Goal: Task Accomplishment & Management: Use online tool/utility

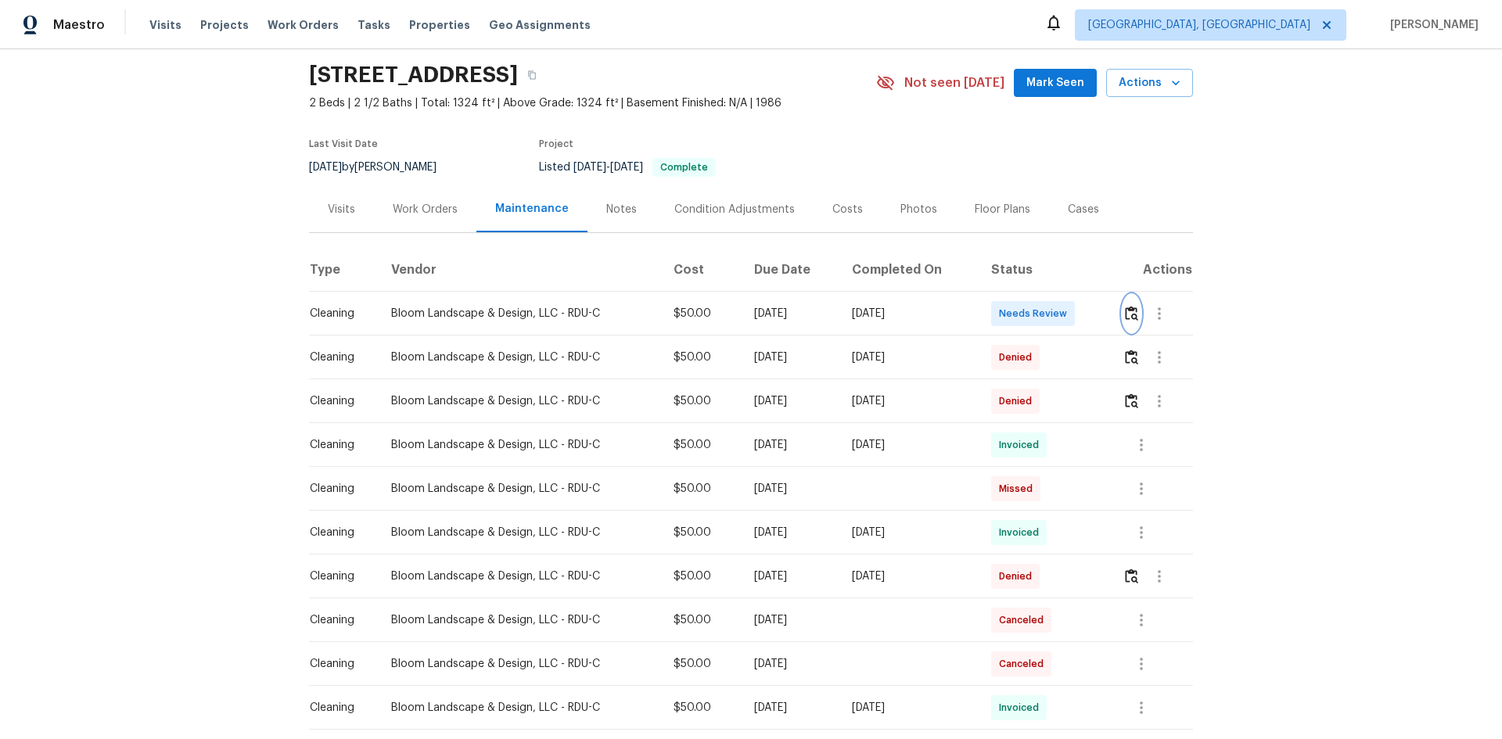
scroll to position [156, 0]
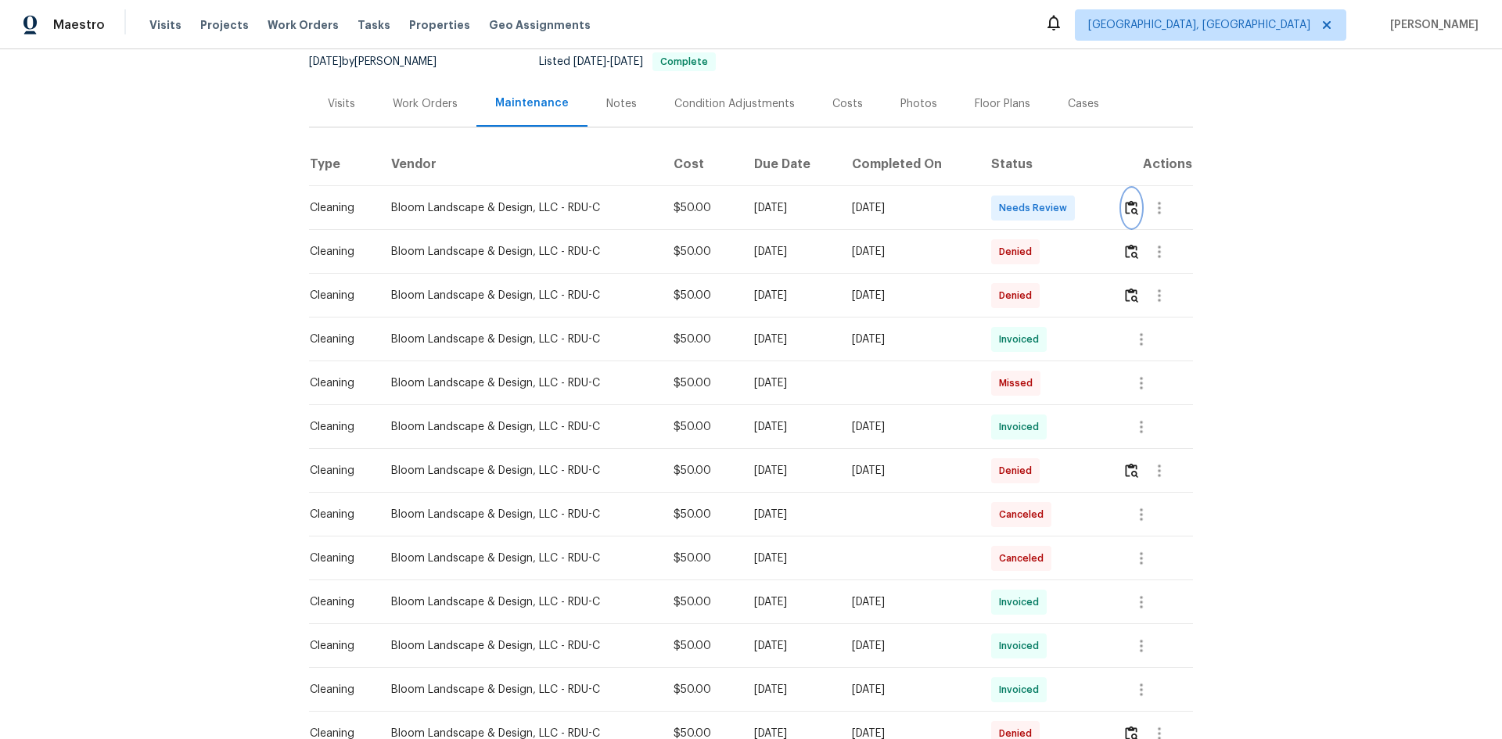
click at [1133, 218] on button "button" at bounding box center [1132, 208] width 18 height 38
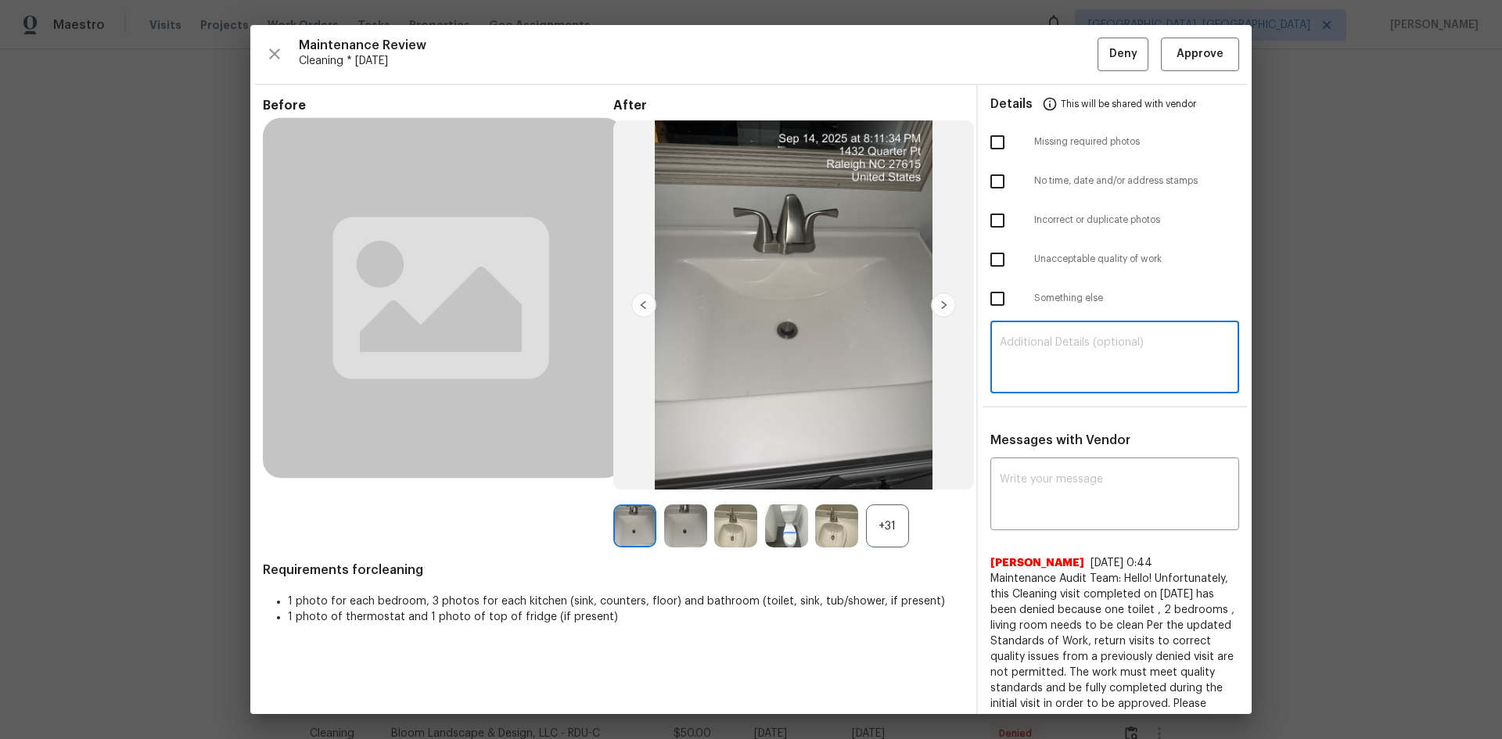
click at [1026, 350] on textarea at bounding box center [1115, 359] width 230 height 44
paste textarea "Maintenance Audit Team: Hello! Unfortunately this cleaning visit completed on 0…"
type textarea "Maintenance Audit Team: Hello! Unfortunately this cleaning visit completed on 0…"
click at [1071, 483] on textarea at bounding box center [1115, 496] width 230 height 44
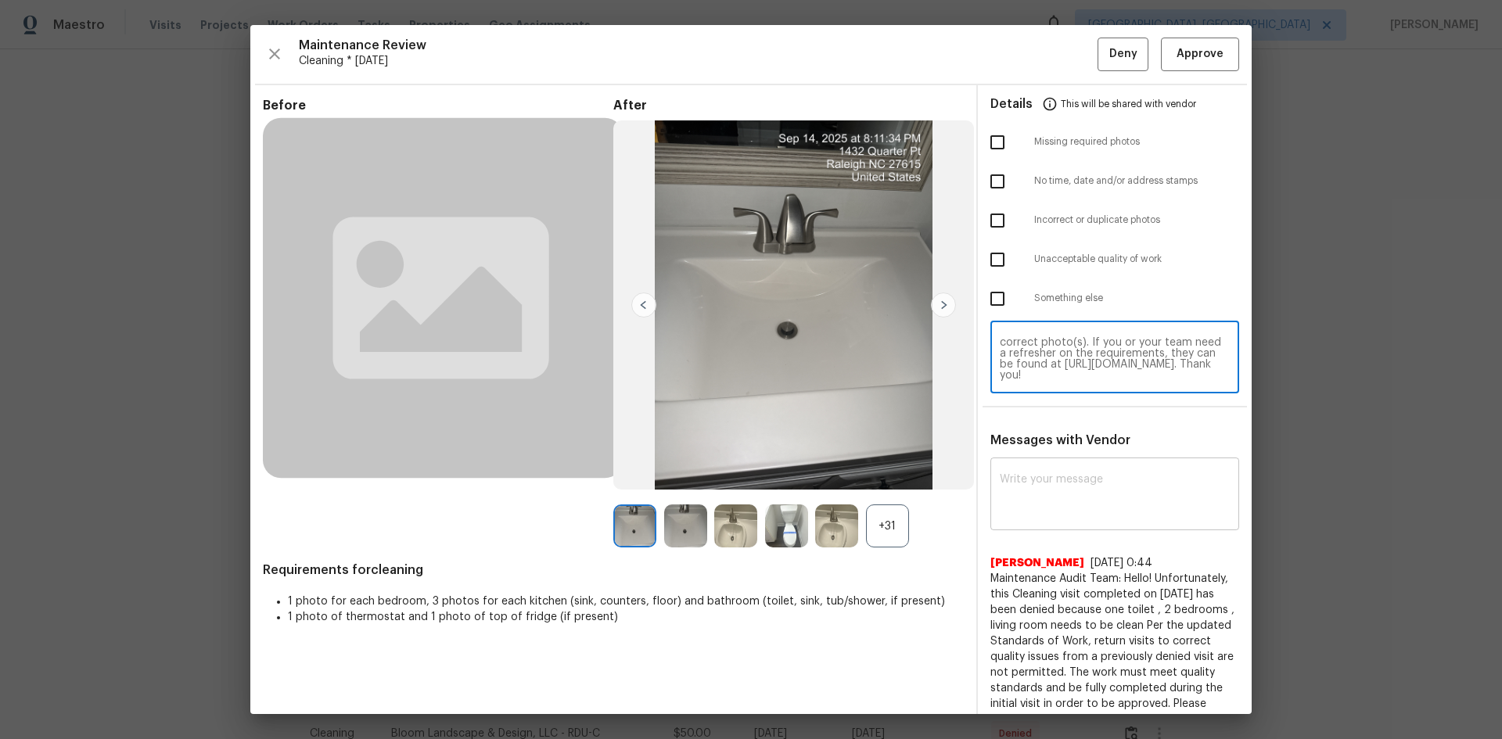
paste textarea "Maintenance Audit Team: Hello! Unfortunately this cleaning visit completed on 0…"
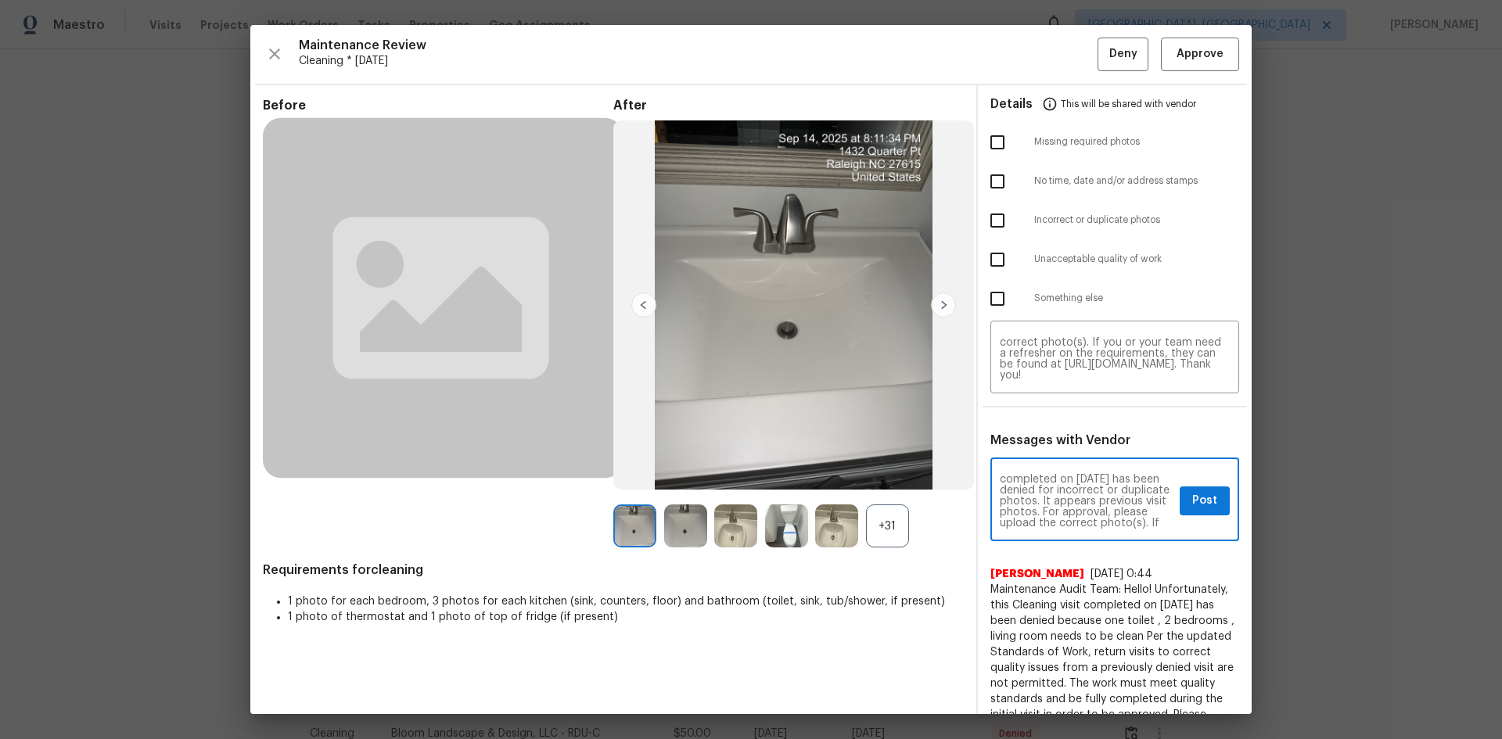
scroll to position [31, 0]
type textarea "Maintenance Audit Team: Hello! Unfortunately this cleaning visit completed on 0…"
click at [1192, 501] on span "Post" at bounding box center [1204, 501] width 25 height 20
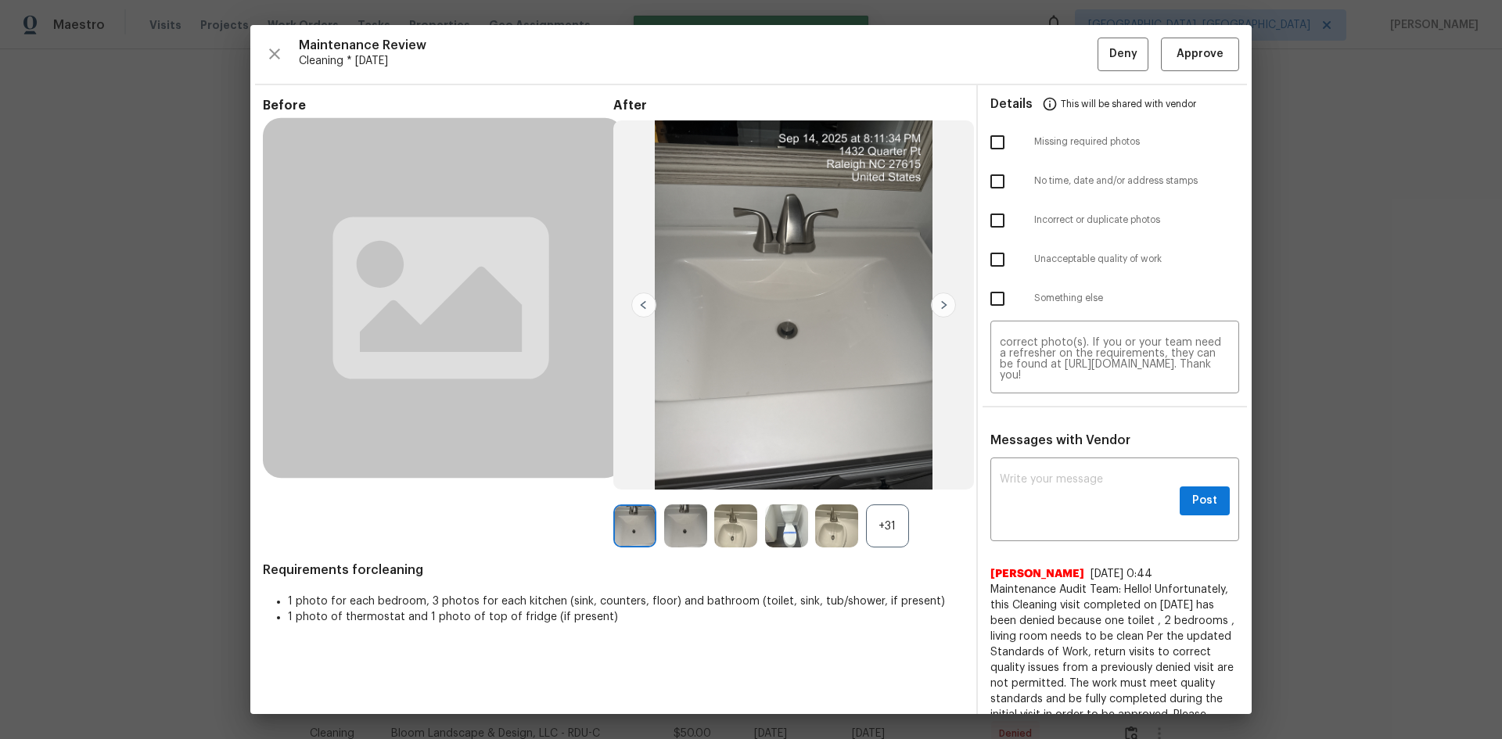
scroll to position [0, 0]
click at [988, 224] on input "checkbox" at bounding box center [997, 220] width 33 height 33
checkbox input "true"
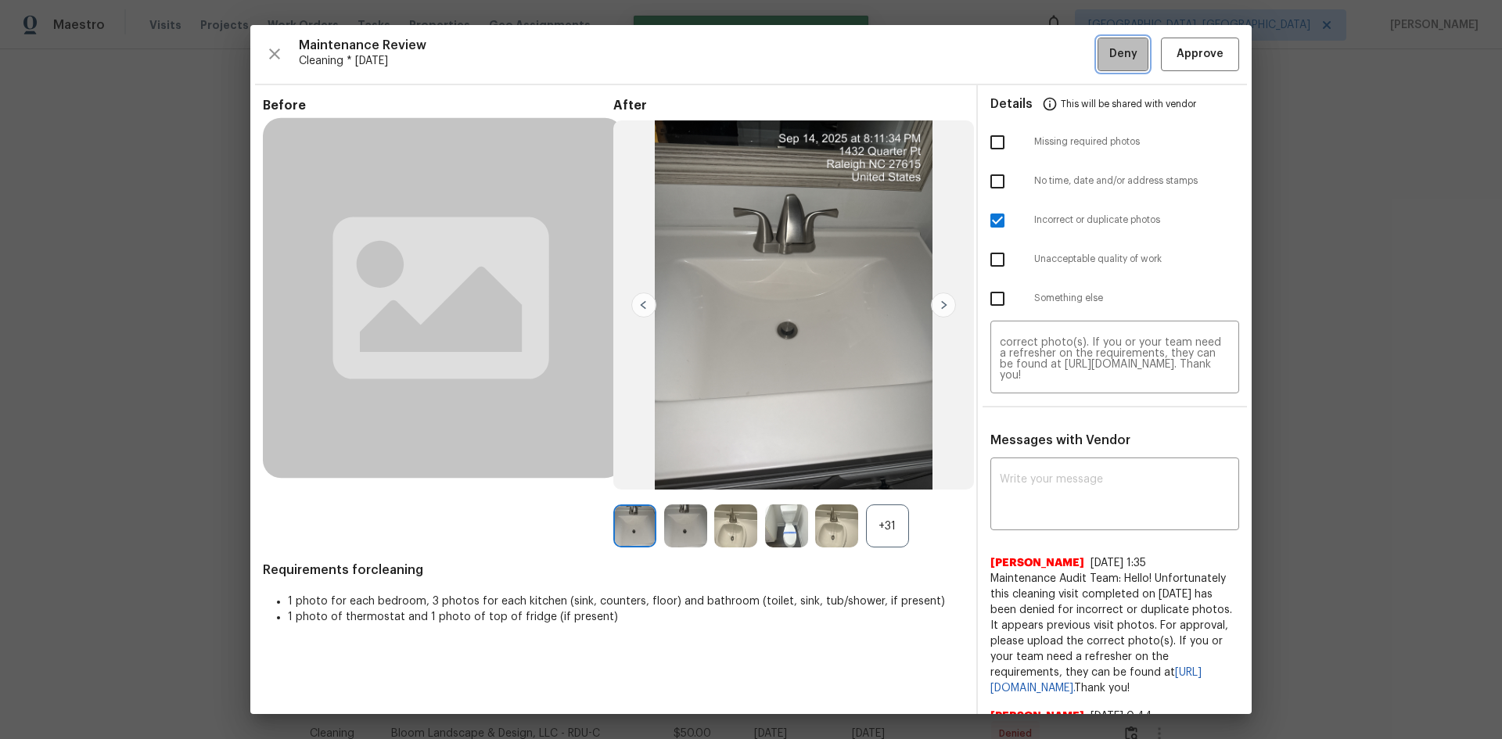
click at [1098, 65] on button "Deny" at bounding box center [1123, 55] width 51 height 34
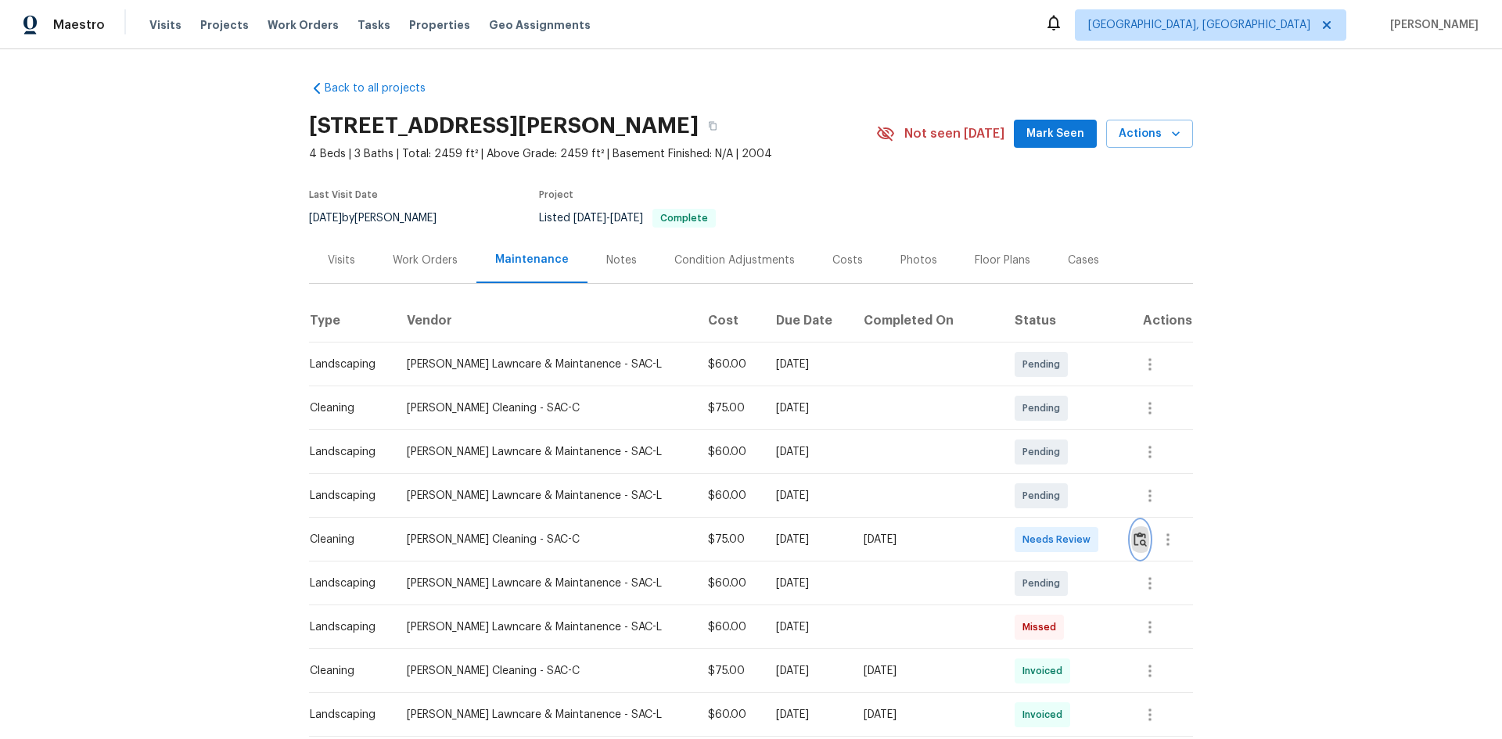
click at [1068, 494] on img "button" at bounding box center [1140, 539] width 13 height 15
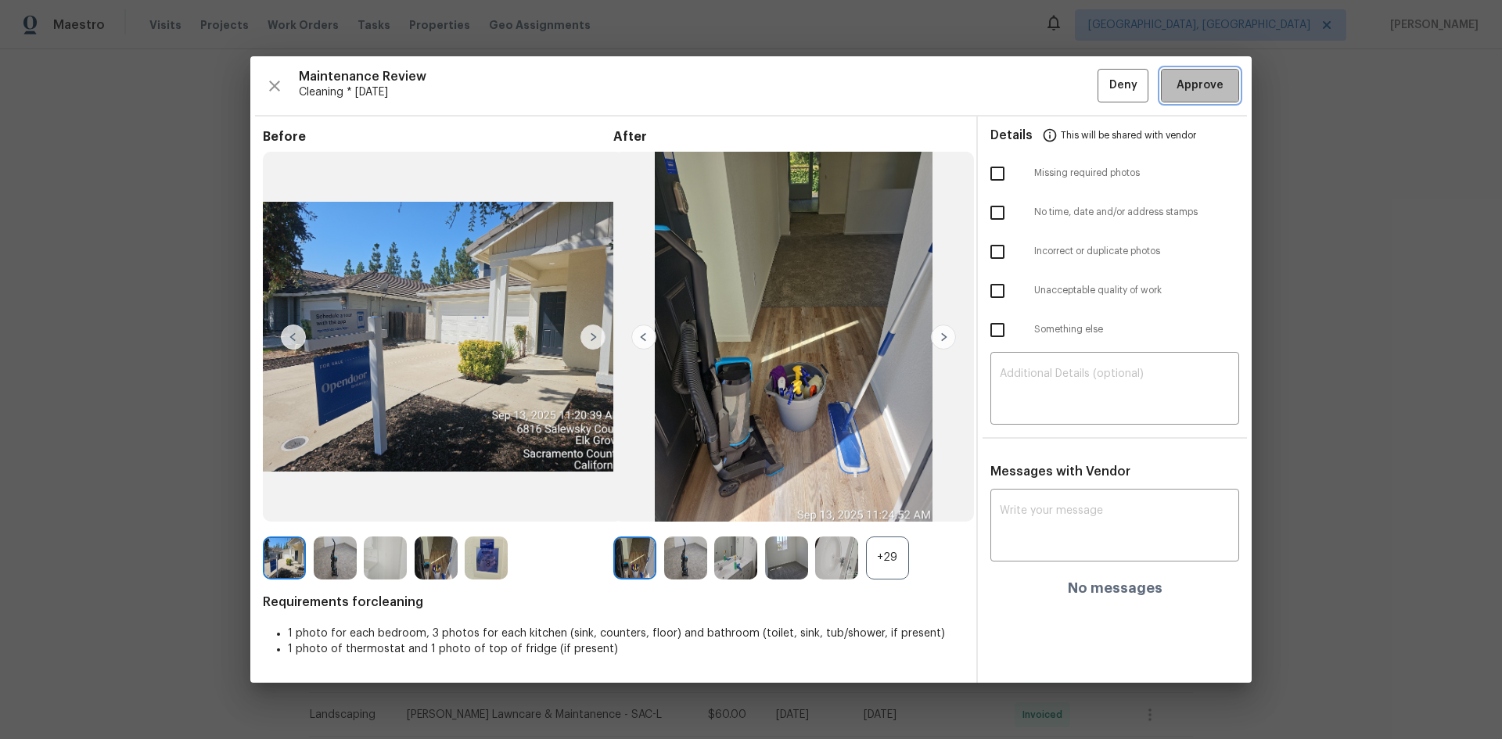
click at [1068, 86] on span "Approve" at bounding box center [1200, 86] width 53 height 20
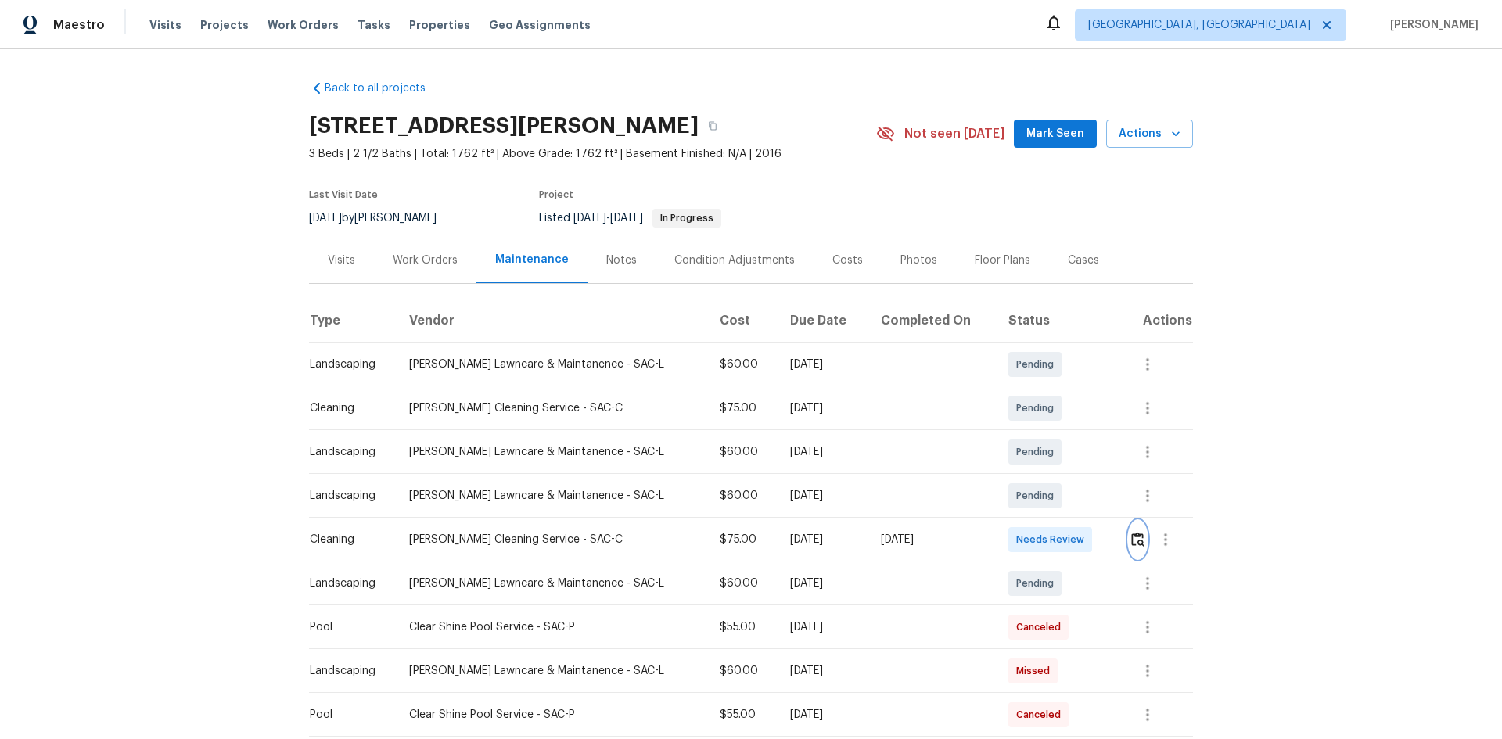
click at [1068, 494] on img "button" at bounding box center [1137, 539] width 13 height 15
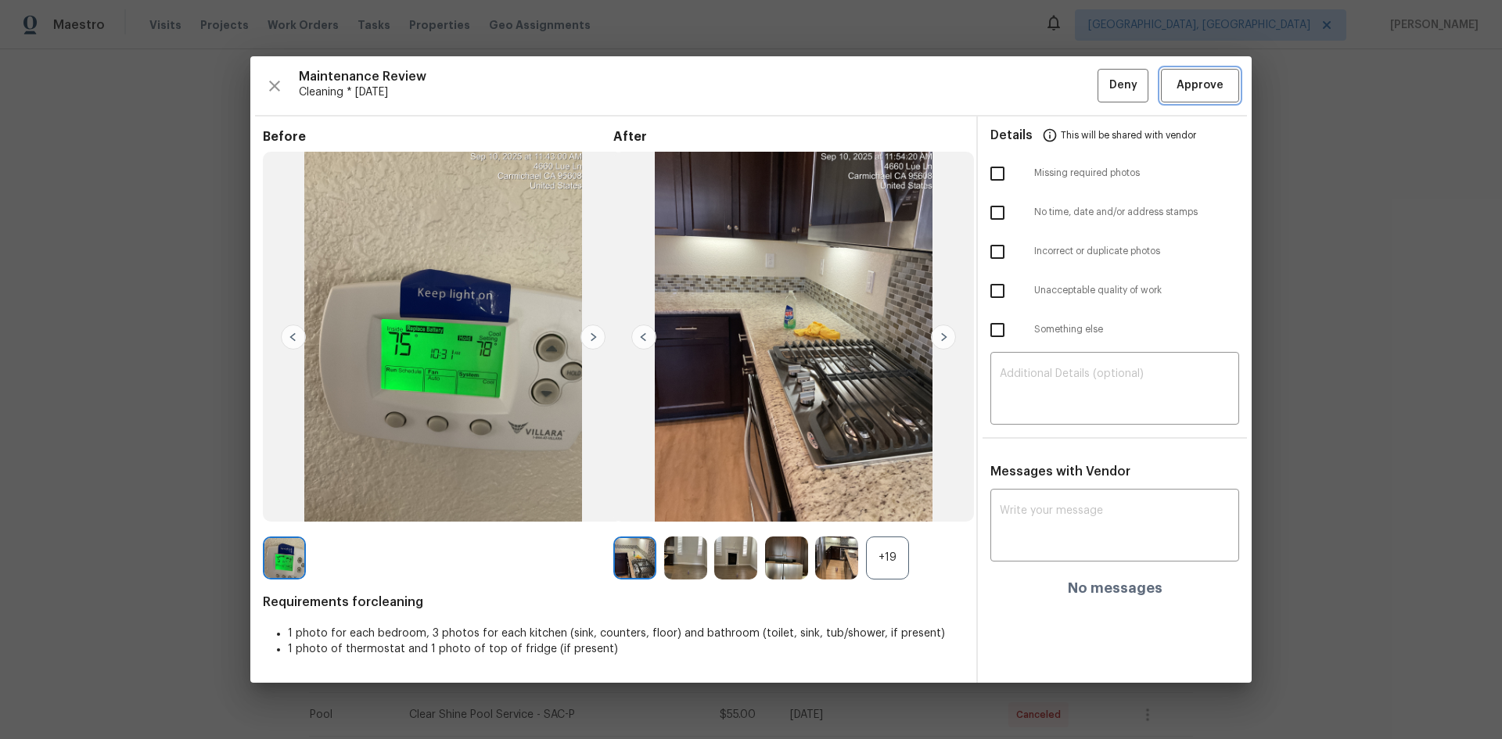
click at [1068, 99] on button "Approve" at bounding box center [1200, 86] width 78 height 34
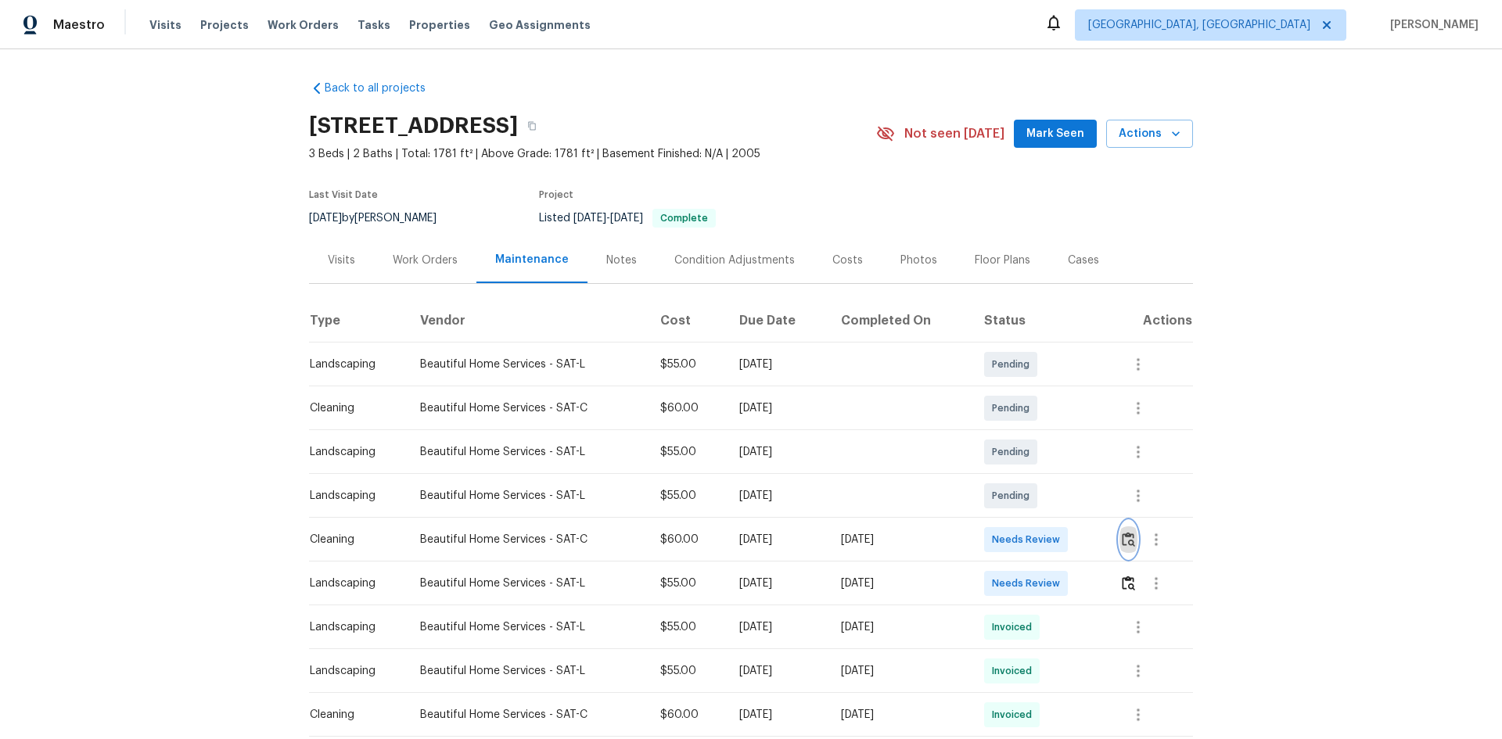
click at [1068, 494] on img "button" at bounding box center [1128, 539] width 13 height 15
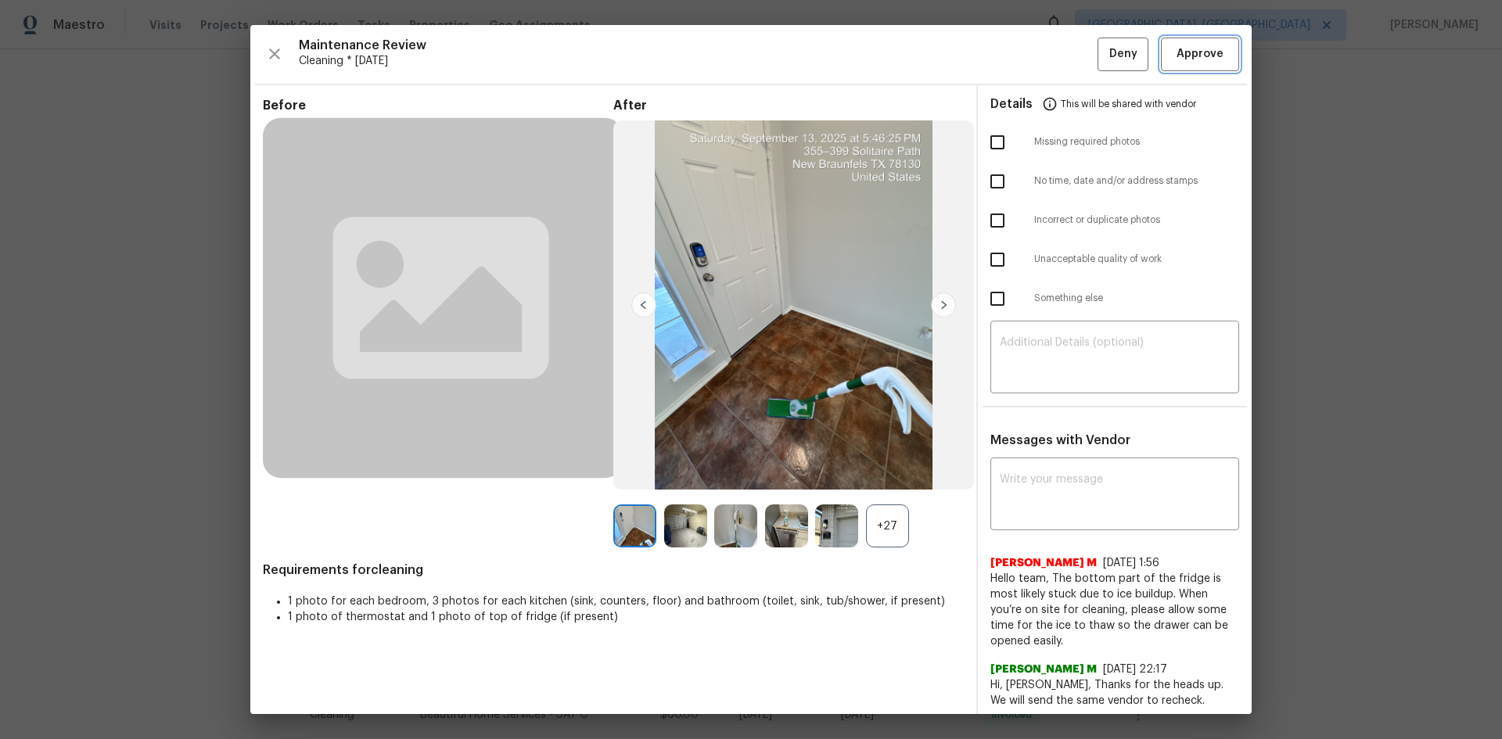
click at [1068, 60] on span "Approve" at bounding box center [1200, 55] width 47 height 20
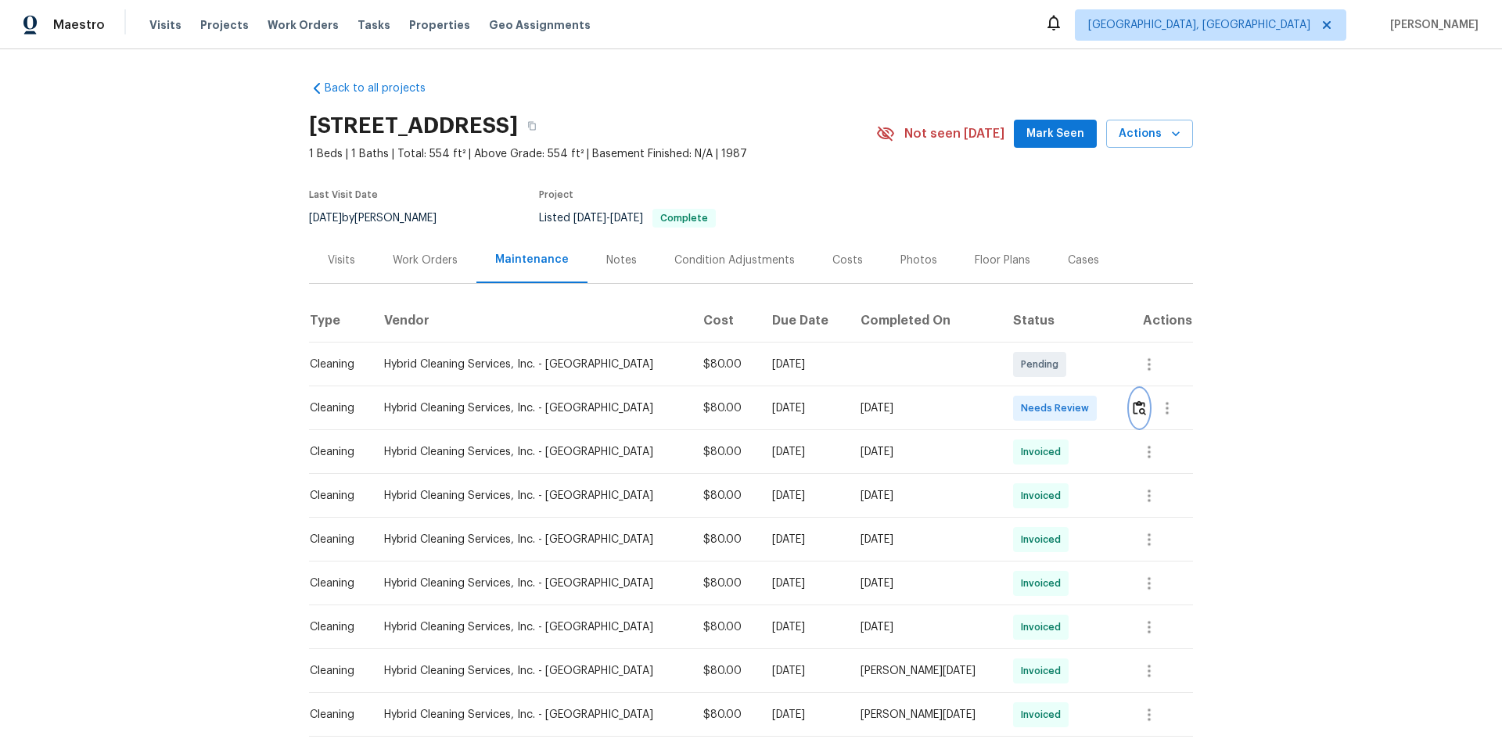
click at [1068, 400] on button "button" at bounding box center [1140, 409] width 18 height 38
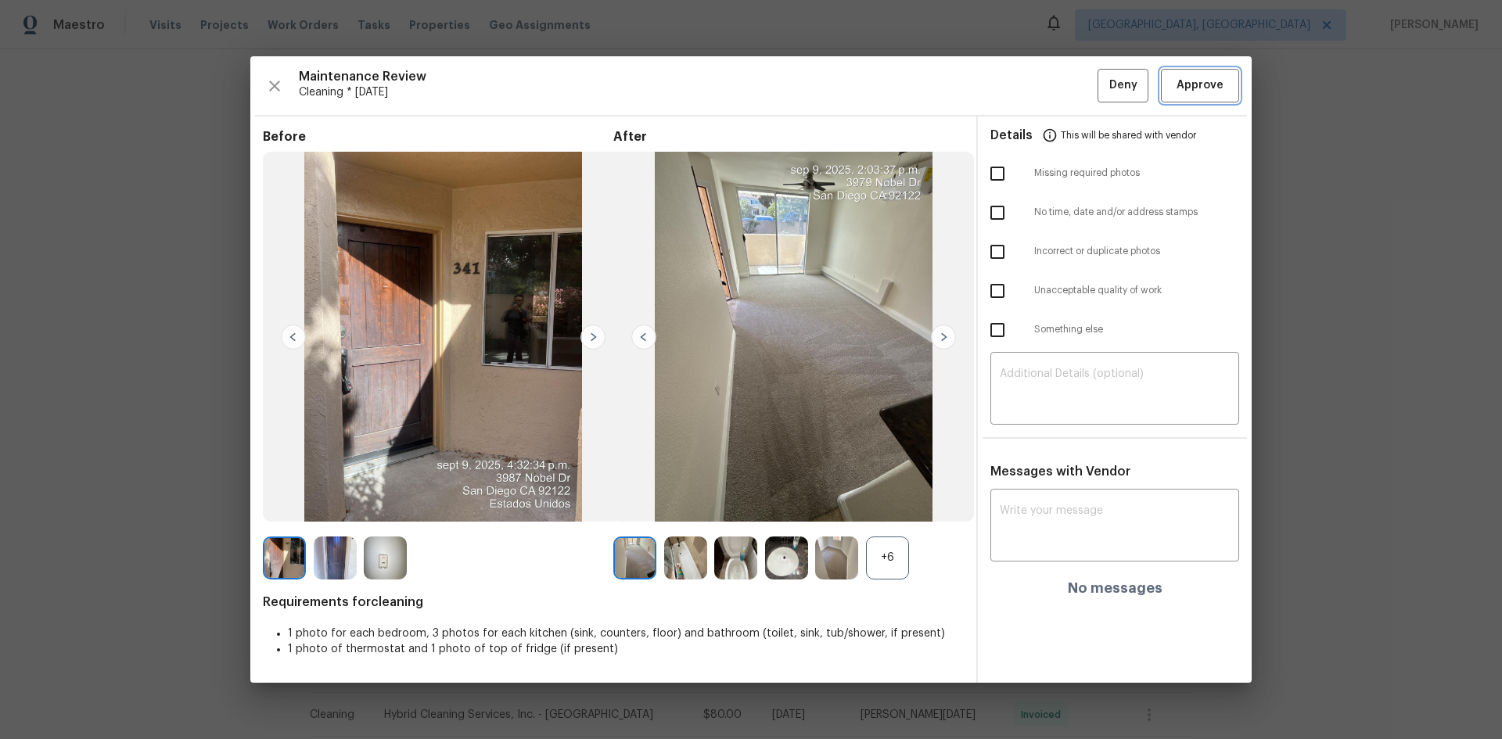
click at [1068, 88] on span "Approve" at bounding box center [1200, 86] width 47 height 20
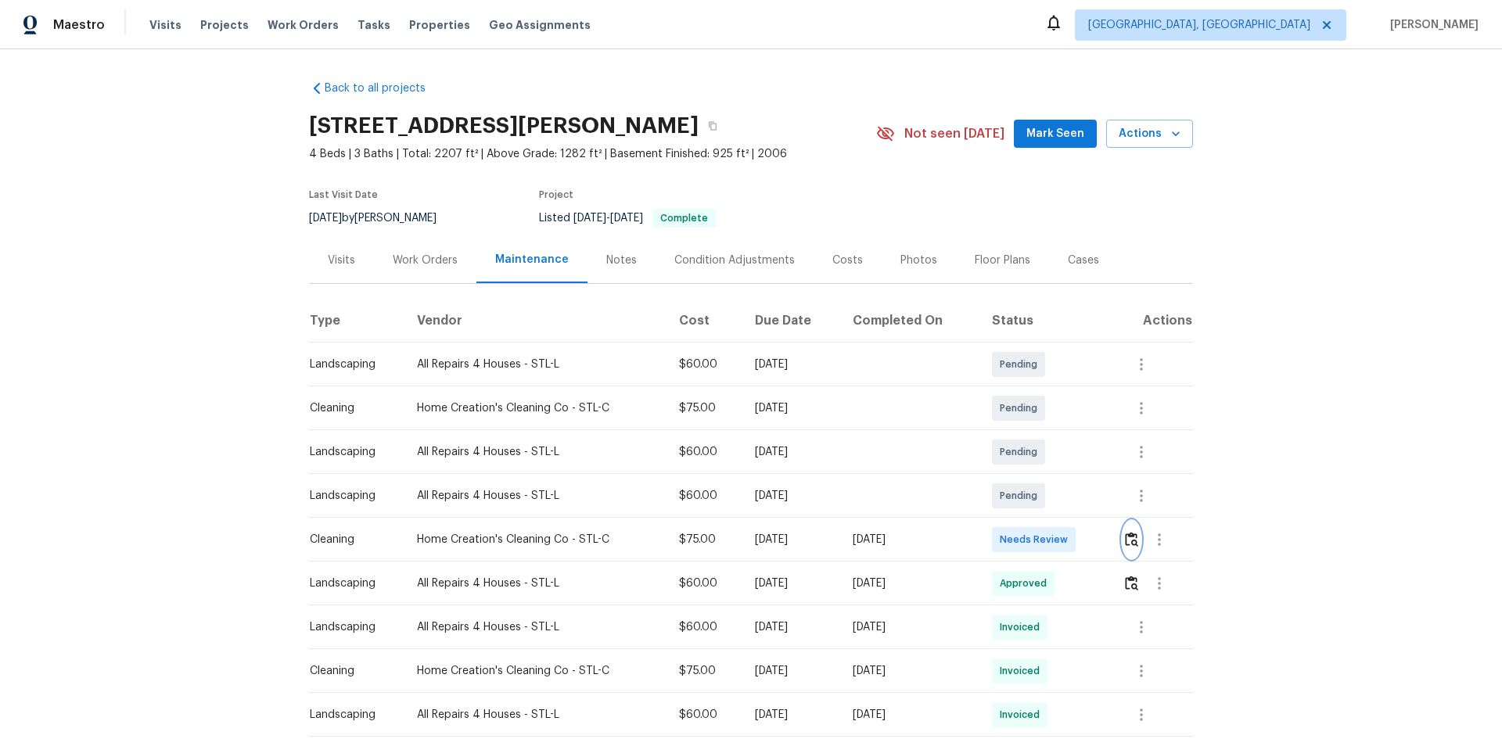
click at [1068, 494] on img "button" at bounding box center [1131, 539] width 13 height 15
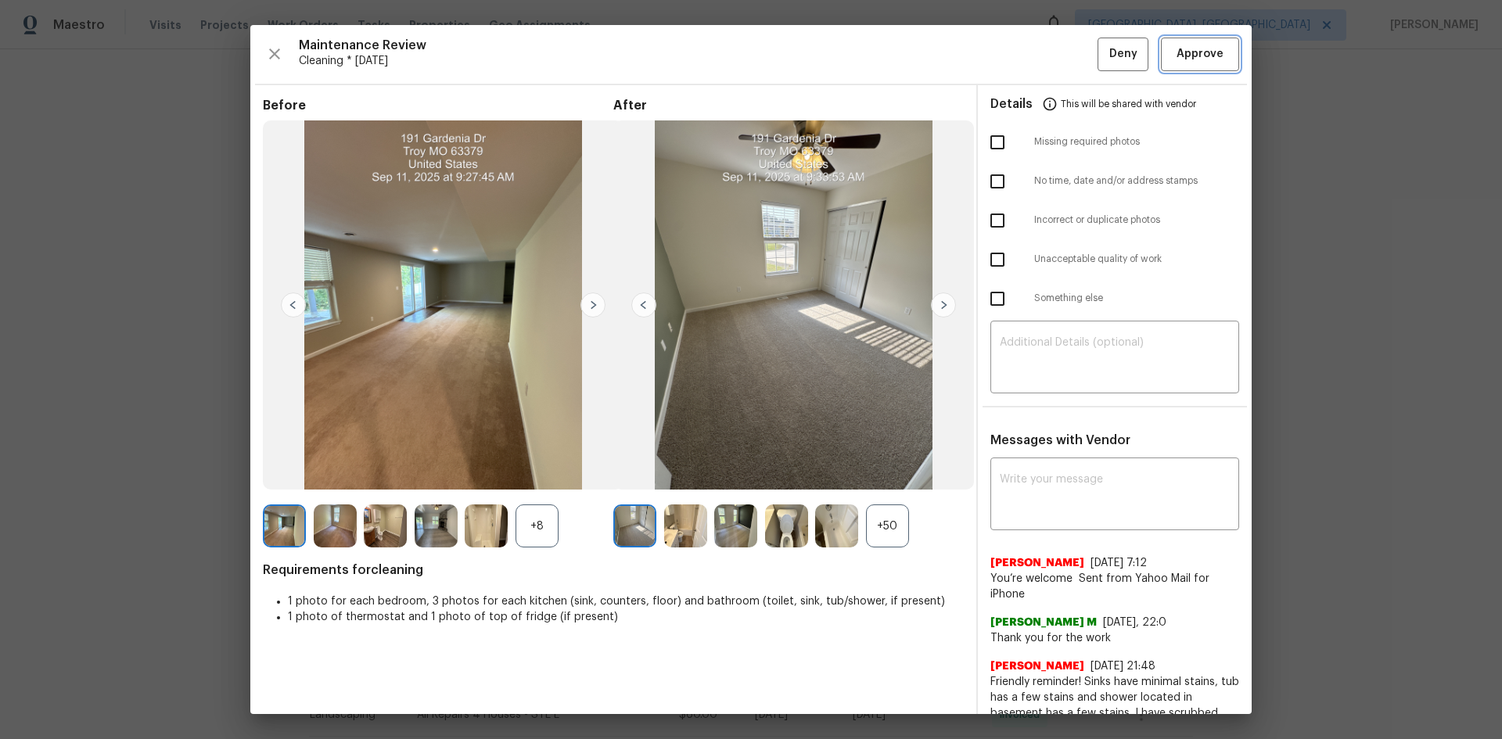
click at [1068, 44] on button "Approve" at bounding box center [1200, 55] width 78 height 34
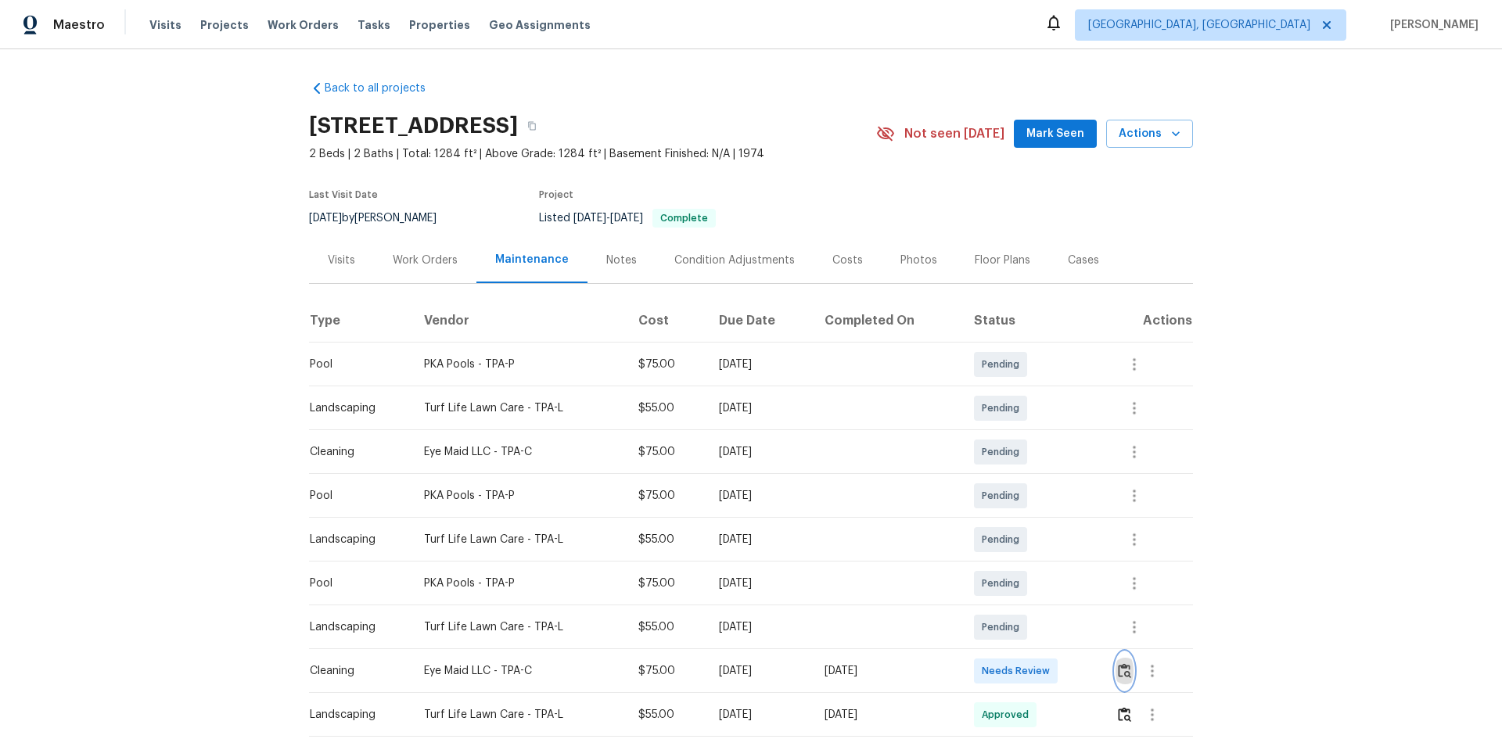
click at [1068, 494] on img "button" at bounding box center [1124, 670] width 13 height 15
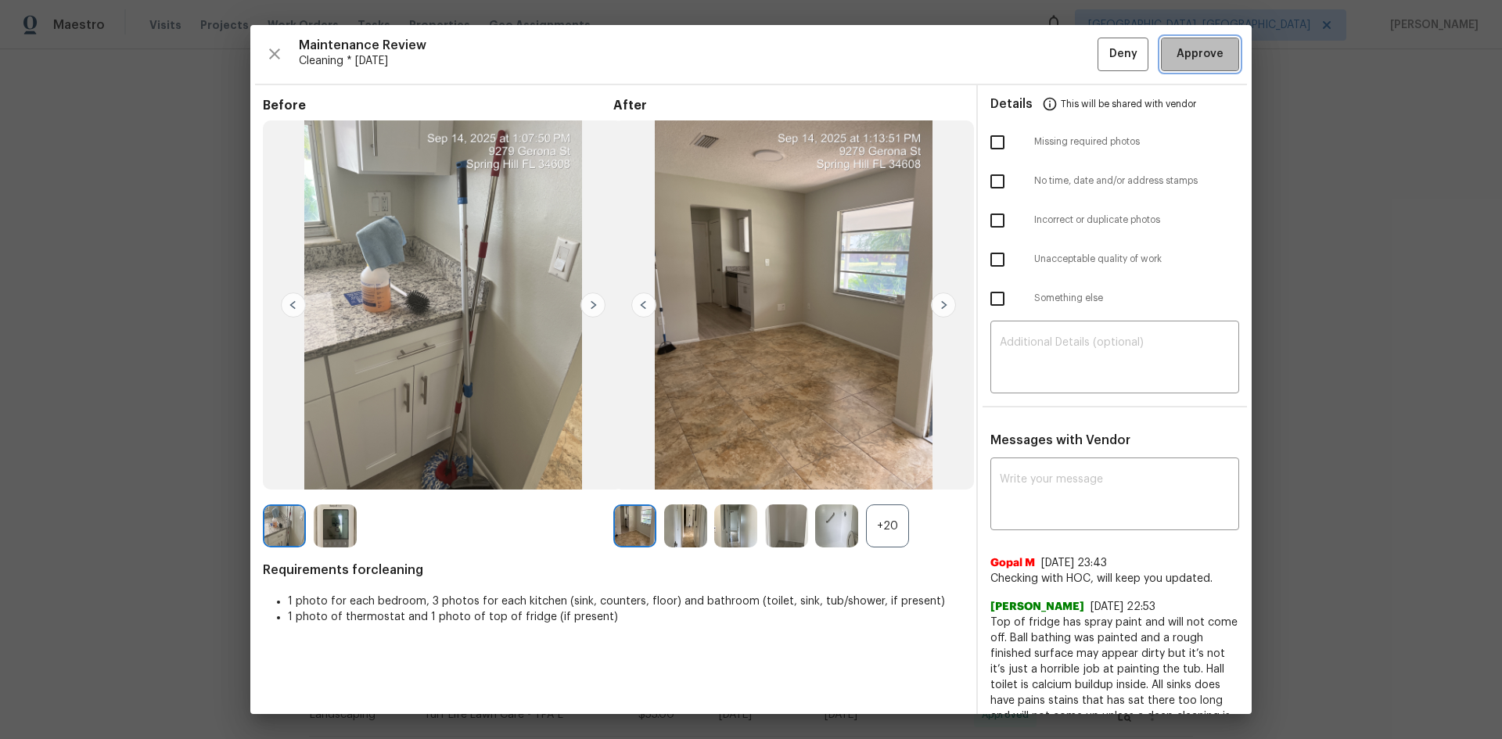
click at [1068, 58] on button "Approve" at bounding box center [1200, 55] width 78 height 34
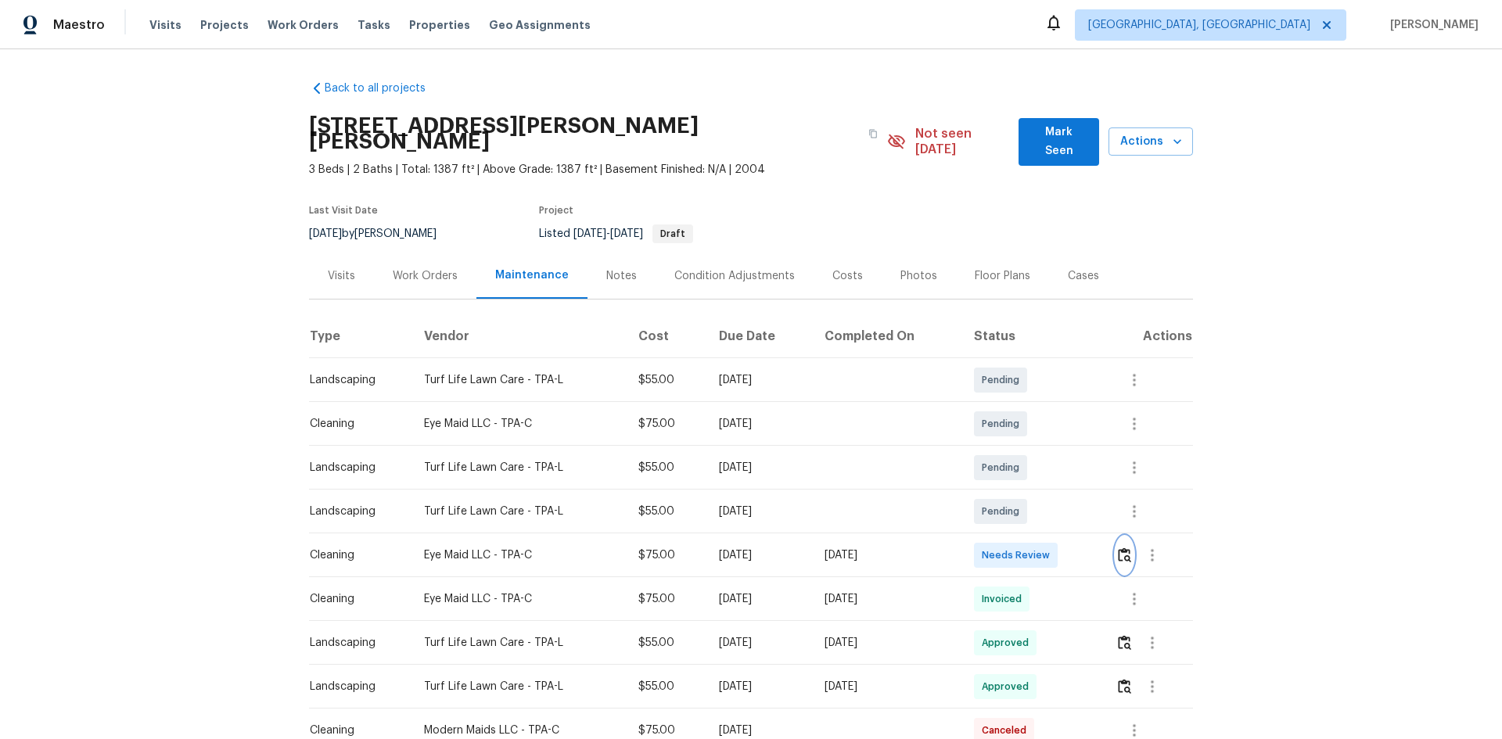
click at [1068, 494] on button "button" at bounding box center [1125, 556] width 18 height 38
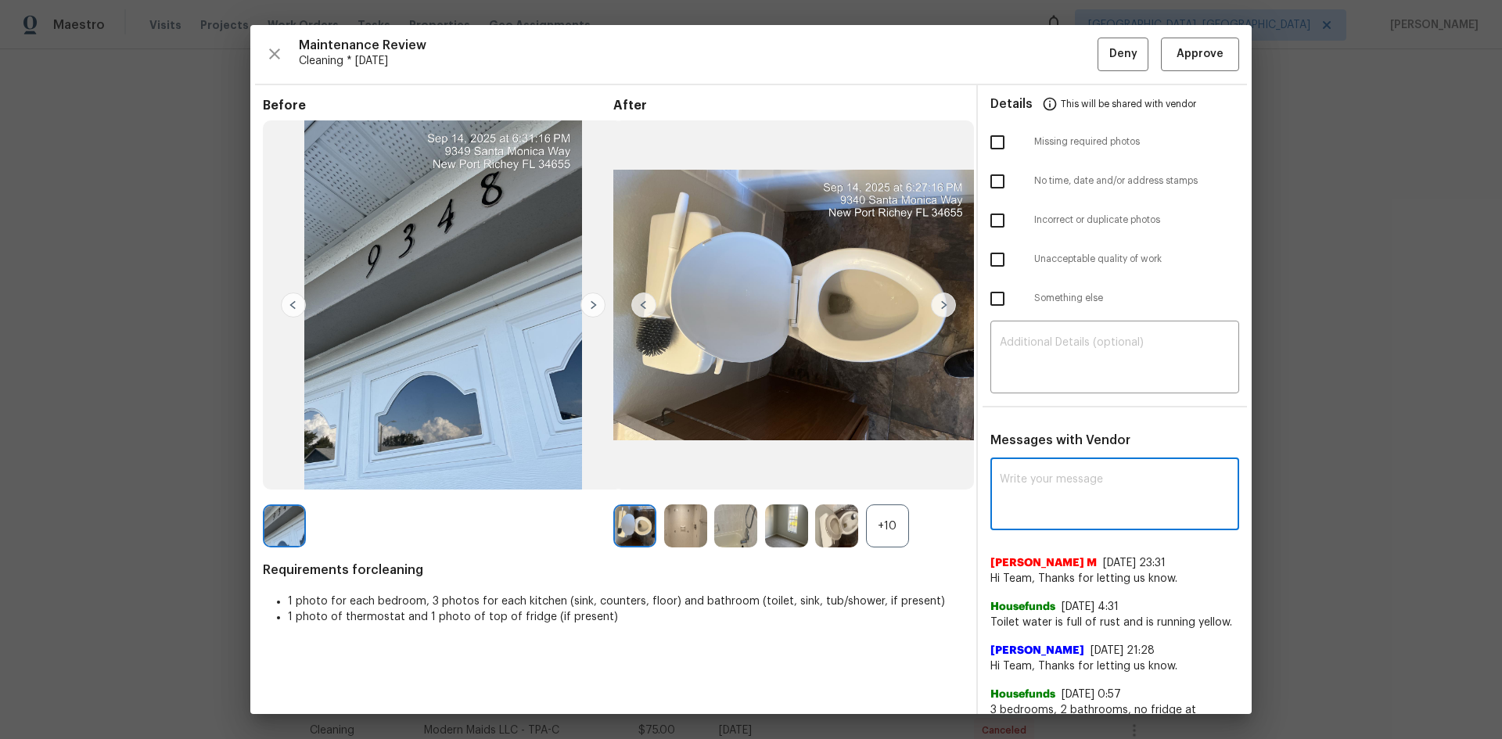
click at [1006, 481] on textarea at bounding box center [1115, 496] width 230 height 44
paste textarea "Maintenance Audit Team: Hello! Unfortunately, this Cleaning visit completed on …"
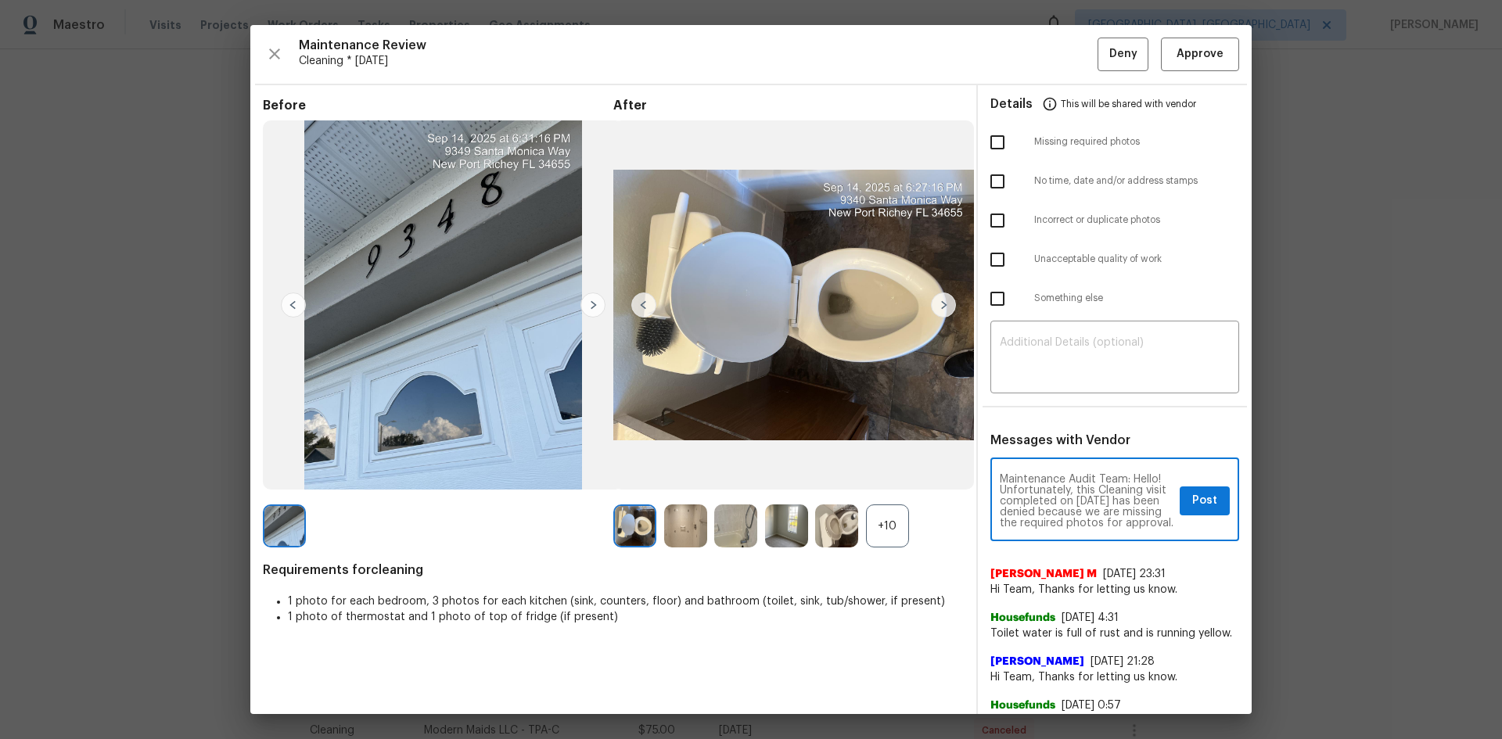
scroll to position [230, 0]
type textarea "Maintenance Audit Team: Hello! Unfortunately, this Cleaning visit completed on …"
click at [1055, 377] on textarea at bounding box center [1115, 359] width 230 height 44
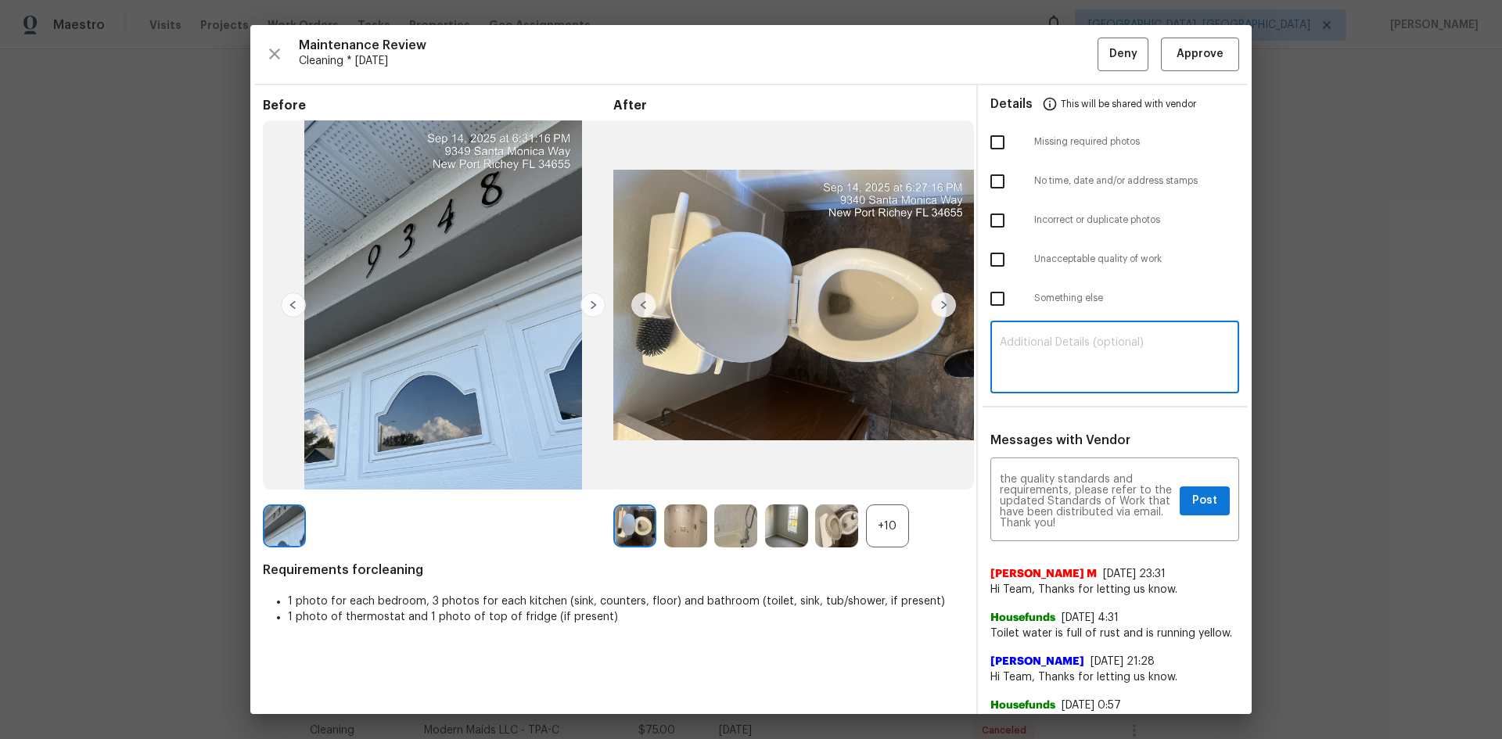
paste textarea "Maintenance Audit Team: Hello! Unfortunately, this Cleaning visit completed on …"
type textarea "Maintenance Audit Team: Hello! Unfortunately, this Cleaning visit completed on …"
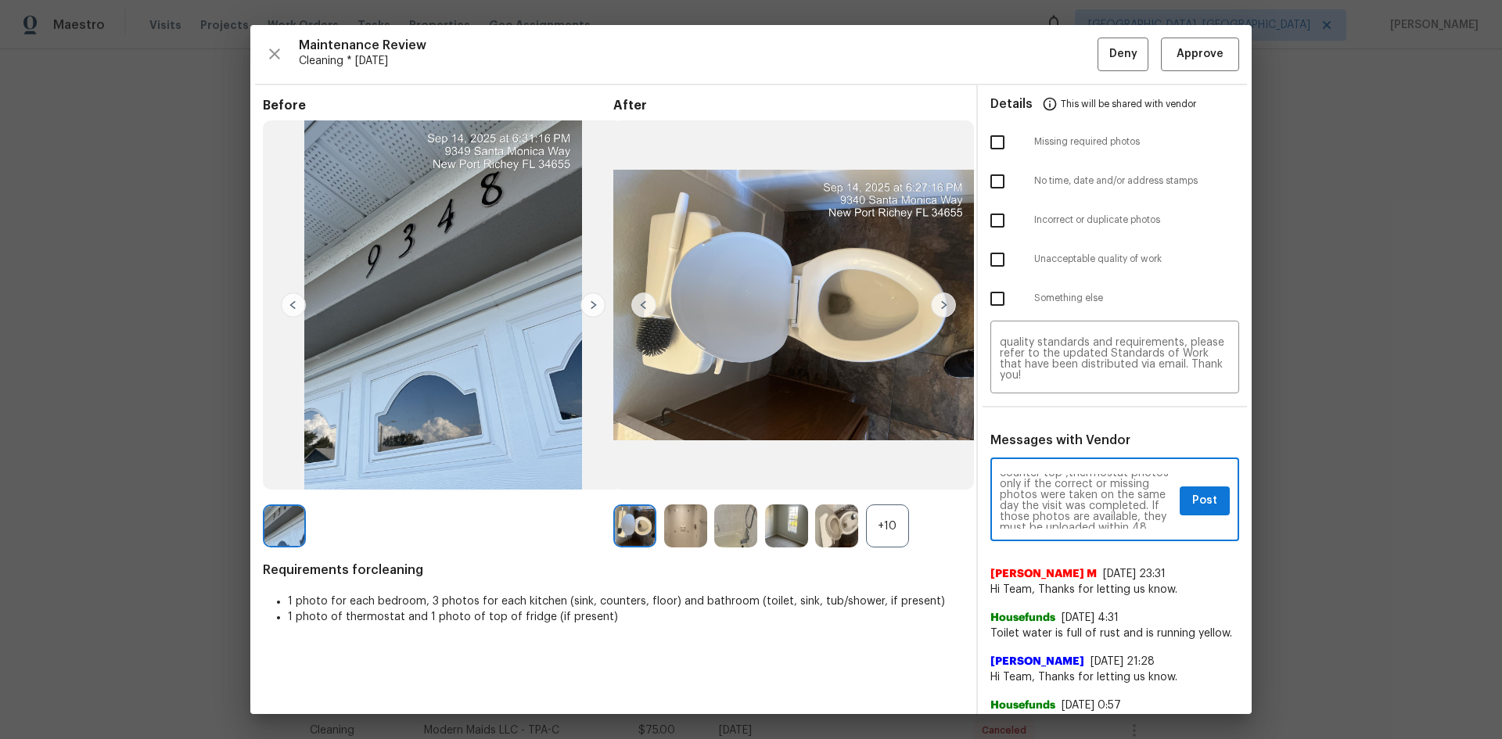
scroll to position [94, 0]
click at [1068, 494] on button "Post" at bounding box center [1205, 501] width 50 height 29
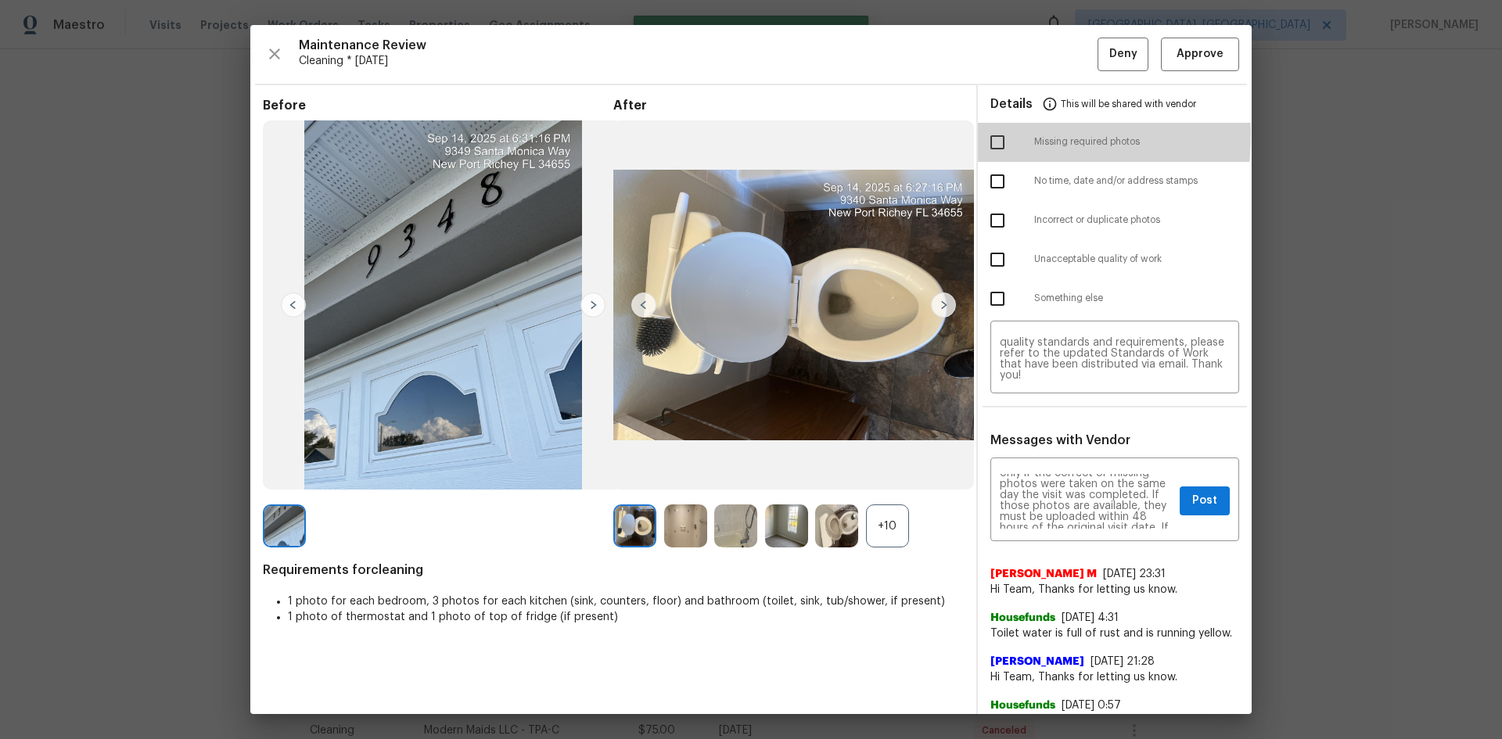
click at [985, 135] on input "checkbox" at bounding box center [997, 142] width 33 height 33
checkbox input "true"
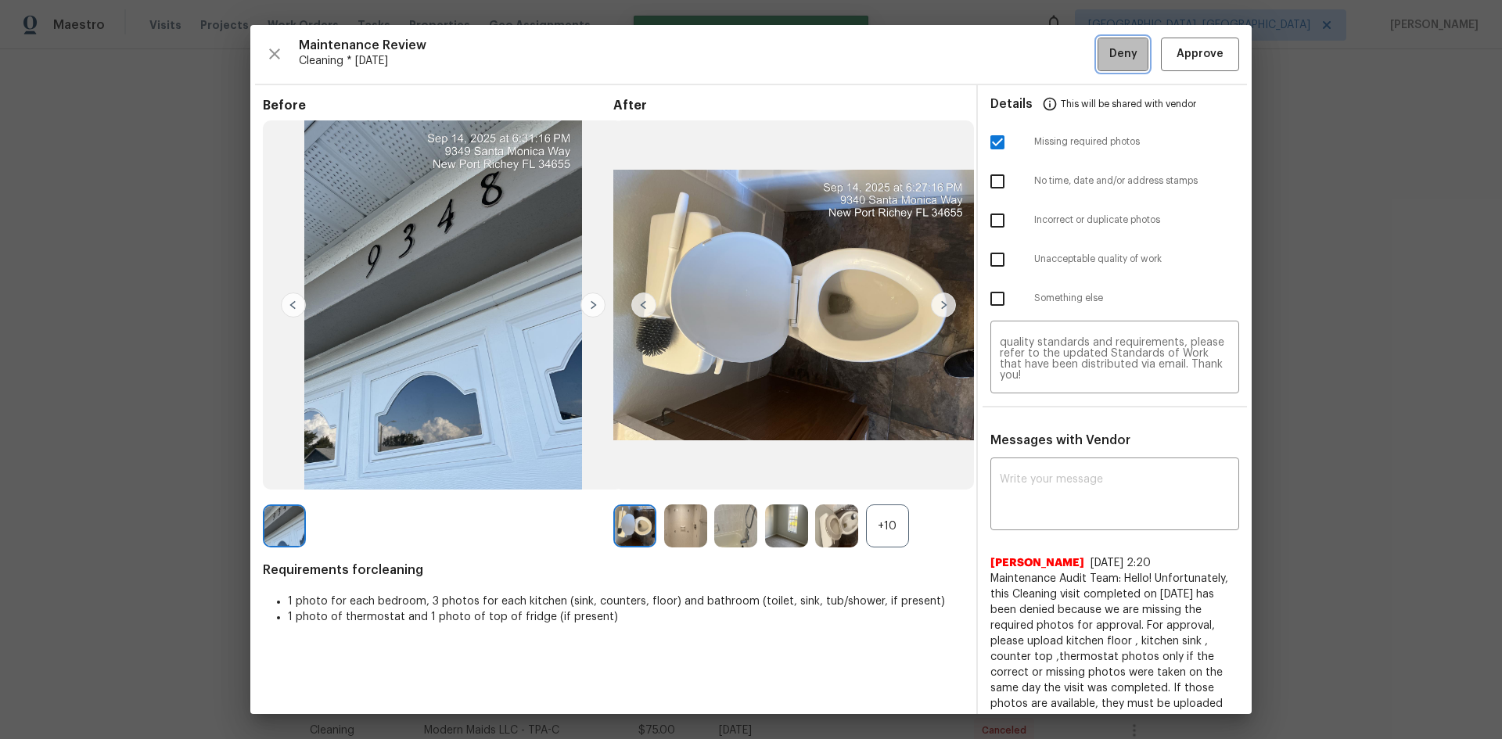
click at [1068, 70] on button "Deny" at bounding box center [1123, 55] width 51 height 34
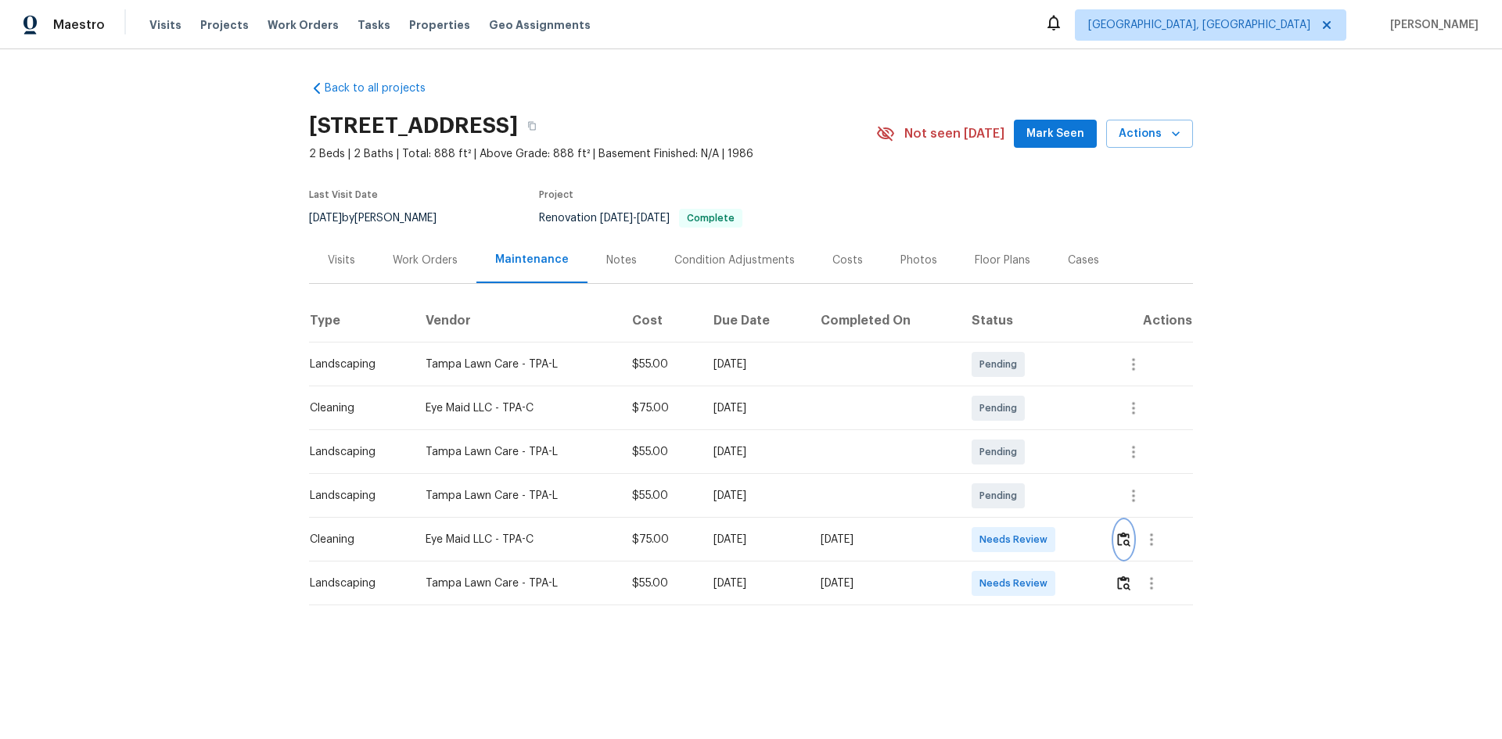
click at [1068, 494] on button "button" at bounding box center [1124, 540] width 18 height 38
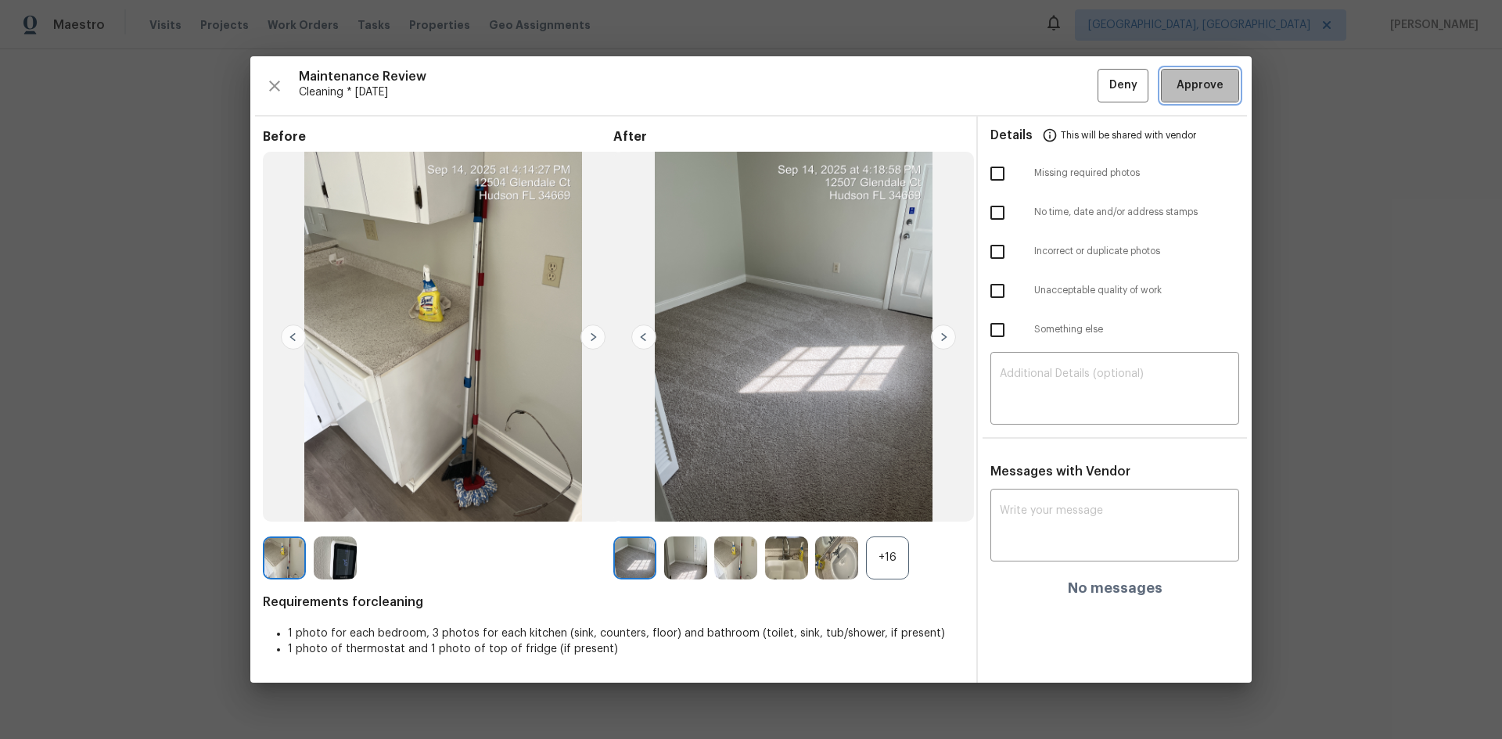
click at [1068, 77] on span "Approve" at bounding box center [1200, 86] width 47 height 20
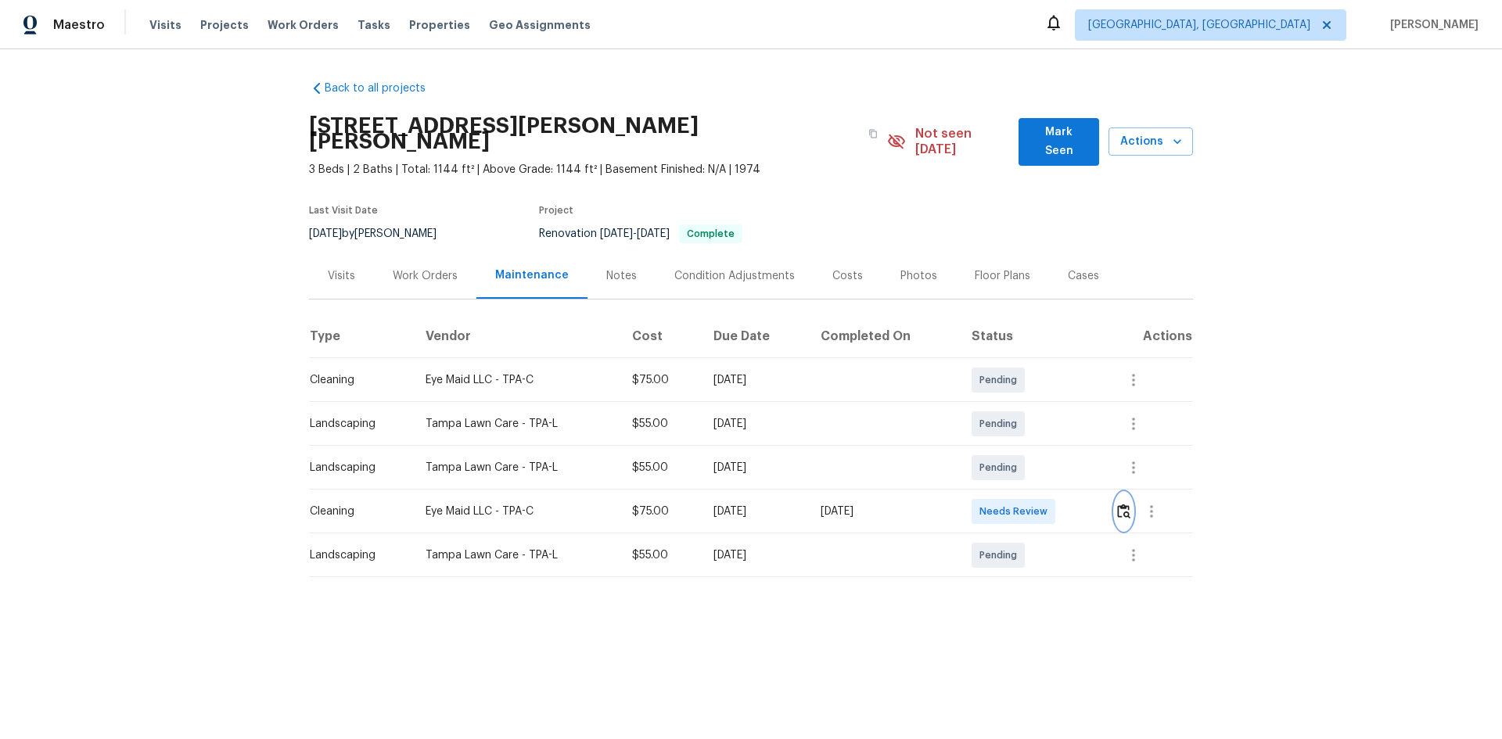
click at [1068, 494] on img "button" at bounding box center [1123, 511] width 13 height 15
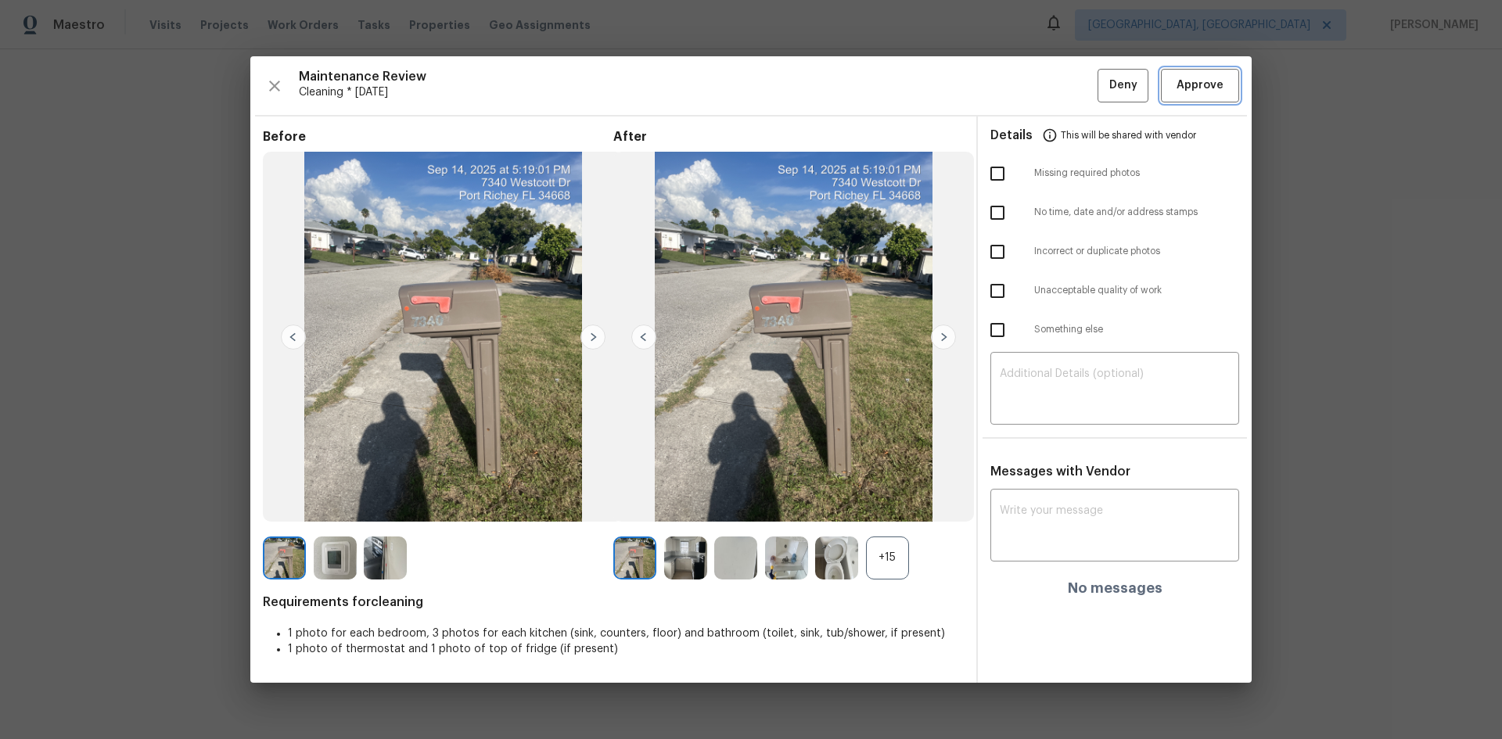
click at [1068, 87] on span "Approve" at bounding box center [1200, 86] width 47 height 20
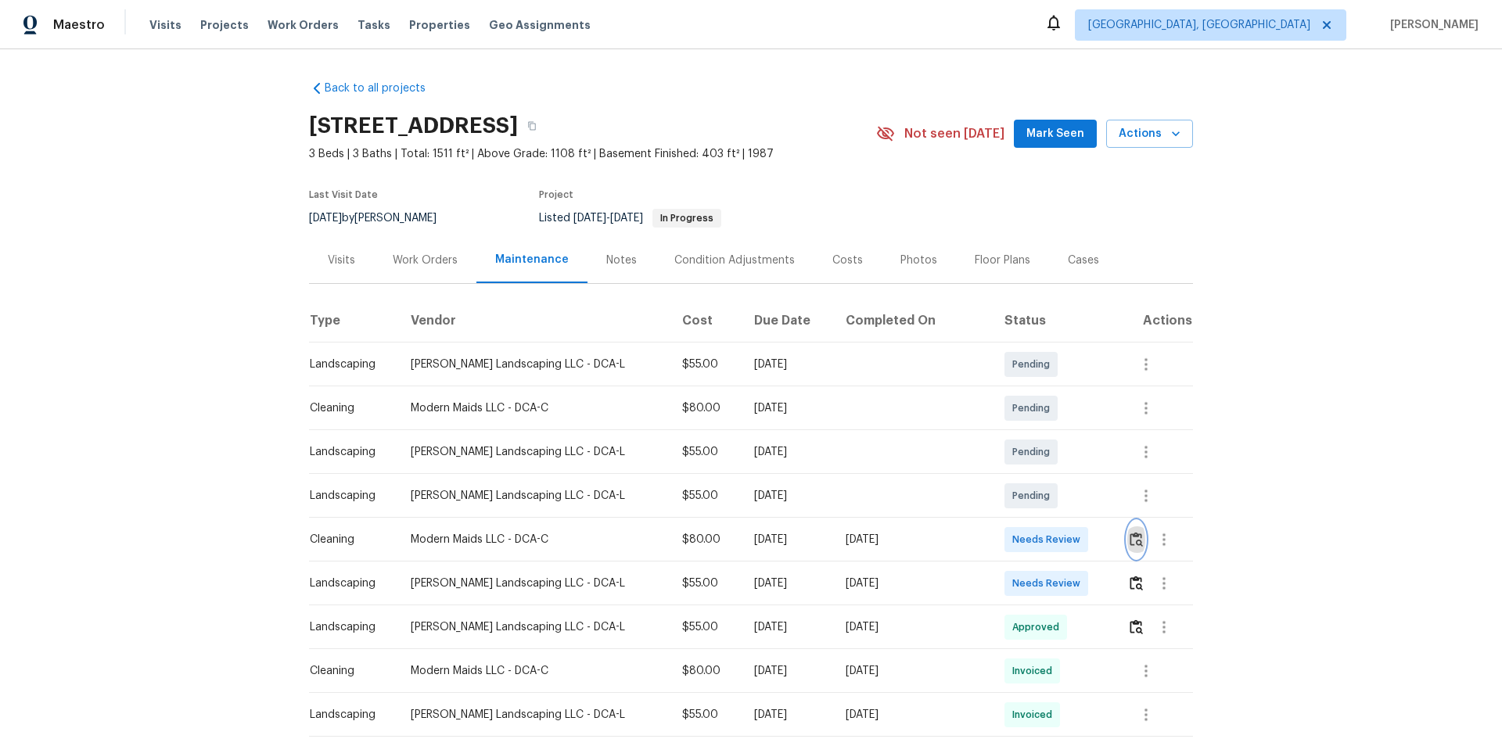
click at [1068, 494] on img "button" at bounding box center [1136, 539] width 13 height 15
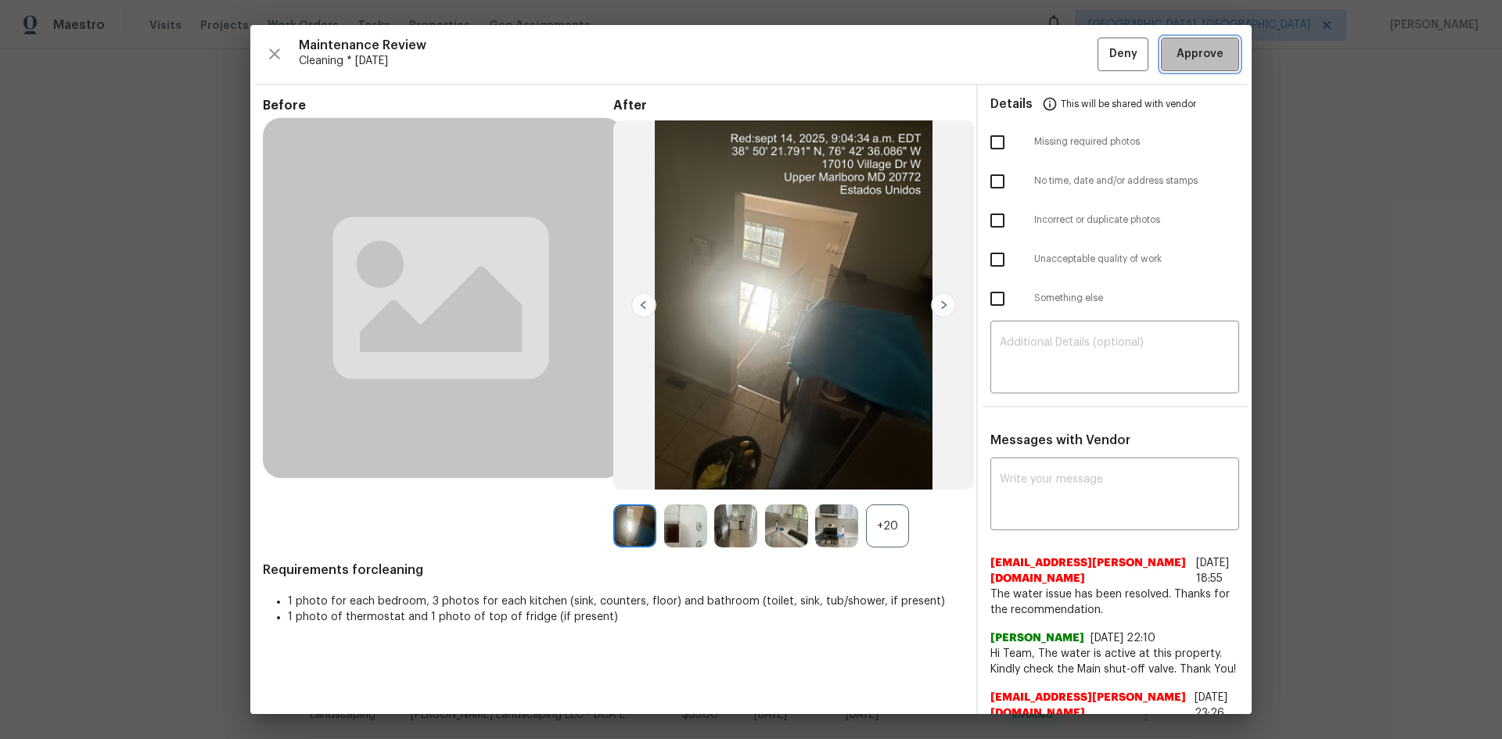
click at [1068, 56] on span "Approve" at bounding box center [1200, 55] width 47 height 20
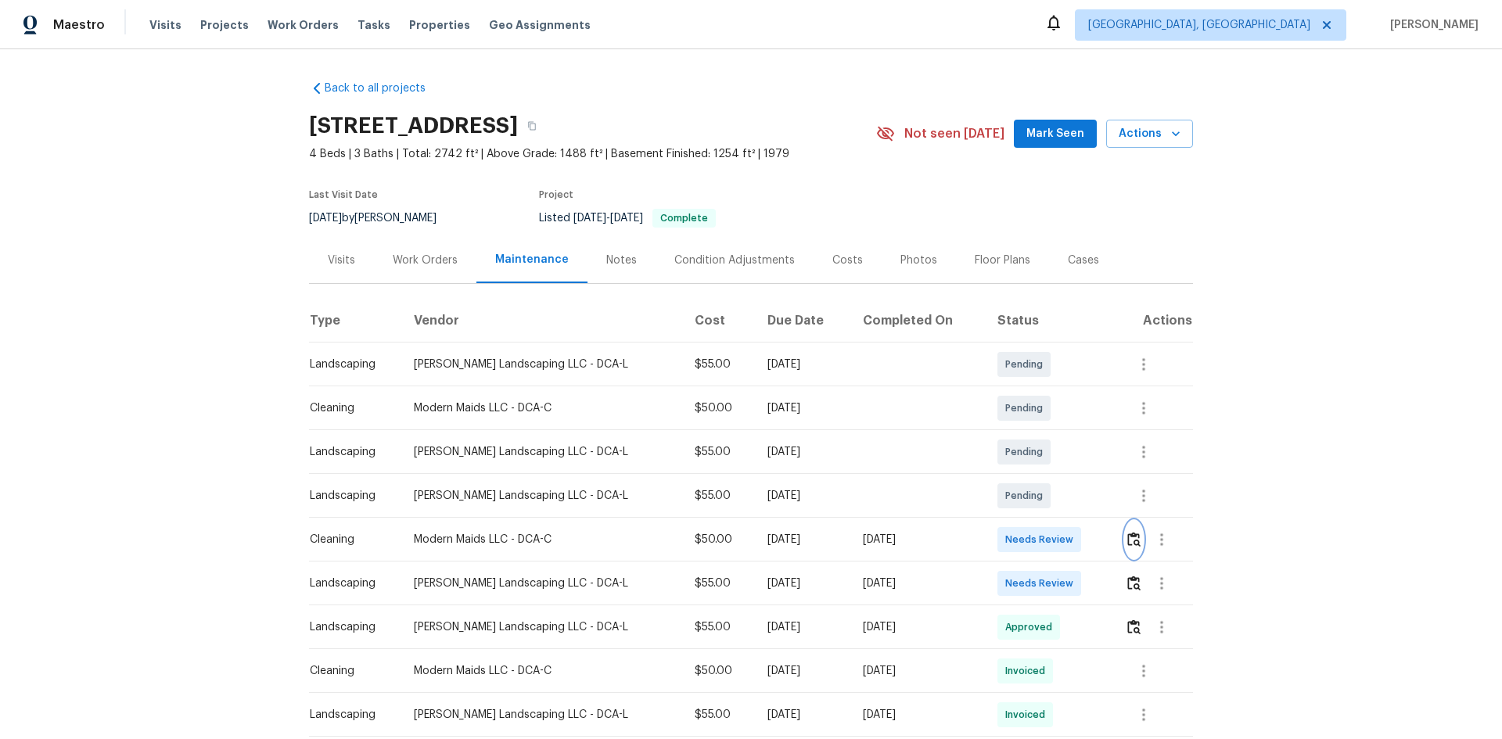
click at [1068, 494] on img "button" at bounding box center [1133, 539] width 13 height 15
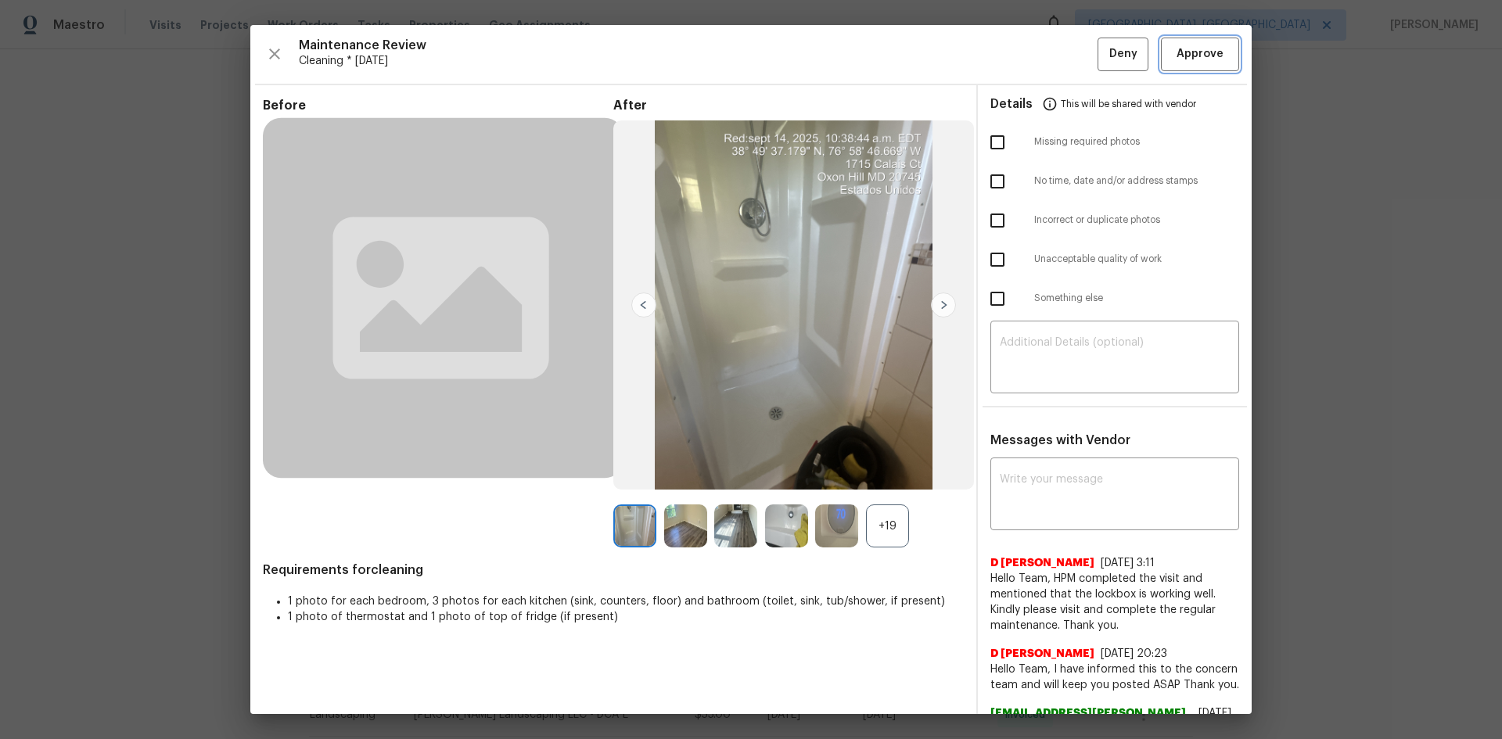
click at [1068, 38] on button "Approve" at bounding box center [1200, 55] width 78 height 34
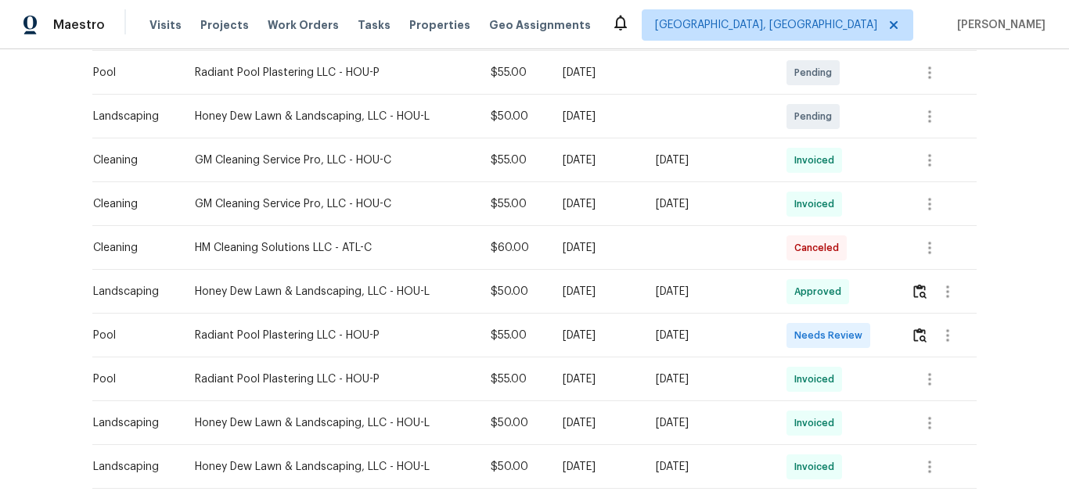
scroll to position [548, 0]
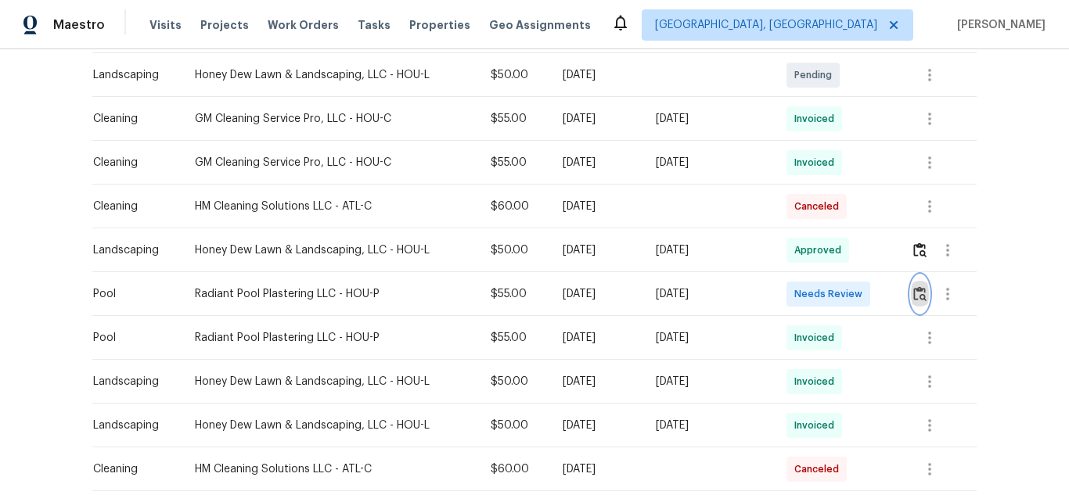
click at [916, 291] on img "button" at bounding box center [919, 293] width 13 height 15
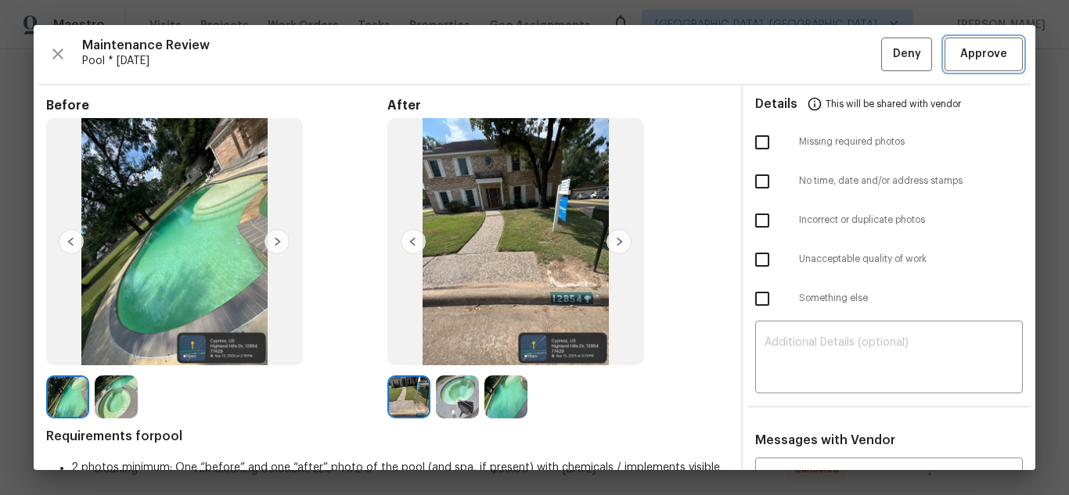
click at [960, 52] on span "Approve" at bounding box center [983, 55] width 47 height 20
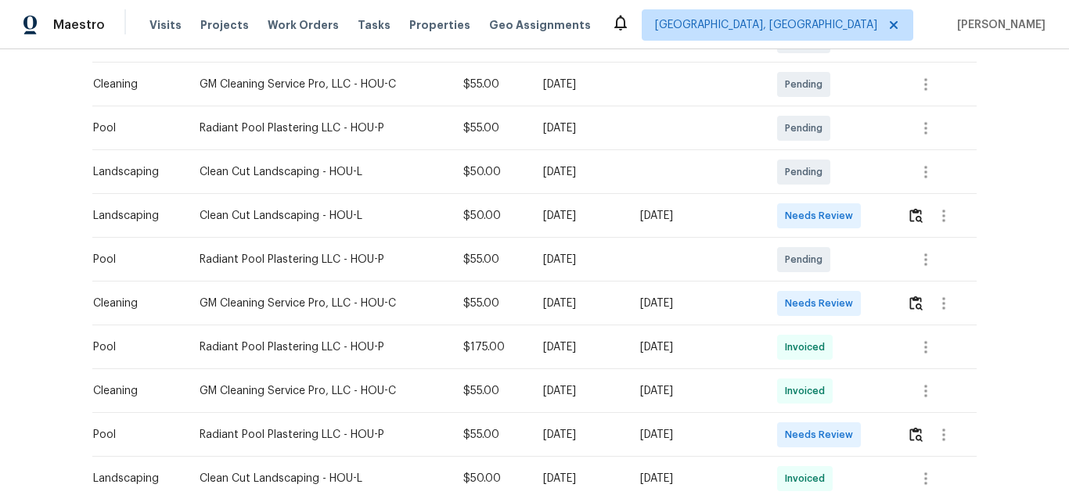
scroll to position [391, 0]
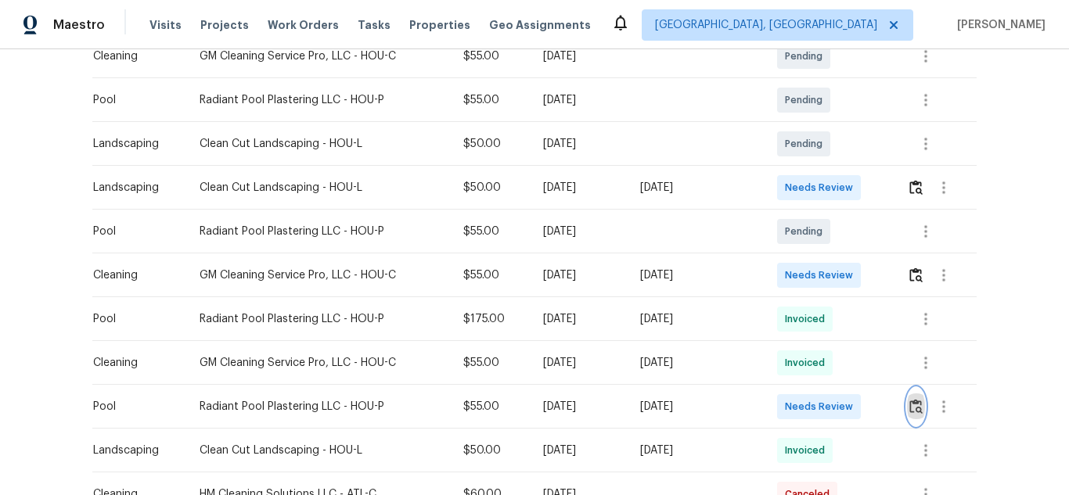
click at [910, 404] on img "button" at bounding box center [915, 406] width 13 height 15
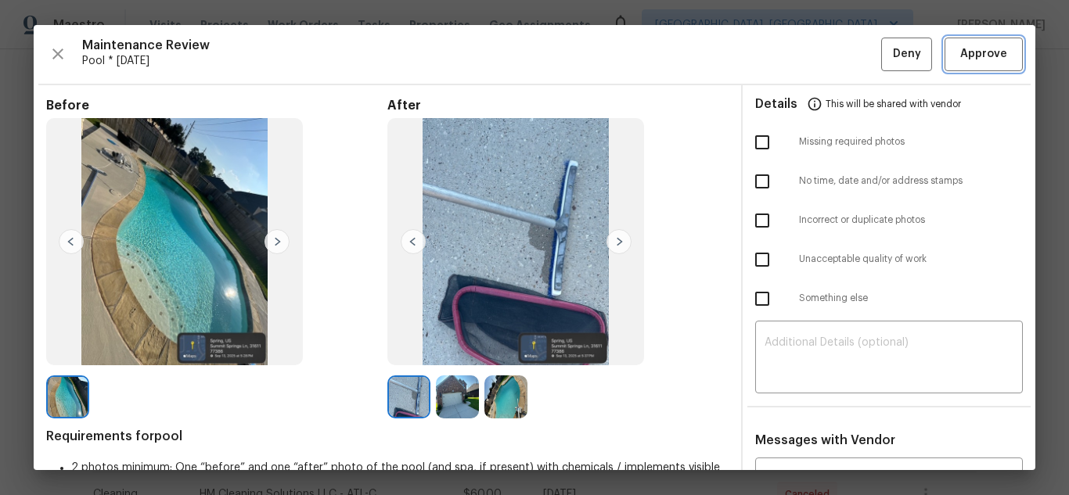
click at [960, 46] on span "Approve" at bounding box center [983, 55] width 47 height 20
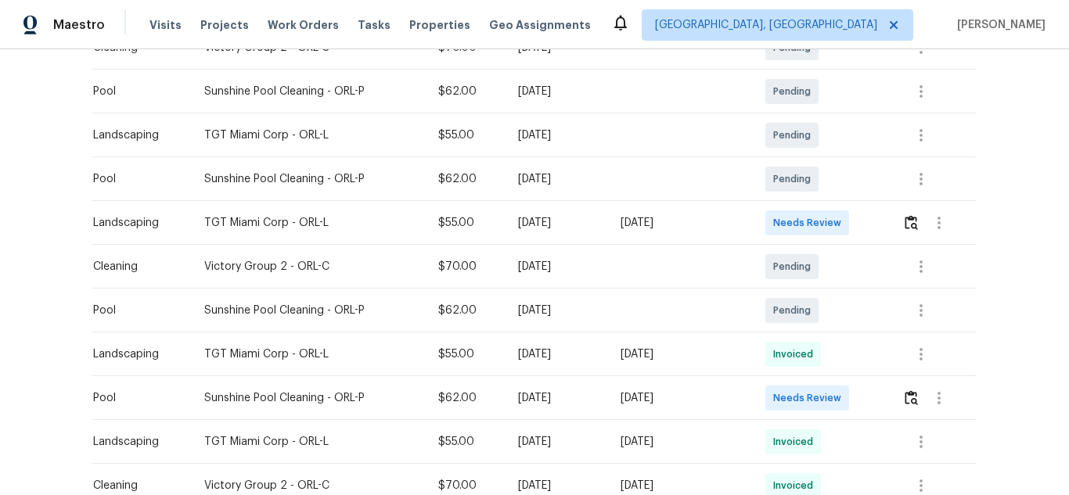
scroll to position [313, 0]
click at [916, 399] on img "button" at bounding box center [910, 397] width 13 height 15
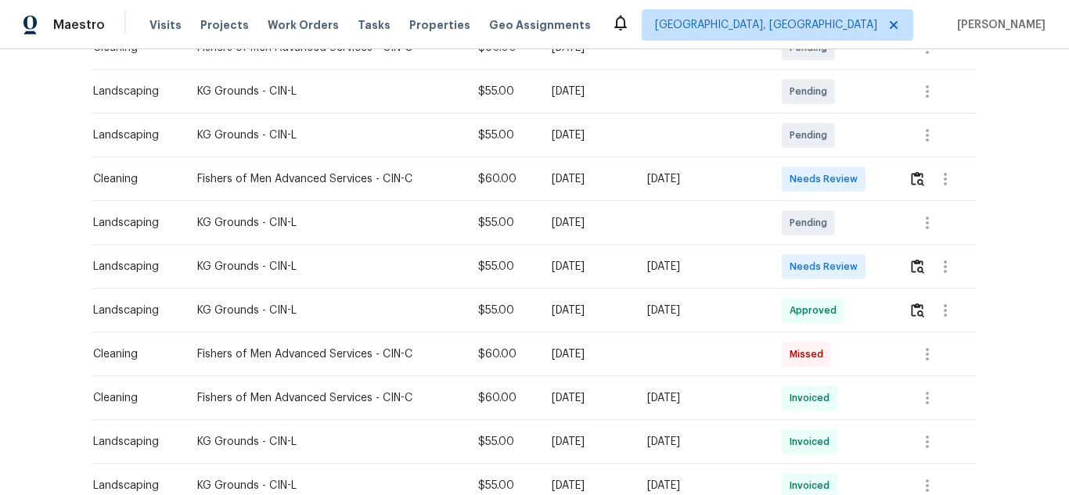
scroll to position [313, 0]
click at [916, 261] on img "button" at bounding box center [917, 265] width 13 height 15
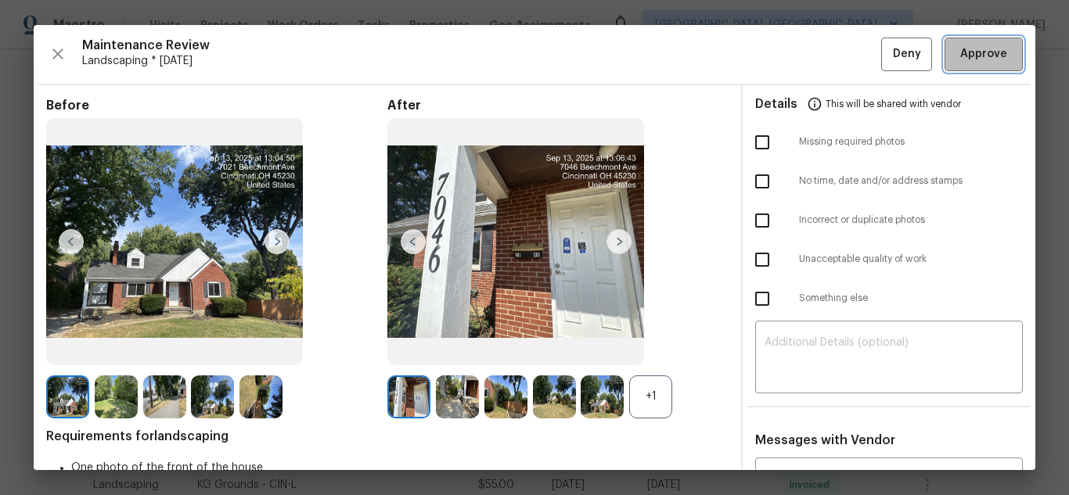
click at [944, 59] on button "Approve" at bounding box center [983, 55] width 78 height 34
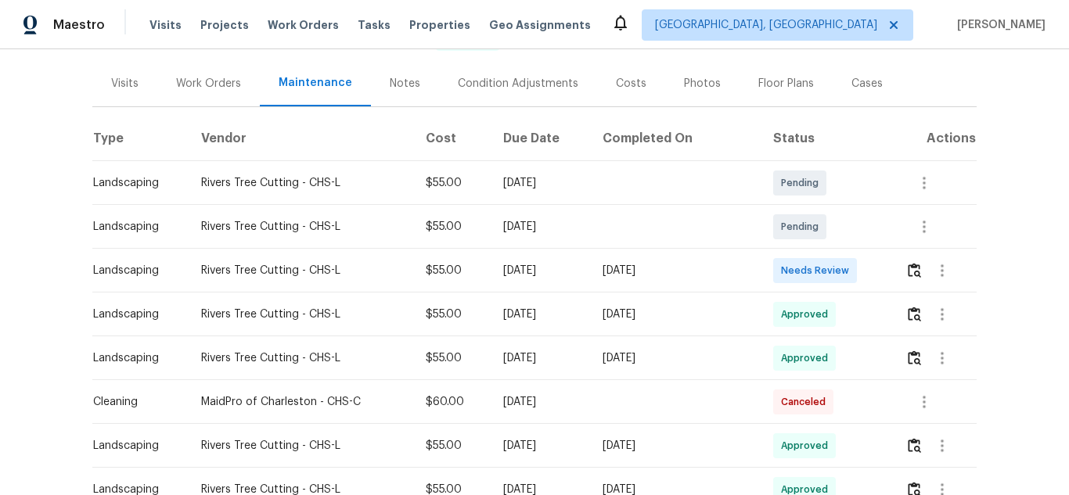
scroll to position [156, 0]
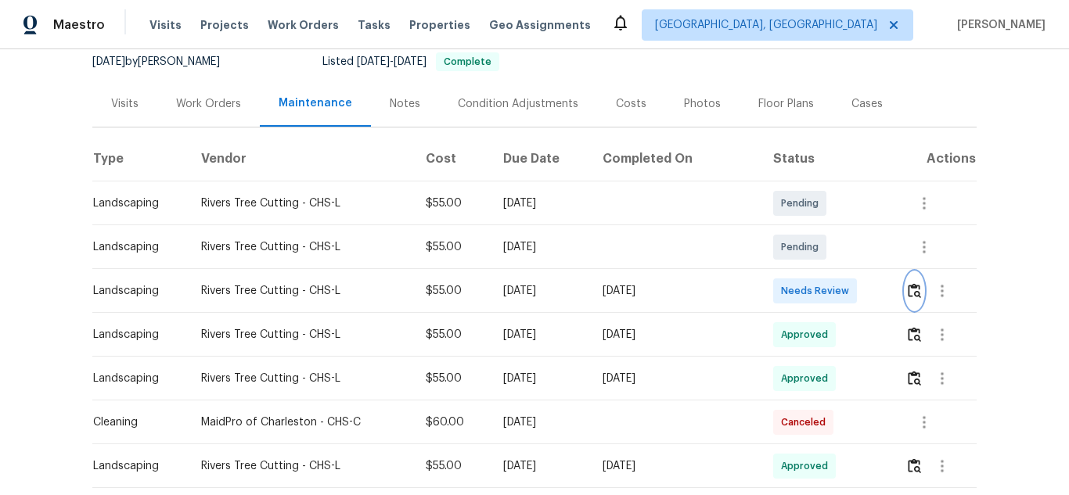
click at [908, 291] on img "button" at bounding box center [914, 290] width 13 height 15
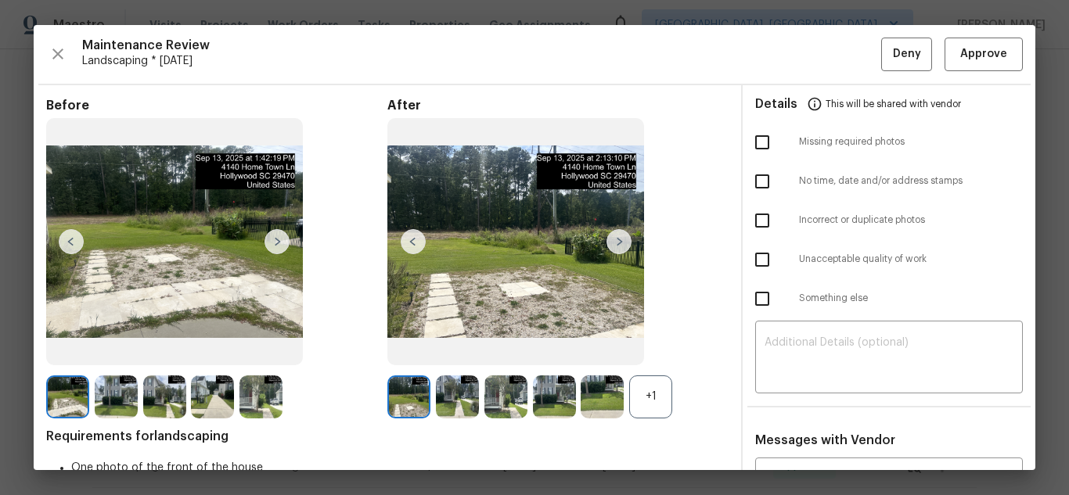
click at [102, 385] on img at bounding box center [116, 397] width 43 height 43
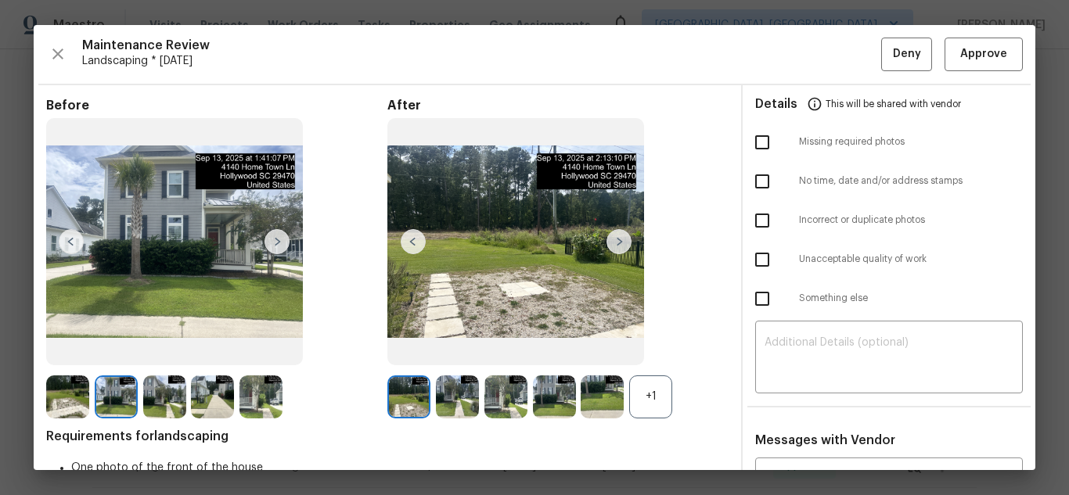
click at [389, 401] on img at bounding box center [408, 397] width 43 height 43
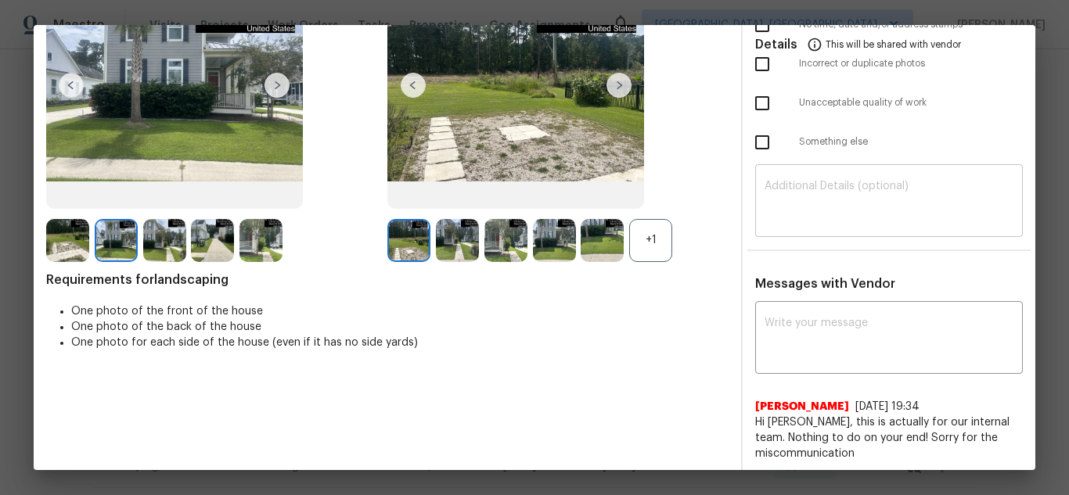
click at [857, 207] on textarea at bounding box center [888, 203] width 249 height 44
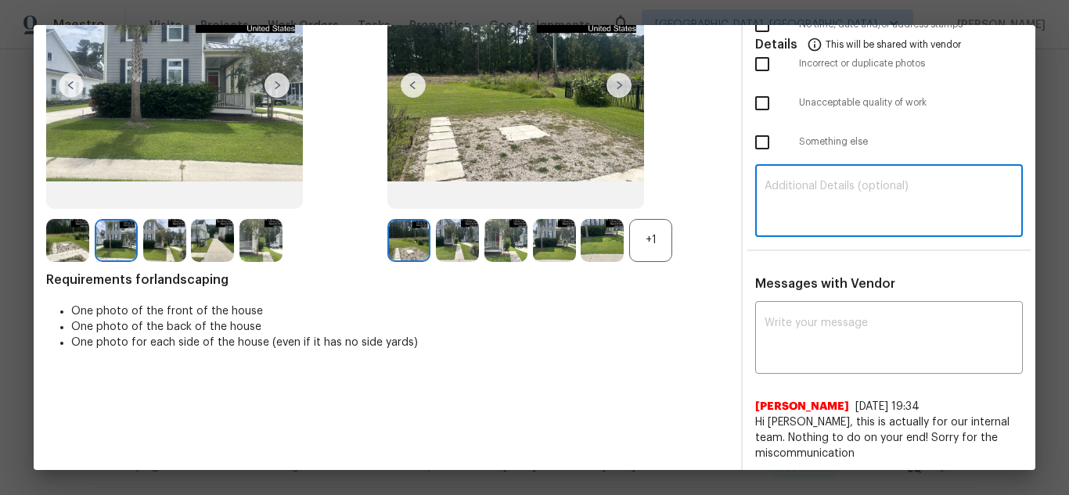
paste textarea "Maintenance Audit Team: Hello! Unfortunately, this Landscaping visit completed …"
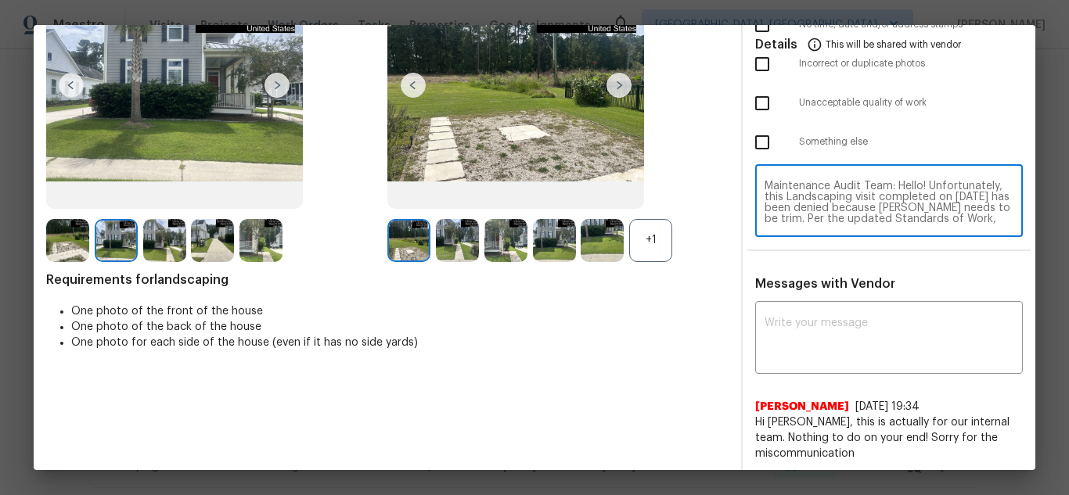
scroll to position [120, 0]
type textarea "Maintenance Audit Team: Hello! Unfortunately, this Landscaping visit completed …"
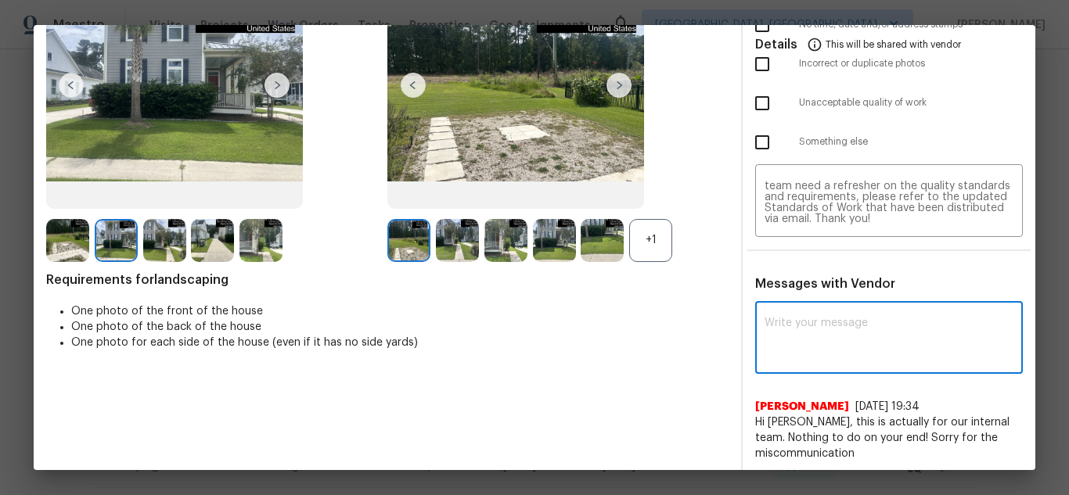
click at [839, 330] on textarea at bounding box center [888, 340] width 249 height 44
paste textarea "Maintenance Audit Team: Hello! Unfortunately, this Landscaping visit completed …"
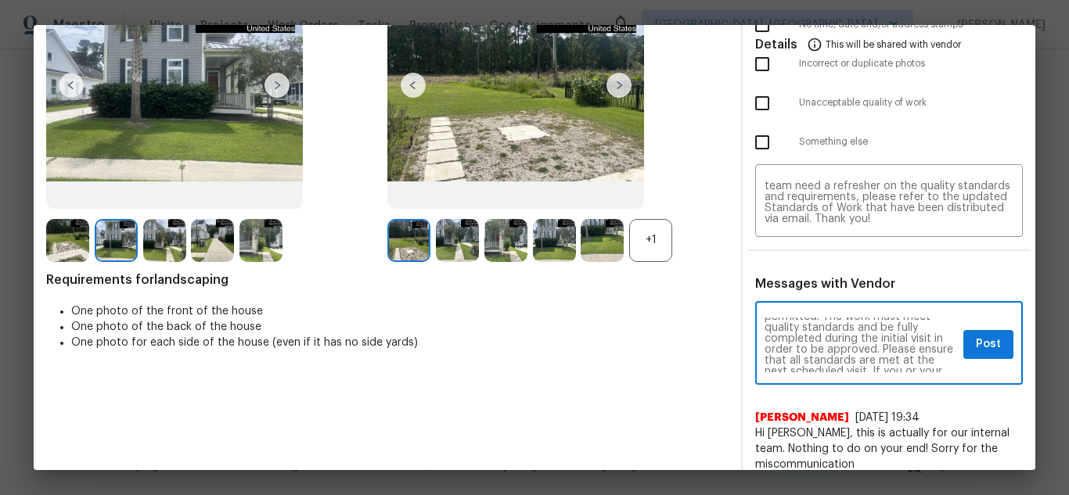
scroll to position [125, 0]
type textarea "Maintenance Audit Team: Hello! Unfortunately, this Landscaping visit completed …"
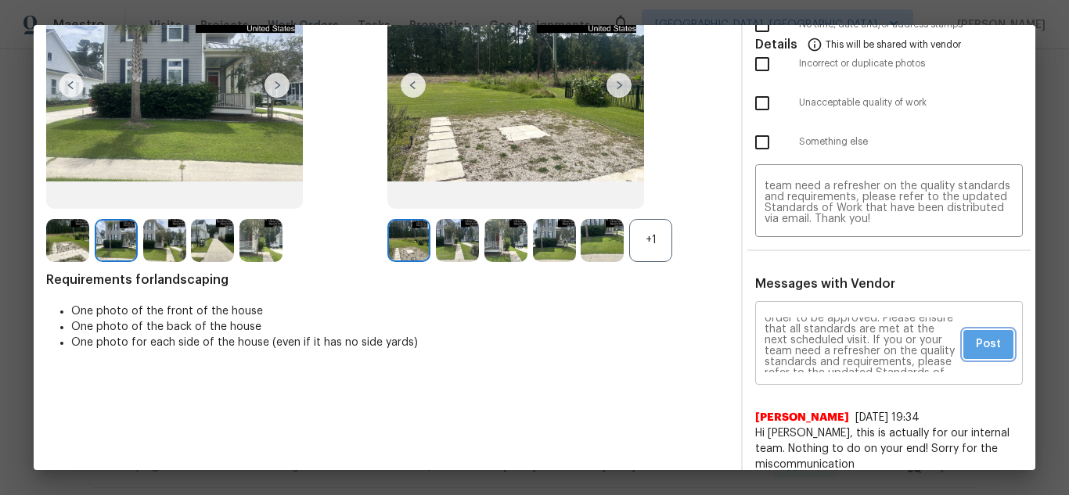
click at [976, 348] on span "Post" at bounding box center [988, 345] width 25 height 20
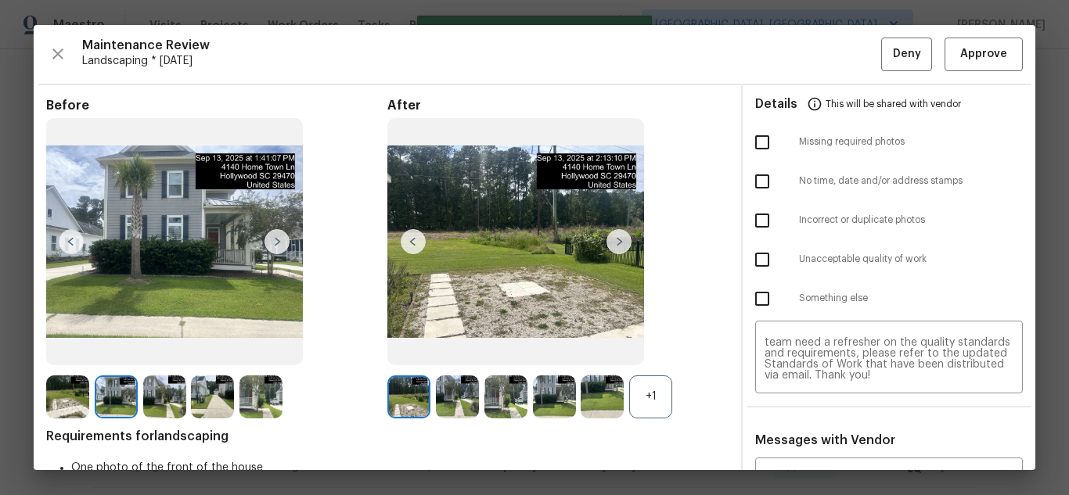
scroll to position [0, 0]
click at [753, 258] on input "checkbox" at bounding box center [762, 259] width 33 height 33
checkbox input "true"
click at [893, 63] on span "Deny" at bounding box center [907, 55] width 28 height 20
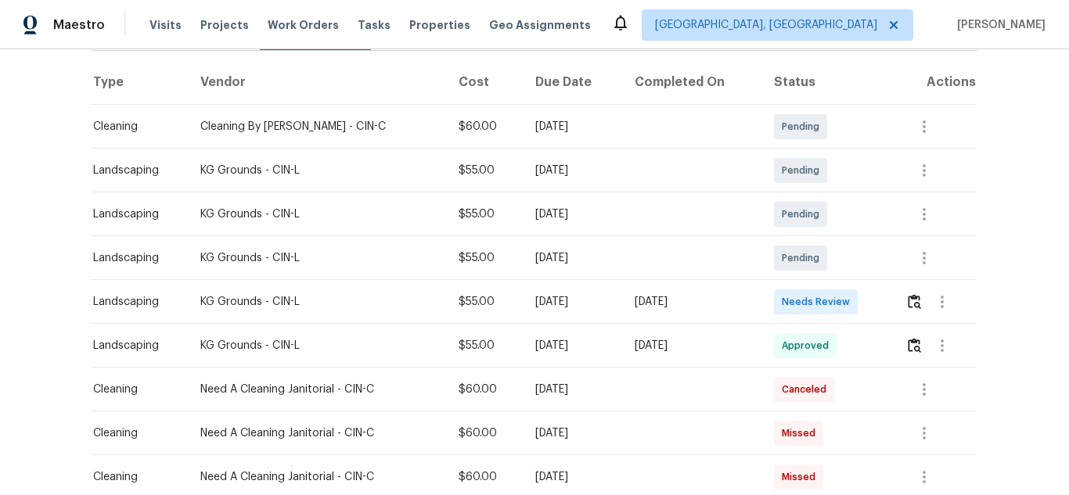
scroll to position [235, 0]
click at [908, 296] on img "button" at bounding box center [914, 300] width 13 height 15
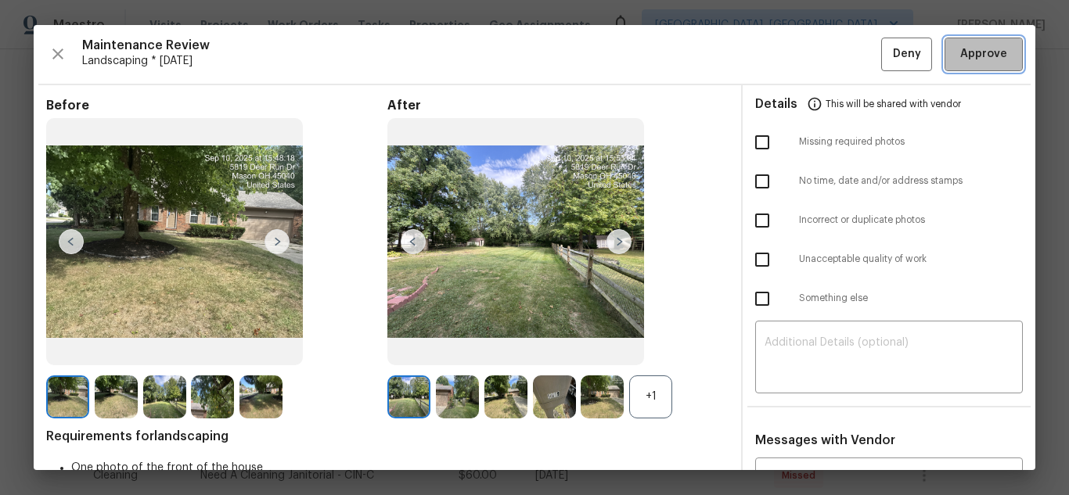
click at [981, 56] on span "Approve" at bounding box center [983, 55] width 47 height 20
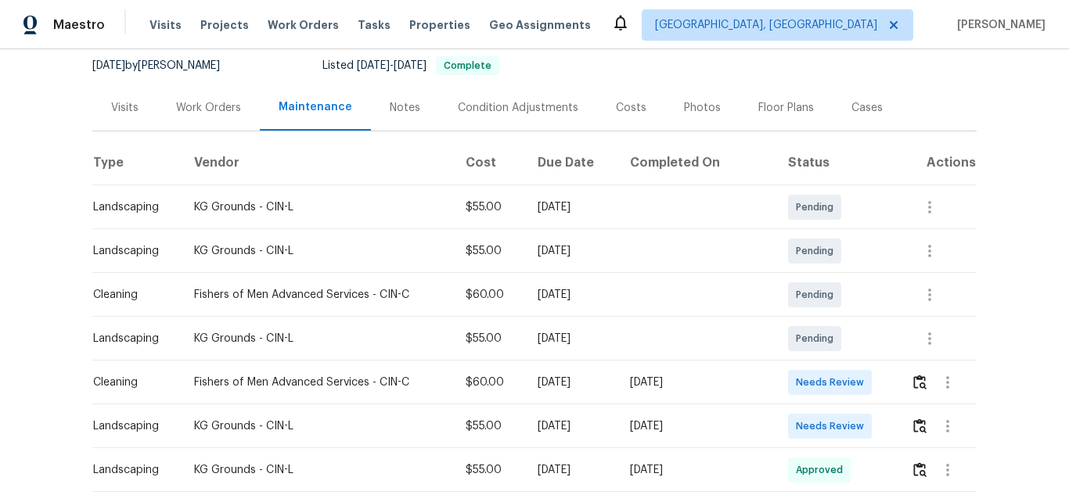
scroll to position [156, 0]
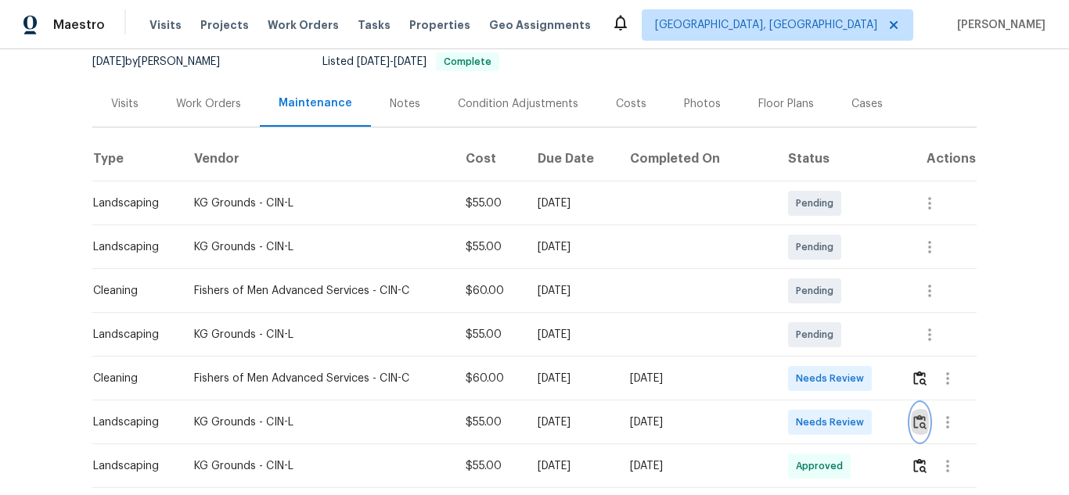
click at [913, 423] on img "button" at bounding box center [919, 422] width 13 height 15
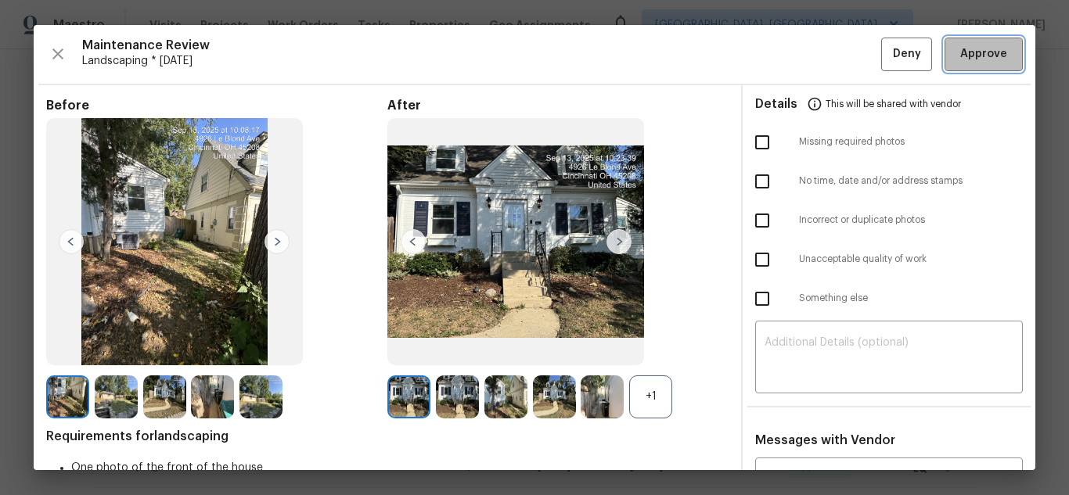
click at [960, 59] on span "Approve" at bounding box center [983, 55] width 47 height 20
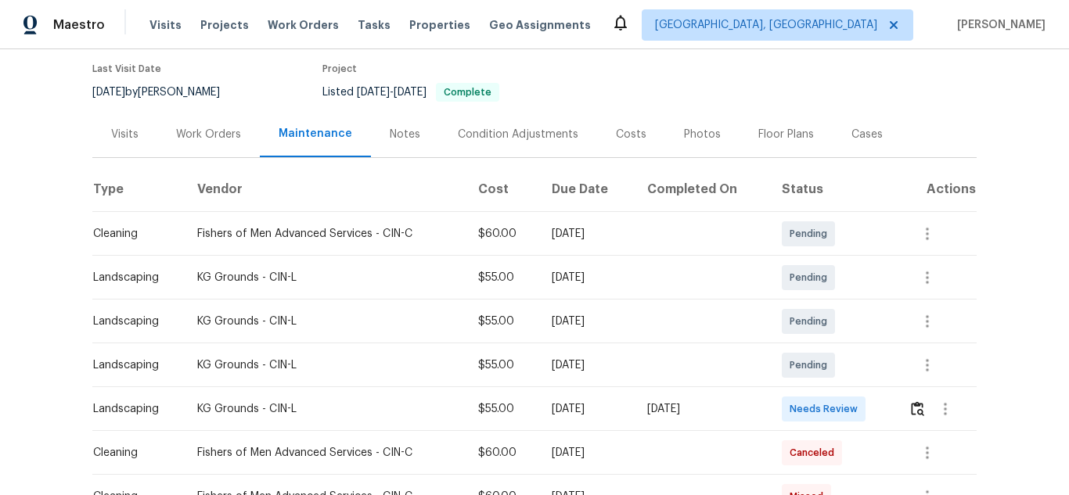
scroll to position [156, 0]
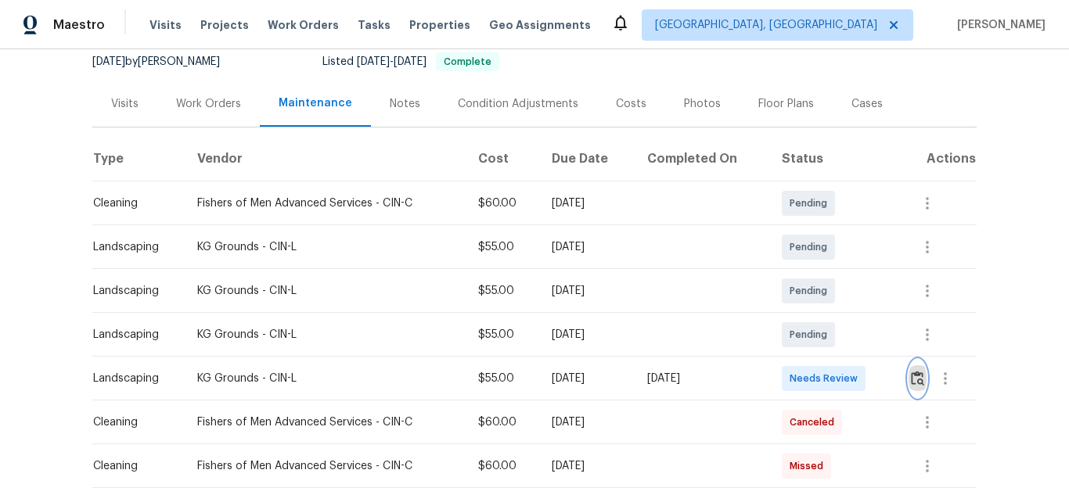
click at [908, 381] on button "button" at bounding box center [917, 379] width 18 height 38
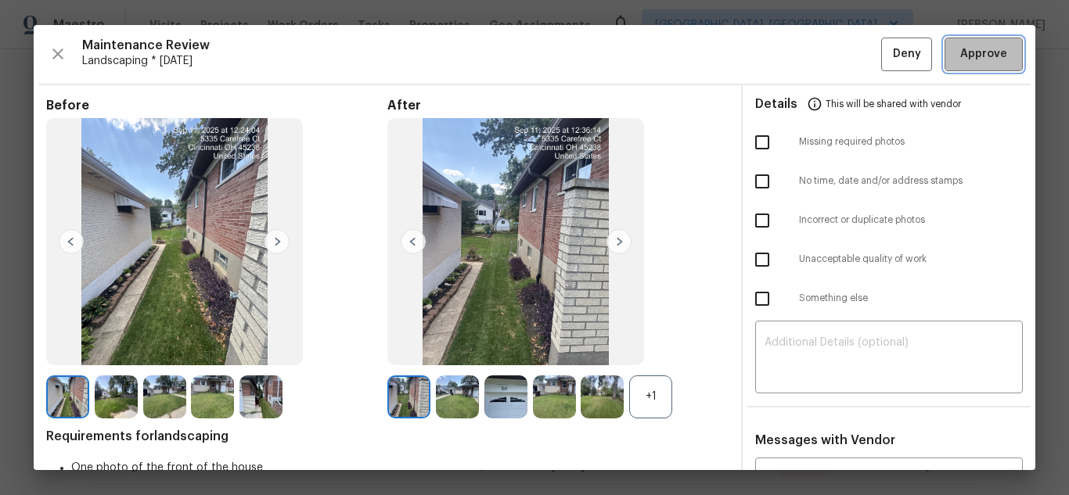
drag, startPoint x: 976, startPoint y: 59, endPoint x: 410, endPoint y: 2, distance: 568.4
click at [976, 59] on span "Approve" at bounding box center [983, 55] width 47 height 20
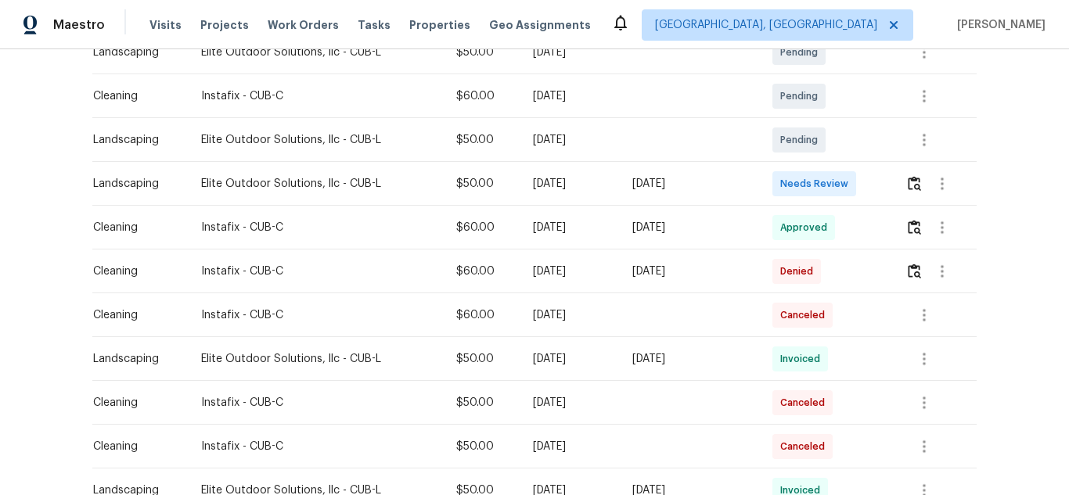
scroll to position [313, 0]
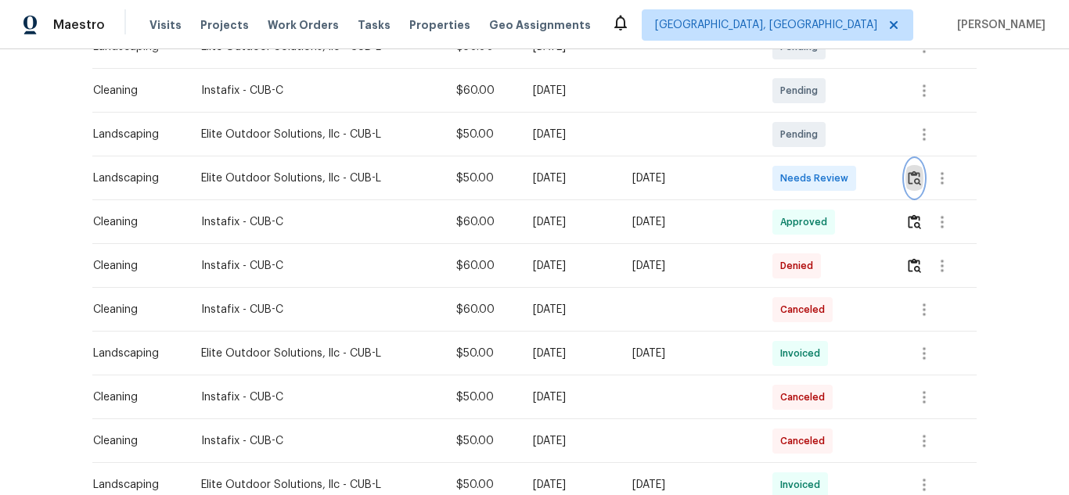
click at [908, 177] on img "button" at bounding box center [914, 178] width 13 height 15
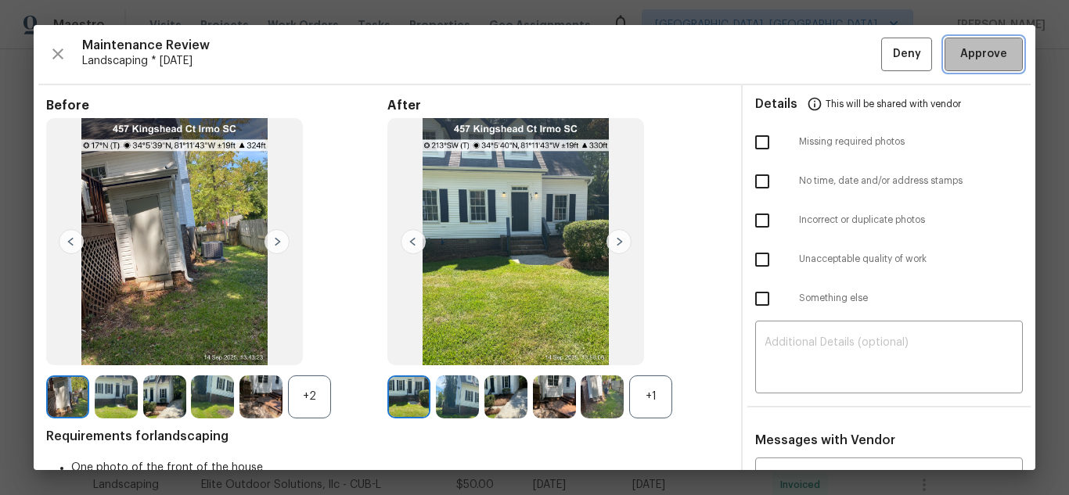
drag, startPoint x: 966, startPoint y: 50, endPoint x: 706, endPoint y: 3, distance: 264.7
click at [966, 51] on span "Approve" at bounding box center [983, 55] width 47 height 20
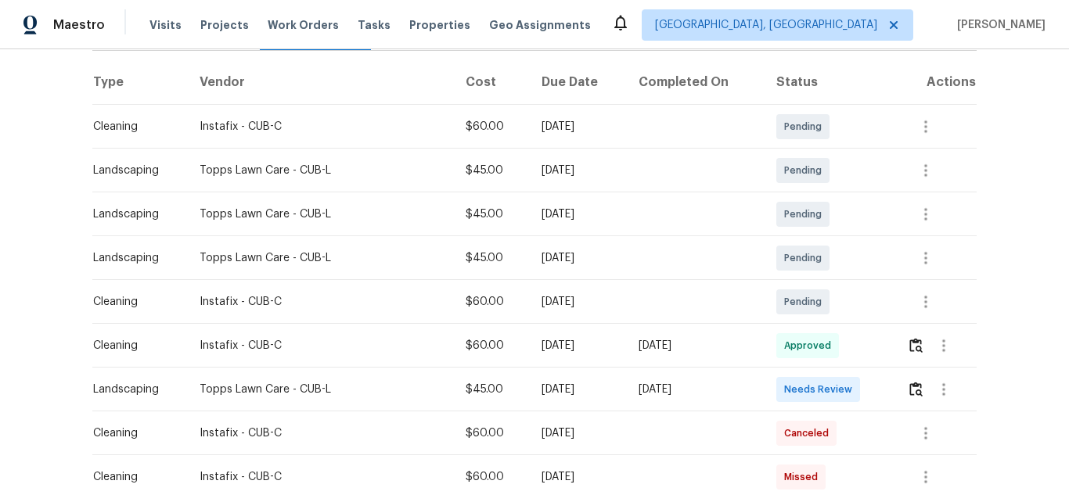
scroll to position [235, 0]
click at [907, 390] on button "button" at bounding box center [916, 388] width 18 height 38
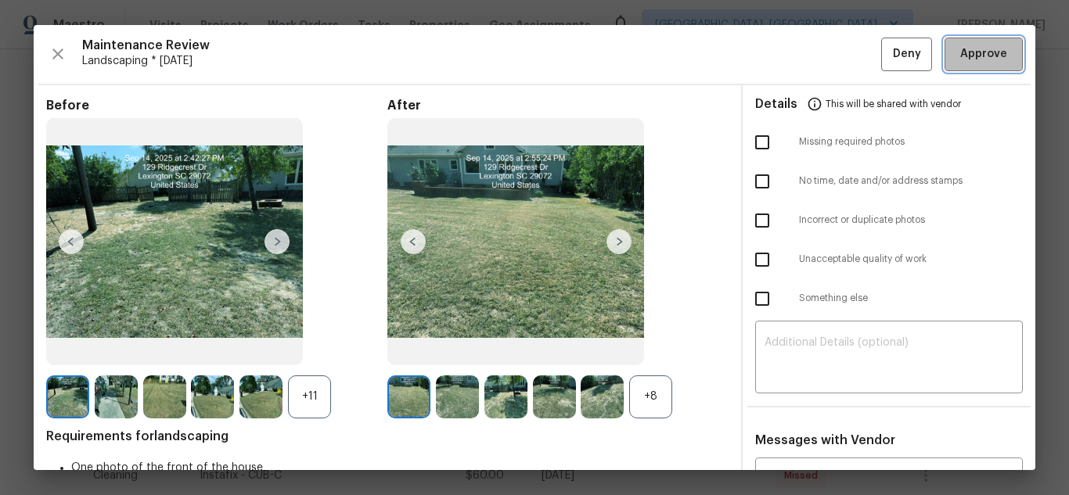
click at [966, 49] on span "Approve" at bounding box center [983, 55] width 47 height 20
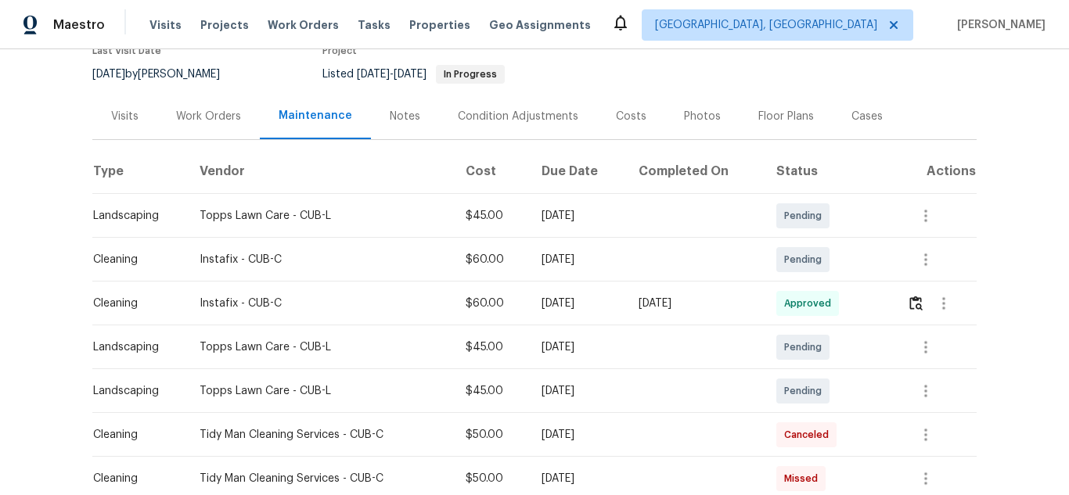
scroll to position [391, 0]
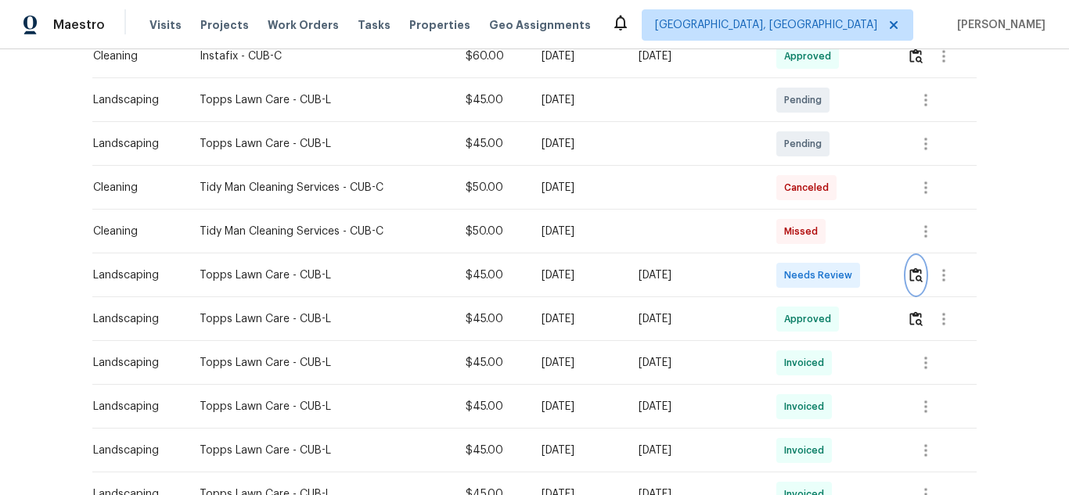
click at [909, 277] on img "button" at bounding box center [915, 275] width 13 height 15
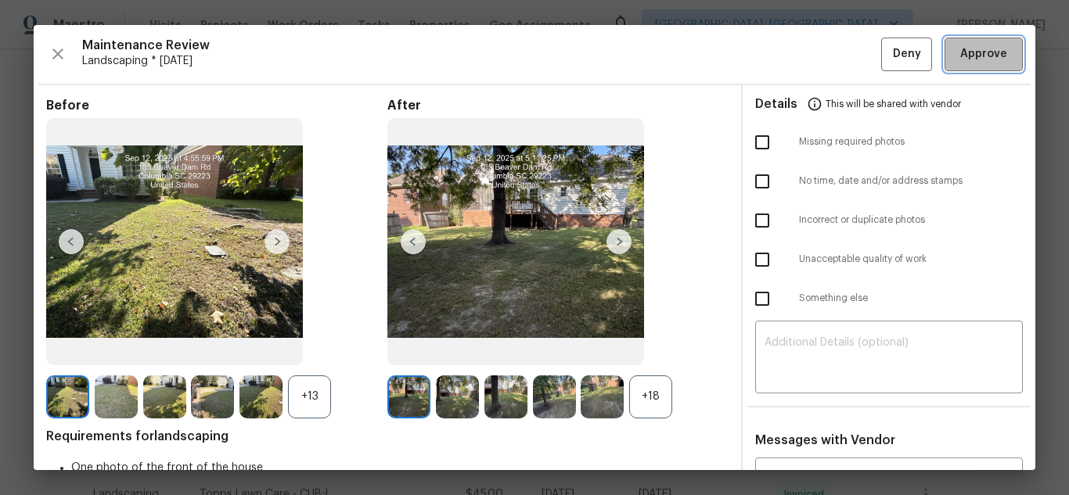
click at [994, 59] on span "Approve" at bounding box center [983, 55] width 53 height 20
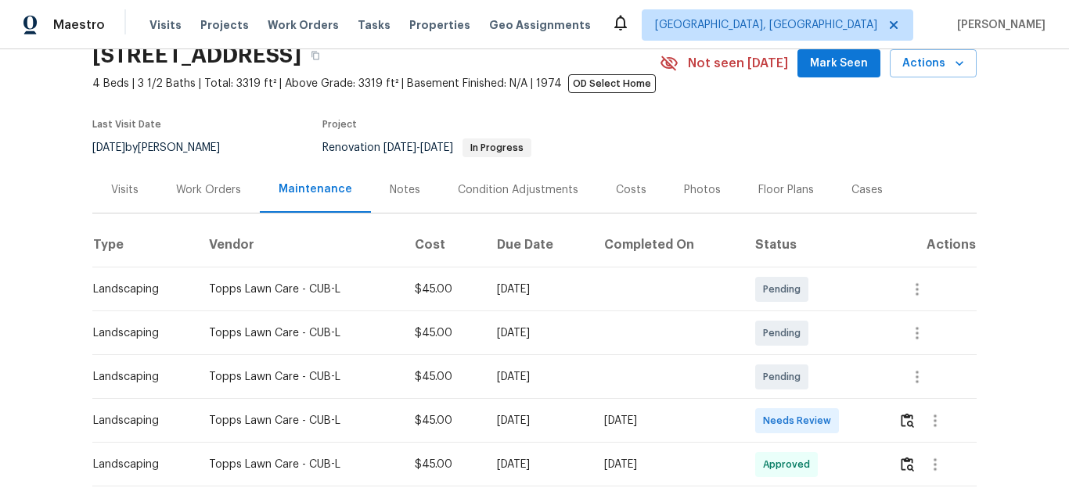
scroll to position [235, 0]
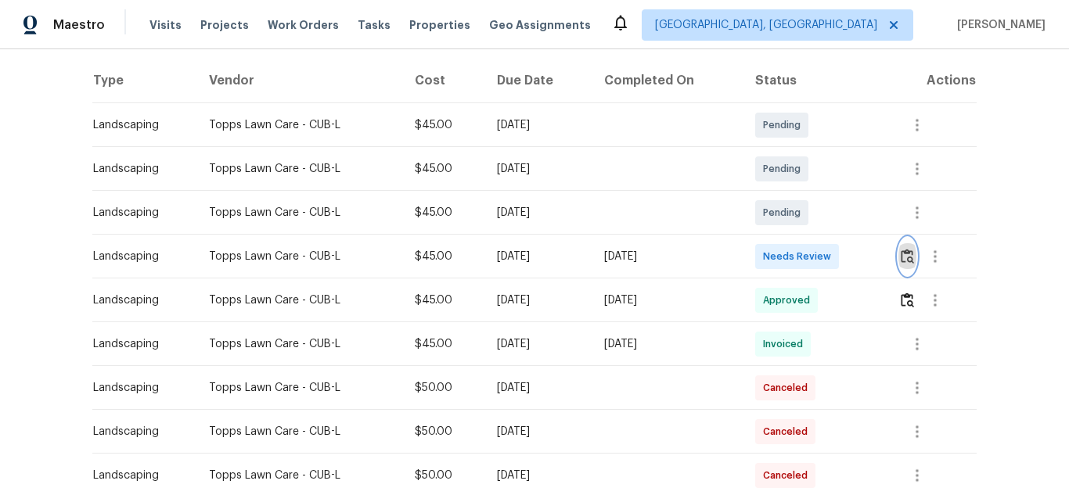
click at [907, 259] on img "button" at bounding box center [906, 256] width 13 height 15
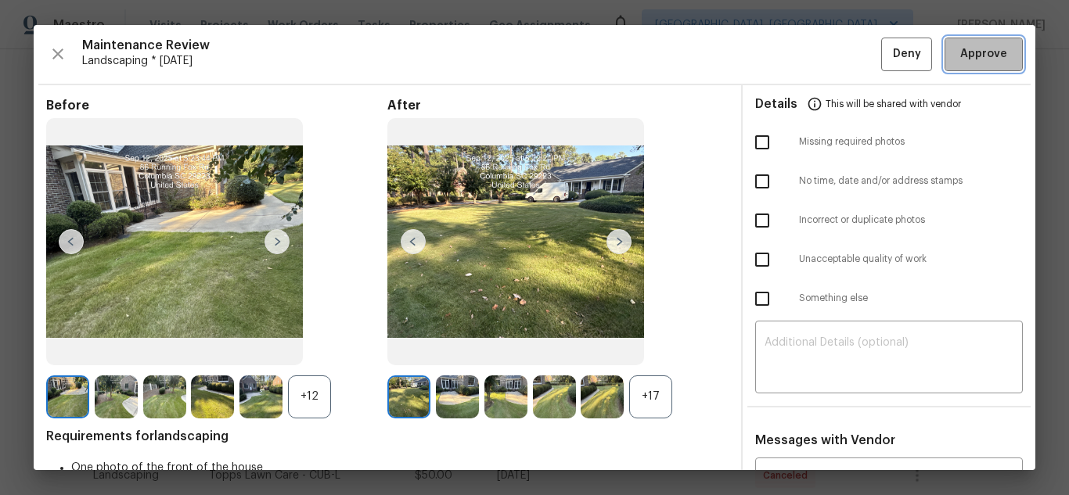
click at [960, 50] on span "Approve" at bounding box center [983, 55] width 47 height 20
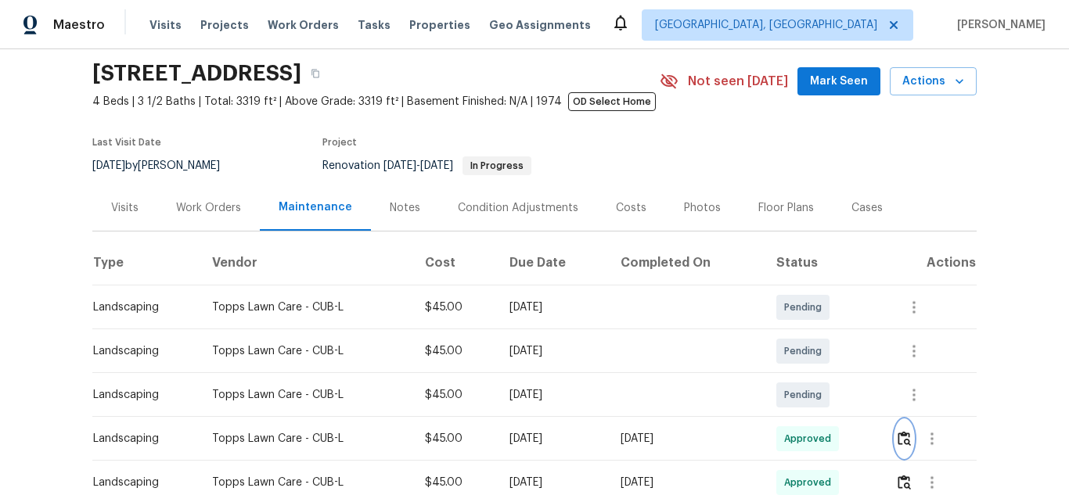
scroll to position [78, 0]
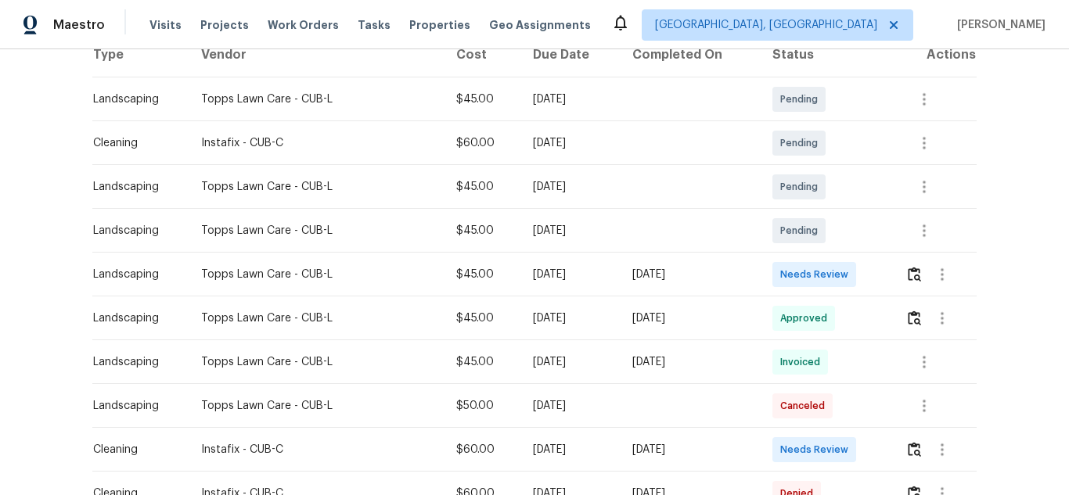
scroll to position [235, 0]
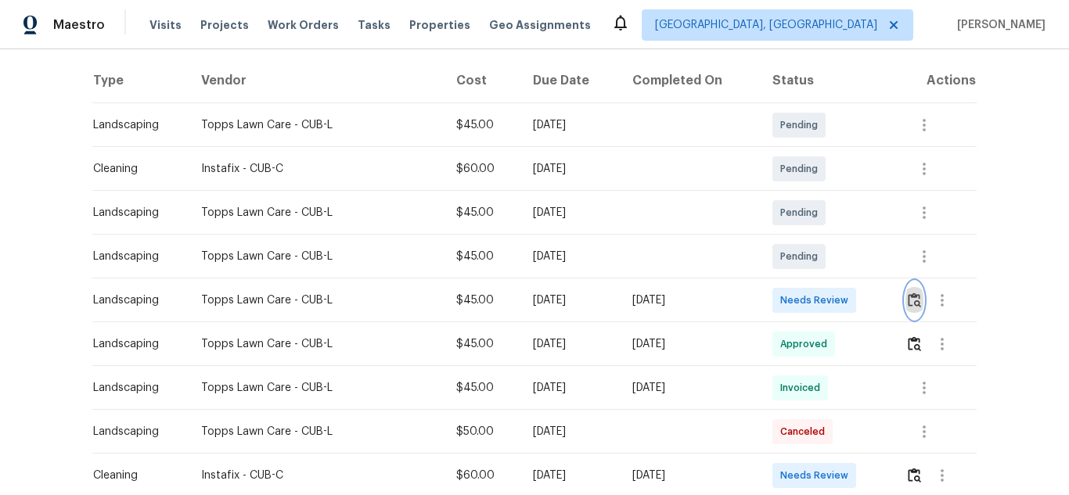
click at [911, 301] on img "button" at bounding box center [914, 300] width 13 height 15
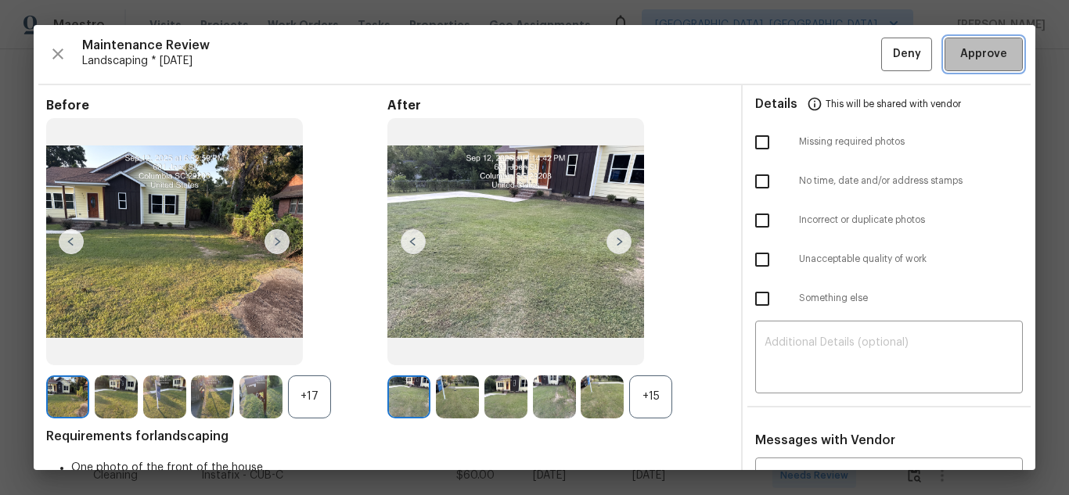
click at [976, 51] on span "Approve" at bounding box center [983, 55] width 47 height 20
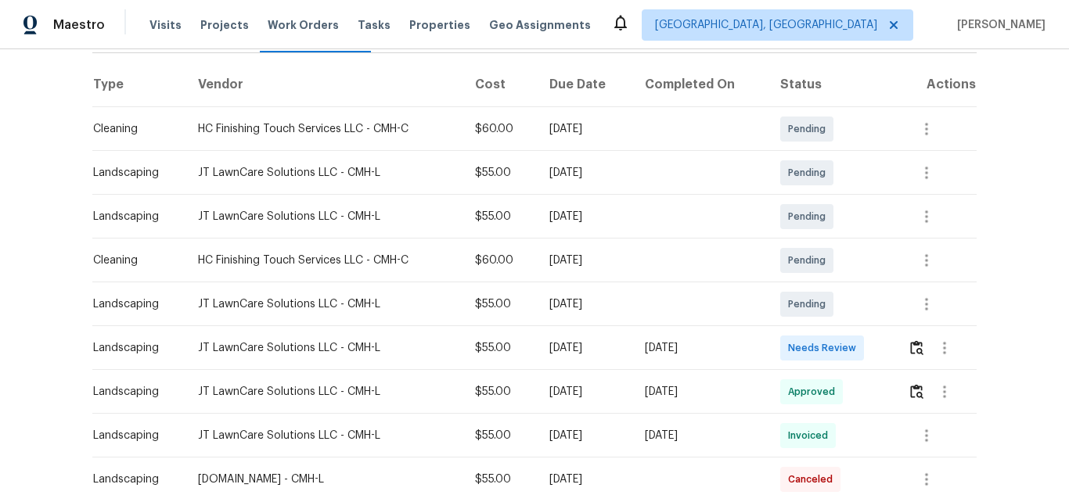
scroll to position [235, 0]
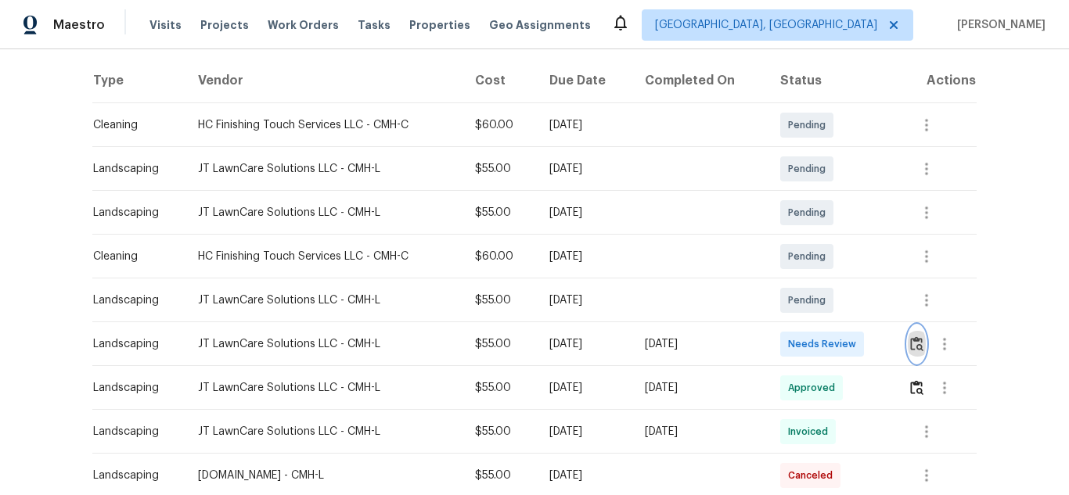
click at [908, 344] on button "button" at bounding box center [917, 344] width 18 height 38
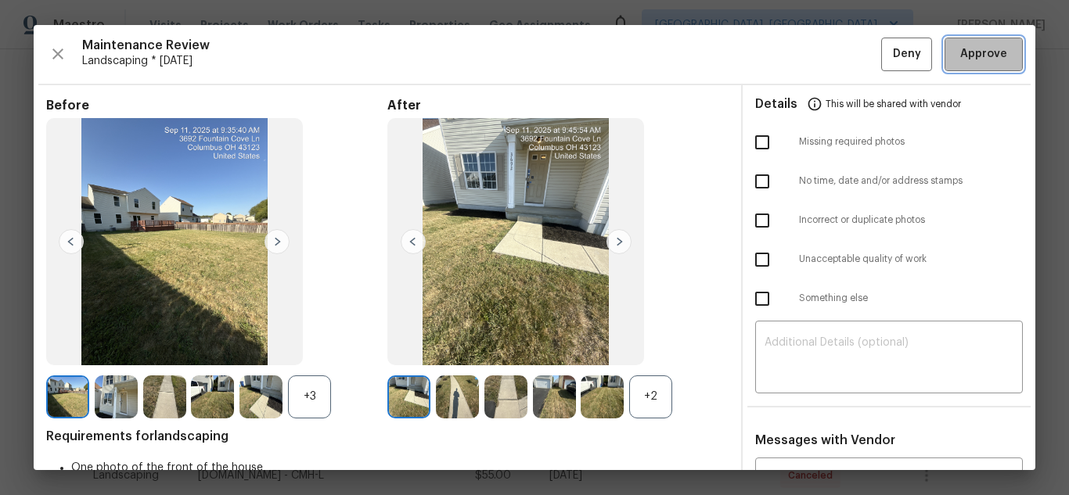
click at [957, 56] on span "Approve" at bounding box center [983, 55] width 53 height 20
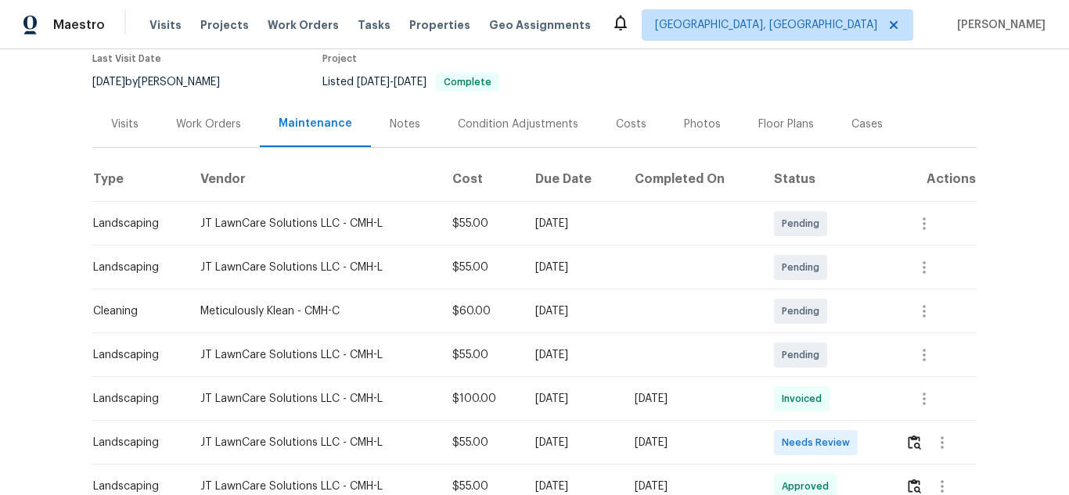
scroll to position [391, 0]
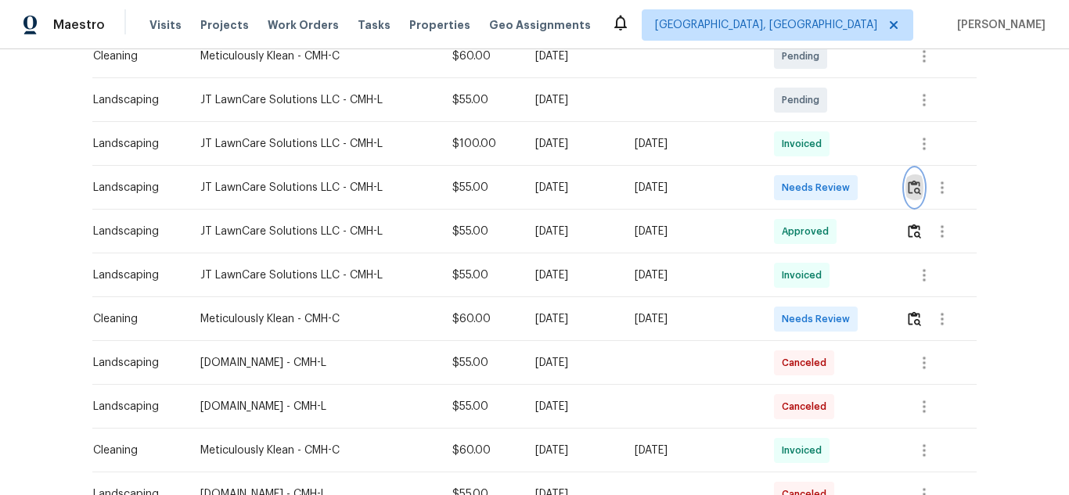
click at [911, 185] on img "button" at bounding box center [914, 187] width 13 height 15
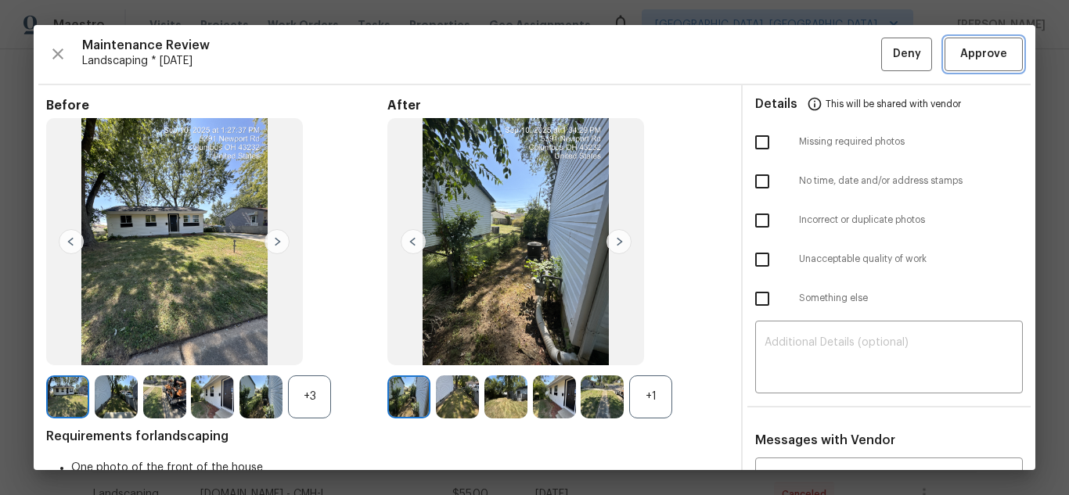
click at [960, 51] on span "Approve" at bounding box center [983, 55] width 47 height 20
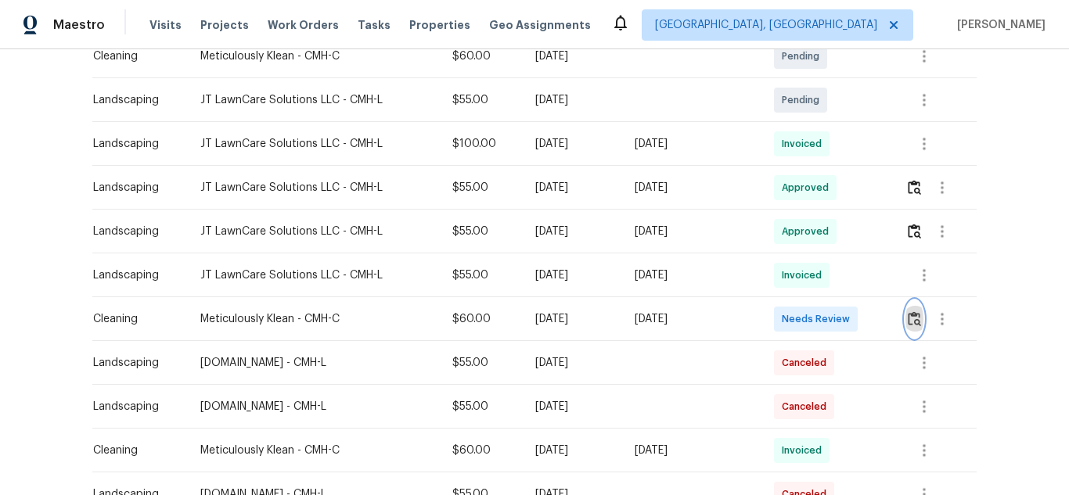
click at [905, 311] on button "button" at bounding box center [914, 319] width 18 height 38
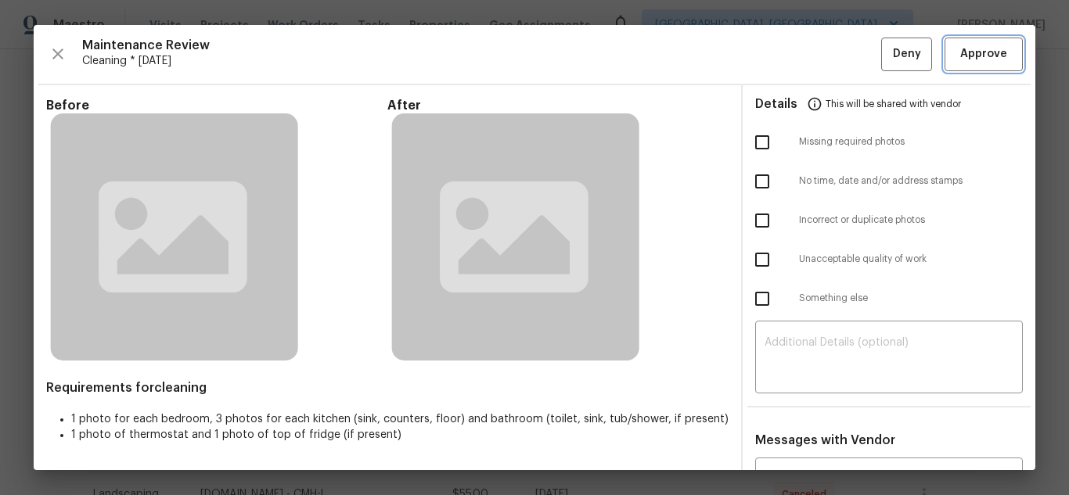
click at [983, 45] on button "Approve" at bounding box center [983, 55] width 78 height 34
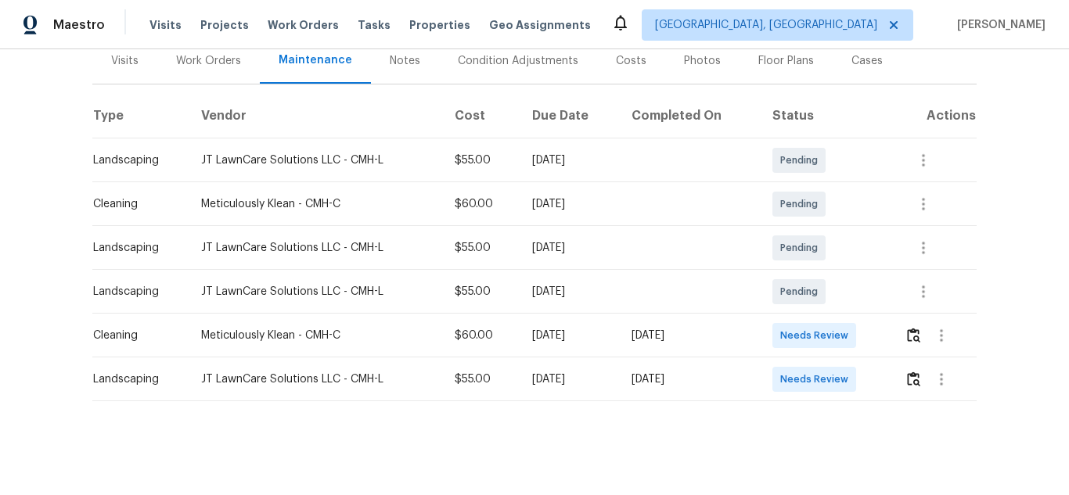
scroll to position [211, 0]
click at [907, 374] on img "button" at bounding box center [913, 379] width 13 height 15
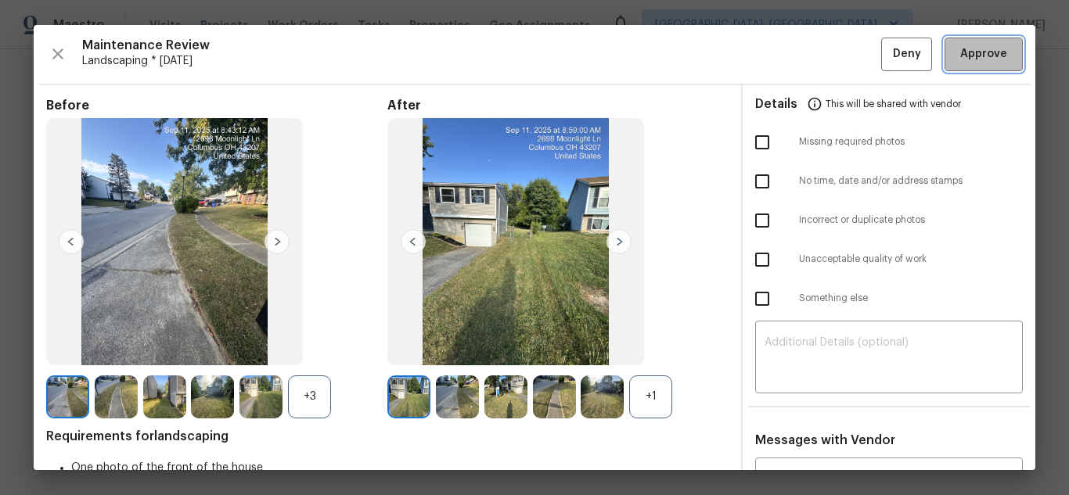
click at [976, 52] on span "Approve" at bounding box center [983, 55] width 47 height 20
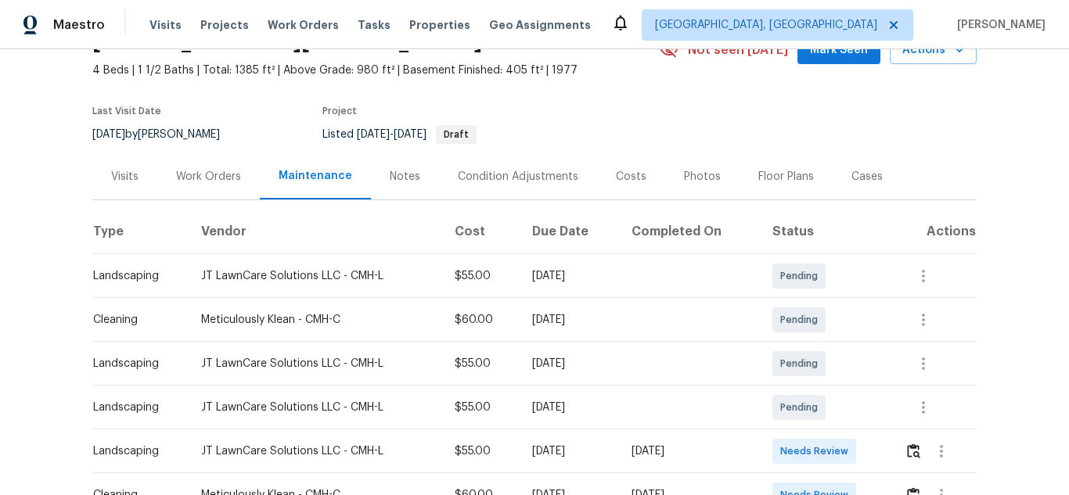
scroll to position [211, 0]
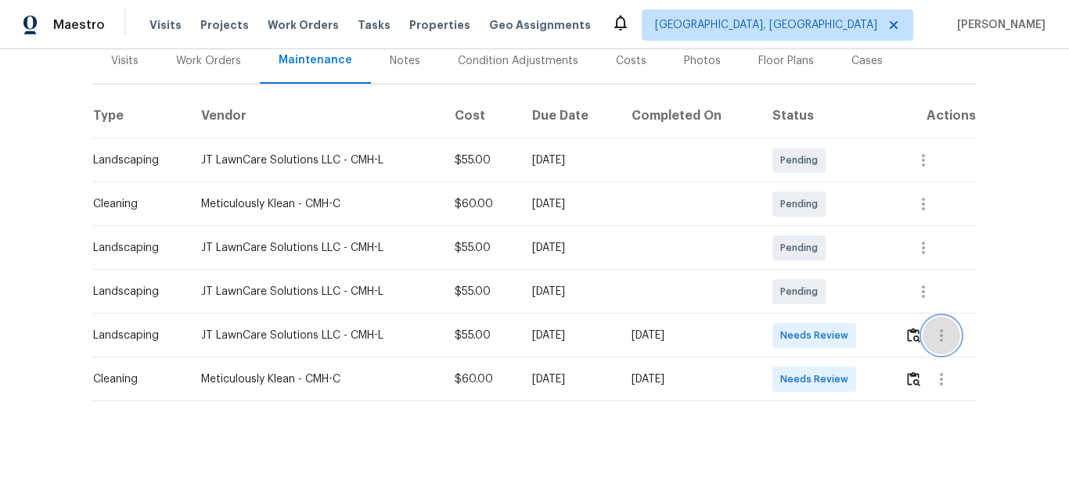
click at [922, 329] on button "button" at bounding box center [941, 336] width 38 height 38
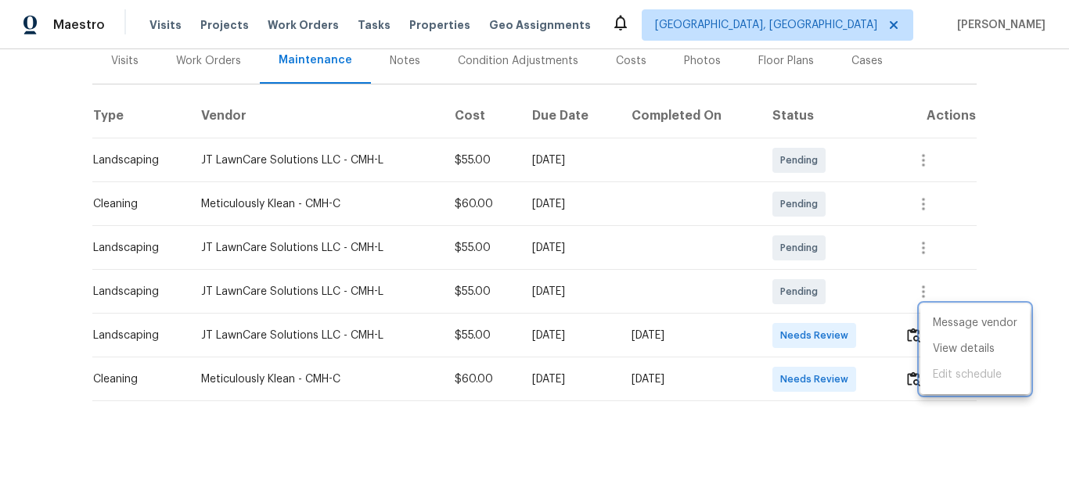
click at [917, 324] on div at bounding box center [534, 247] width 1069 height 495
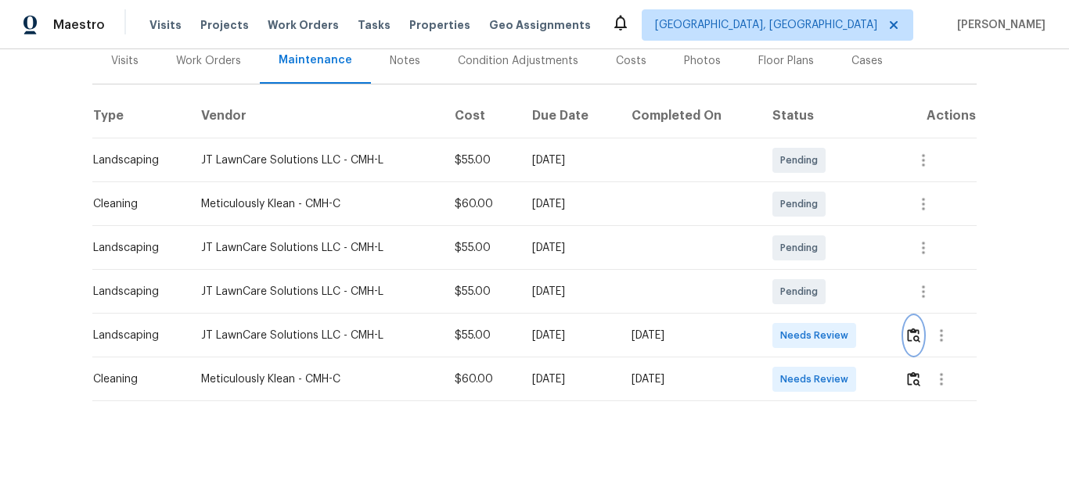
click at [904, 330] on button "button" at bounding box center [913, 336] width 18 height 38
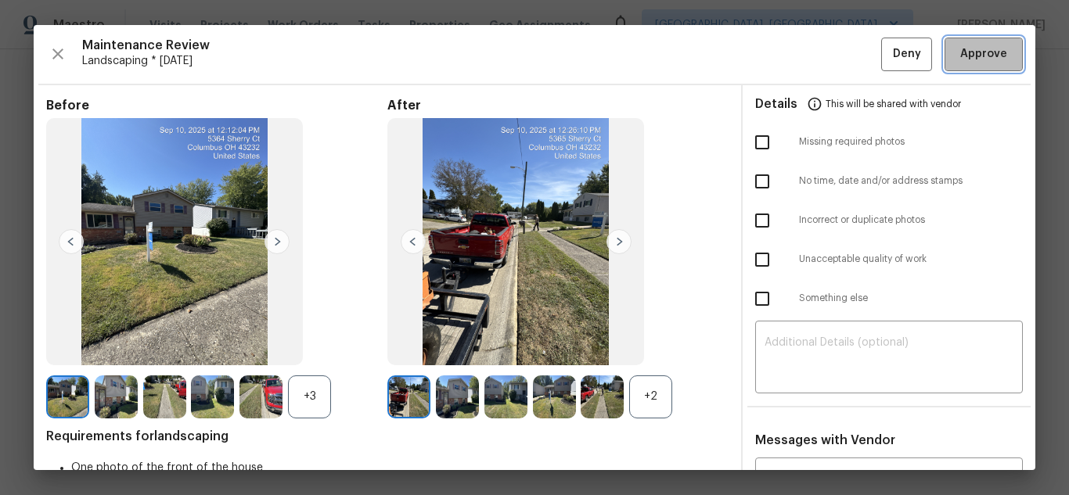
click at [972, 66] on button "Approve" at bounding box center [983, 55] width 78 height 34
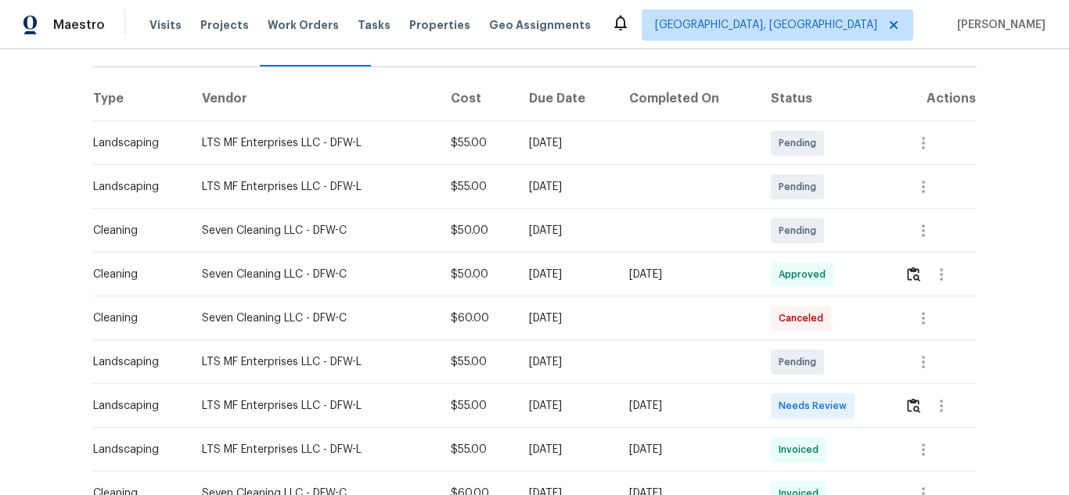
scroll to position [235, 0]
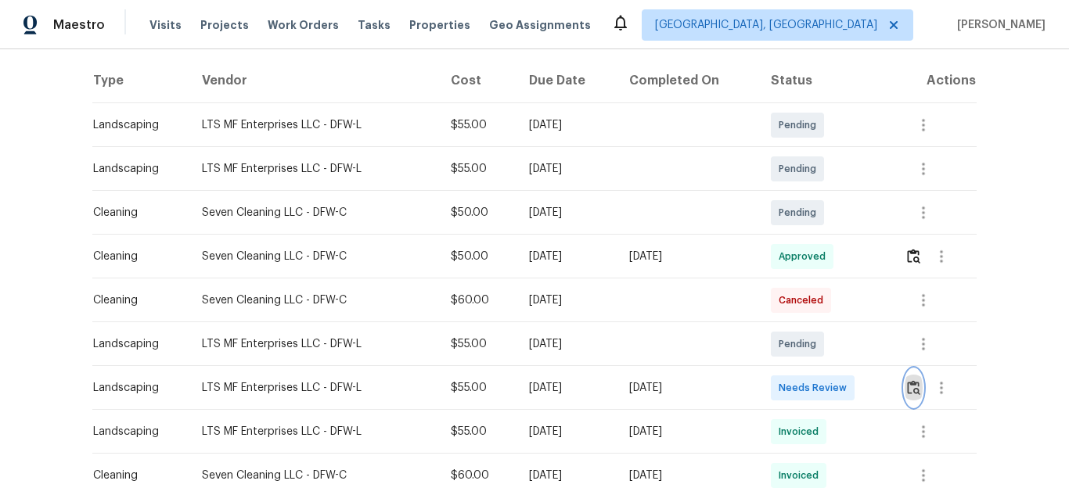
click at [911, 385] on img "button" at bounding box center [913, 387] width 13 height 15
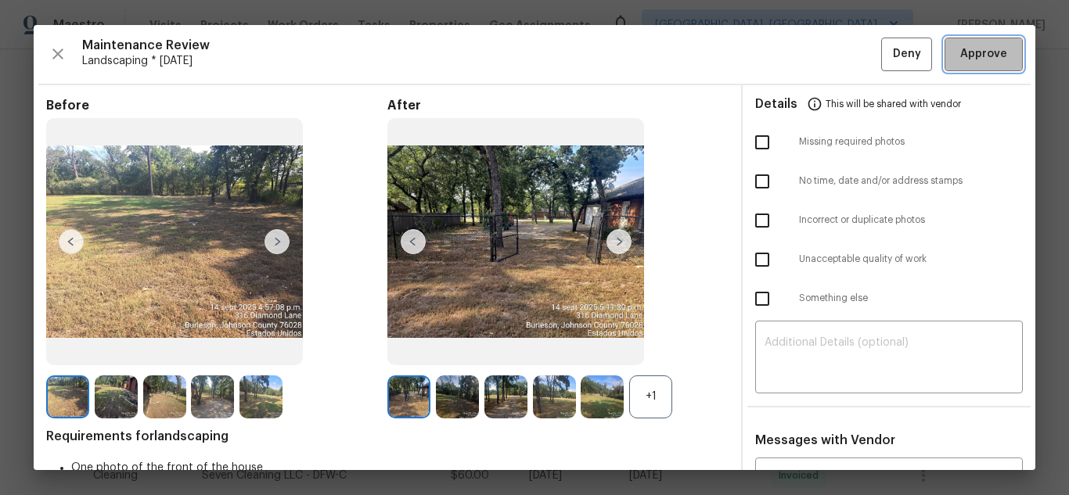
click at [971, 49] on span "Approve" at bounding box center [983, 55] width 47 height 20
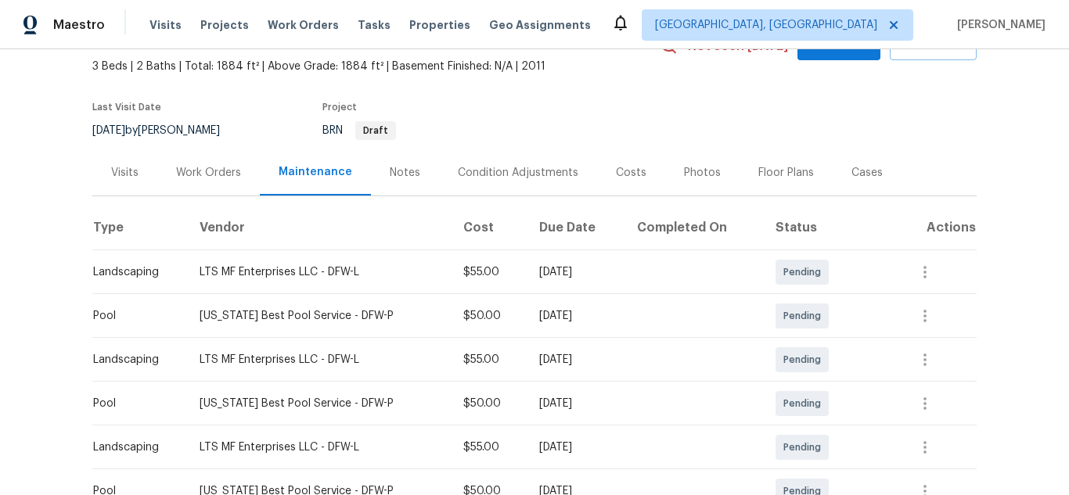
scroll to position [313, 0]
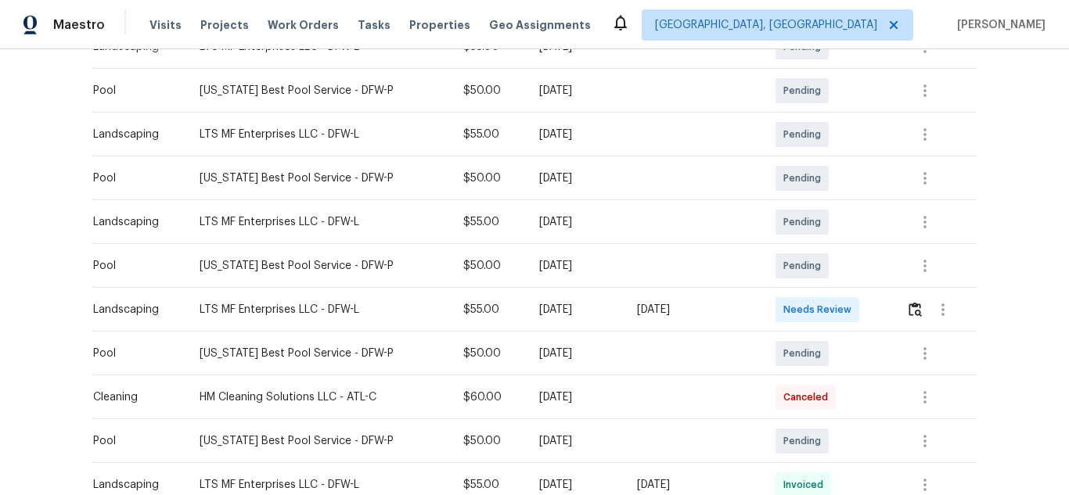
click at [906, 314] on div at bounding box center [941, 310] width 70 height 38
click at [908, 309] on img "button" at bounding box center [914, 309] width 13 height 15
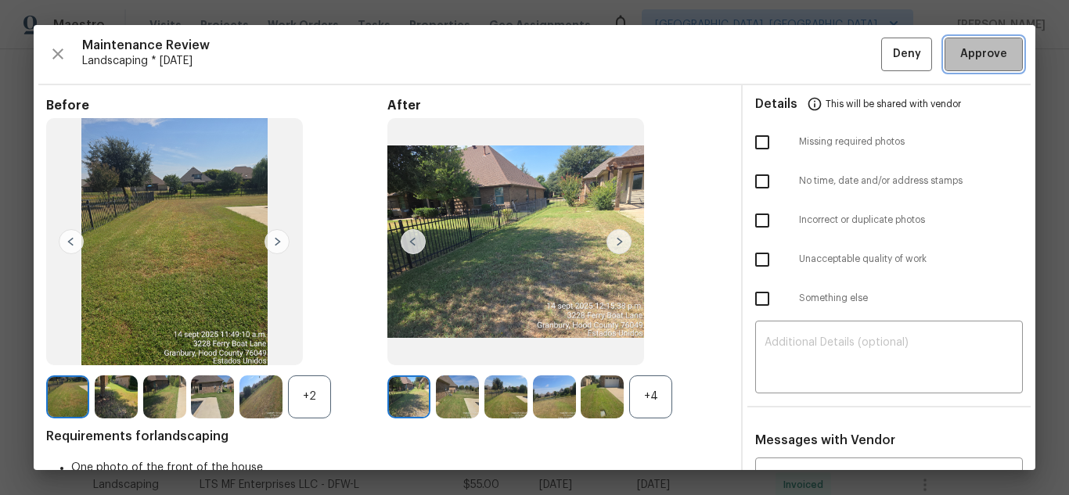
click at [982, 56] on span "Approve" at bounding box center [983, 55] width 47 height 20
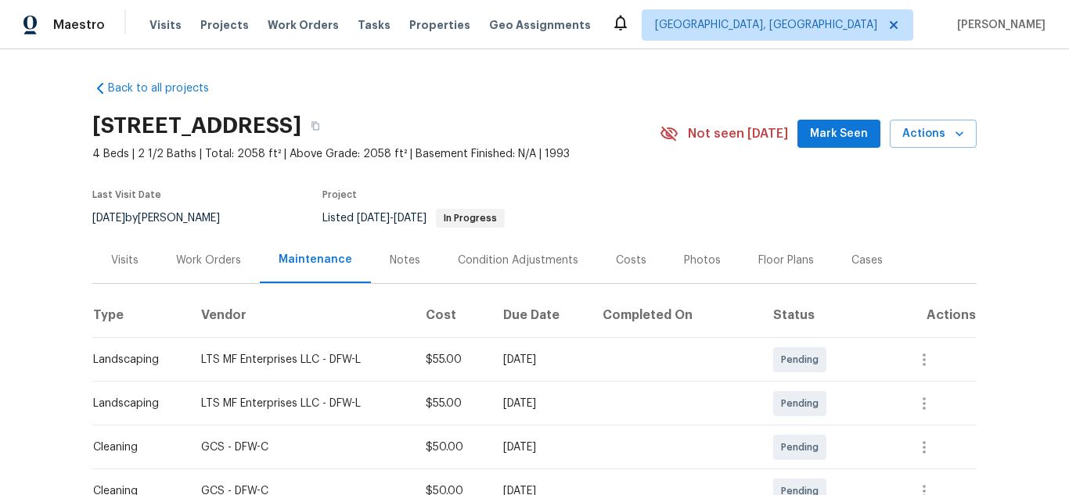
scroll to position [313, 0]
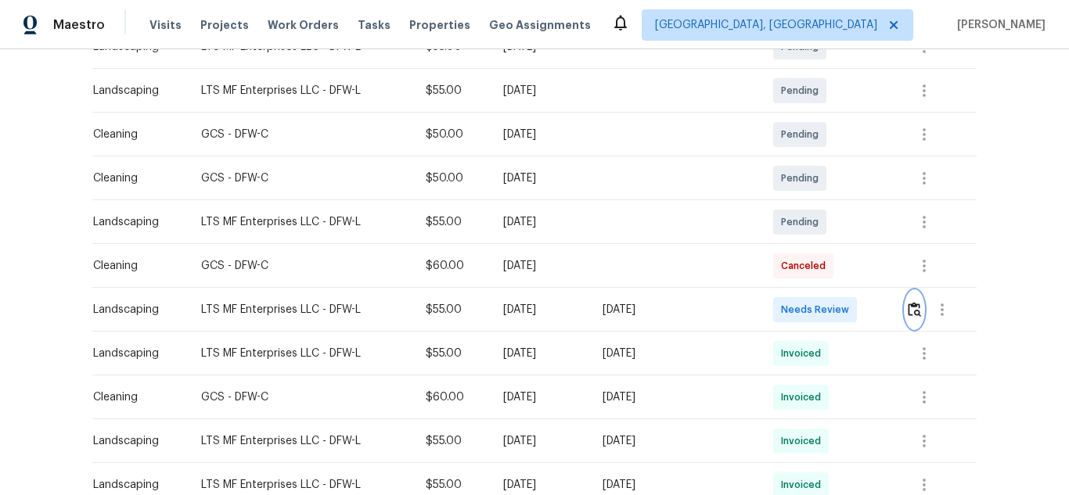
click at [905, 300] on button "button" at bounding box center [914, 310] width 18 height 38
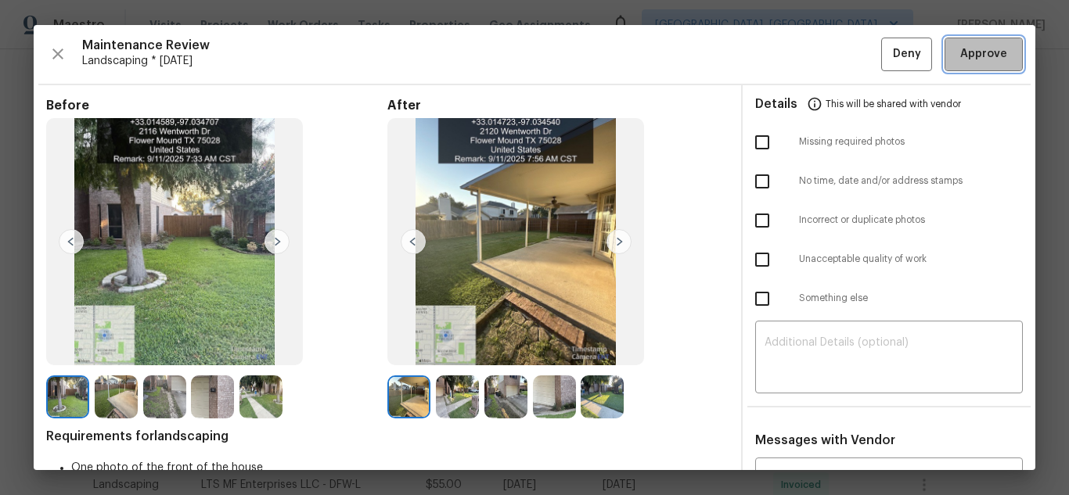
drag, startPoint x: 976, startPoint y: 49, endPoint x: 699, endPoint y: 12, distance: 279.5
click at [975, 50] on span "Approve" at bounding box center [983, 55] width 47 height 20
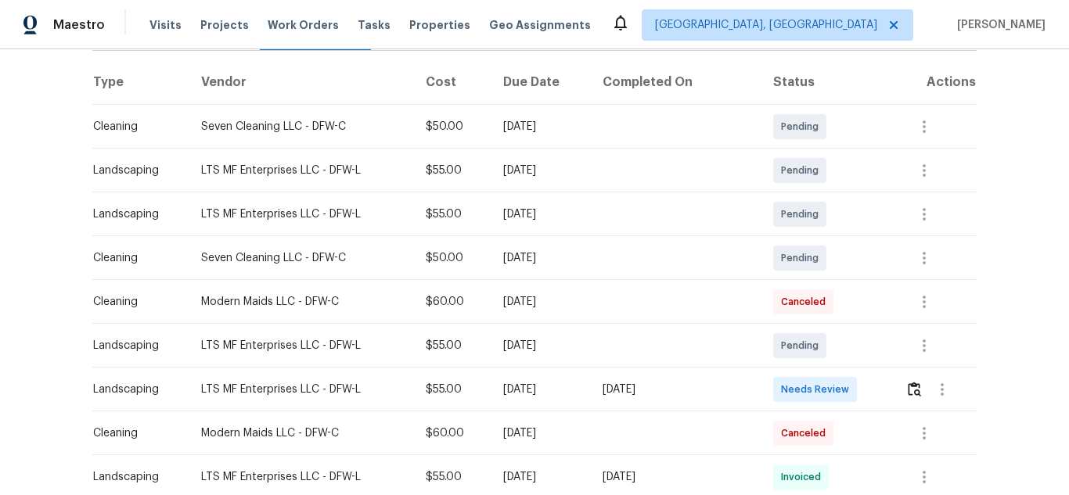
scroll to position [235, 0]
click at [908, 379] on button "button" at bounding box center [914, 388] width 18 height 38
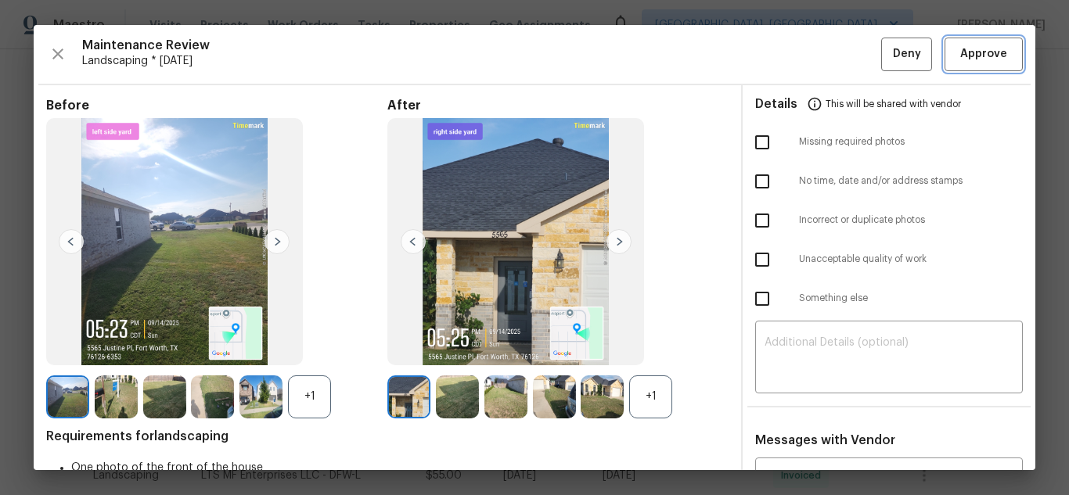
click at [964, 55] on span "Approve" at bounding box center [983, 55] width 47 height 20
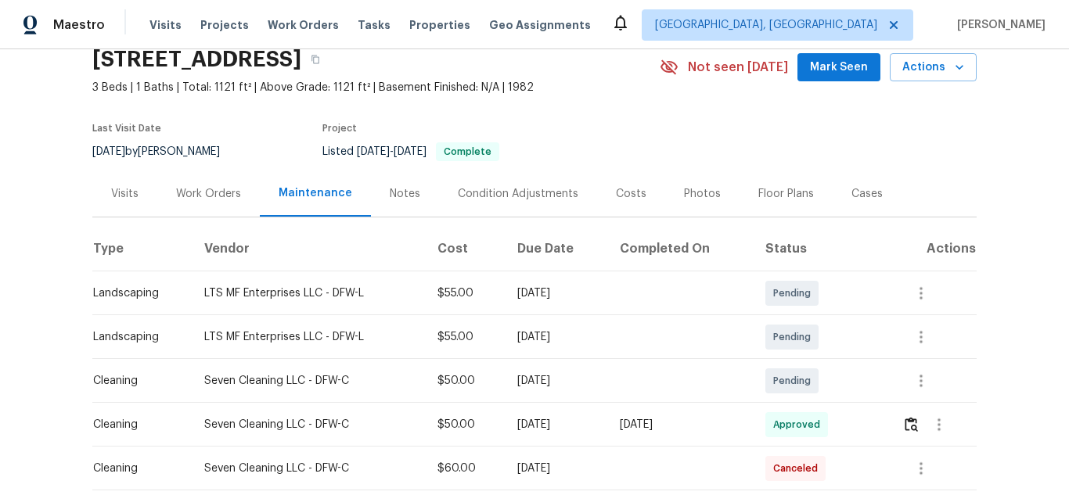
scroll to position [235, 0]
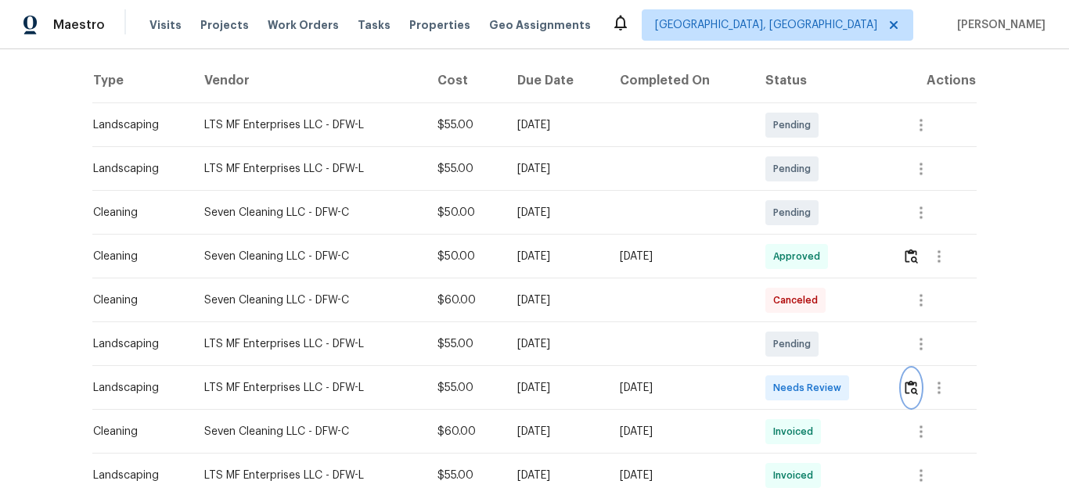
click at [907, 387] on img "button" at bounding box center [910, 387] width 13 height 15
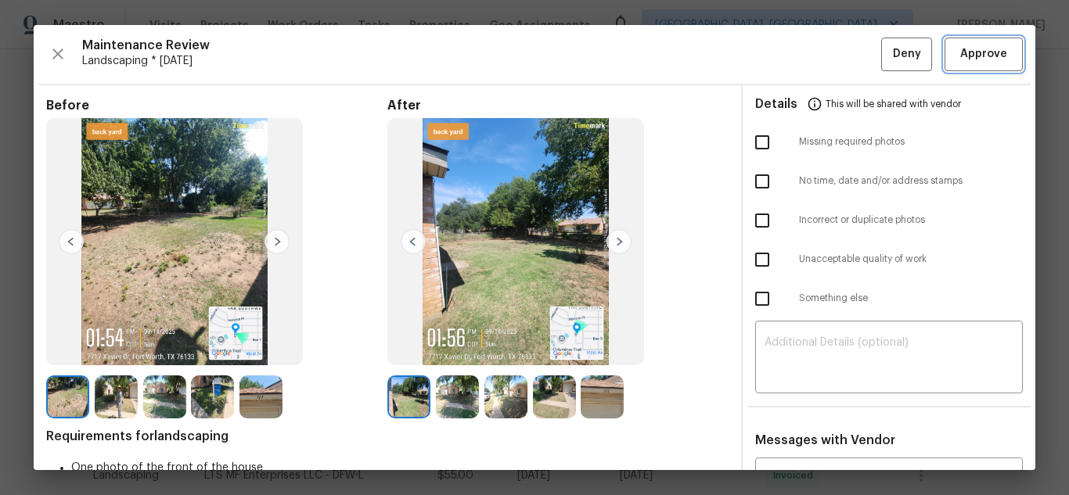
click at [970, 51] on span "Approve" at bounding box center [983, 55] width 47 height 20
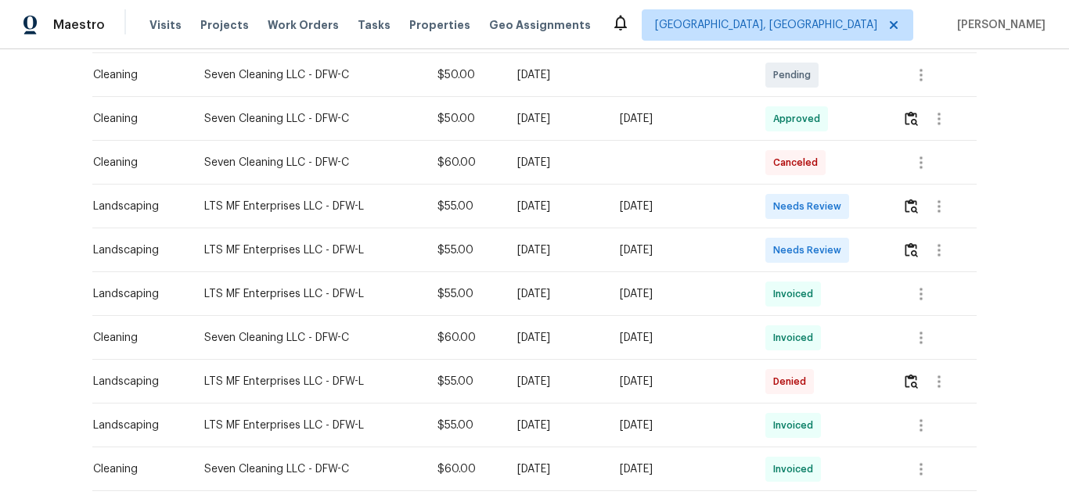
scroll to position [391, 0]
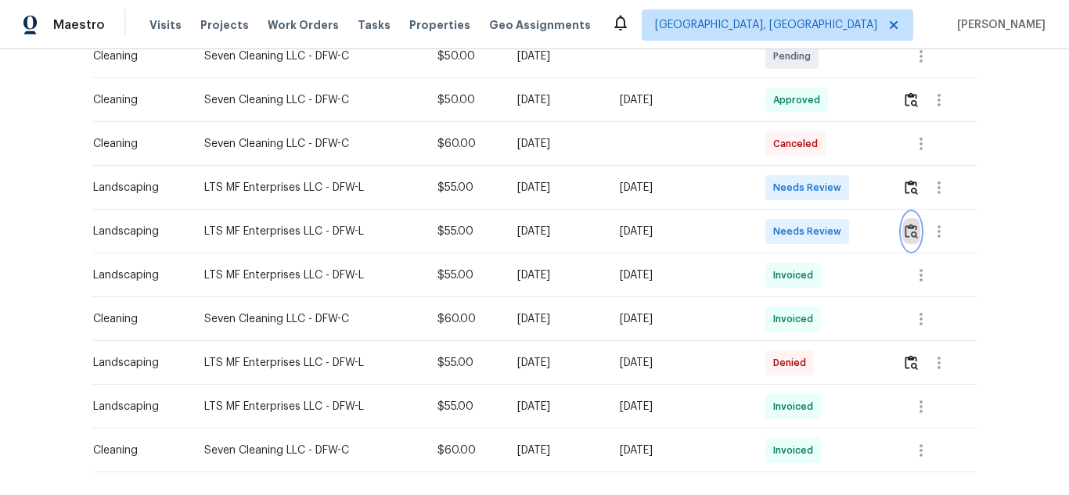
click at [909, 233] on img "button" at bounding box center [910, 231] width 13 height 15
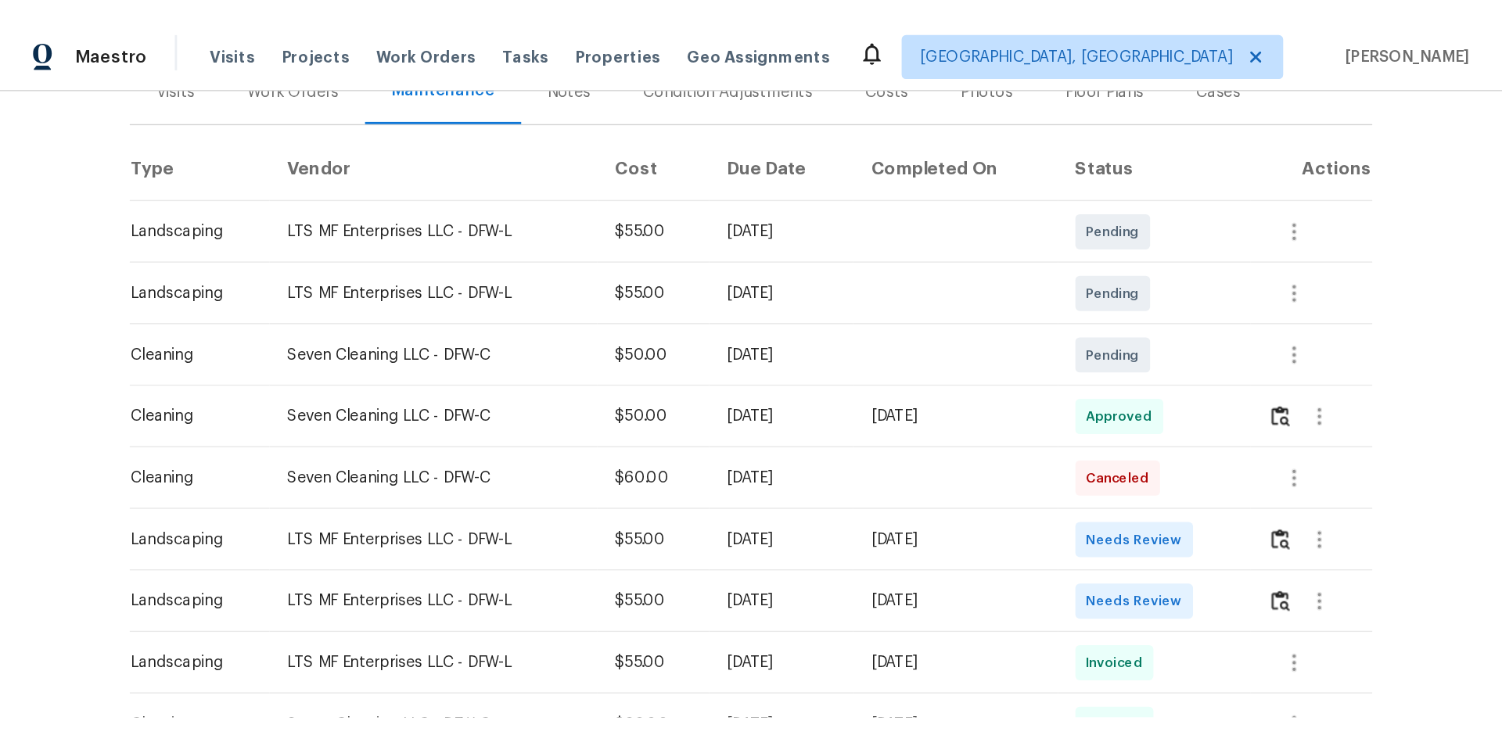
scroll to position [313, 0]
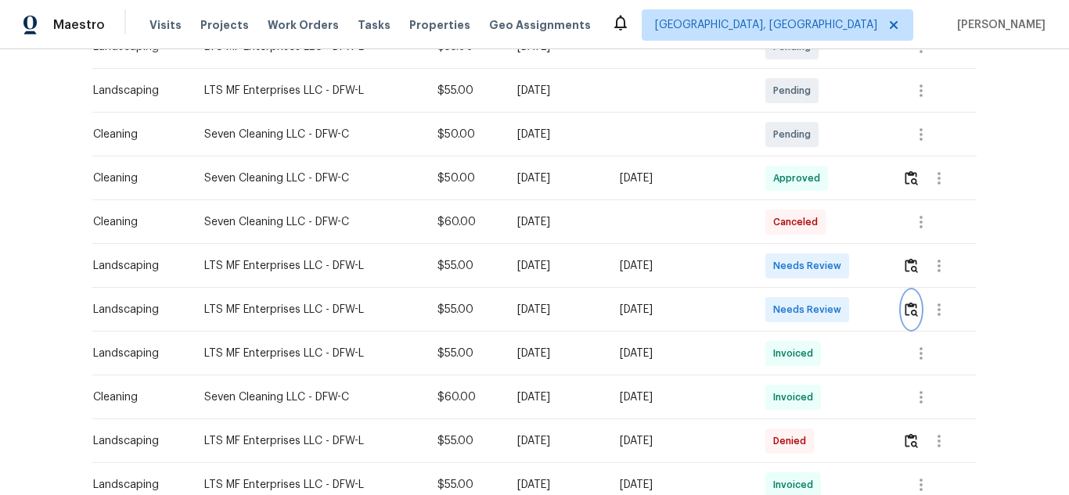
click at [905, 311] on img "button" at bounding box center [910, 309] width 13 height 15
click at [909, 259] on img "button" at bounding box center [910, 265] width 13 height 15
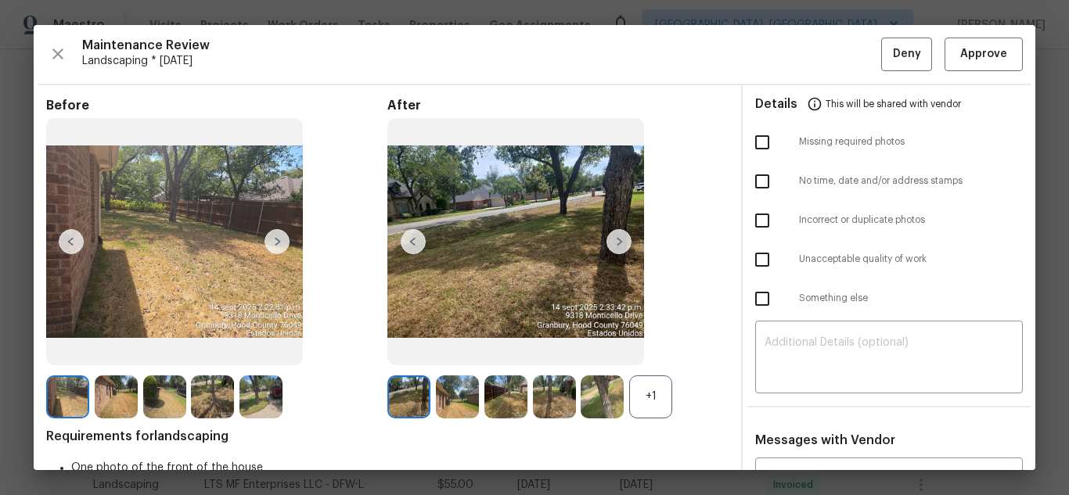
click at [623, 239] on img at bounding box center [618, 241] width 25 height 25
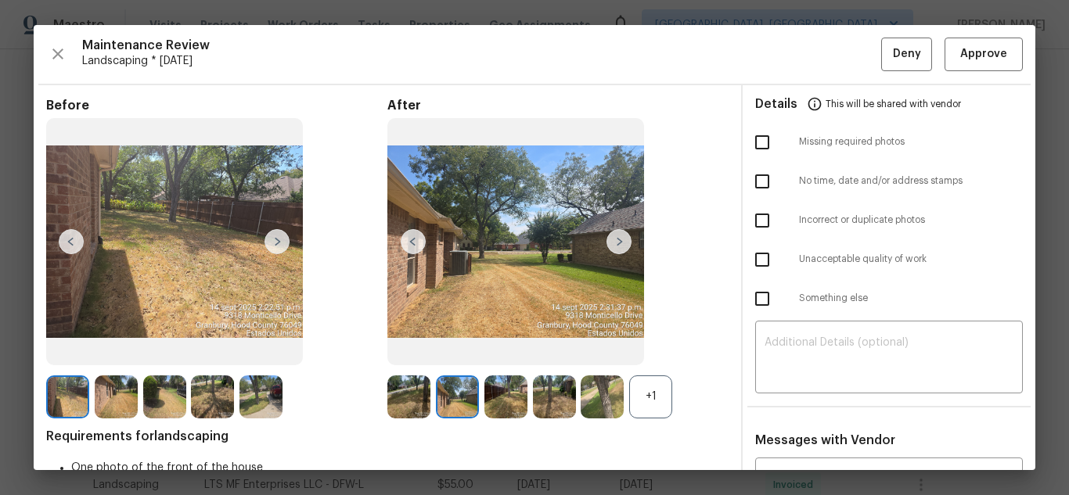
click at [623, 239] on img at bounding box center [618, 241] width 25 height 25
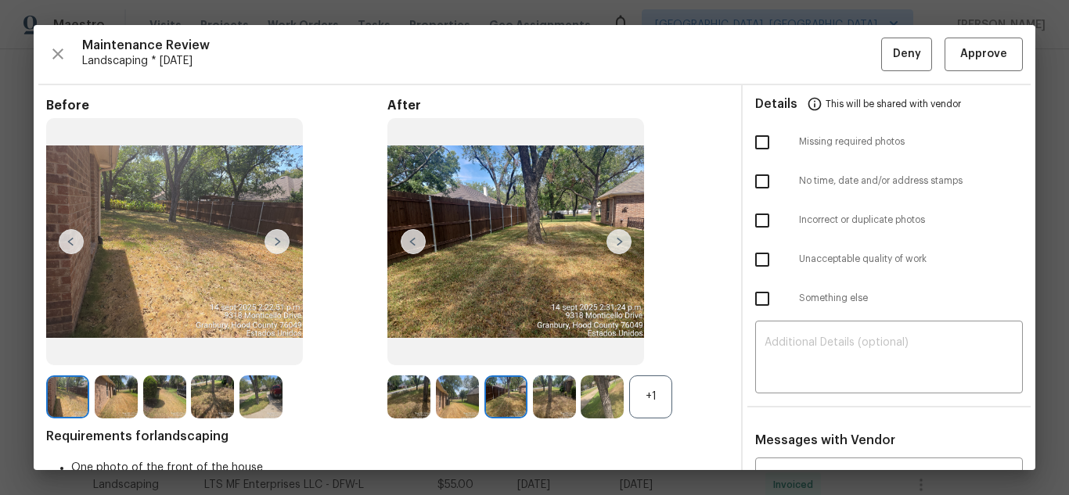
click at [624, 239] on img at bounding box center [618, 241] width 25 height 25
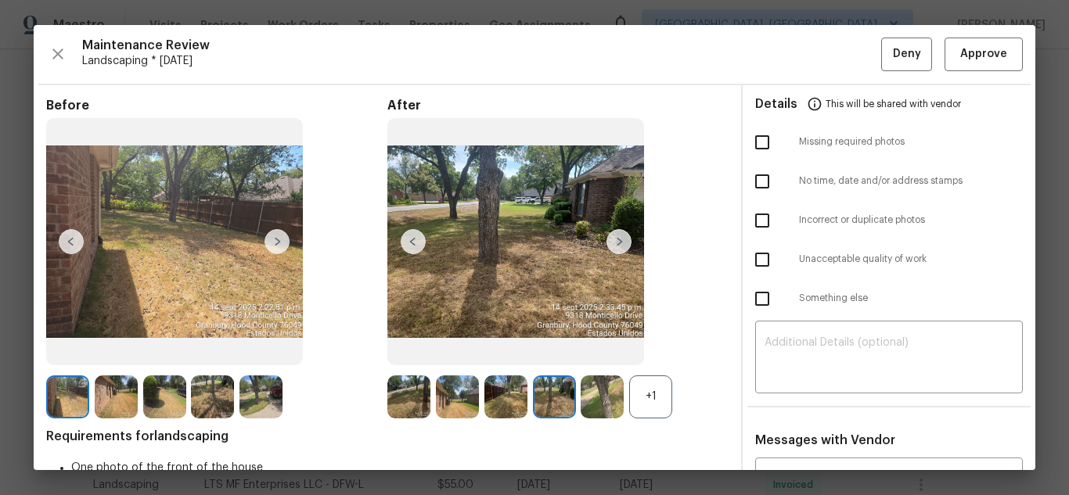
click at [624, 239] on img at bounding box center [618, 241] width 25 height 25
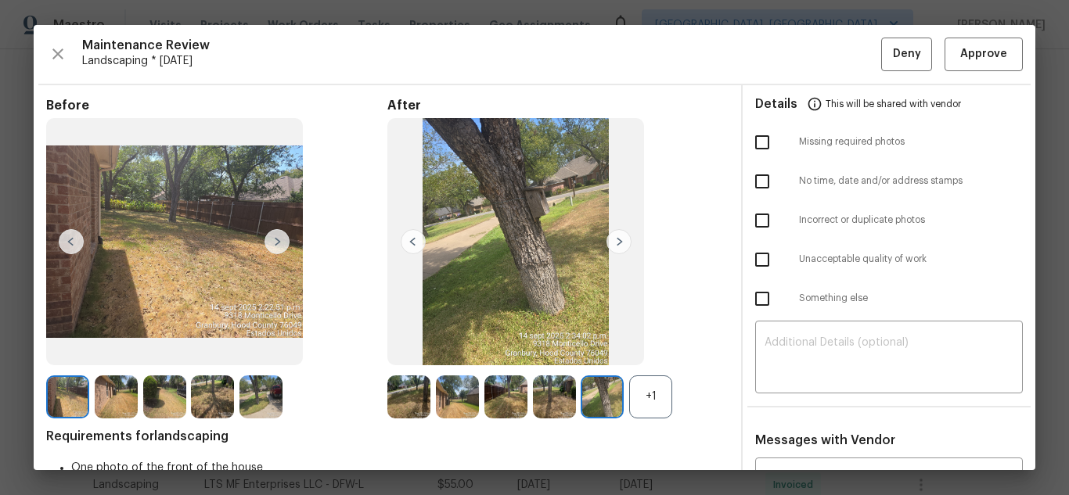
click at [624, 239] on img at bounding box center [618, 241] width 25 height 25
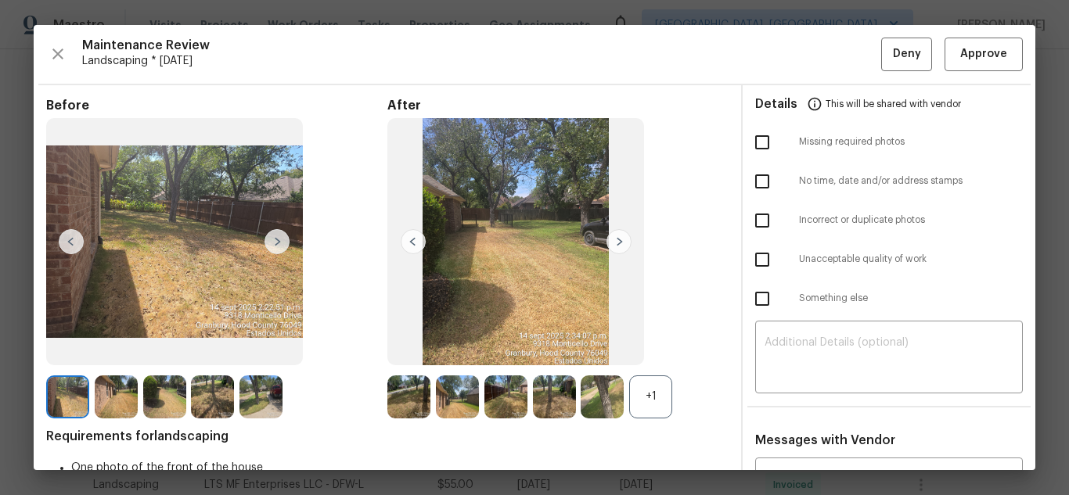
click at [624, 239] on img at bounding box center [618, 241] width 25 height 25
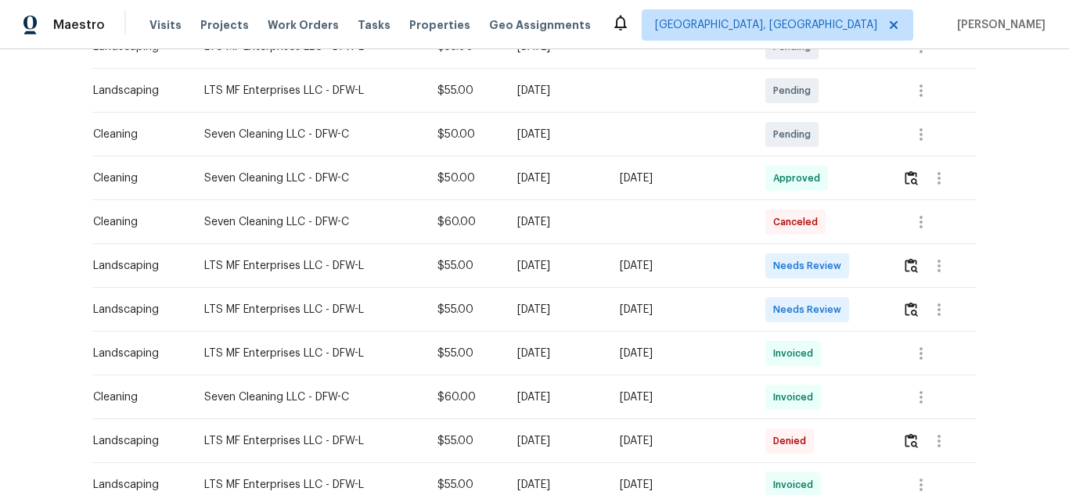
click at [918, 301] on div at bounding box center [939, 310] width 74 height 38
click at [906, 259] on img "button" at bounding box center [910, 265] width 13 height 15
click at [904, 306] on img "button" at bounding box center [910, 309] width 13 height 15
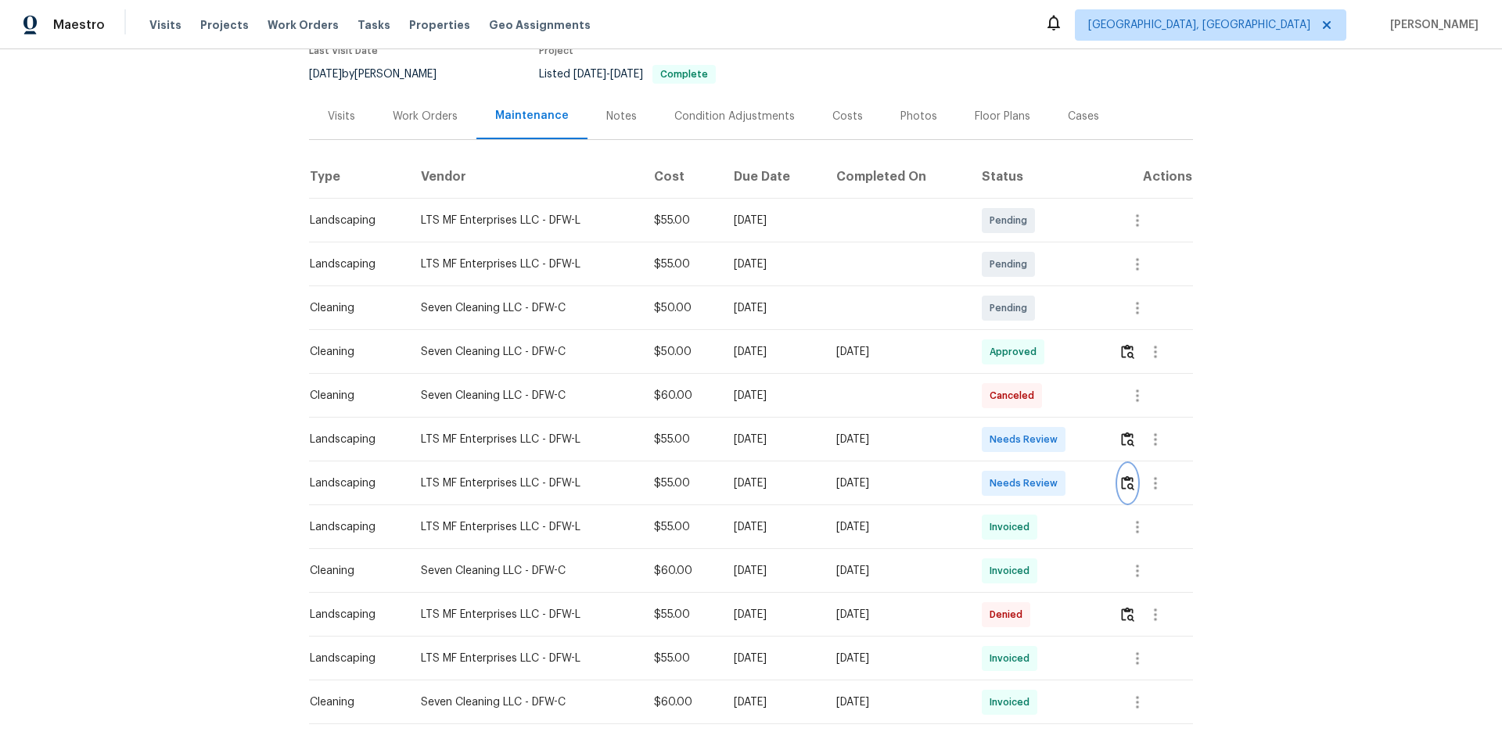
scroll to position [0, 0]
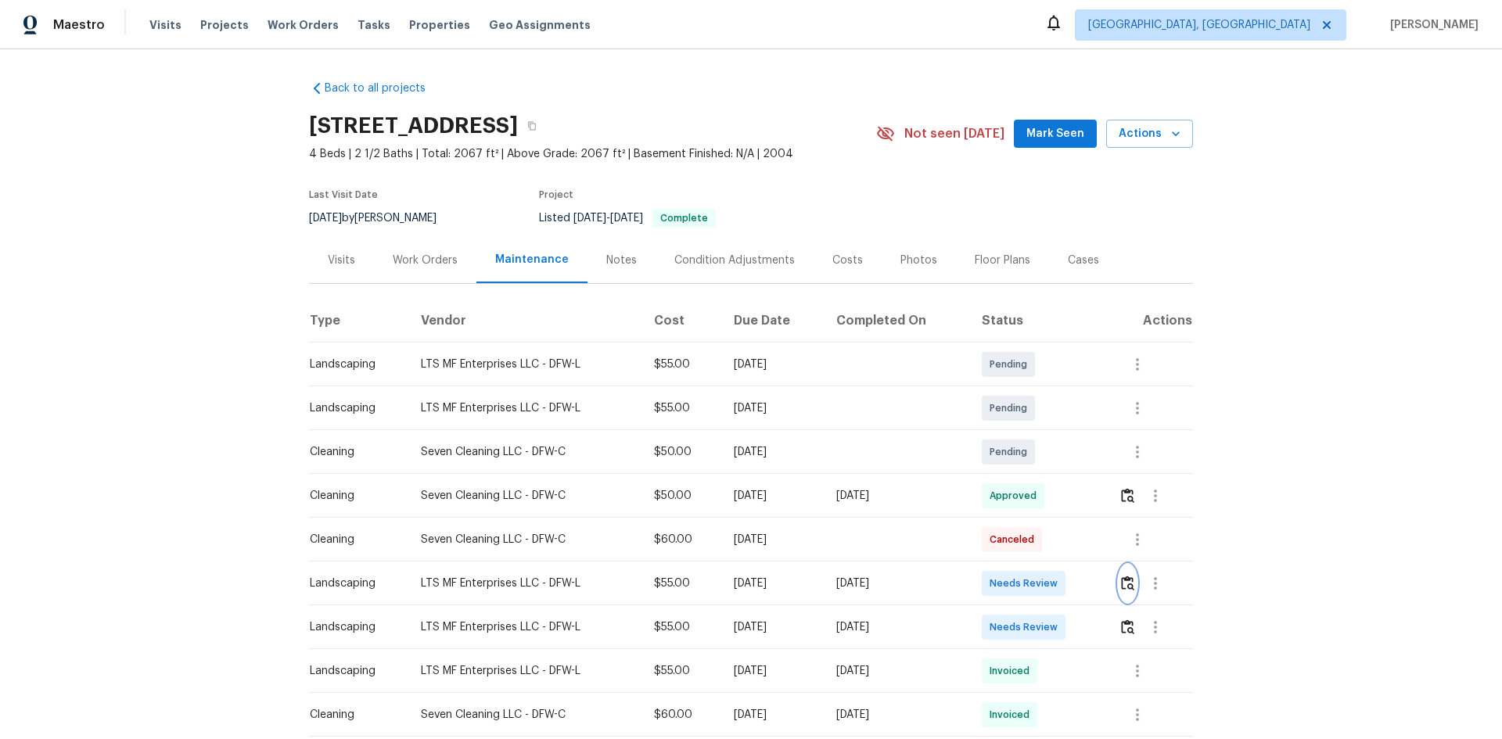
click at [1068, 494] on img "button" at bounding box center [1127, 583] width 13 height 15
click at [1068, 494] on img "button" at bounding box center [1127, 627] width 13 height 15
click at [1068, 494] on button "button" at bounding box center [1156, 584] width 38 height 38
click at [1068, 494] on div at bounding box center [751, 369] width 1502 height 739
click at [1068, 494] on img "button" at bounding box center [1127, 583] width 13 height 15
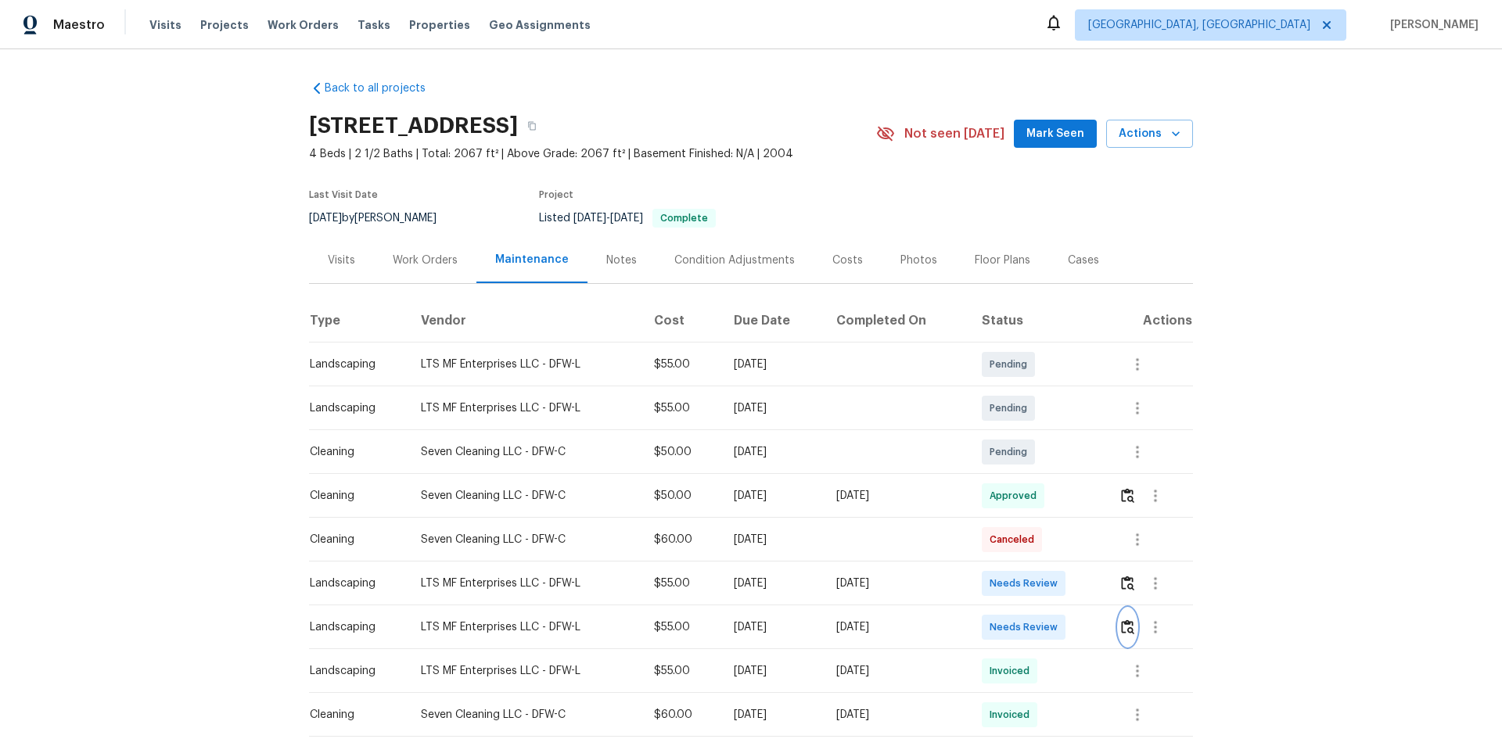
click at [1068, 494] on img "button" at bounding box center [1127, 627] width 13 height 15
click at [1068, 494] on img "button" at bounding box center [1127, 583] width 13 height 15
click at [1068, 494] on img "button" at bounding box center [1127, 627] width 13 height 15
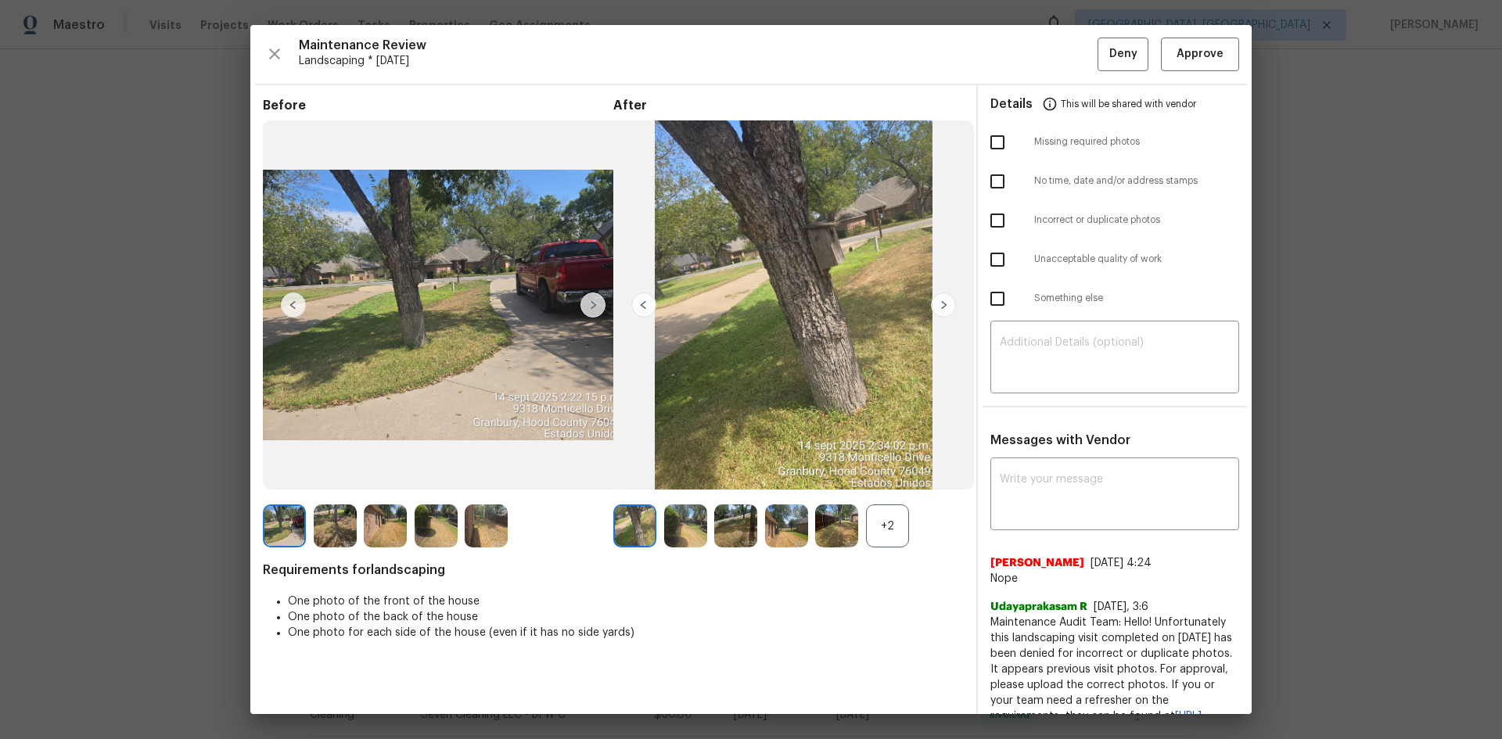
click at [652, 494] on div at bounding box center [638, 526] width 51 height 43
click at [1068, 54] on span "Approve" at bounding box center [1200, 55] width 47 height 20
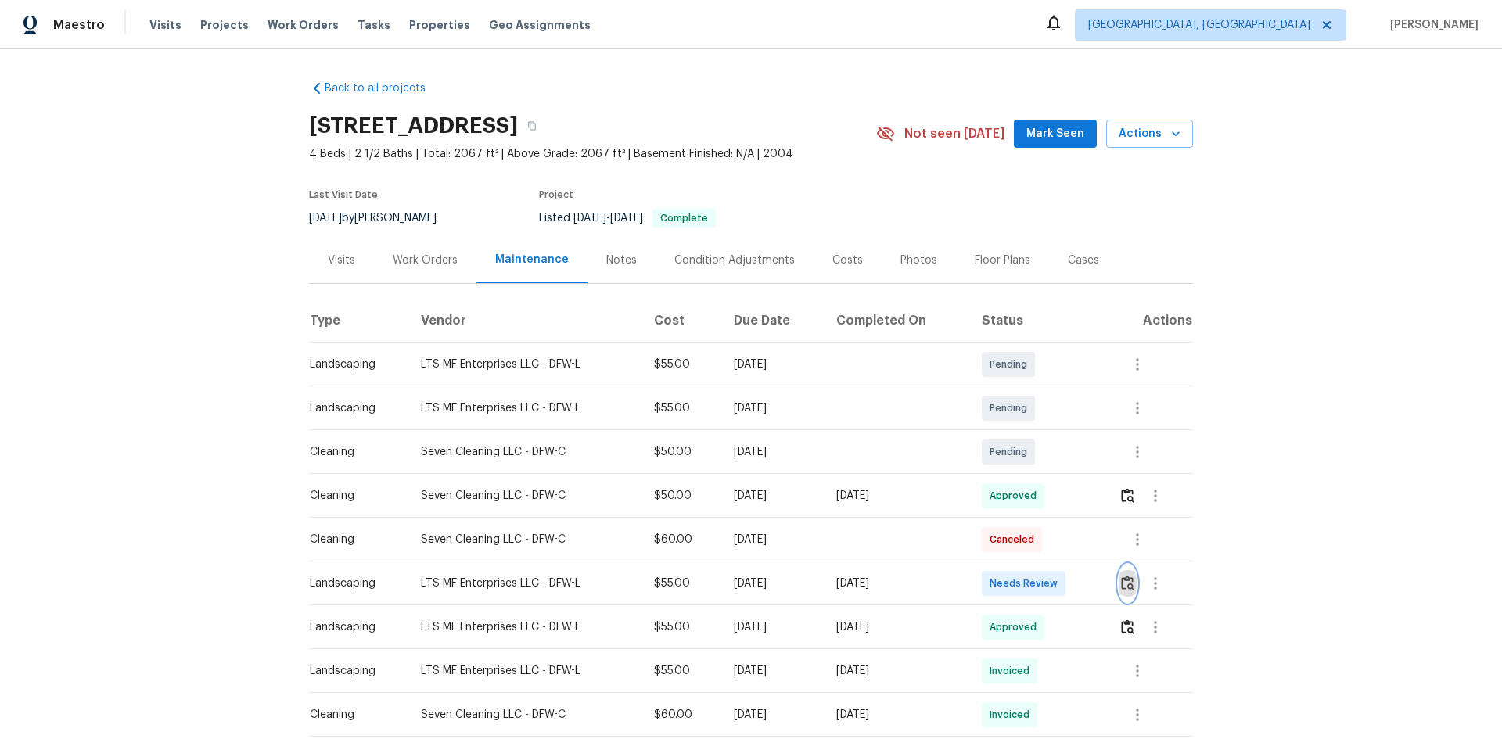
click at [1068, 494] on img "button" at bounding box center [1127, 583] width 13 height 15
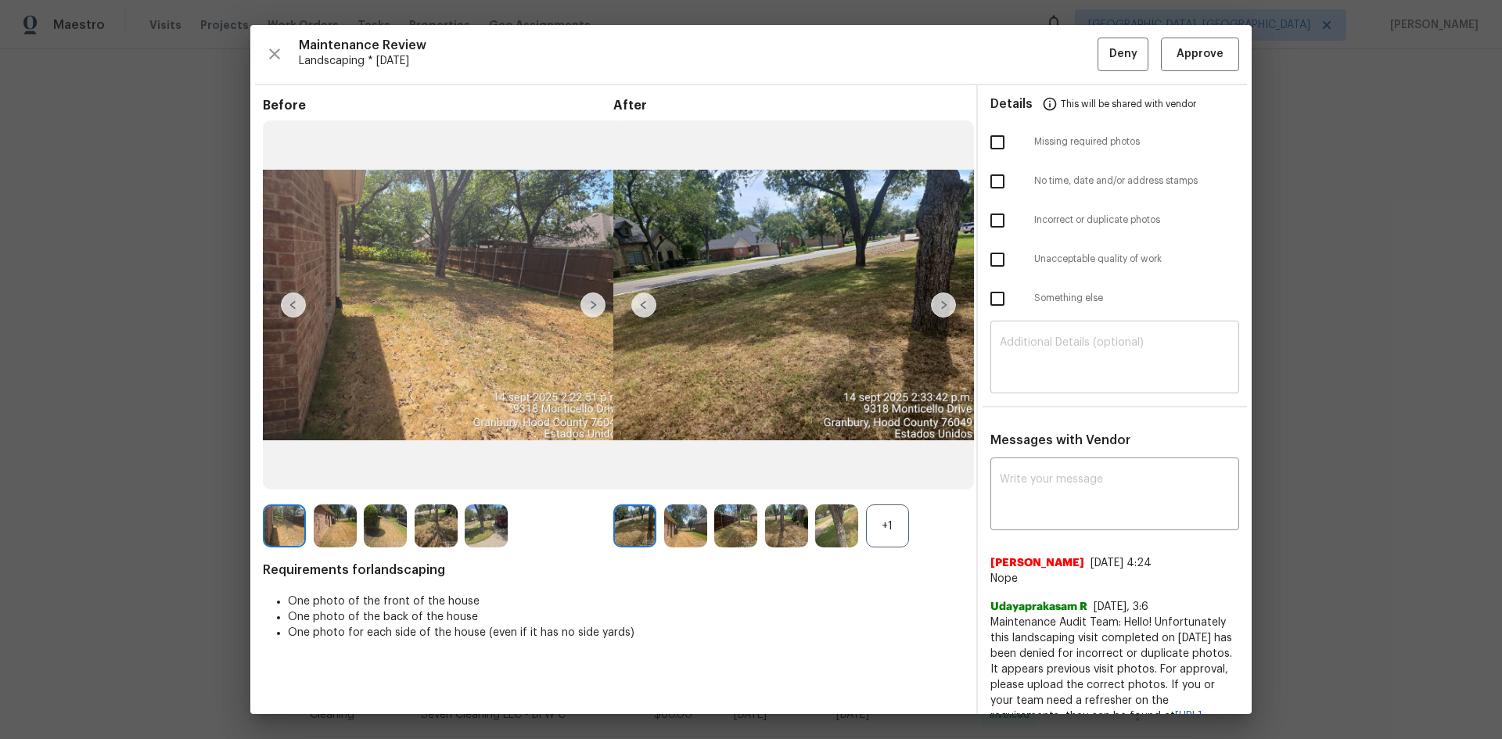
click at [1036, 356] on textarea at bounding box center [1115, 359] width 230 height 44
paste textarea "Maintenance Audit Team: Hello! Unfortunately this landscaping visit completed o…"
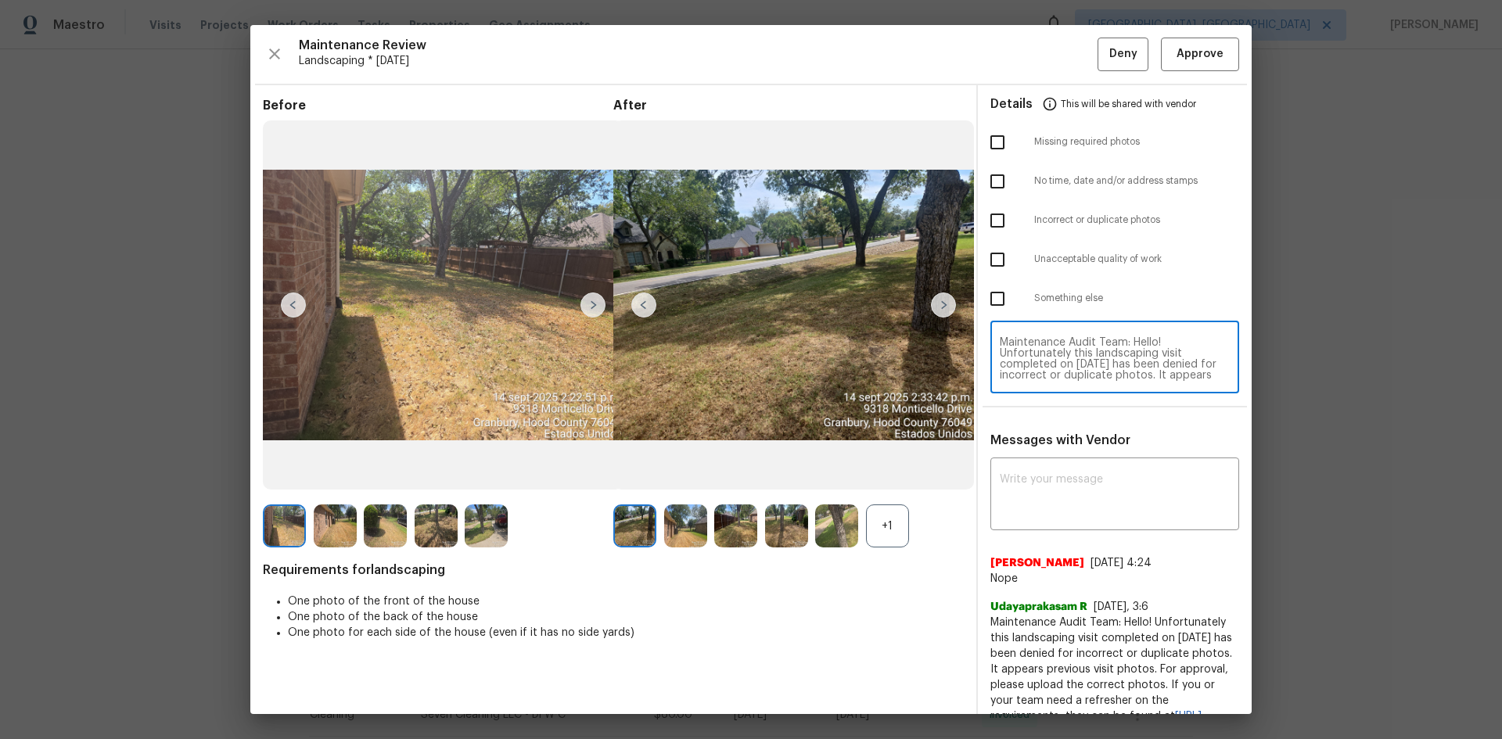
scroll to position [77, 0]
type textarea "Maintenance Audit Team: Hello! Unfortunately this landscaping visit completed o…"
click at [1068, 487] on textarea at bounding box center [1115, 496] width 230 height 44
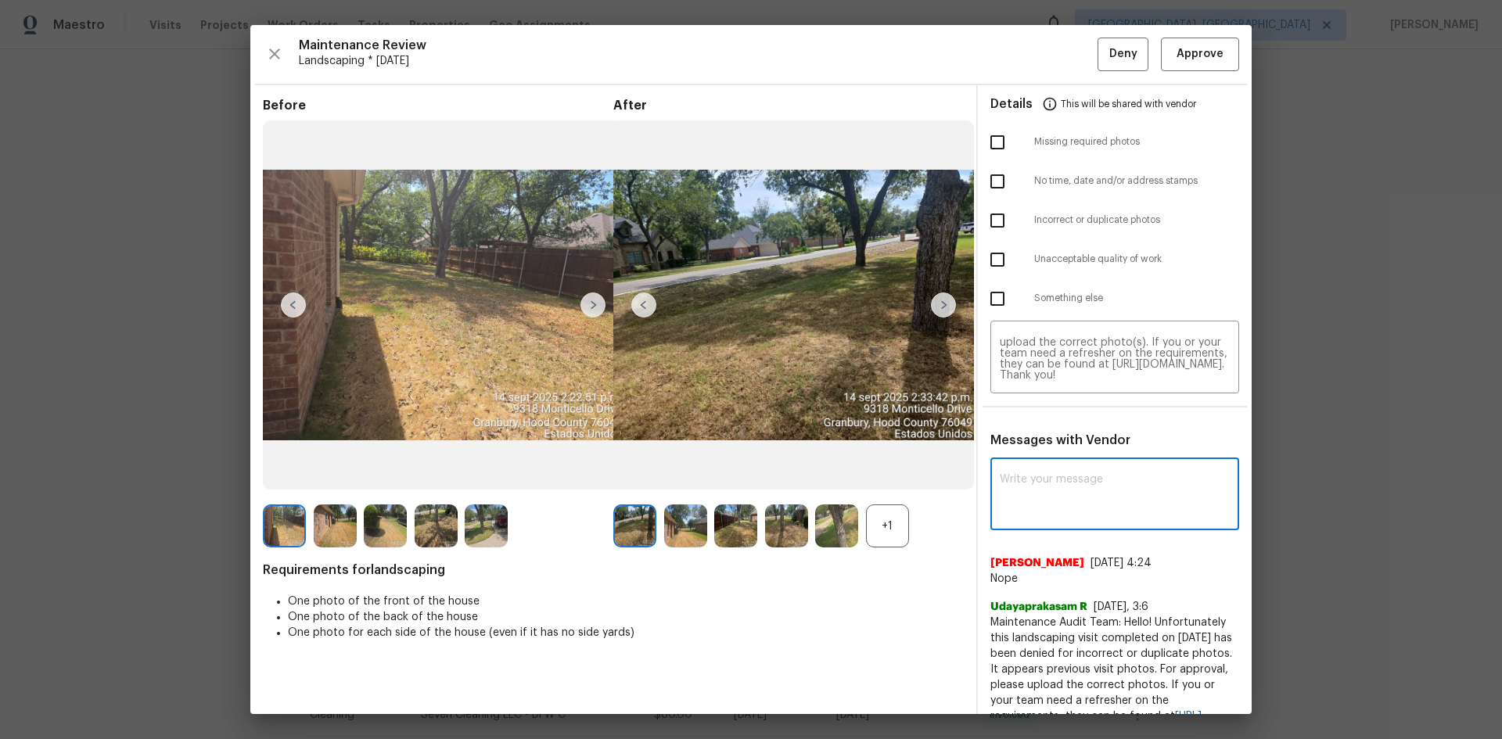
paste textarea "Maintenance Audit Team: Hello! Unfortunately this landscaping visit completed o…"
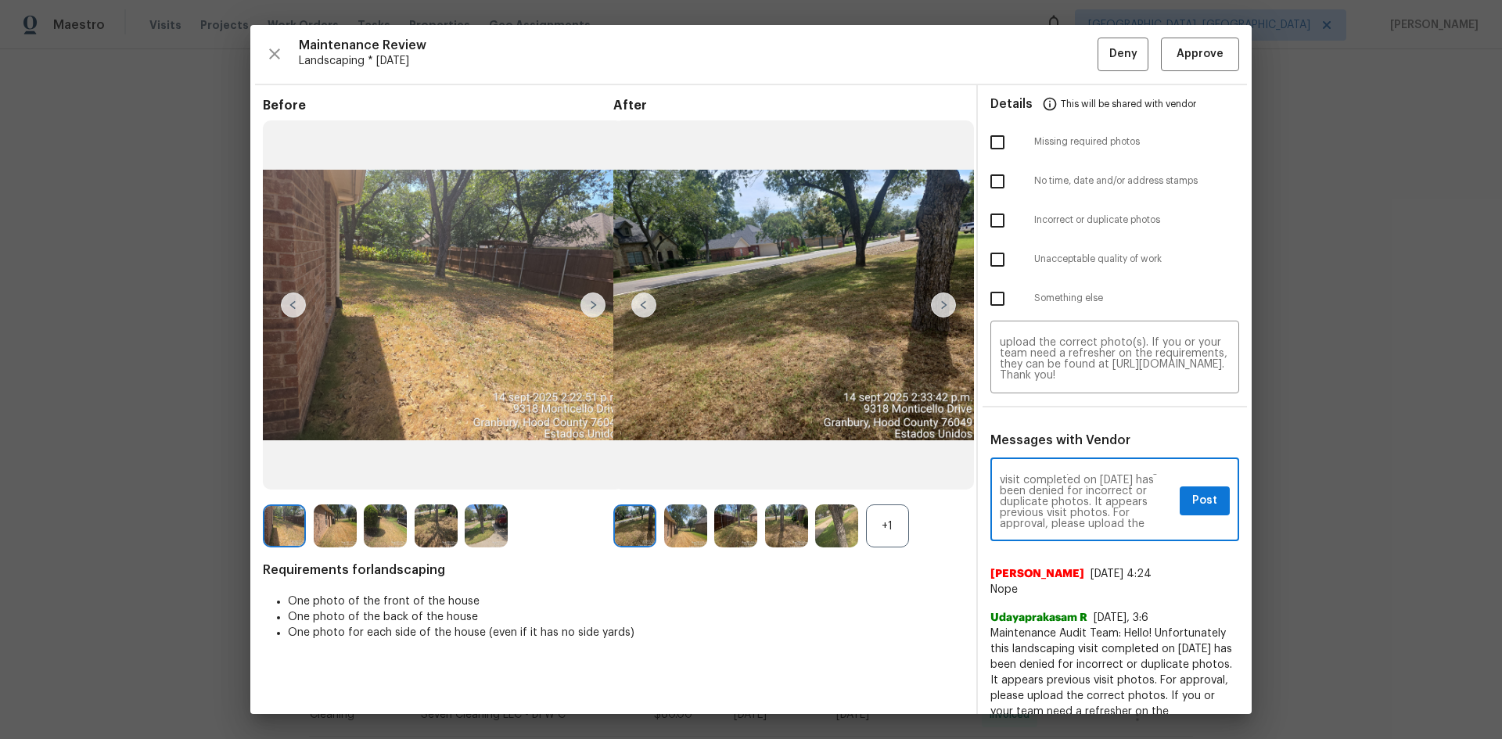
scroll to position [31, 0]
type textarea "Maintenance Audit Team: Hello! Unfortunately this landscaping visit completed o…"
click at [1068, 491] on button "Post" at bounding box center [1205, 501] width 50 height 29
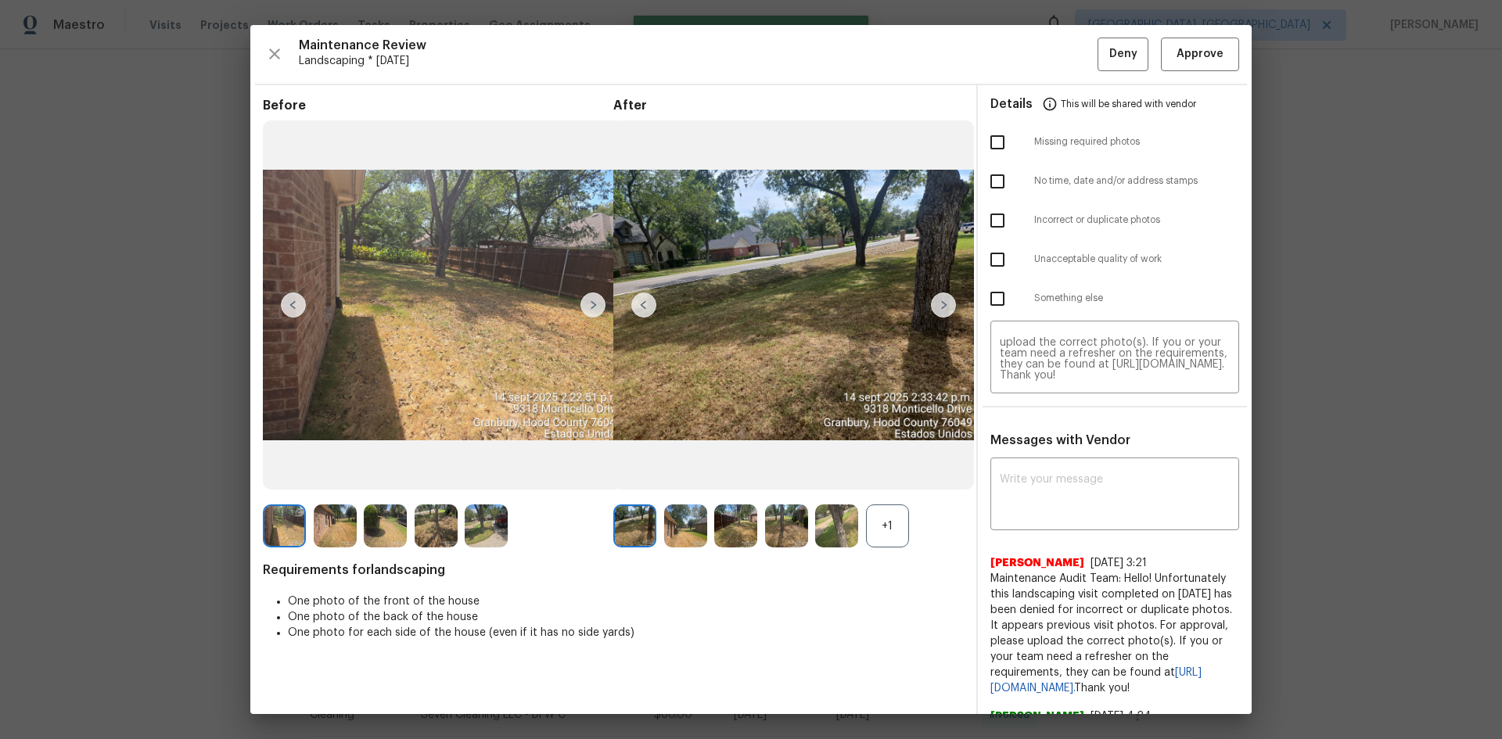
scroll to position [0, 0]
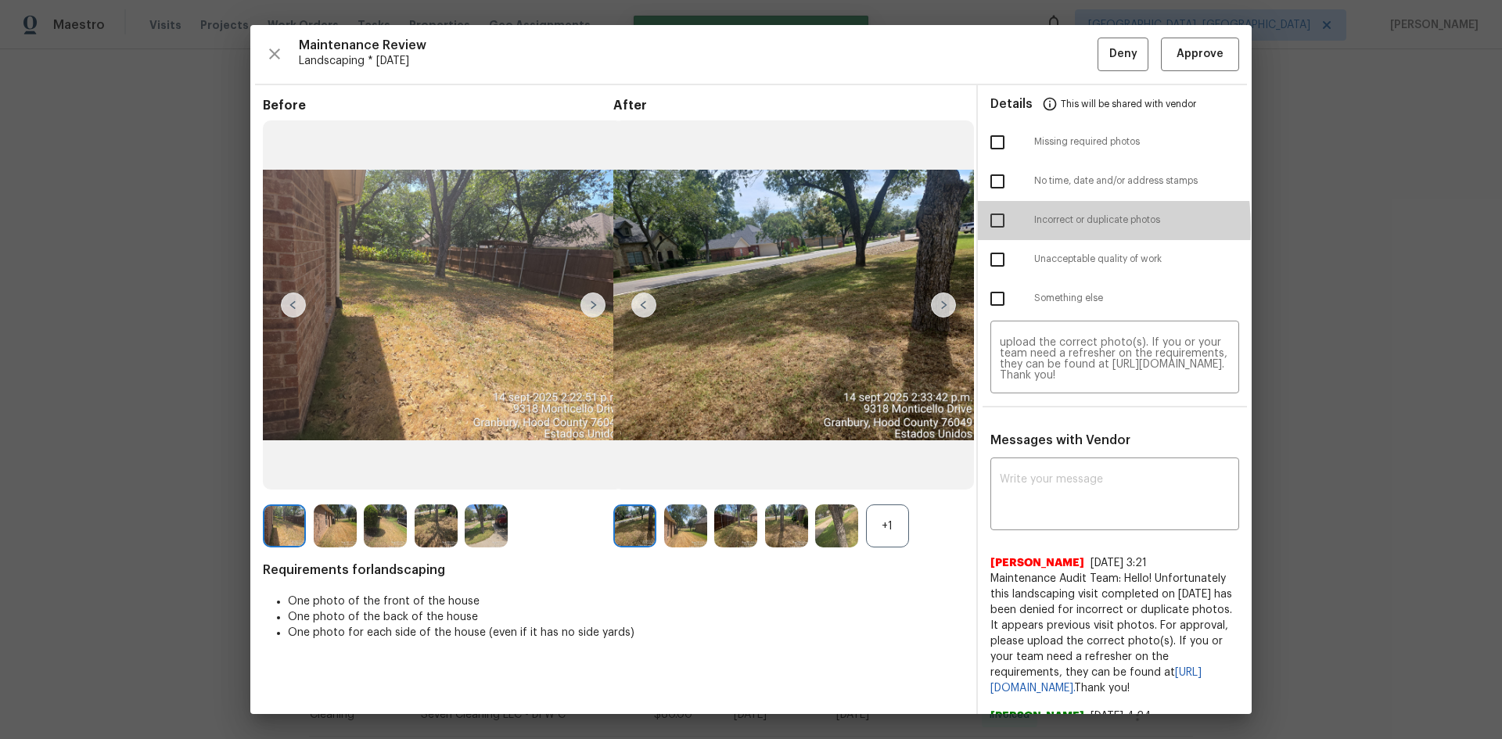
click at [987, 228] on input "checkbox" at bounding box center [997, 220] width 33 height 33
checkbox input "true"
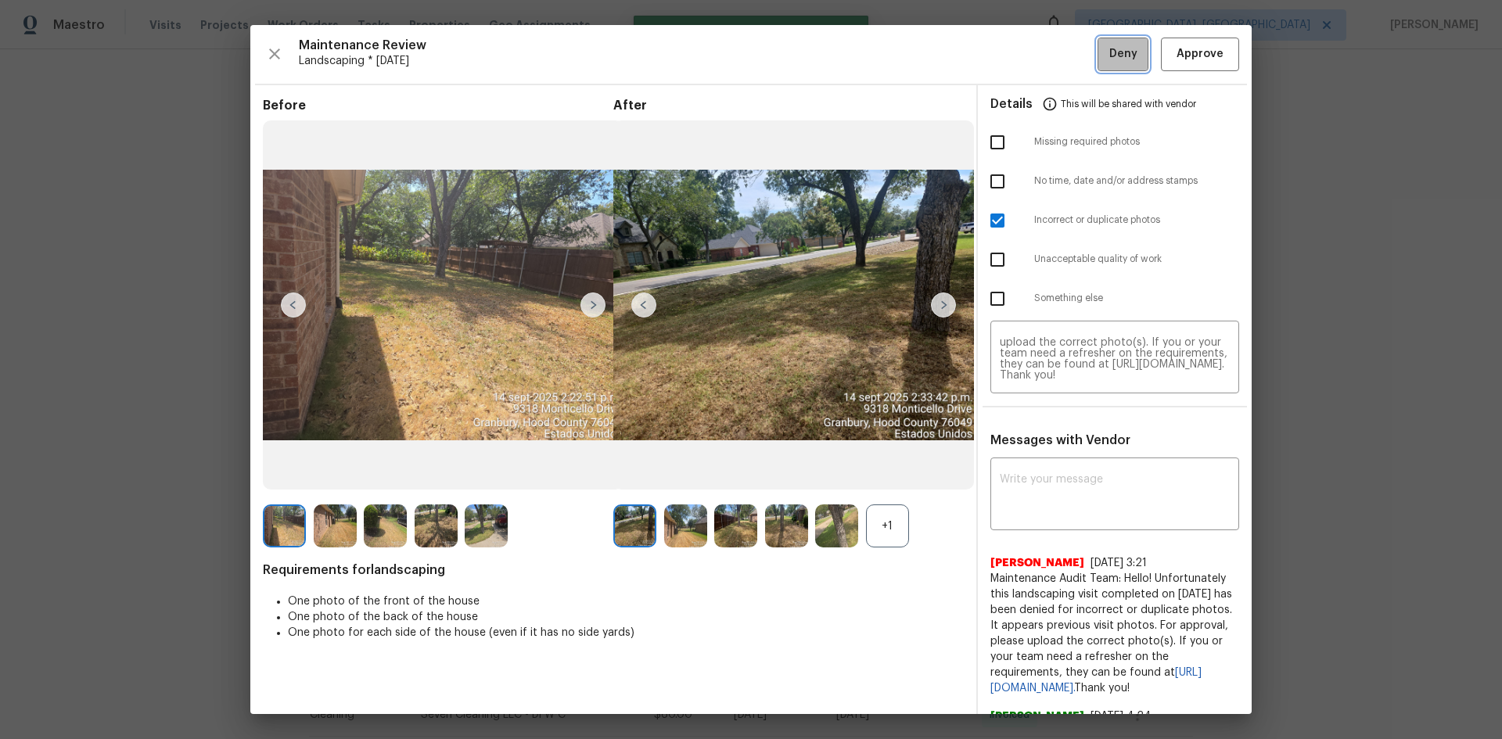
click at [1068, 49] on span "Deny" at bounding box center [1123, 55] width 28 height 20
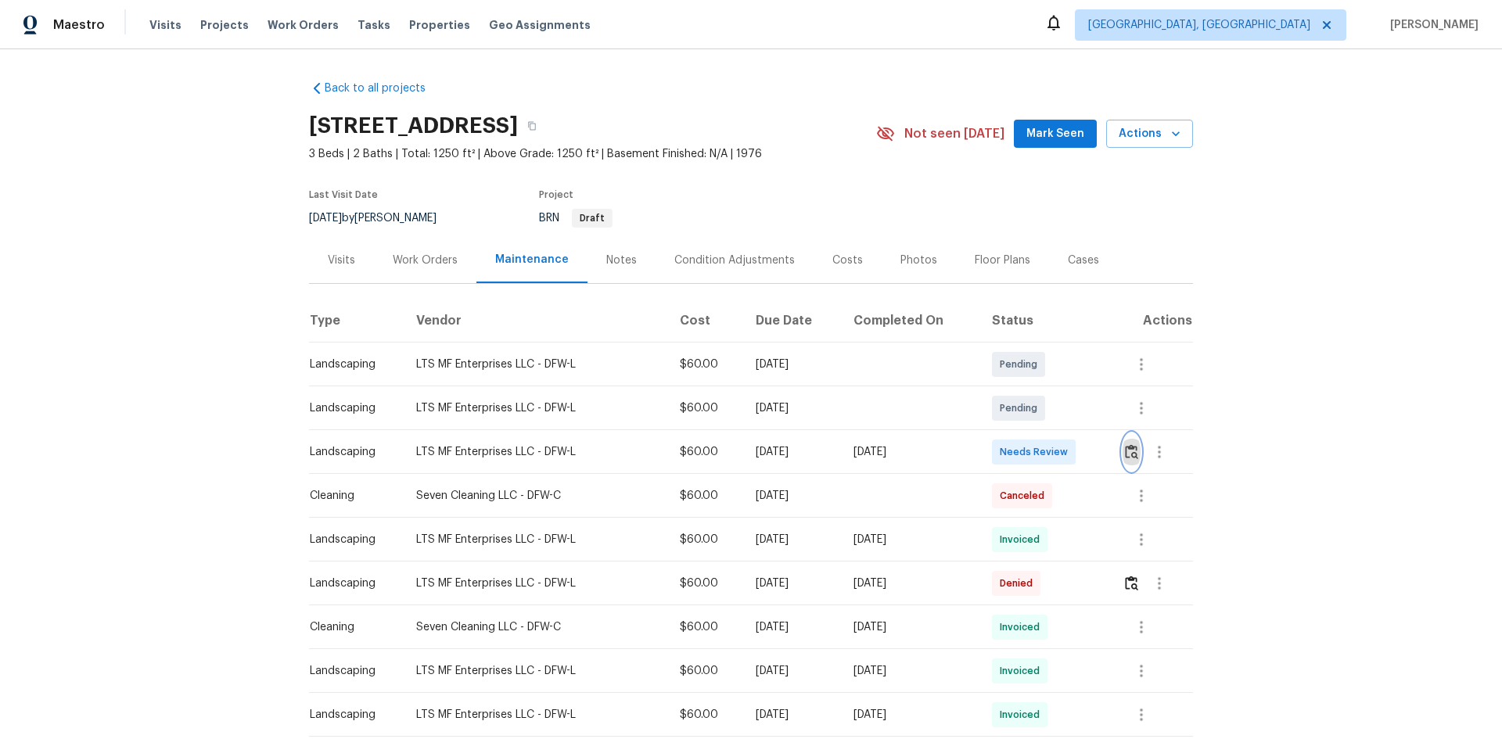
click at [1068, 451] on img "button" at bounding box center [1131, 451] width 13 height 15
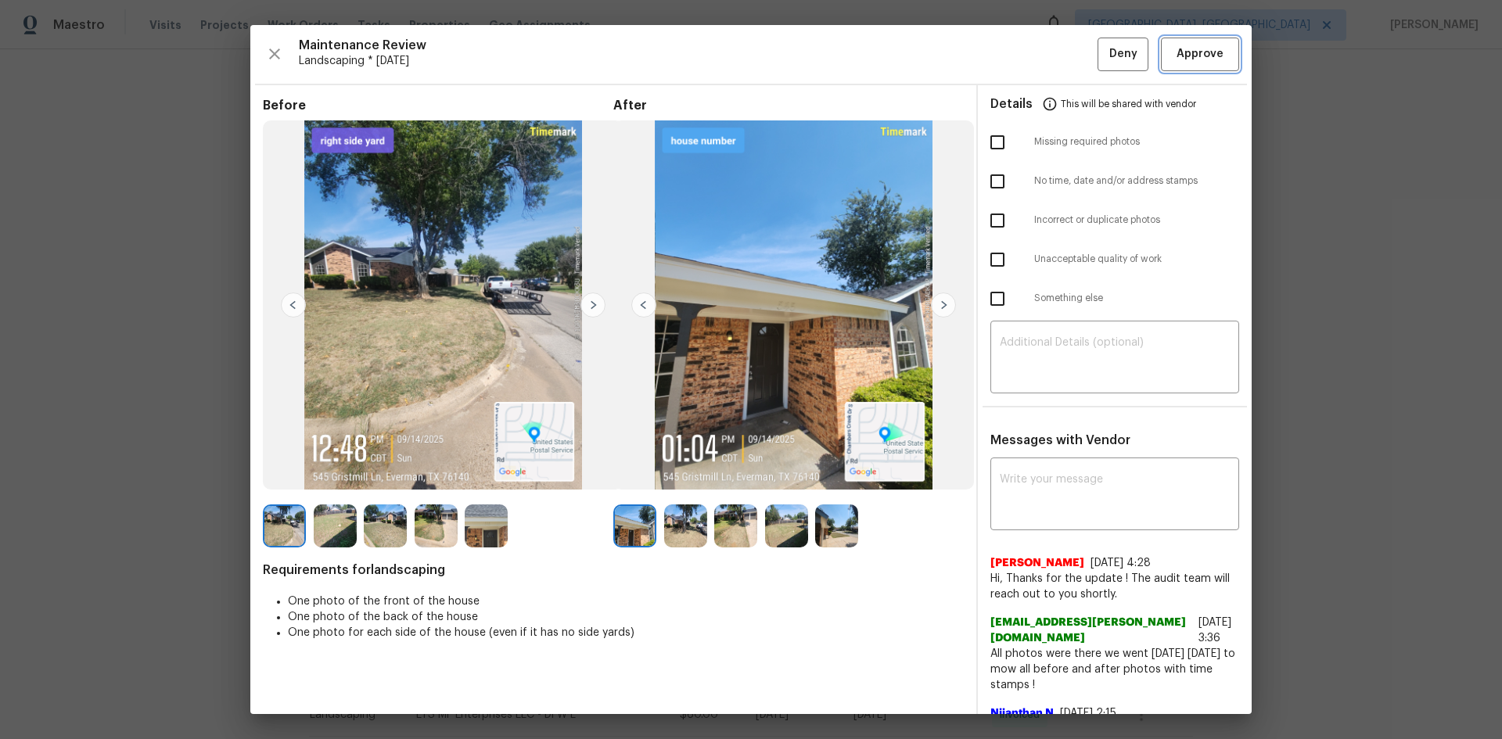
click at [1068, 66] on button "Approve" at bounding box center [1200, 55] width 78 height 34
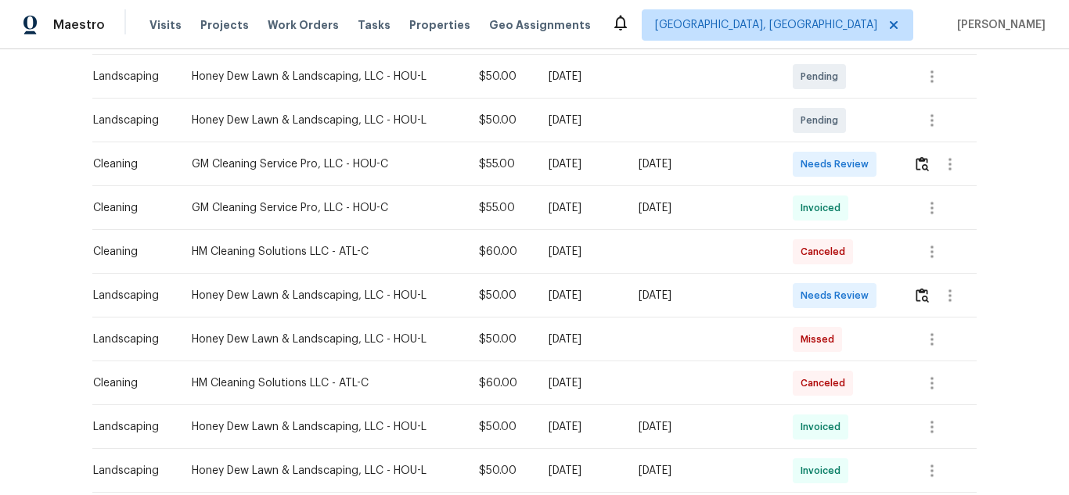
scroll to position [391, 0]
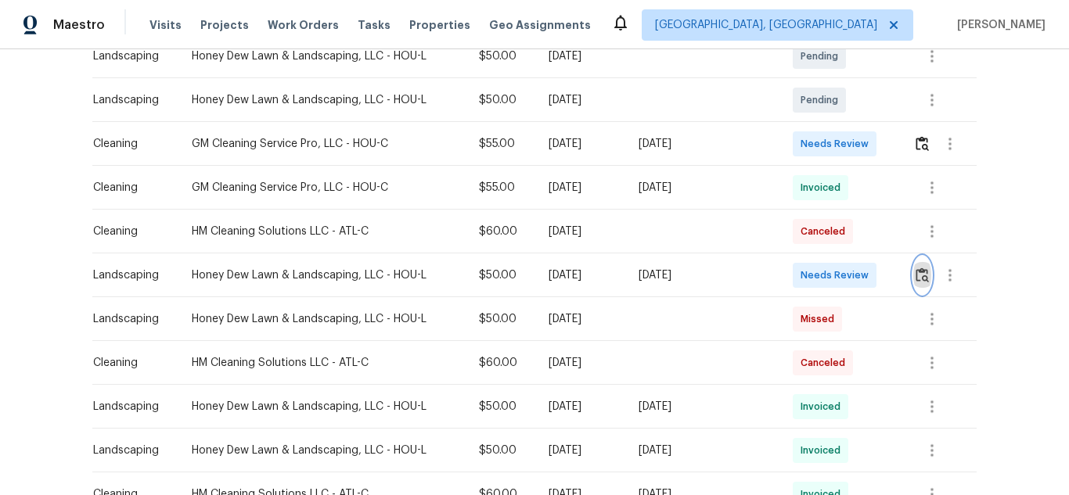
click at [918, 271] on img "button" at bounding box center [921, 275] width 13 height 15
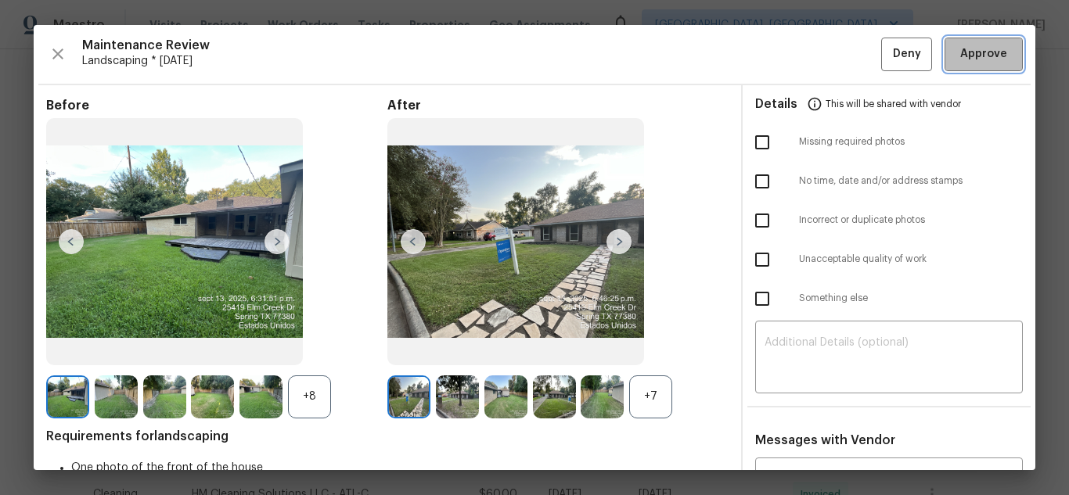
click at [998, 48] on span "Approve" at bounding box center [983, 55] width 53 height 20
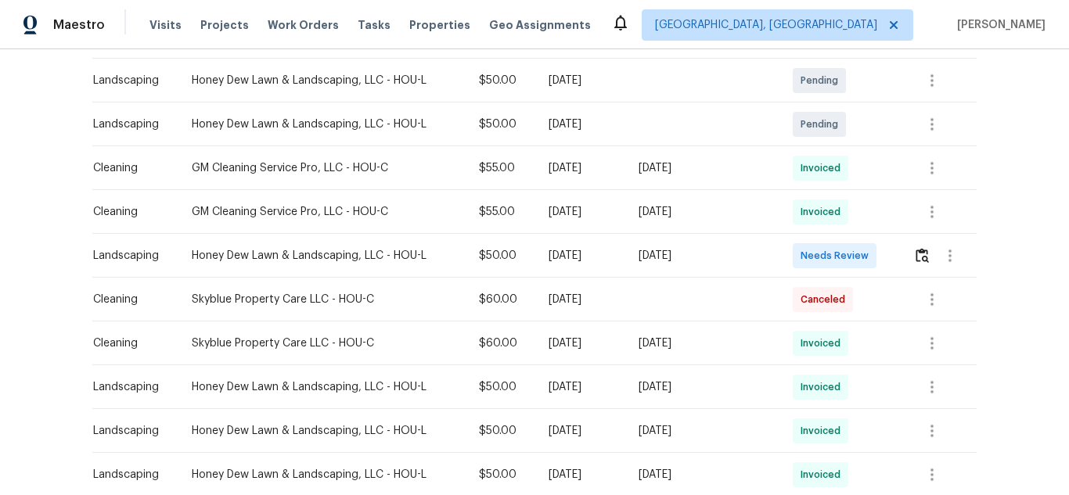
scroll to position [391, 0]
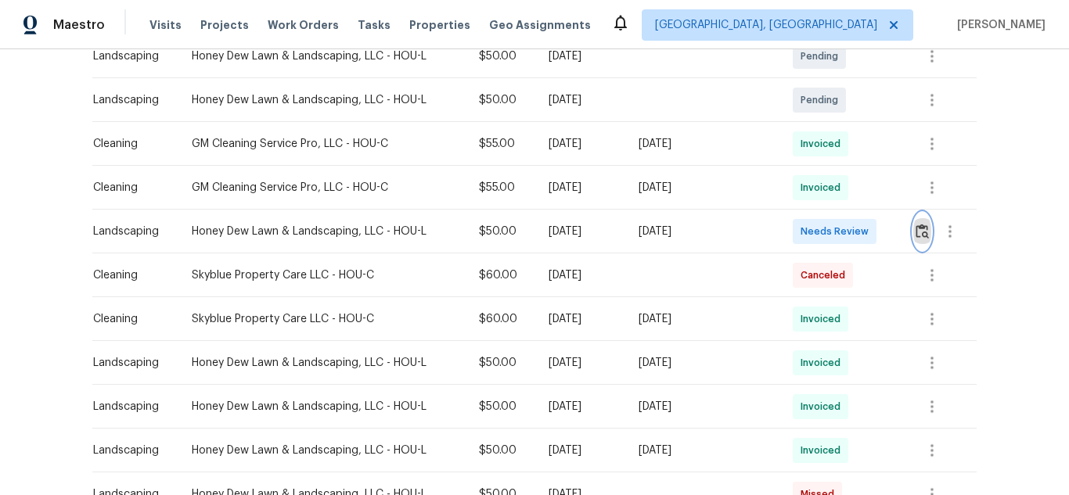
click at [921, 225] on img "button" at bounding box center [921, 231] width 13 height 15
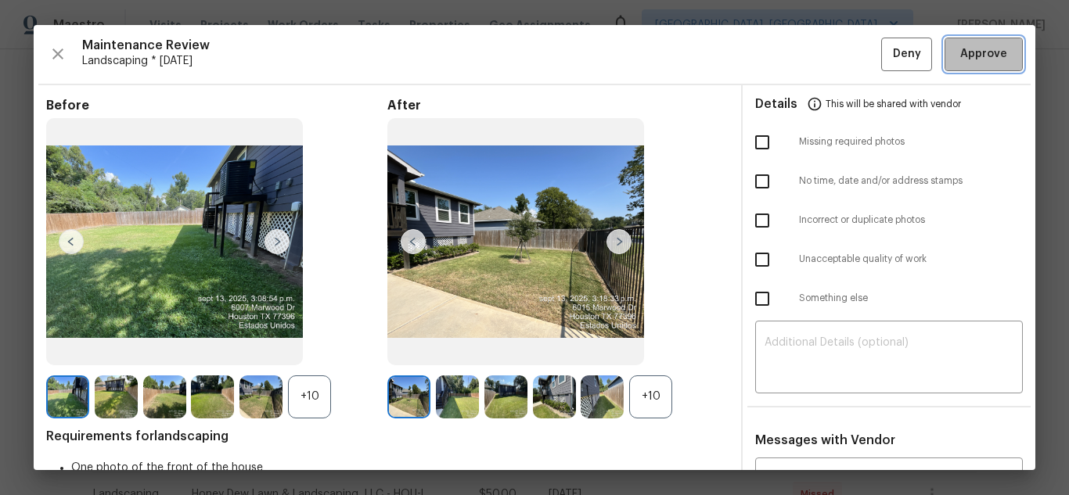
drag, startPoint x: 970, startPoint y: 53, endPoint x: 857, endPoint y: 5, distance: 122.7
click at [970, 52] on span "Approve" at bounding box center [983, 55] width 47 height 20
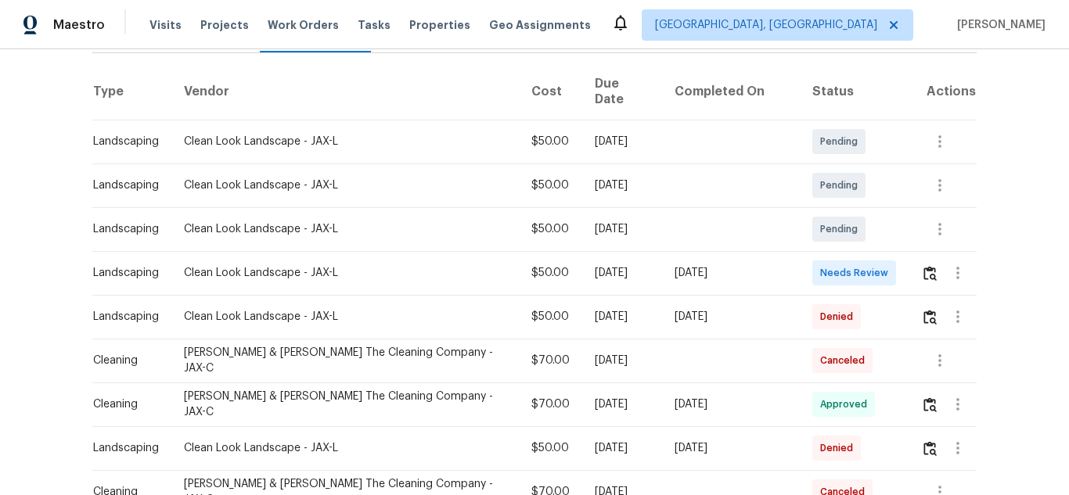
scroll to position [313, 0]
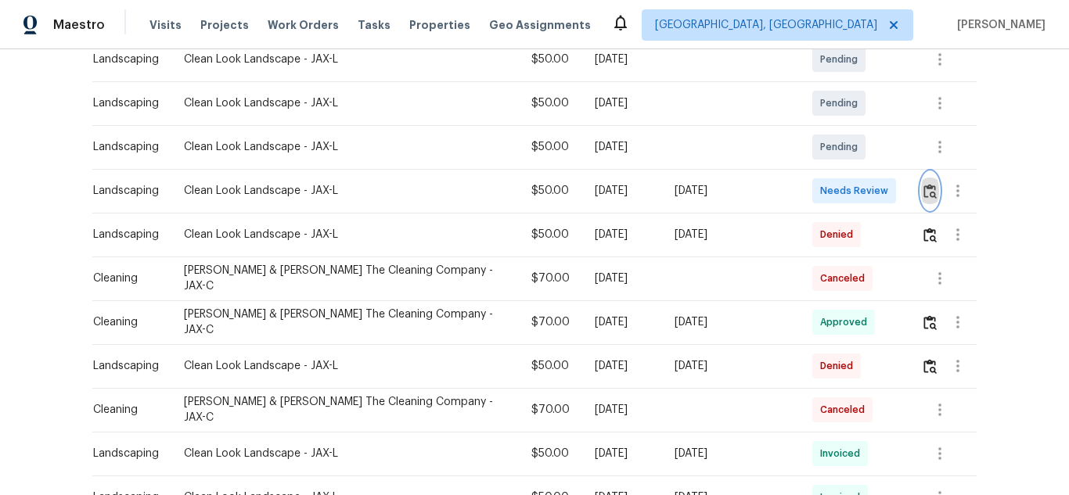
click at [923, 184] on img "button" at bounding box center [929, 191] width 13 height 15
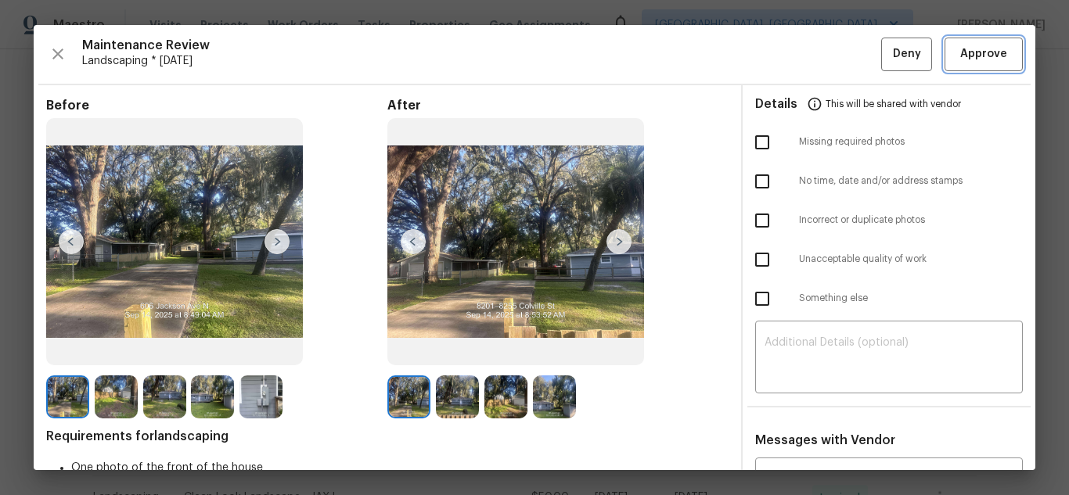
click at [960, 52] on span "Approve" at bounding box center [983, 55] width 47 height 20
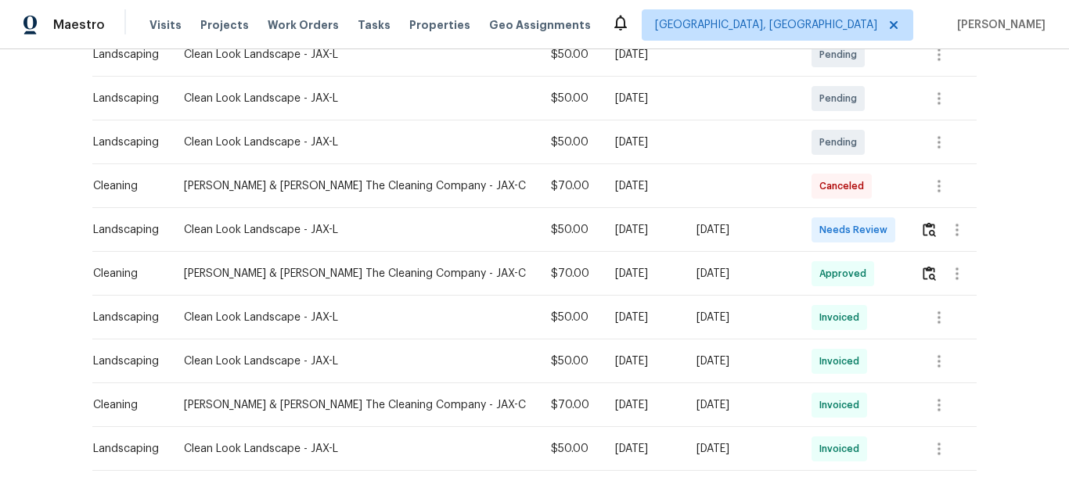
scroll to position [313, 0]
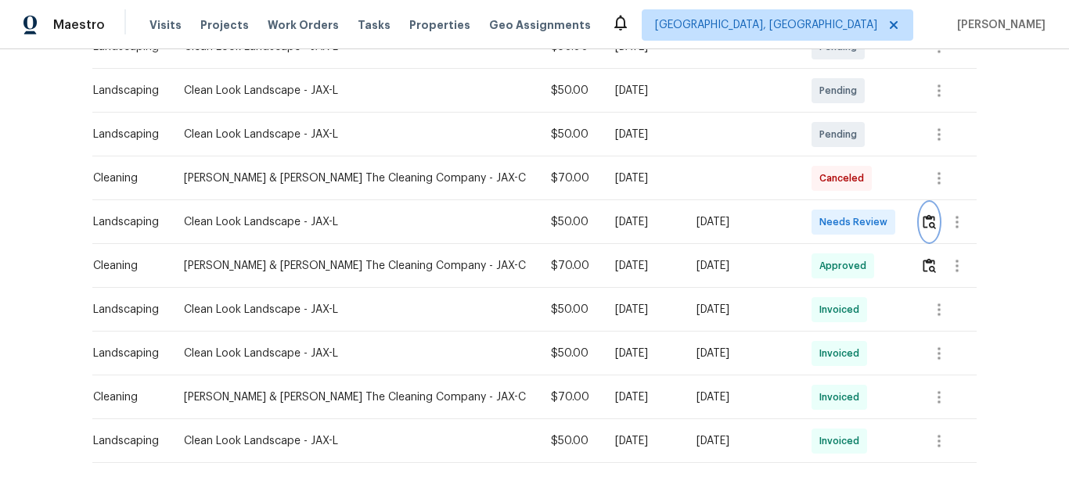
click at [922, 223] on img "button" at bounding box center [928, 221] width 13 height 15
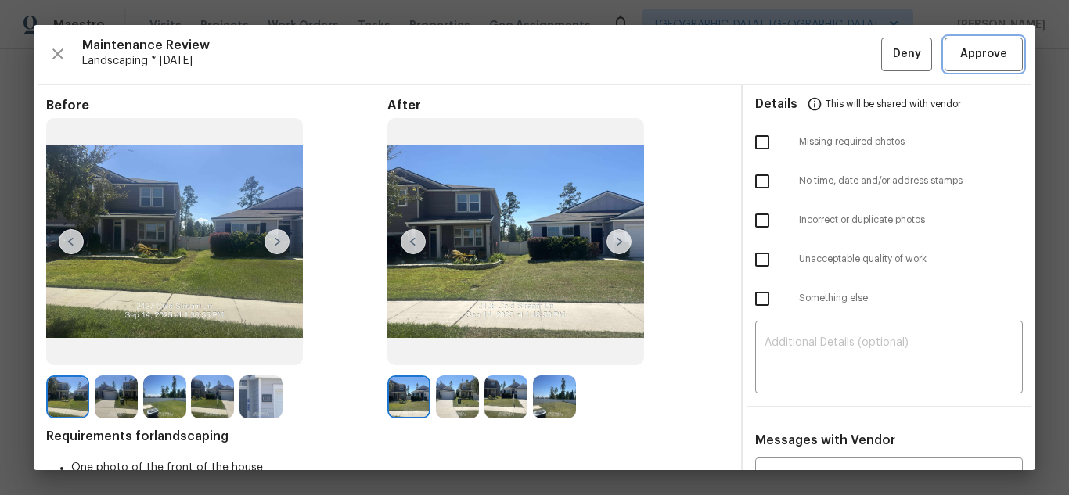
drag, startPoint x: 940, startPoint y: 43, endPoint x: 947, endPoint y: 52, distance: 11.6
click at [947, 52] on button "Approve" at bounding box center [983, 55] width 78 height 34
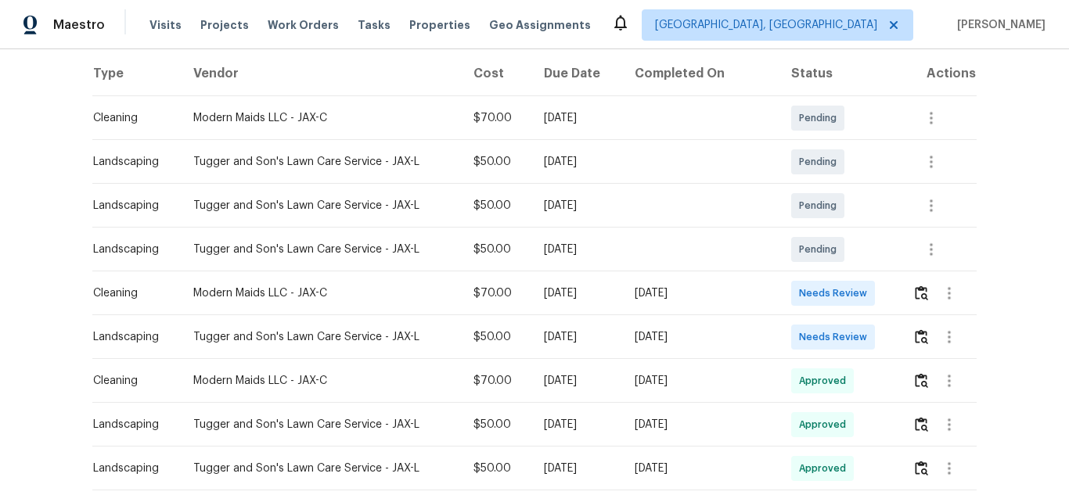
scroll to position [313, 0]
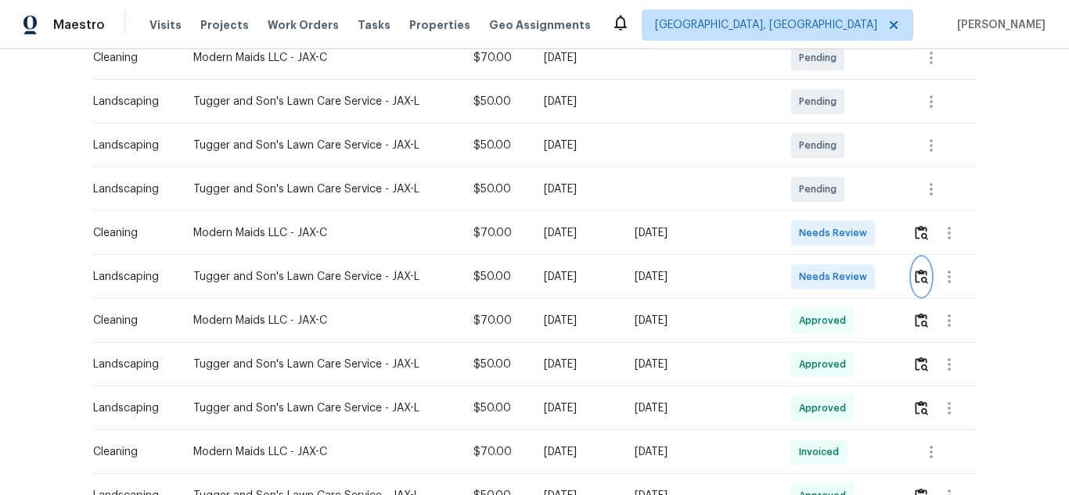
click at [918, 269] on img "button" at bounding box center [921, 276] width 13 height 15
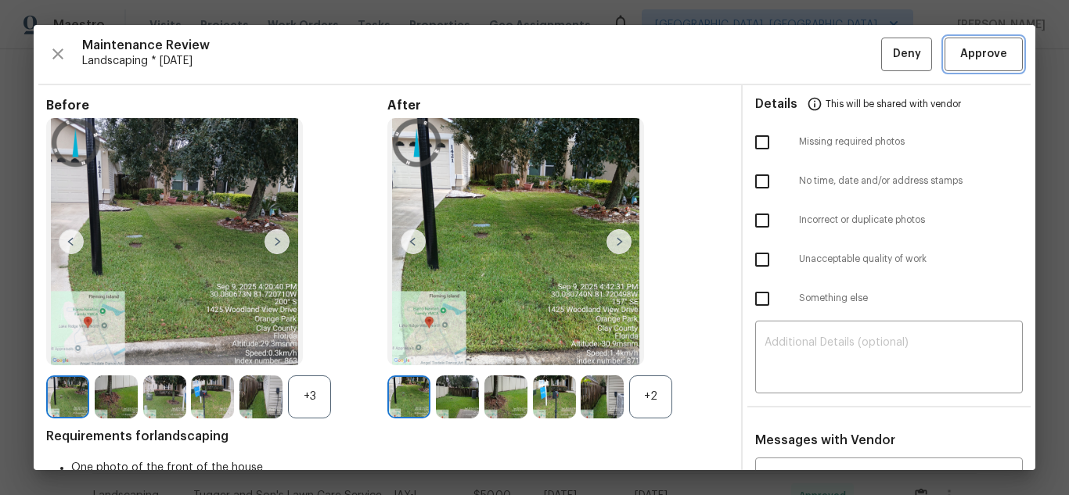
click at [960, 55] on span "Approve" at bounding box center [983, 55] width 47 height 20
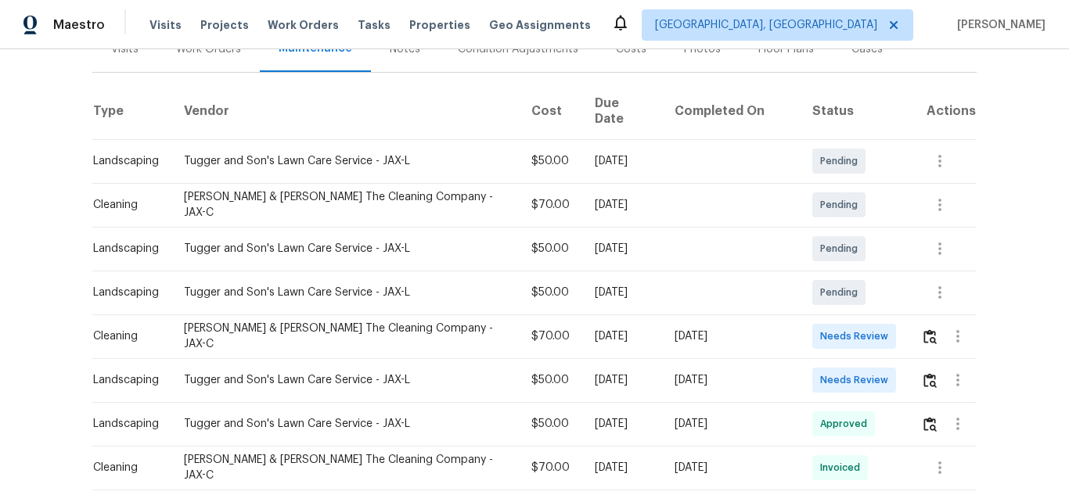
scroll to position [235, 0]
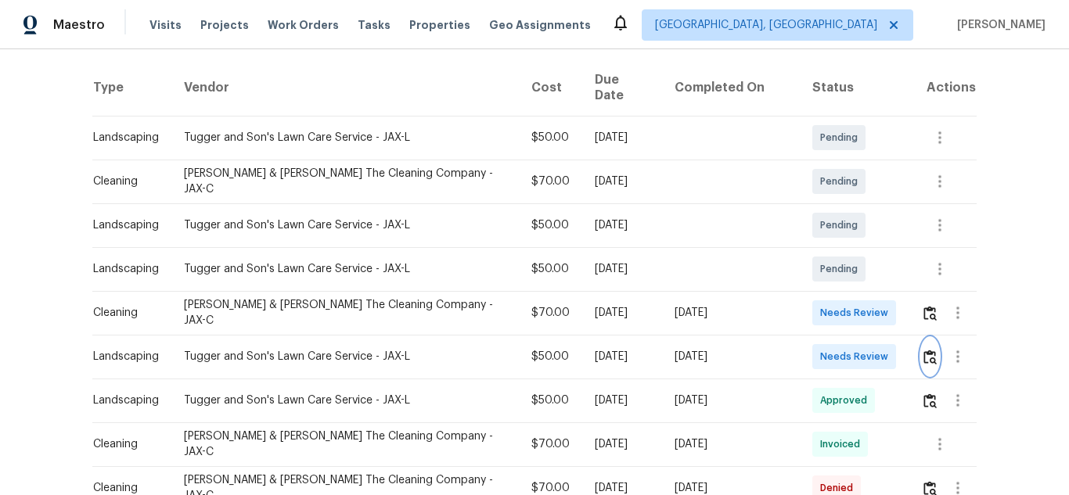
click at [923, 350] on img "button" at bounding box center [929, 357] width 13 height 15
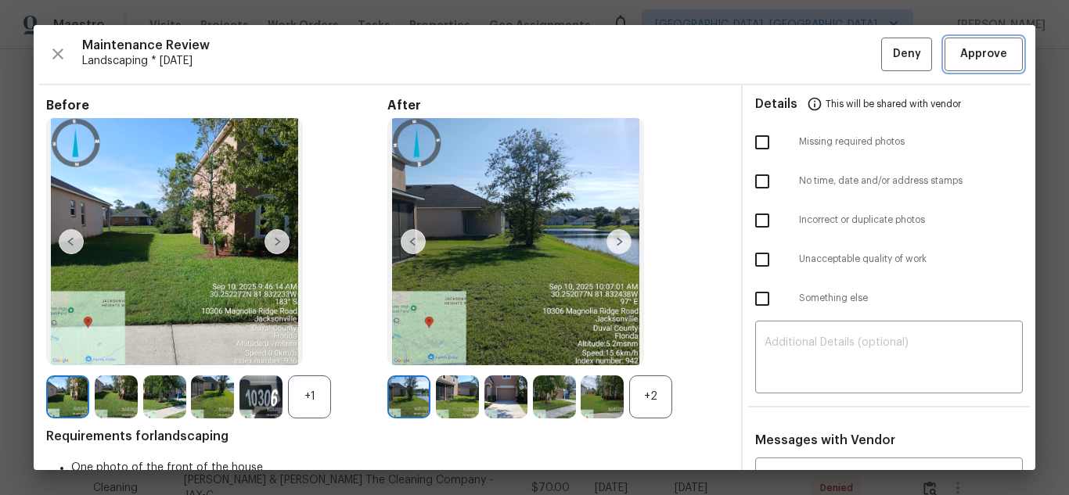
click at [978, 51] on span "Approve" at bounding box center [983, 55] width 47 height 20
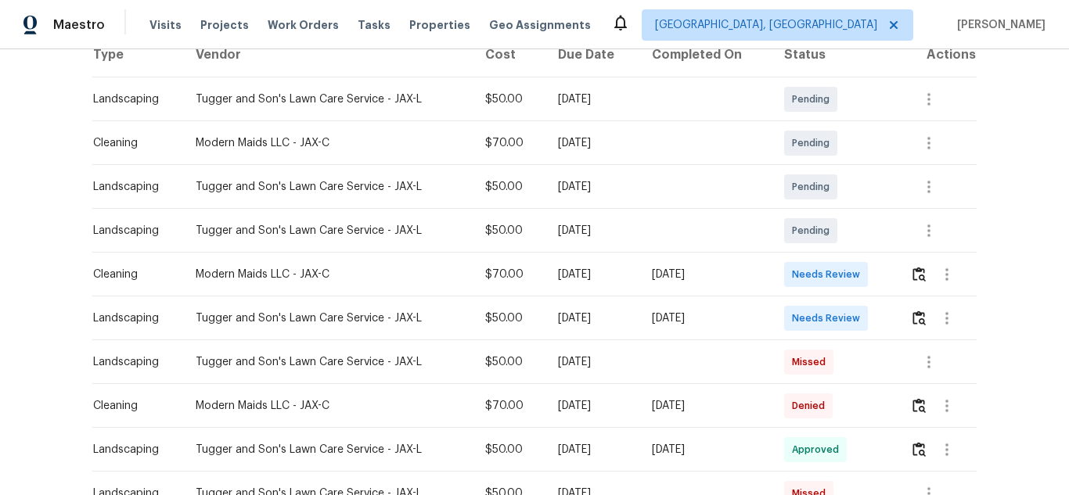
scroll to position [313, 0]
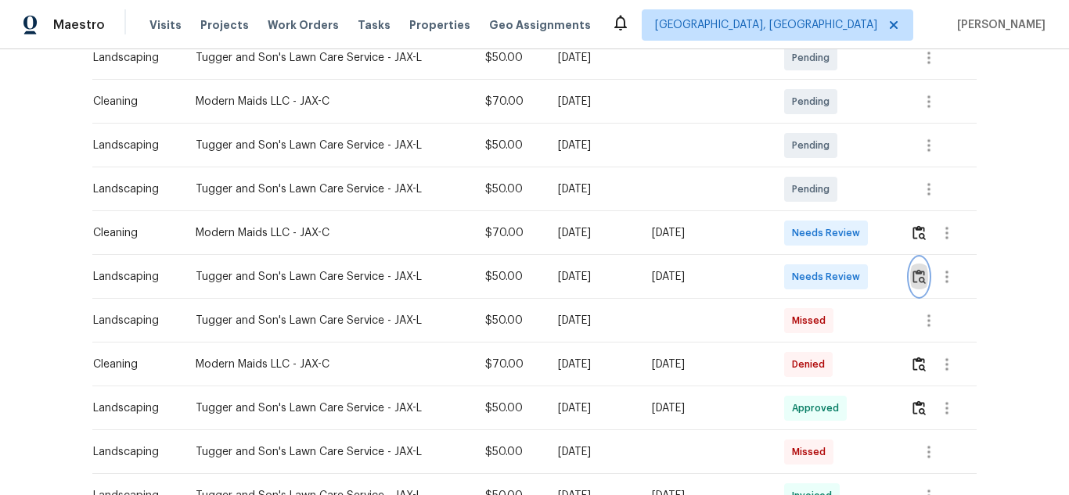
click at [910, 271] on button "button" at bounding box center [919, 277] width 18 height 38
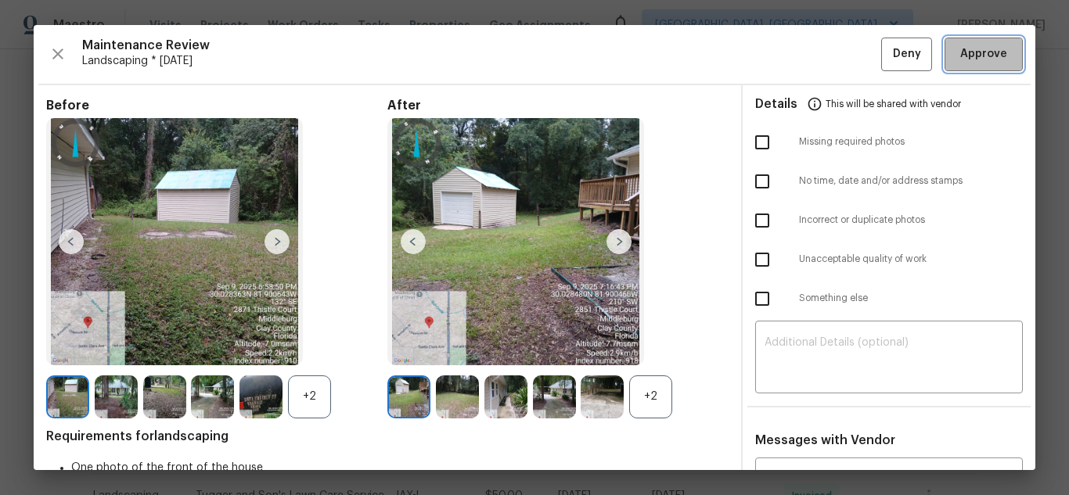
click at [966, 60] on span "Approve" at bounding box center [983, 55] width 47 height 20
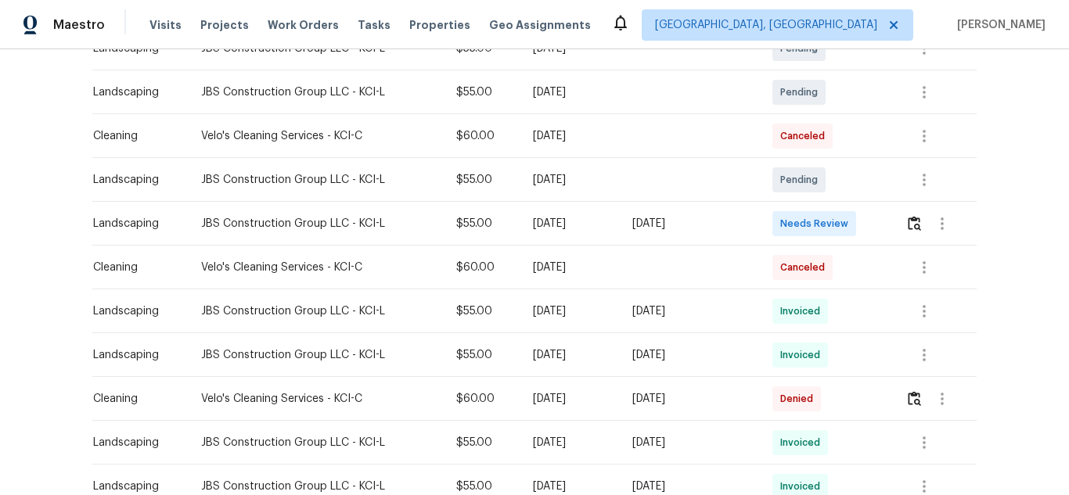
scroll to position [313, 0]
click at [915, 228] on img "button" at bounding box center [914, 221] width 13 height 15
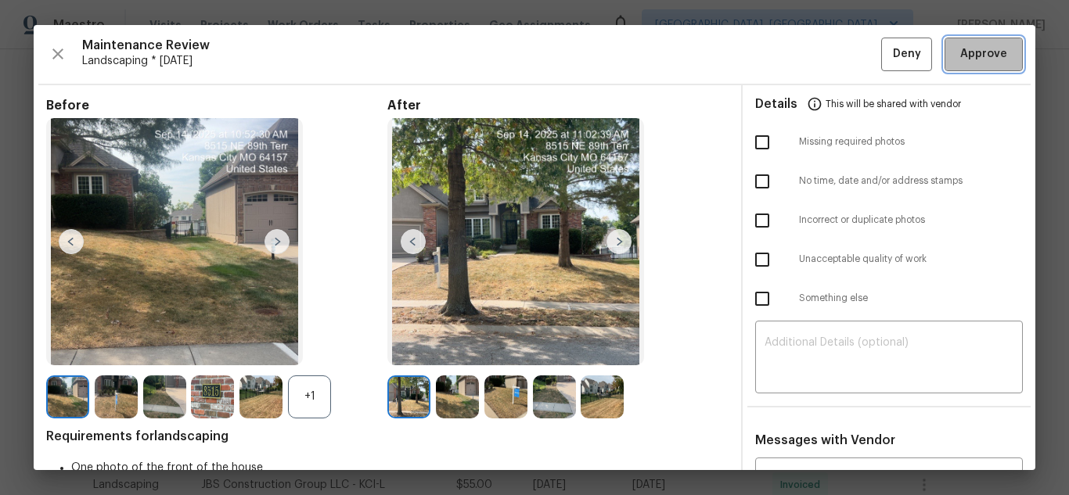
click at [981, 59] on span "Approve" at bounding box center [983, 55] width 47 height 20
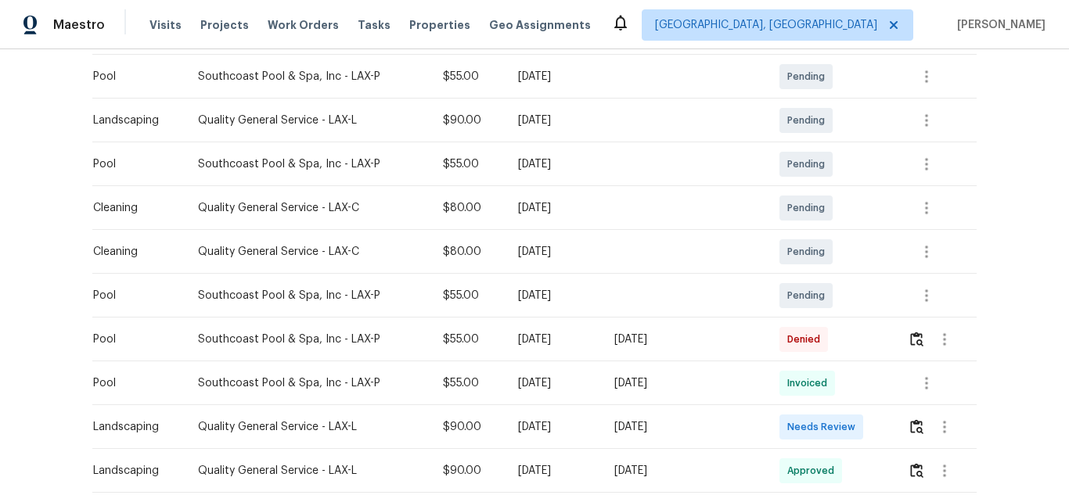
scroll to position [313, 0]
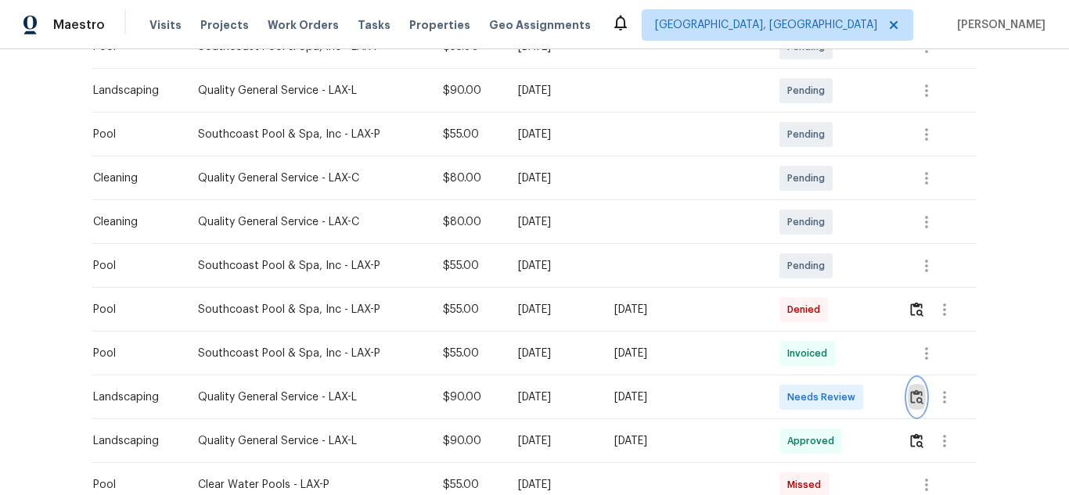
click at [912, 404] on img "button" at bounding box center [916, 397] width 13 height 15
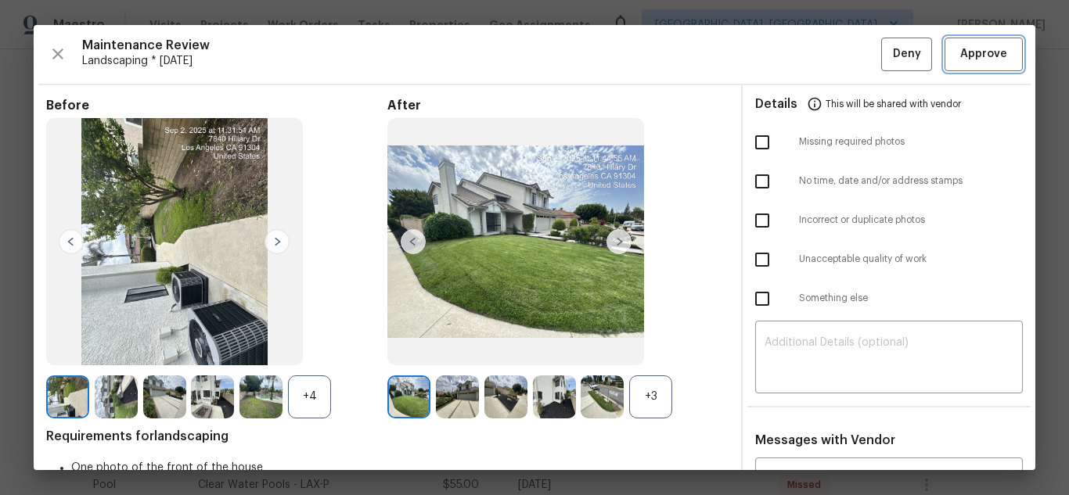
click at [970, 63] on span "Approve" at bounding box center [983, 55] width 47 height 20
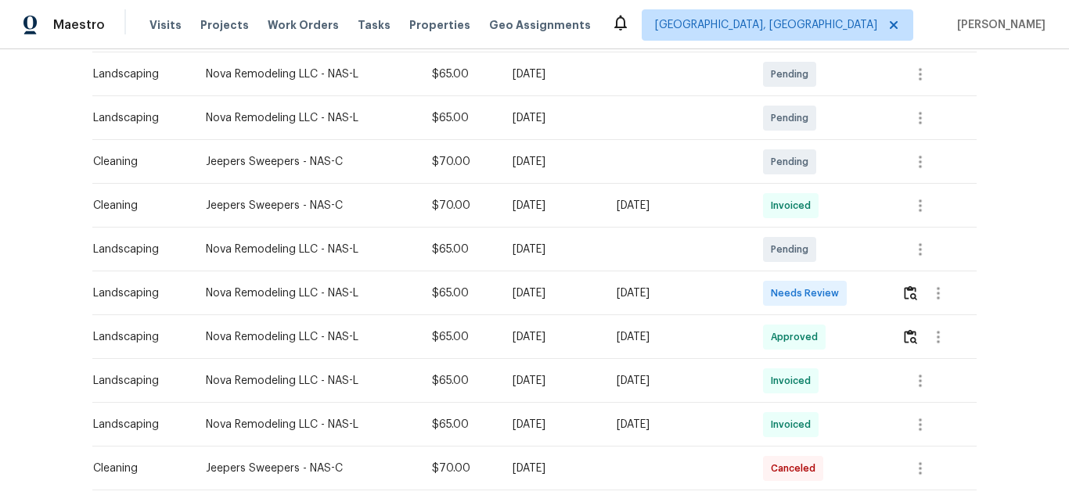
scroll to position [313, 0]
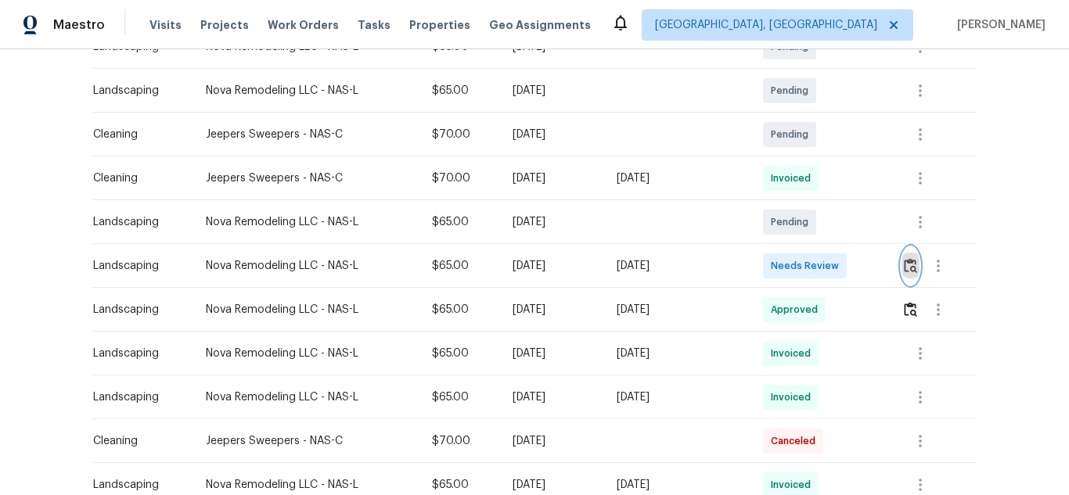
click at [915, 268] on button "button" at bounding box center [910, 266] width 18 height 38
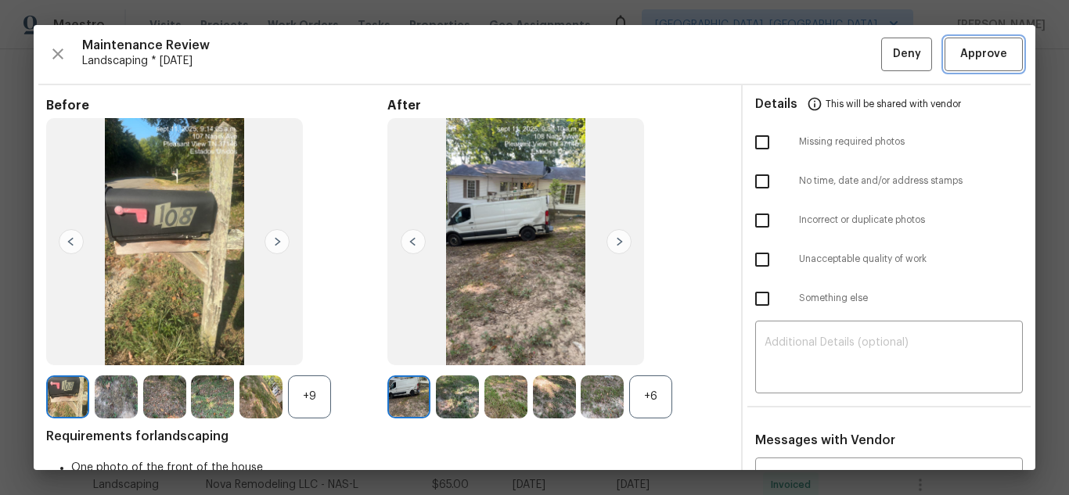
click at [960, 56] on span "Approve" at bounding box center [983, 55] width 47 height 20
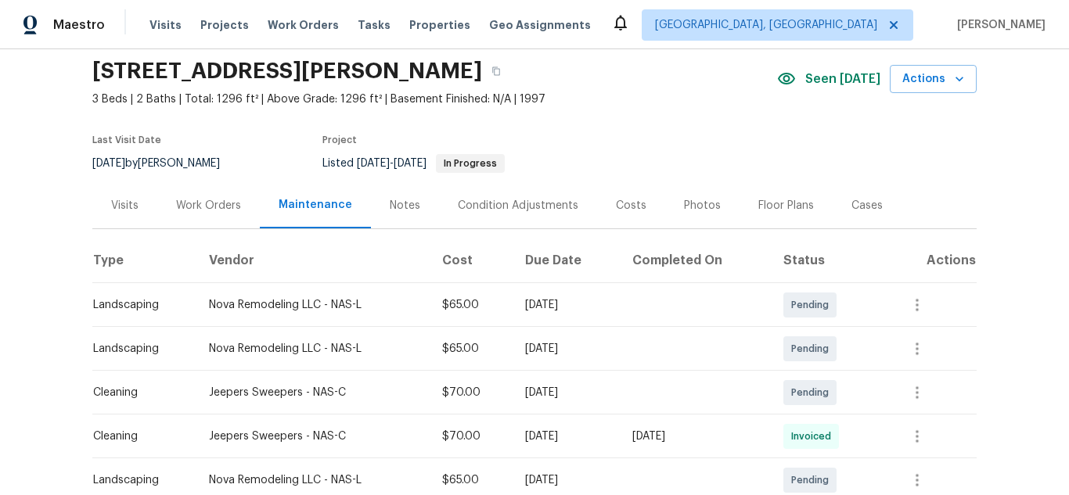
scroll to position [0, 0]
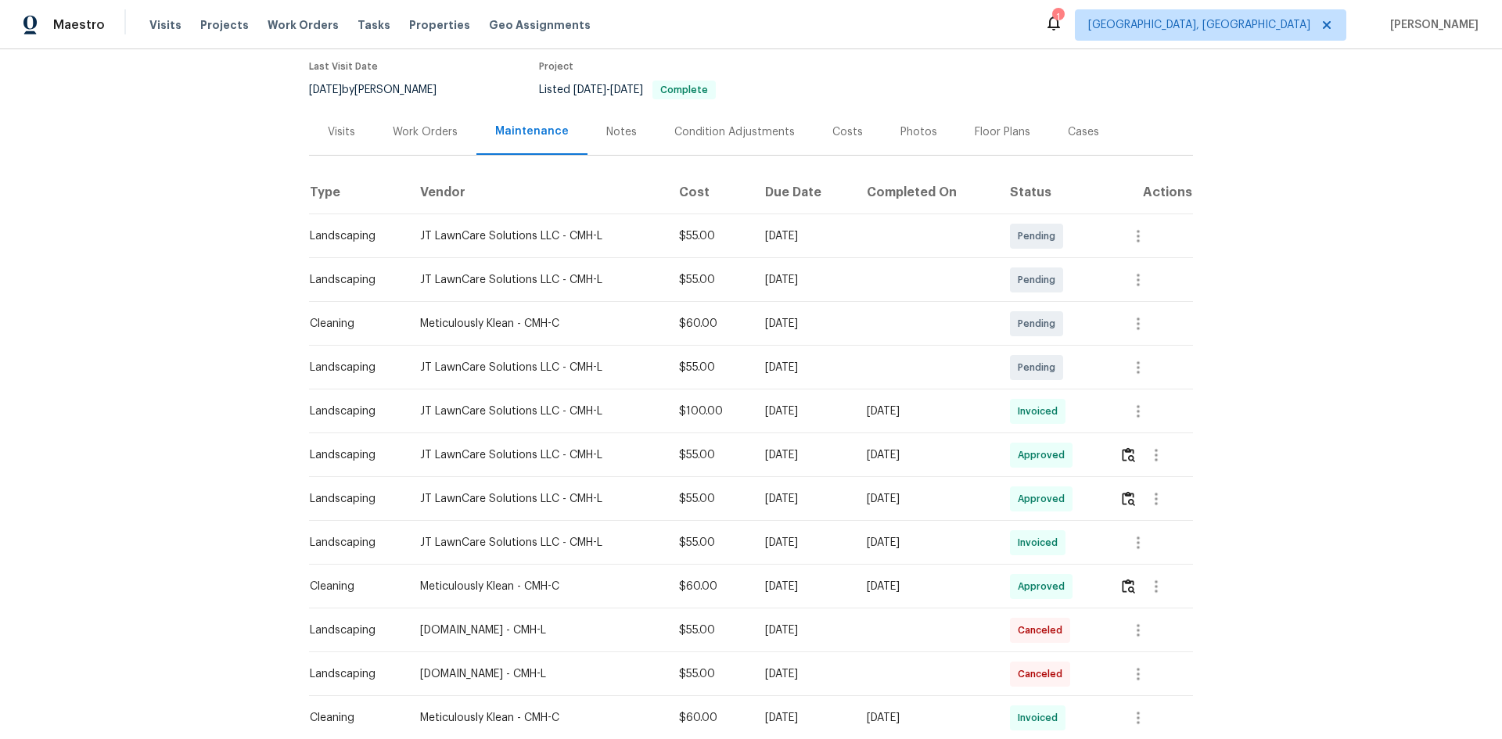
scroll to position [156, 0]
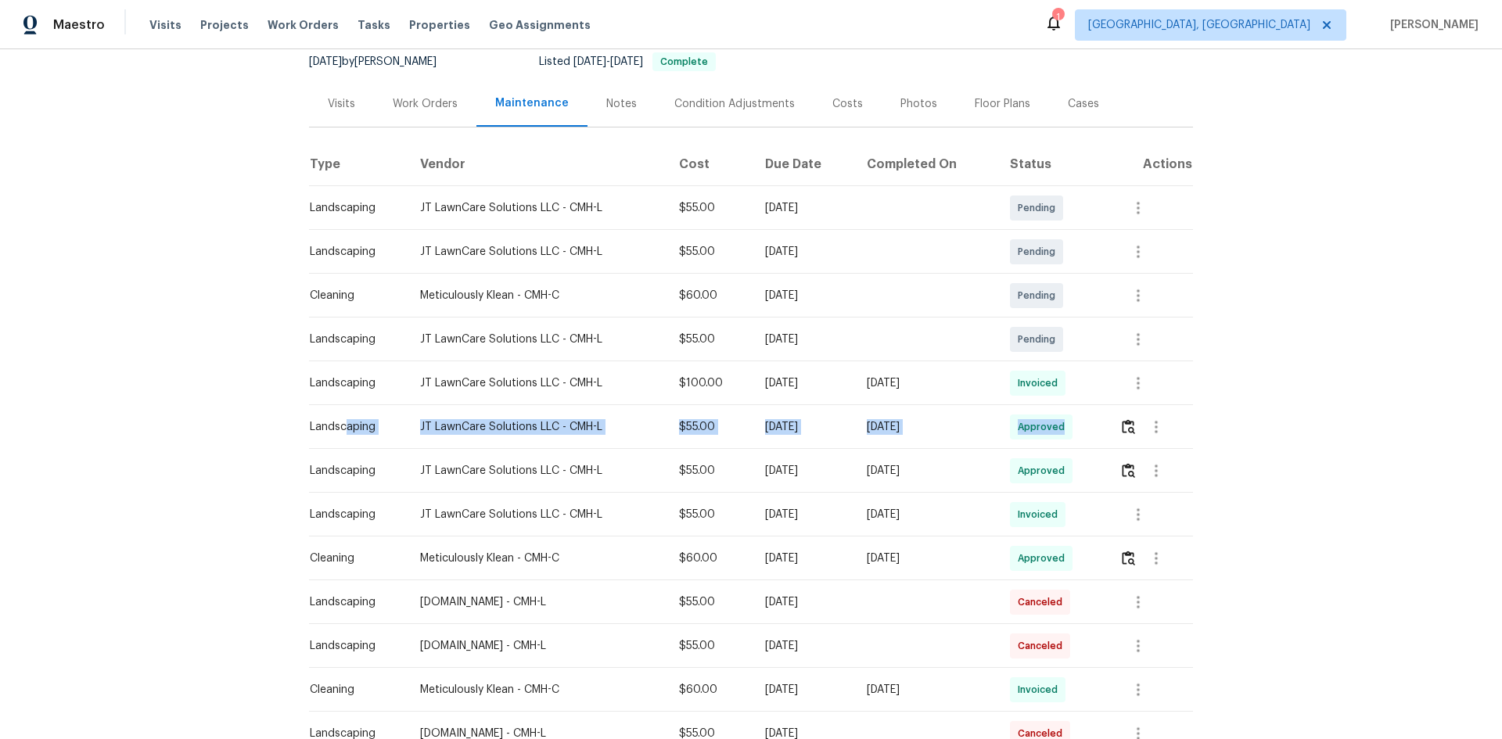
drag, startPoint x: 338, startPoint y: 426, endPoint x: 1077, endPoint y: 447, distance: 739.6
click at [1068, 447] on tr "Landscaping JT LawnCare Solutions LLC - CMH-L $55.00 [DATE] [DATE] Approved" at bounding box center [751, 427] width 884 height 44
click at [1068, 430] on img "button" at bounding box center [1128, 426] width 13 height 15
click at [1068, 422] on img "button" at bounding box center [1128, 426] width 13 height 15
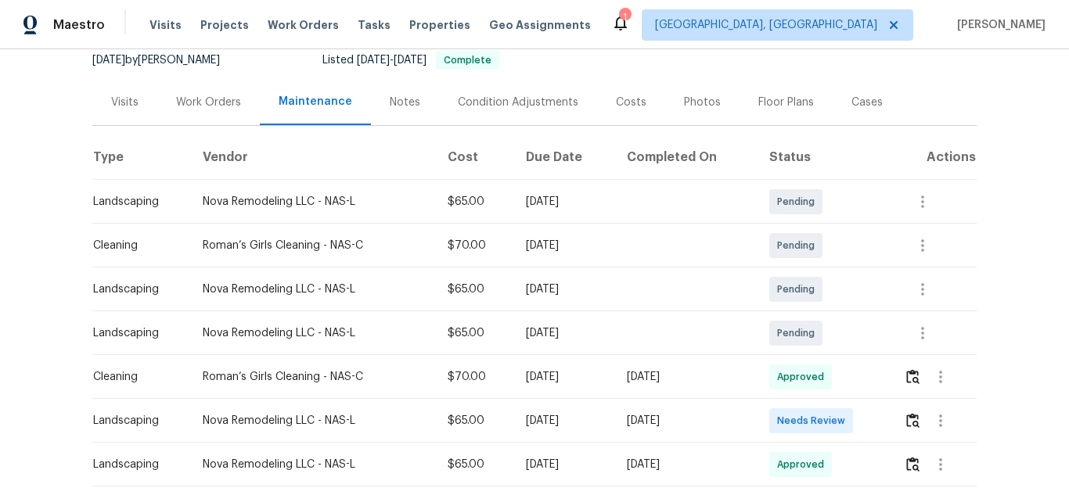
scroll to position [313, 0]
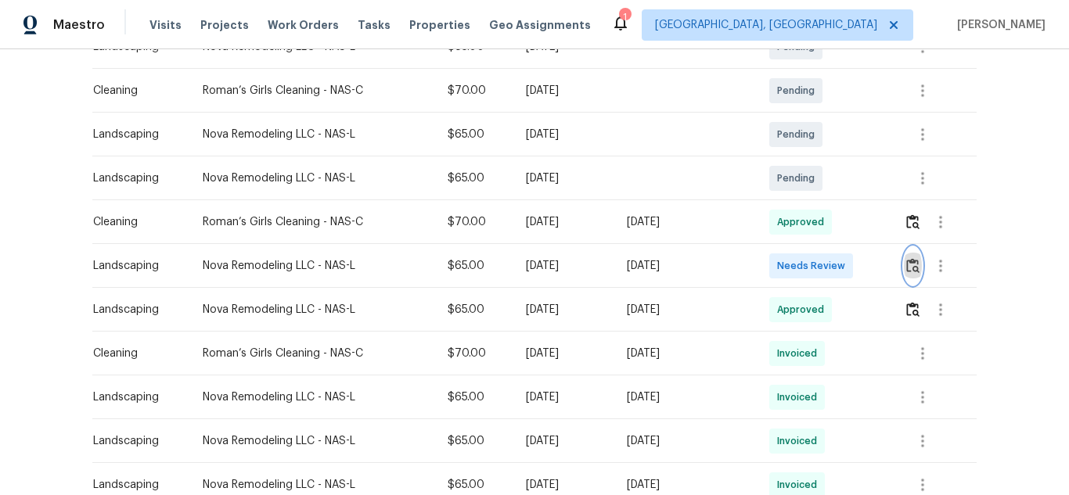
click at [911, 273] on img "button" at bounding box center [912, 265] width 13 height 15
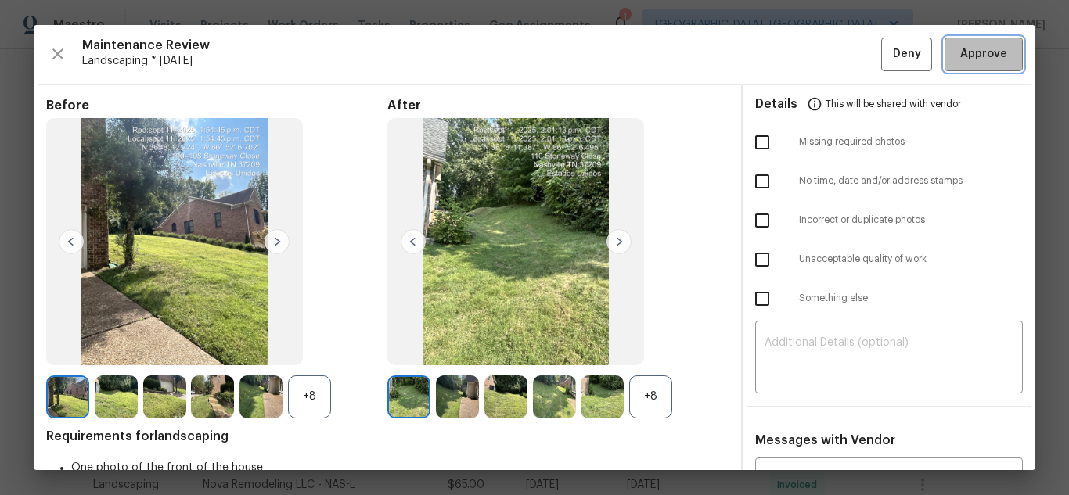
click at [944, 49] on button "Approve" at bounding box center [983, 55] width 78 height 34
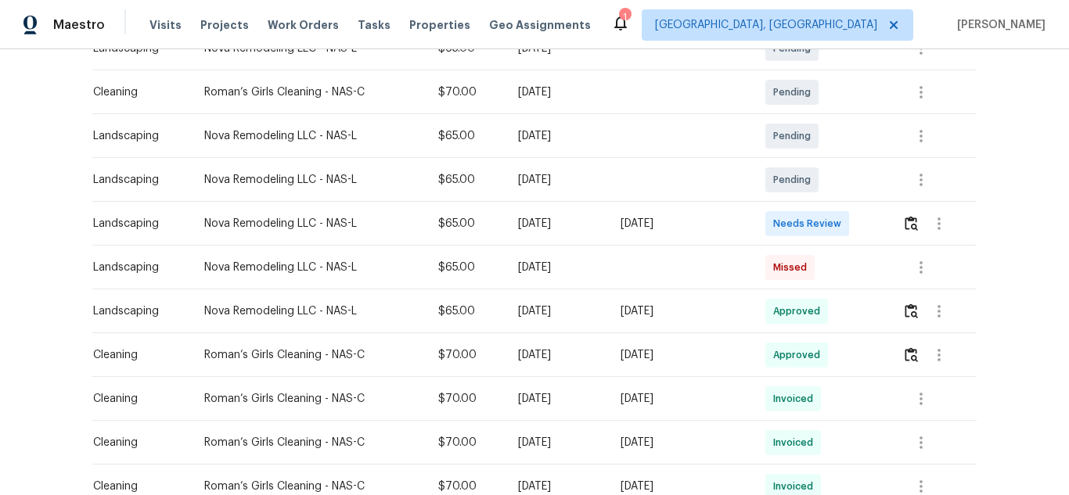
scroll to position [313, 0]
click at [902, 210] on button "button" at bounding box center [911, 222] width 18 height 38
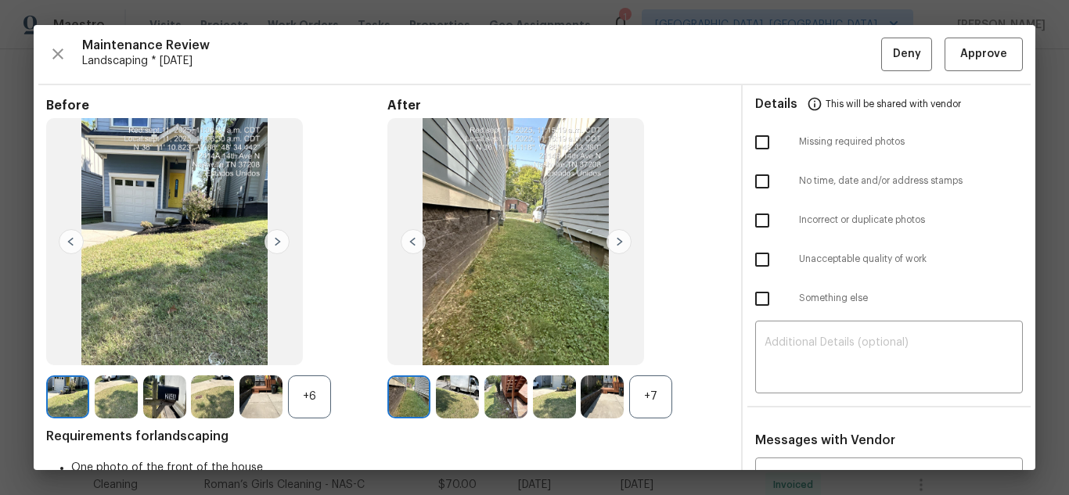
click at [969, 37] on div "Maintenance Review Landscaping * [DATE] Deny Approve Before +6 After +7 Require…" at bounding box center [534, 247] width 1001 height 445
click at [960, 57] on span "Approve" at bounding box center [983, 55] width 47 height 20
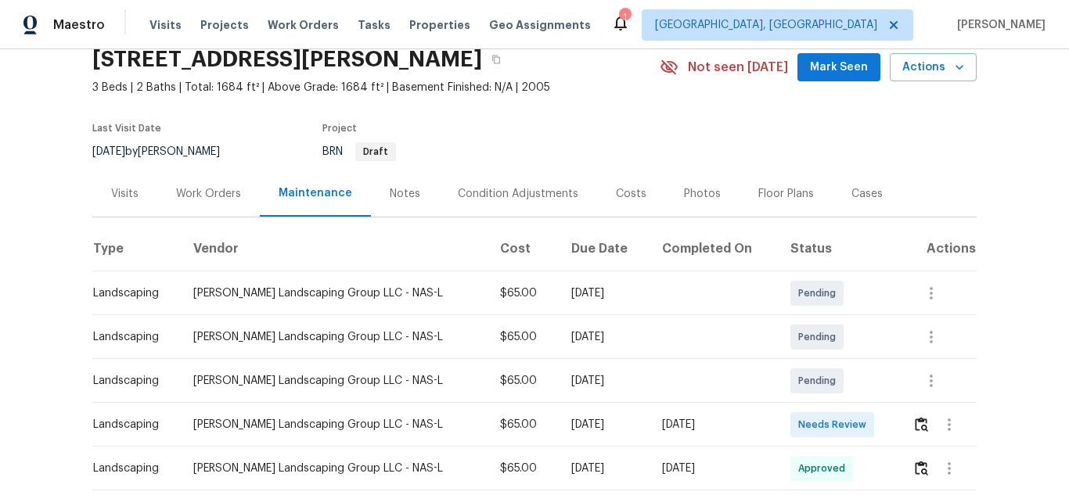
scroll to position [156, 0]
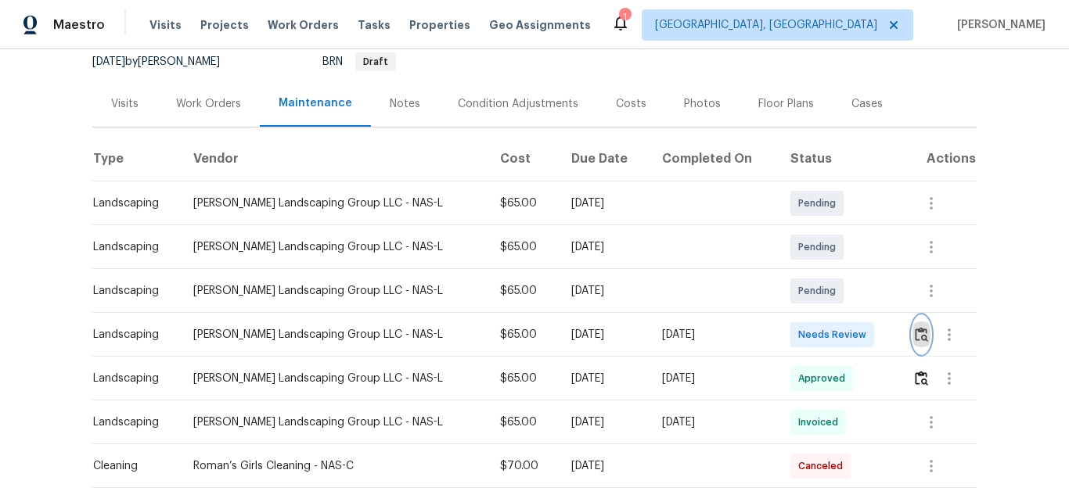
click at [915, 331] on img "button" at bounding box center [921, 334] width 13 height 15
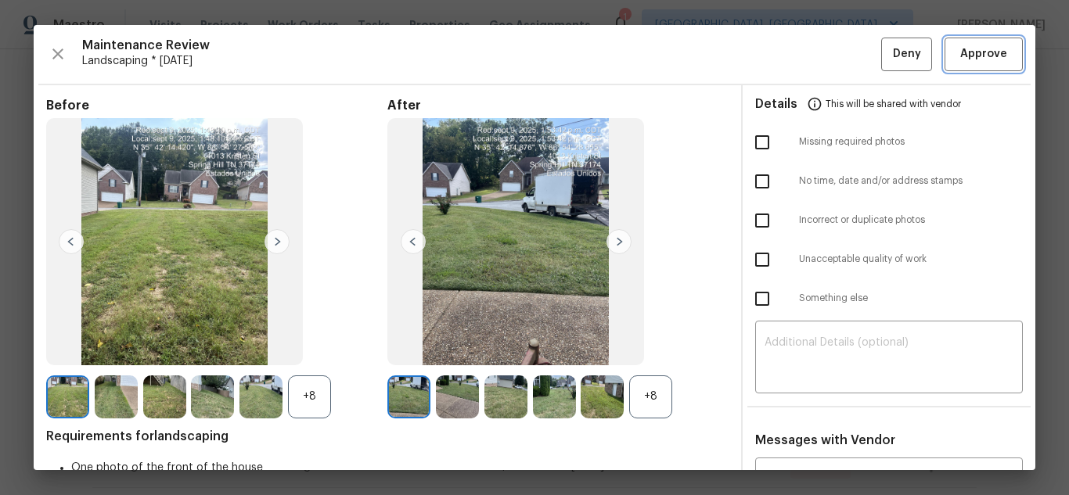
click at [964, 63] on span "Approve" at bounding box center [983, 55] width 47 height 20
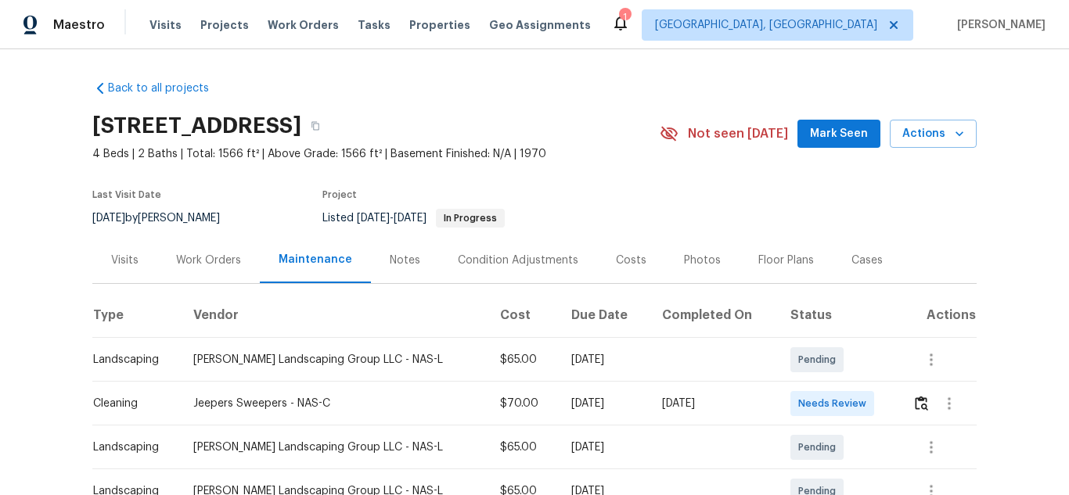
scroll to position [235, 0]
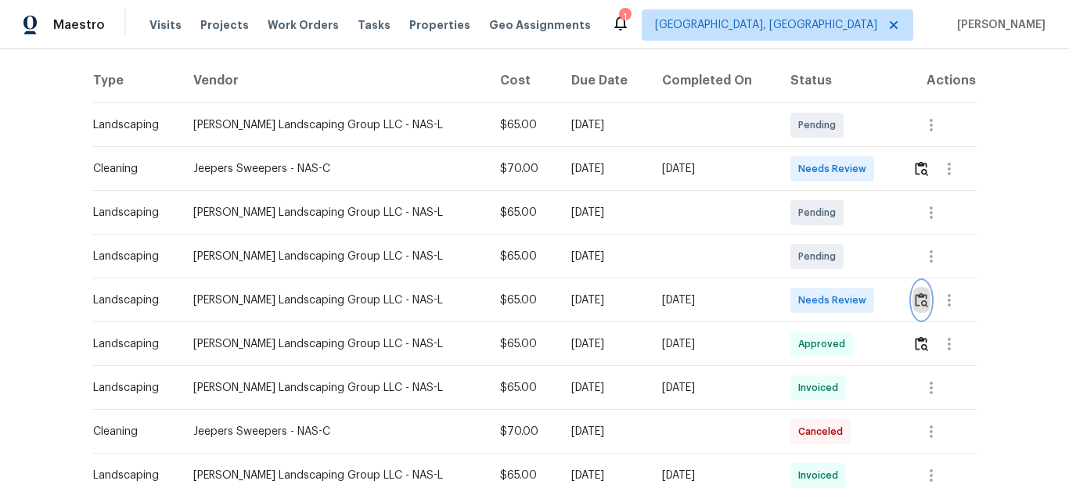
click at [915, 304] on img "button" at bounding box center [921, 300] width 13 height 15
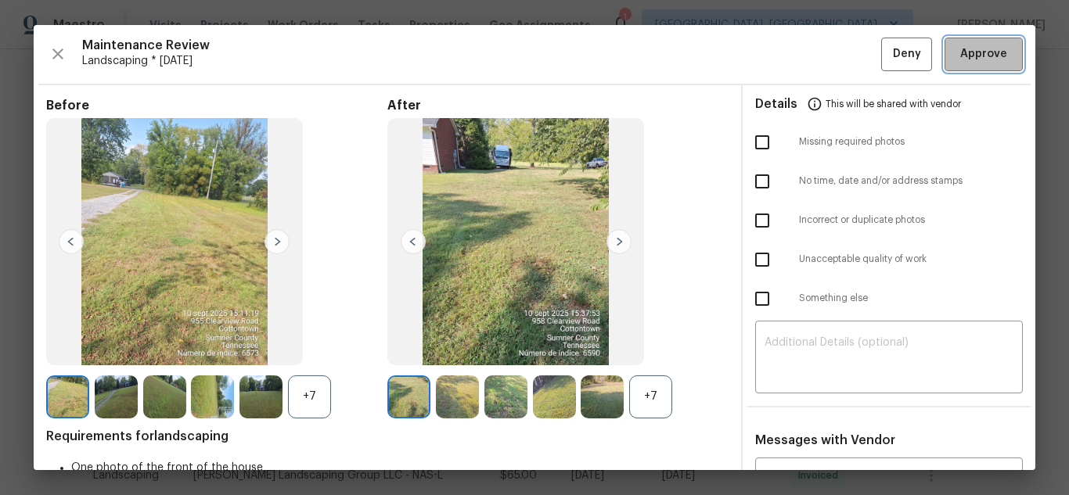
click at [995, 59] on span "Approve" at bounding box center [983, 55] width 53 height 20
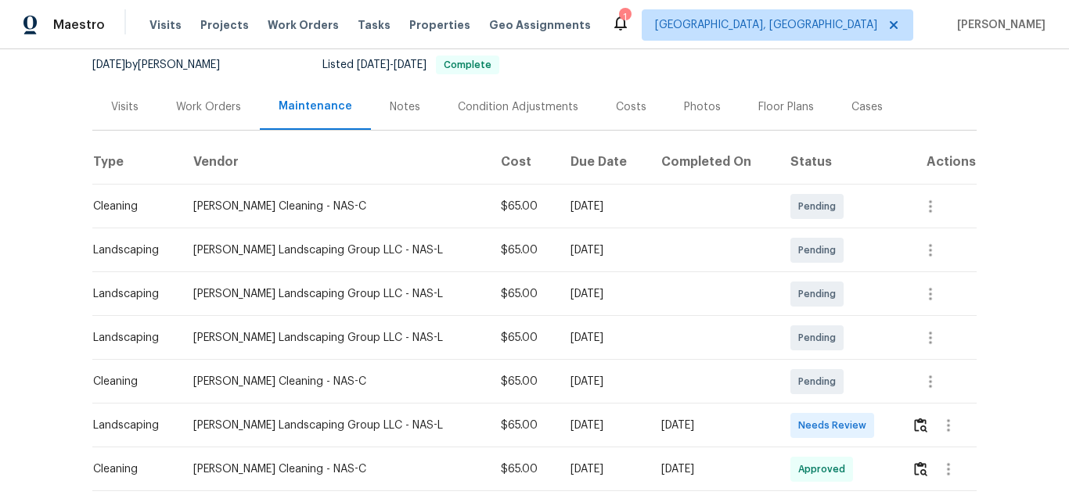
scroll to position [156, 0]
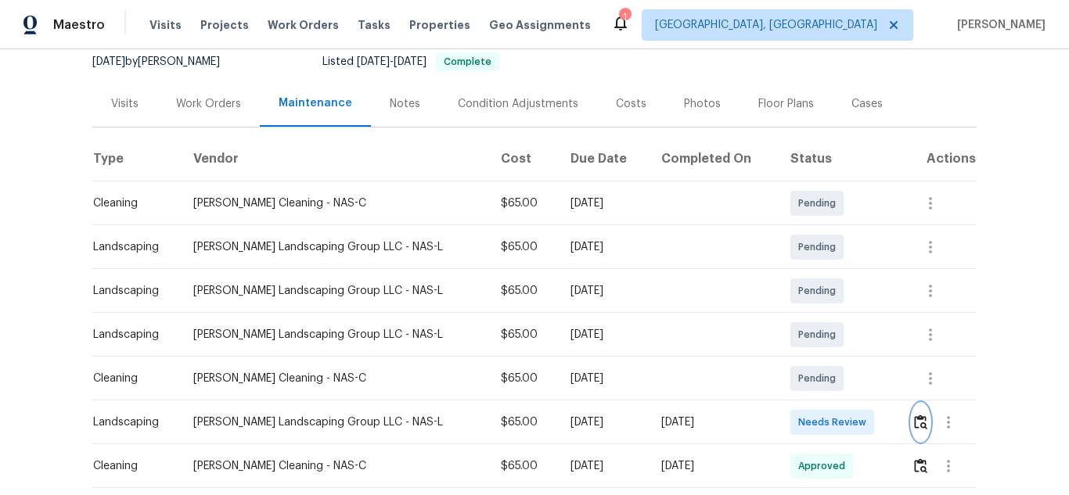
click at [915, 416] on img "button" at bounding box center [920, 422] width 13 height 15
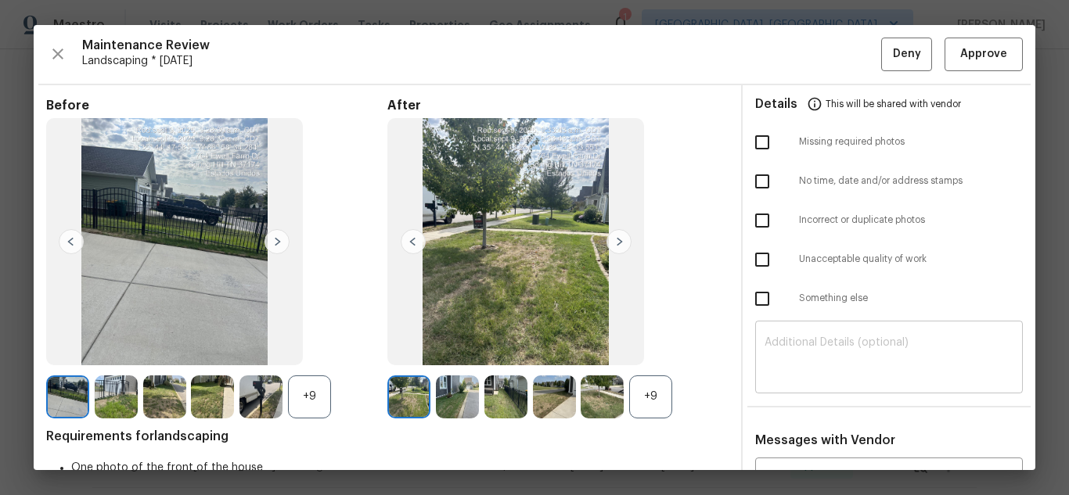
click at [810, 357] on textarea at bounding box center [888, 359] width 249 height 44
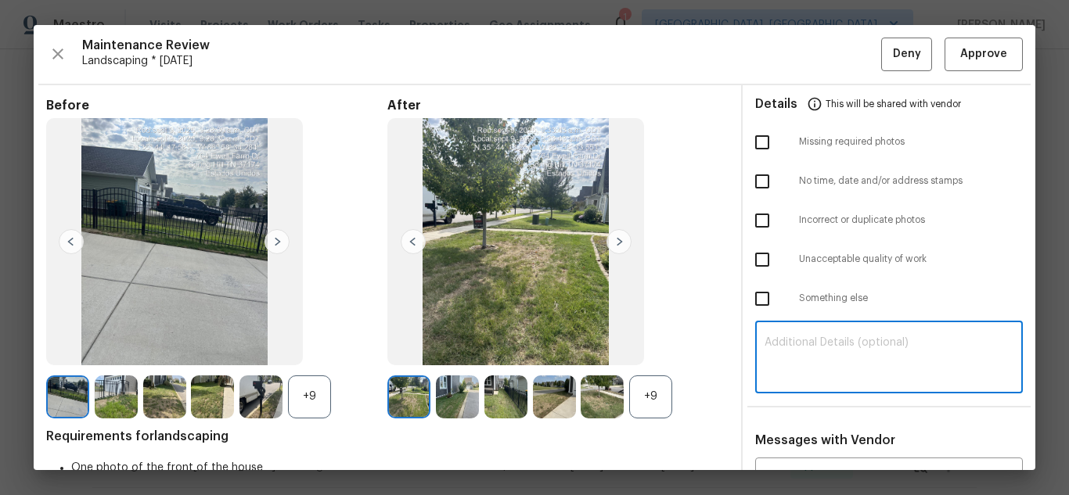
paste textarea "Maintenance Audit Team: Hello! Unfortunately, this Landscaping visit completed …"
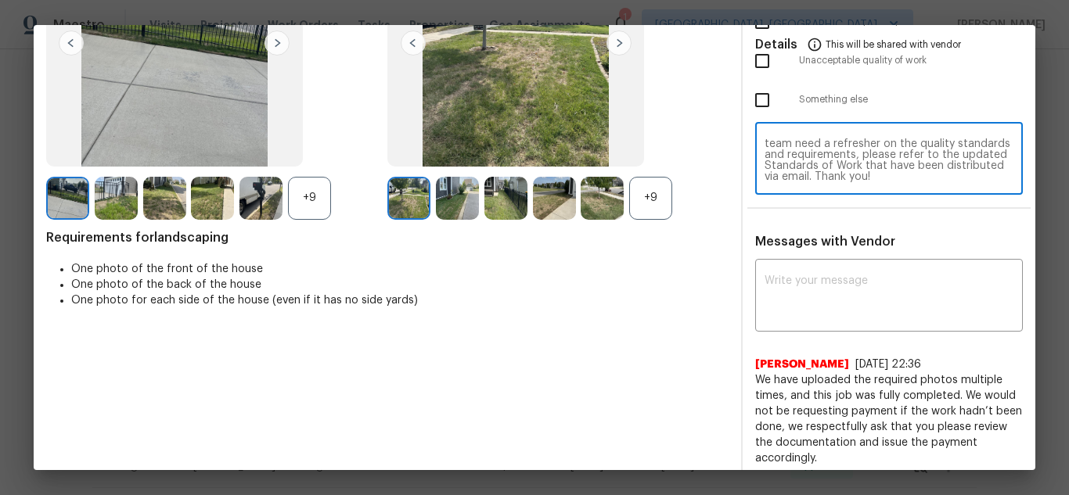
scroll to position [235, 0]
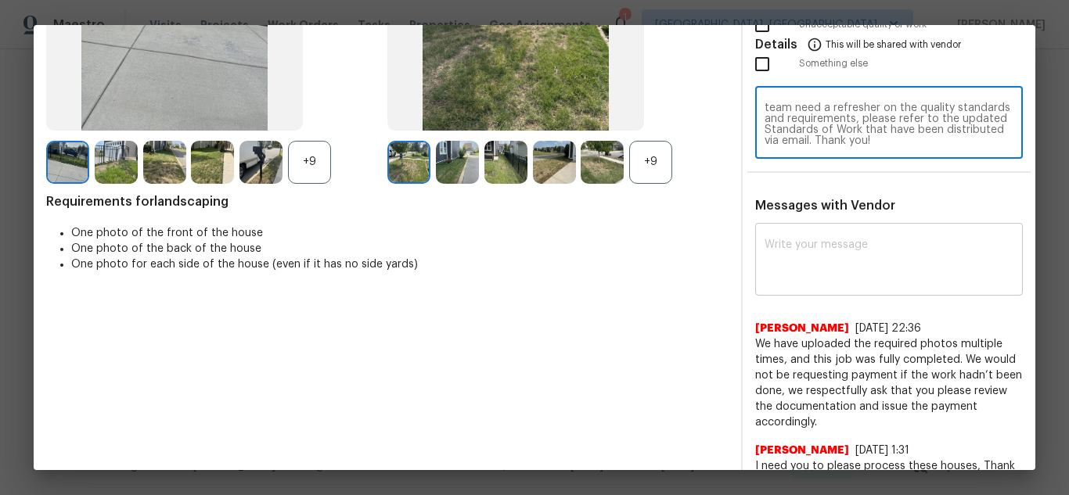
type textarea "Maintenance Audit Team: Hello! Unfortunately, this Landscaping visit completed …"
click at [829, 272] on textarea at bounding box center [888, 261] width 249 height 44
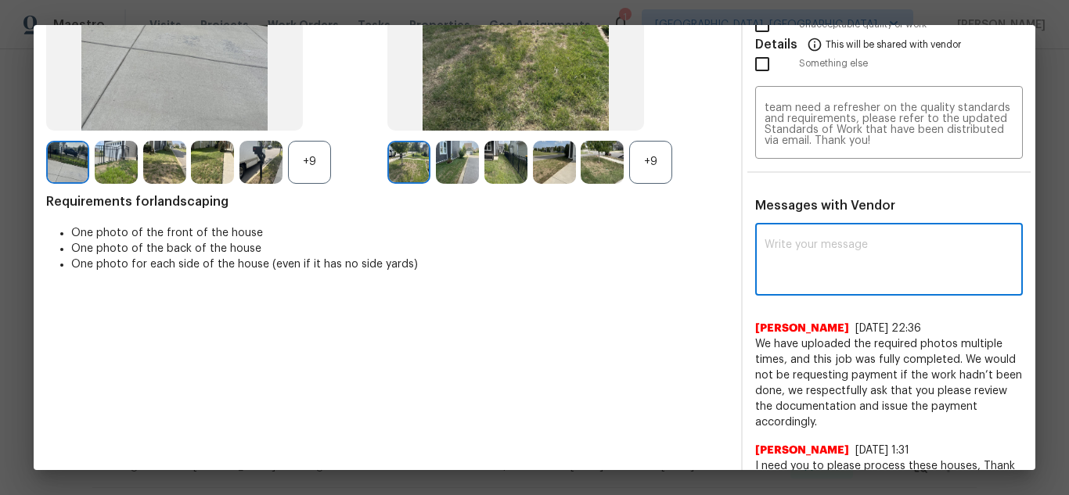
paste textarea "Maintenance Audit Team: Hello! Unfortunately, this Landscaping visit completed …"
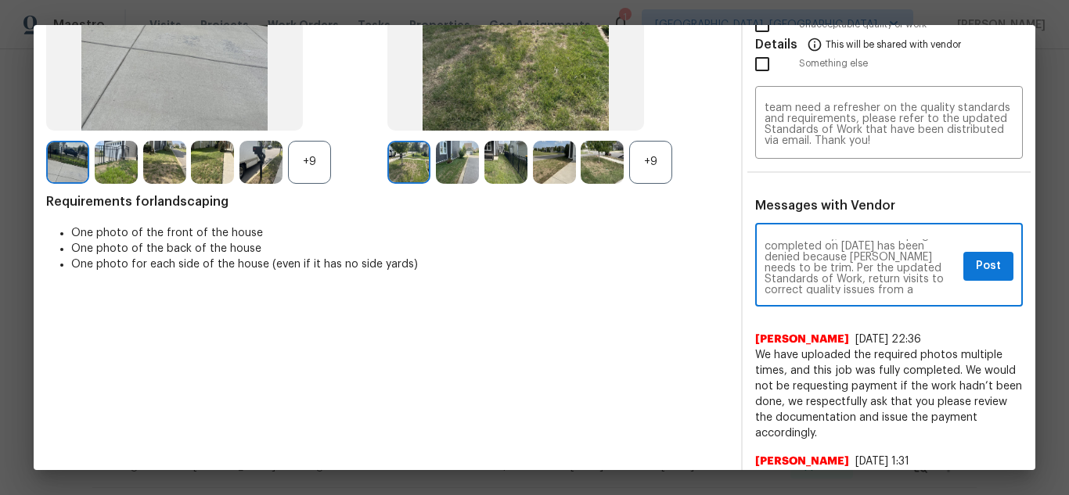
scroll to position [31, 0]
type textarea "Maintenance Audit Team: Hello! Unfortunately, this Landscaping visit completed …"
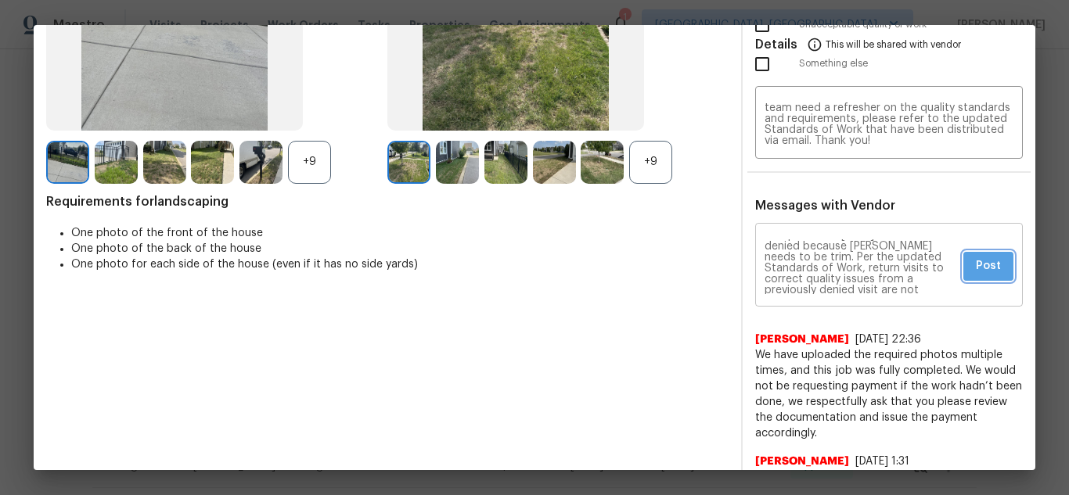
click at [975, 279] on button "Post" at bounding box center [988, 266] width 50 height 29
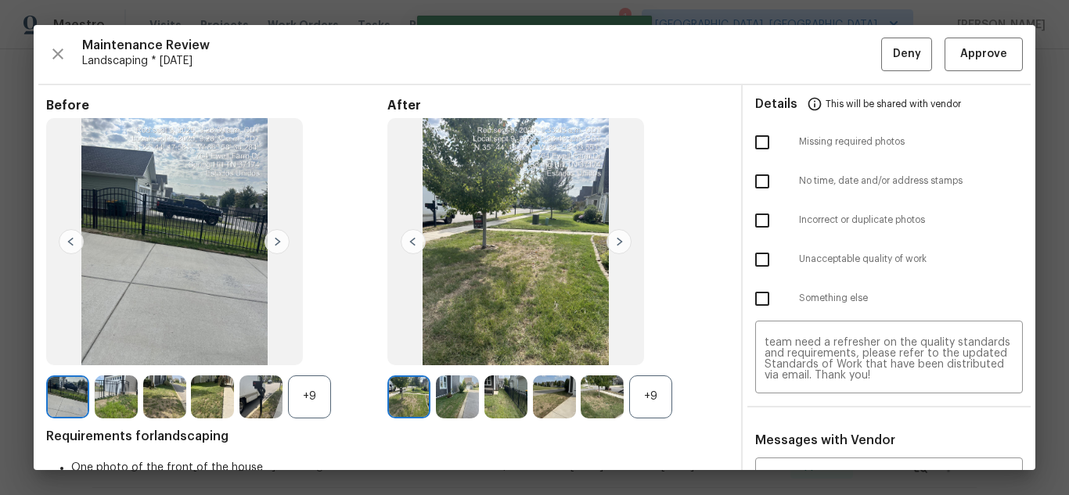
scroll to position [0, 0]
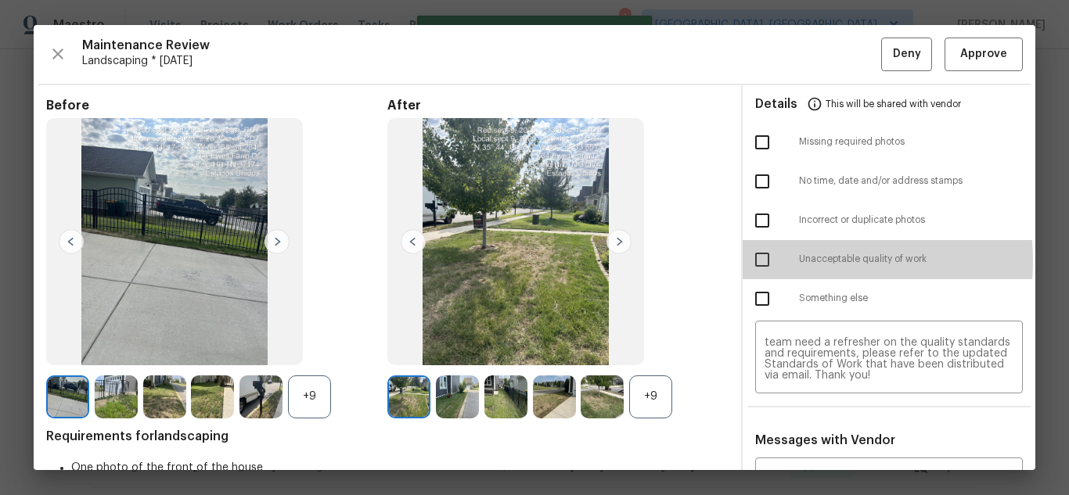
click at [760, 261] on input "checkbox" at bounding box center [762, 259] width 33 height 33
checkbox input "true"
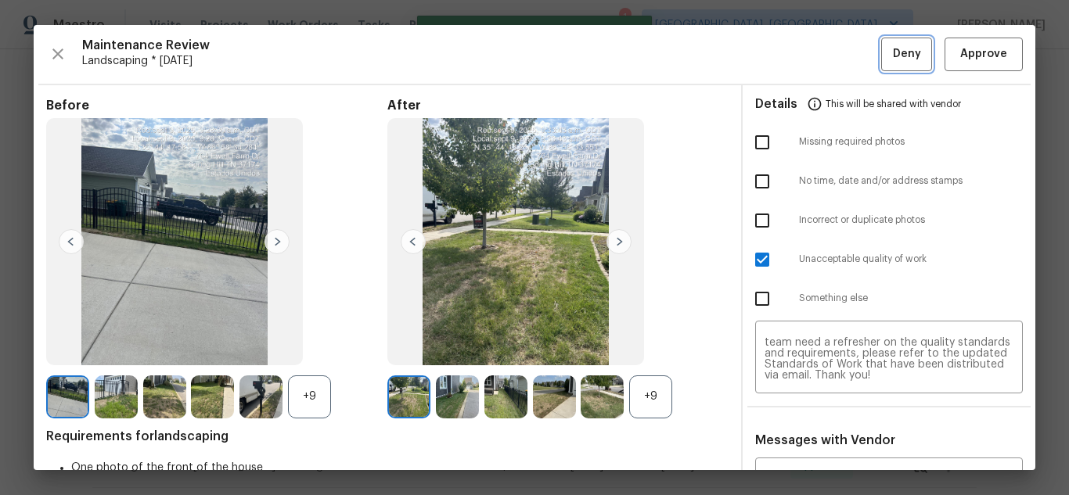
click at [893, 58] on span "Deny" at bounding box center [907, 55] width 28 height 20
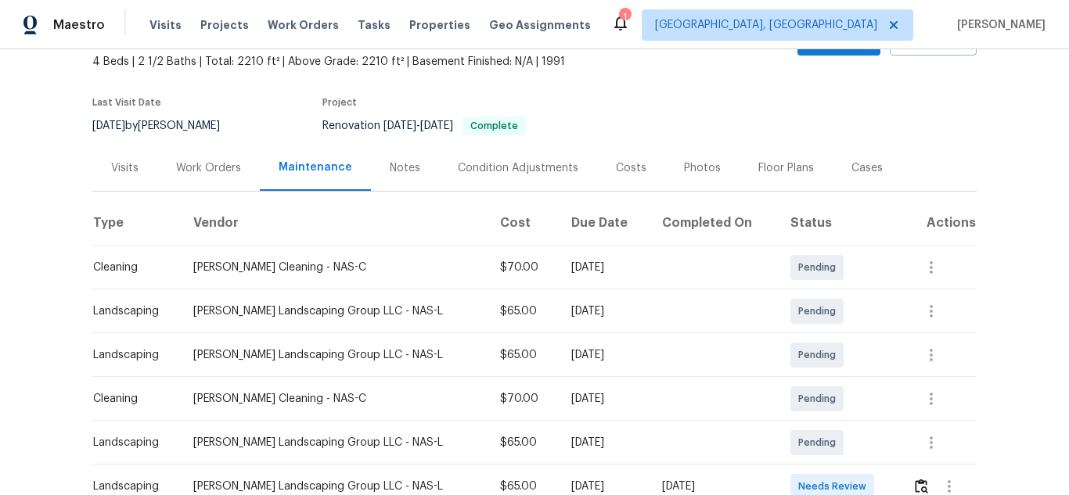
scroll to position [235, 0]
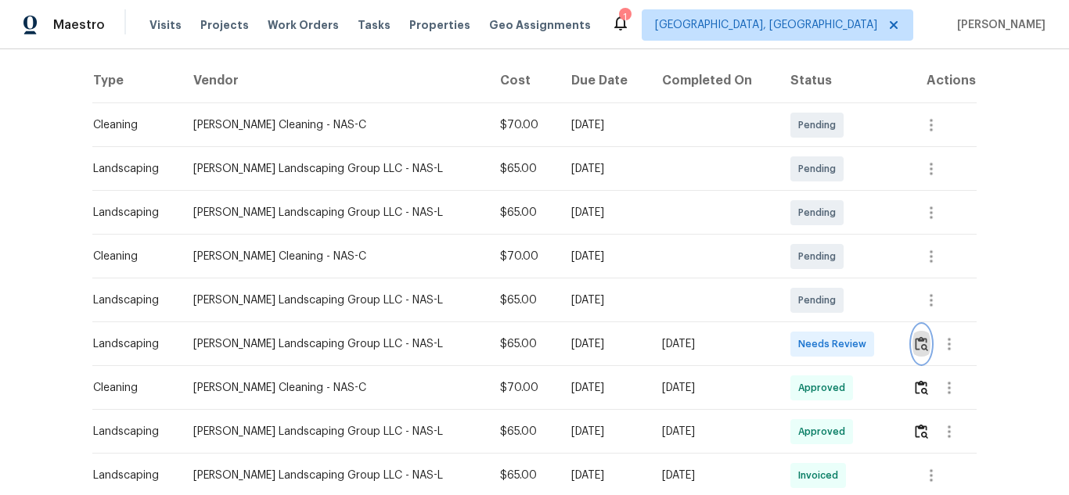
click at [915, 346] on img "button" at bounding box center [921, 343] width 13 height 15
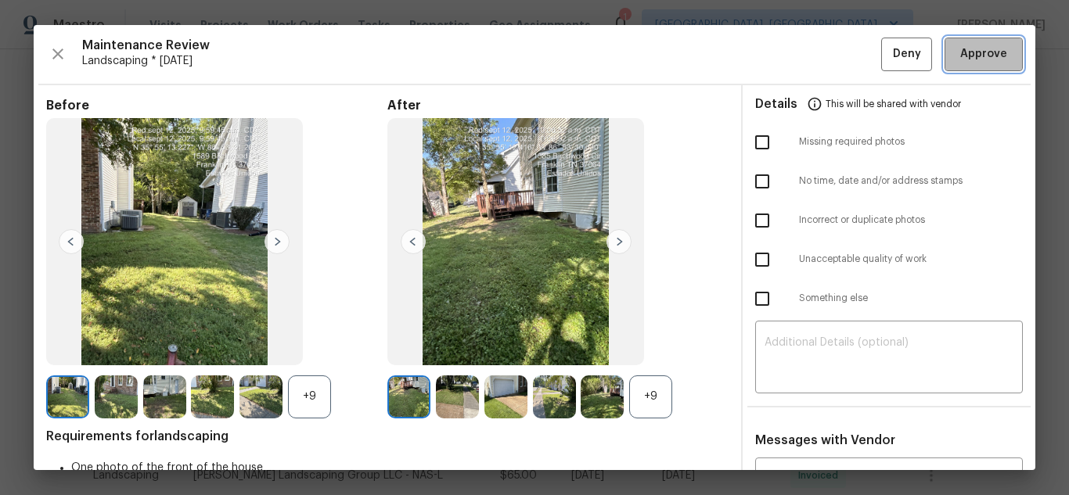
click at [964, 59] on span "Approve" at bounding box center [983, 55] width 47 height 20
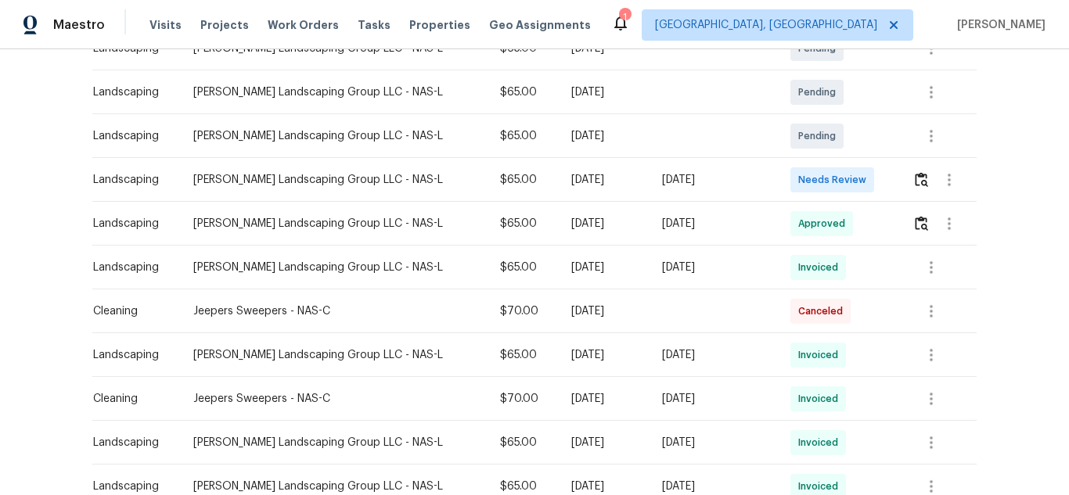
scroll to position [313, 0]
click at [915, 185] on img "button" at bounding box center [921, 178] width 13 height 15
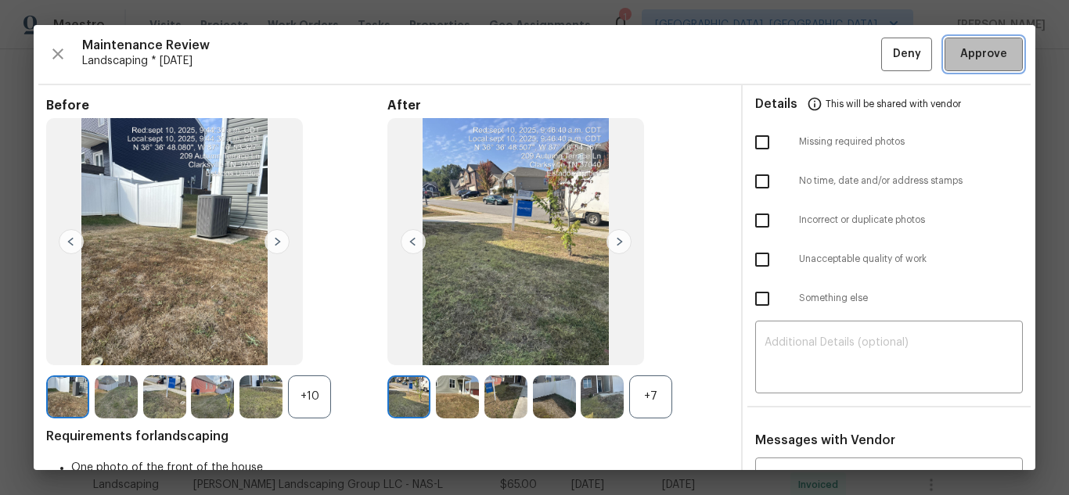
drag, startPoint x: 946, startPoint y: 63, endPoint x: 717, endPoint y: 20, distance: 232.3
click at [957, 62] on span "Approve" at bounding box center [983, 55] width 53 height 20
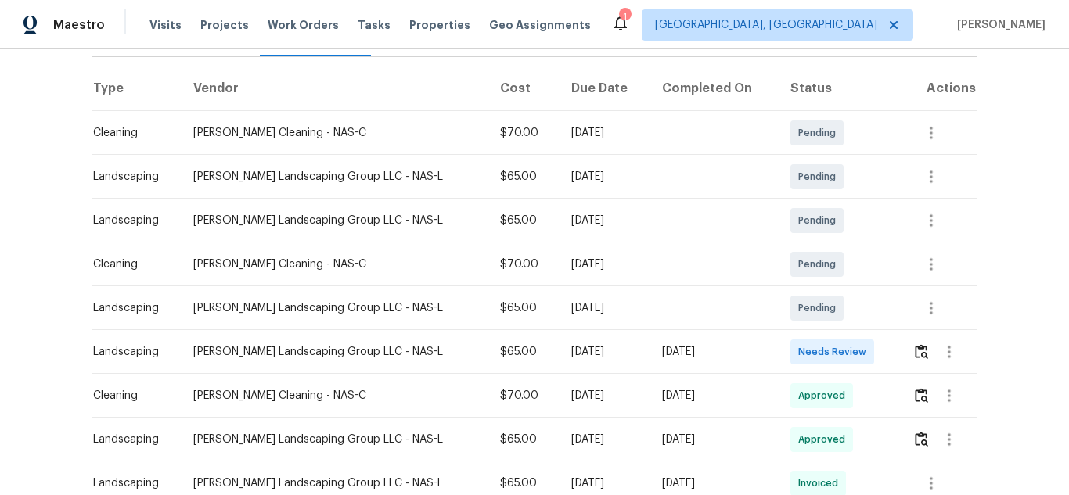
scroll to position [235, 0]
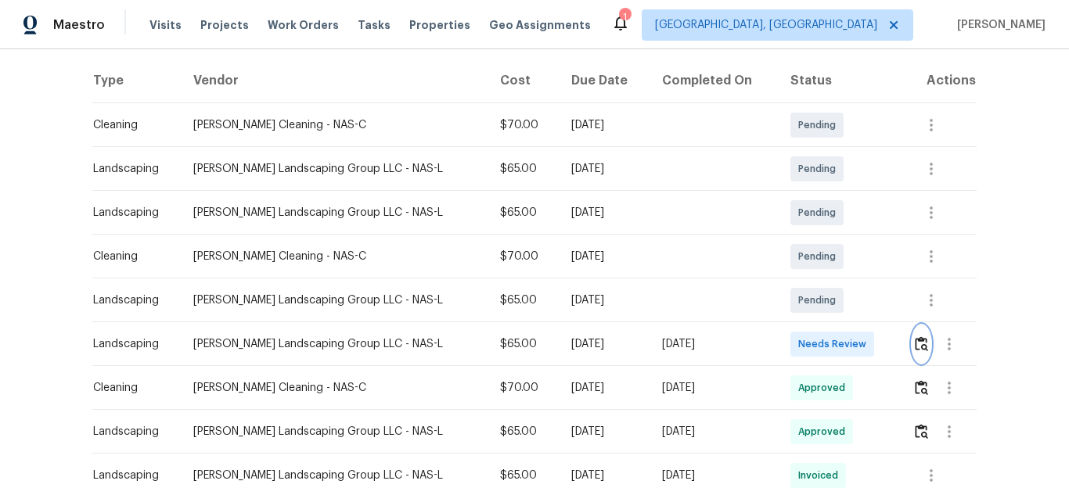
click at [915, 351] on img "button" at bounding box center [921, 343] width 13 height 15
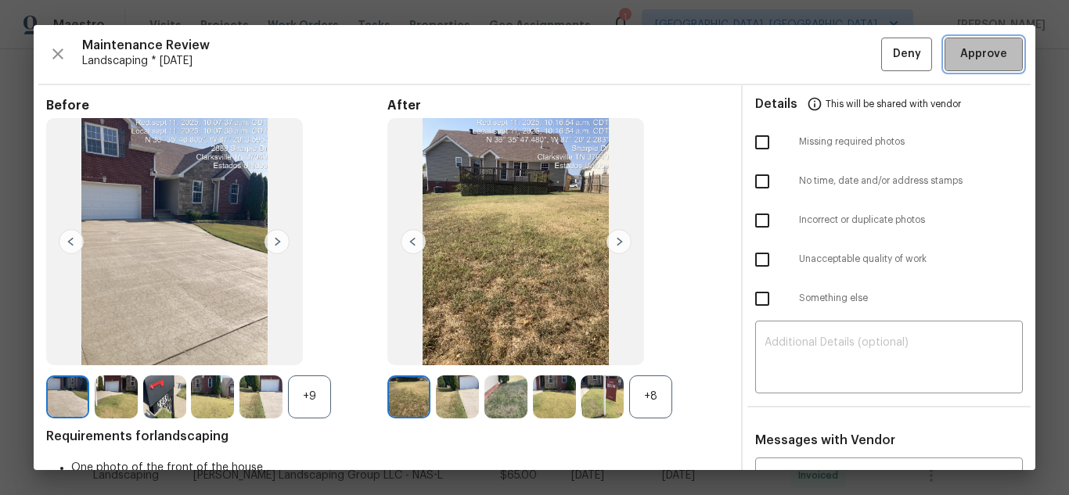
click at [992, 52] on span "Approve" at bounding box center [983, 55] width 47 height 20
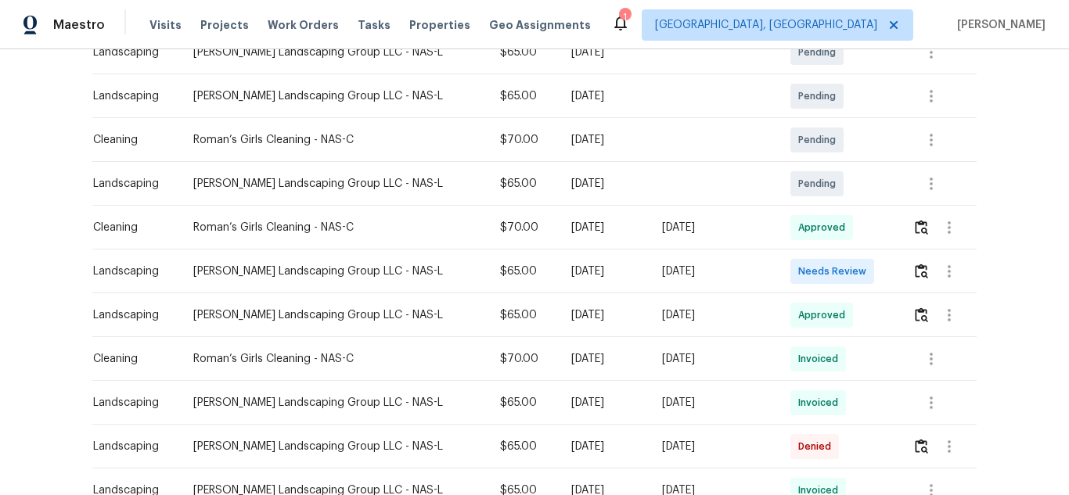
scroll to position [313, 0]
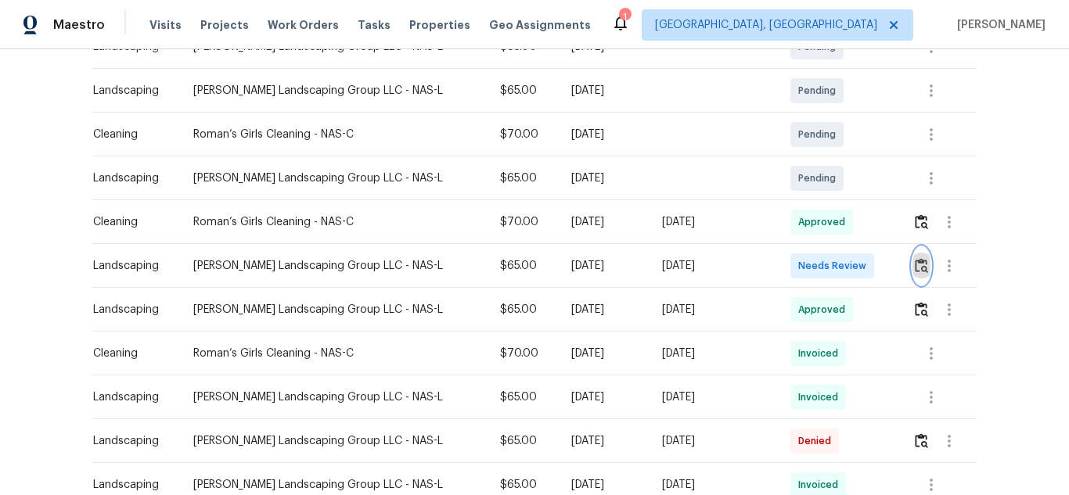
click at [915, 267] on img "button" at bounding box center [921, 265] width 13 height 15
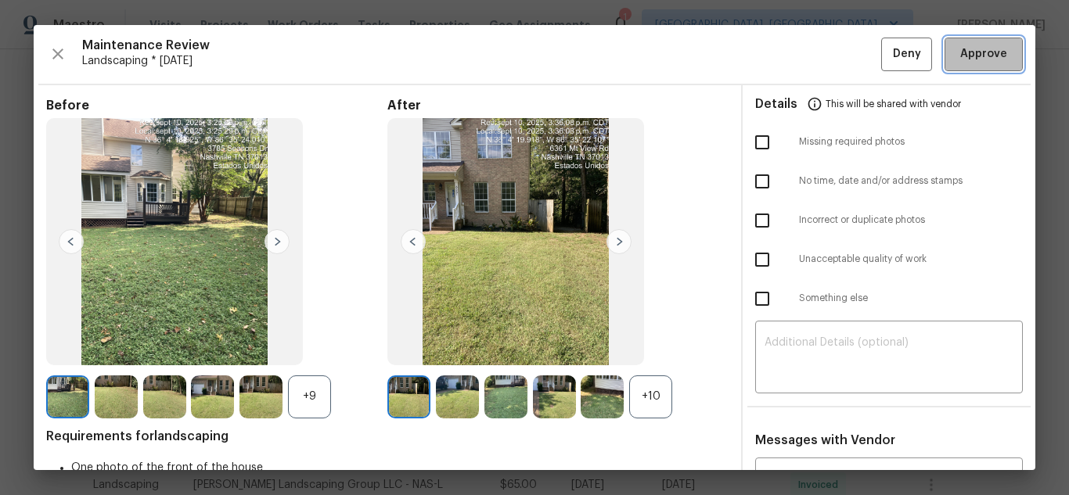
click at [944, 53] on button "Approve" at bounding box center [983, 55] width 78 height 34
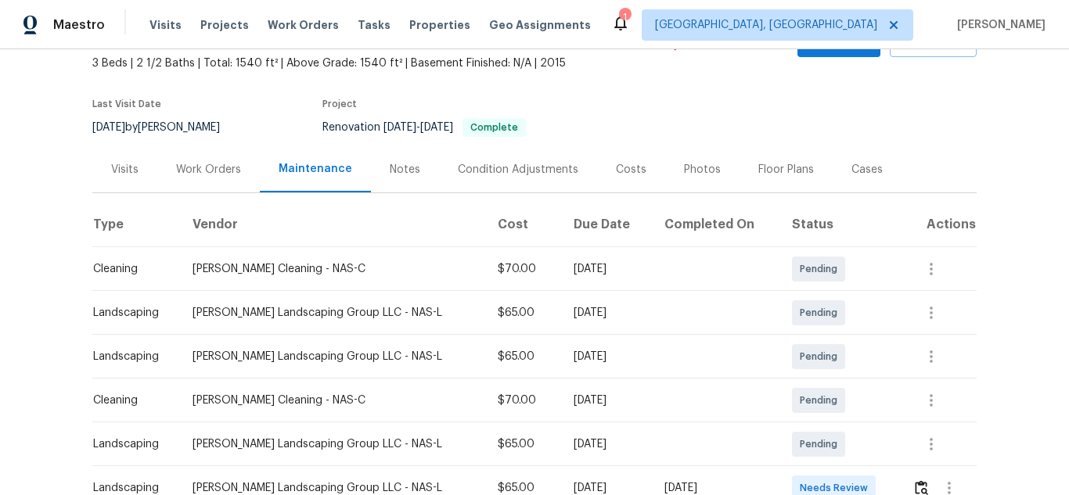
scroll to position [235, 0]
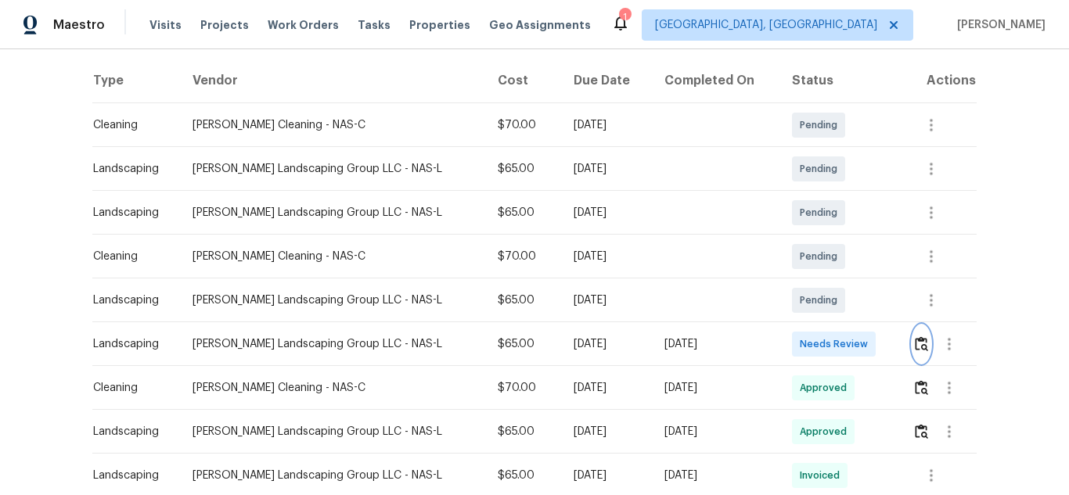
click at [915, 353] on button "button" at bounding box center [921, 344] width 18 height 38
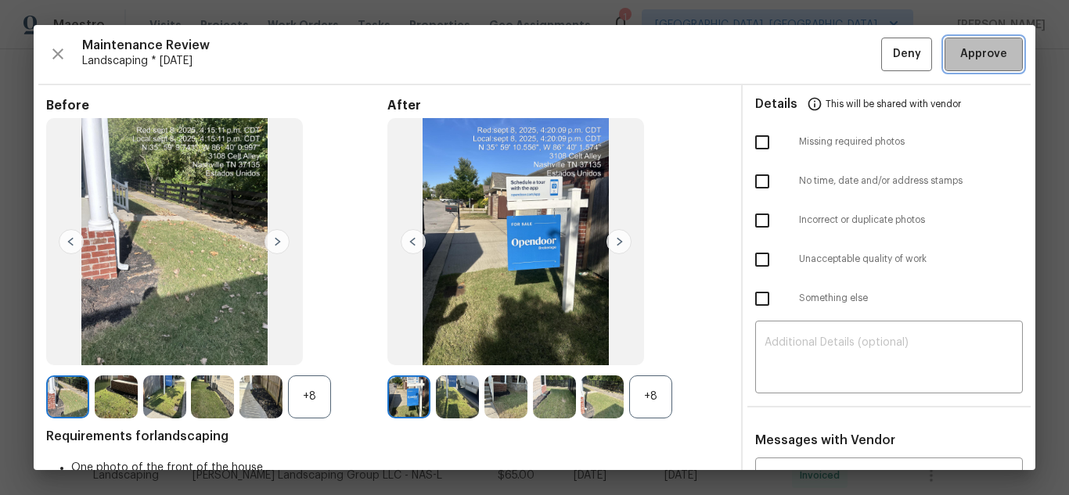
click at [980, 54] on span "Approve" at bounding box center [983, 55] width 47 height 20
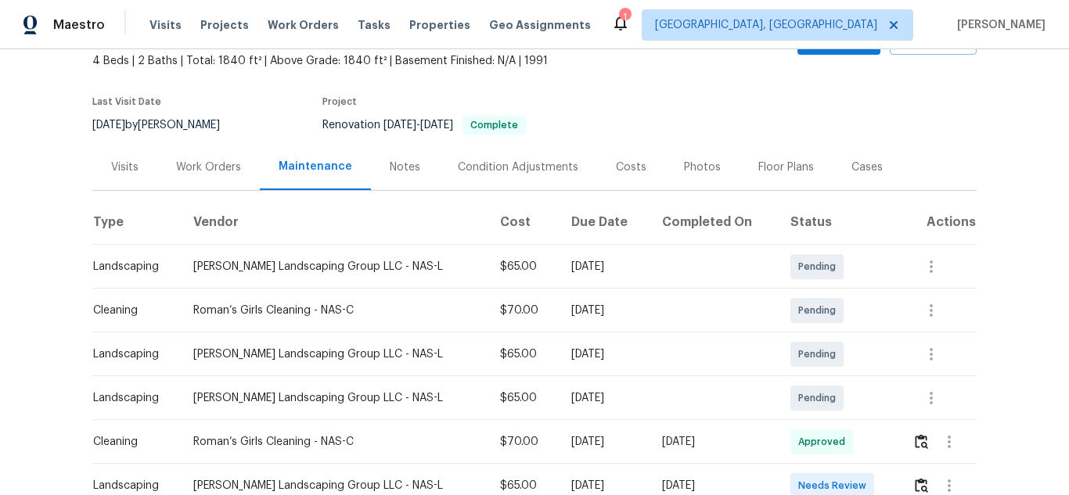
scroll to position [211, 0]
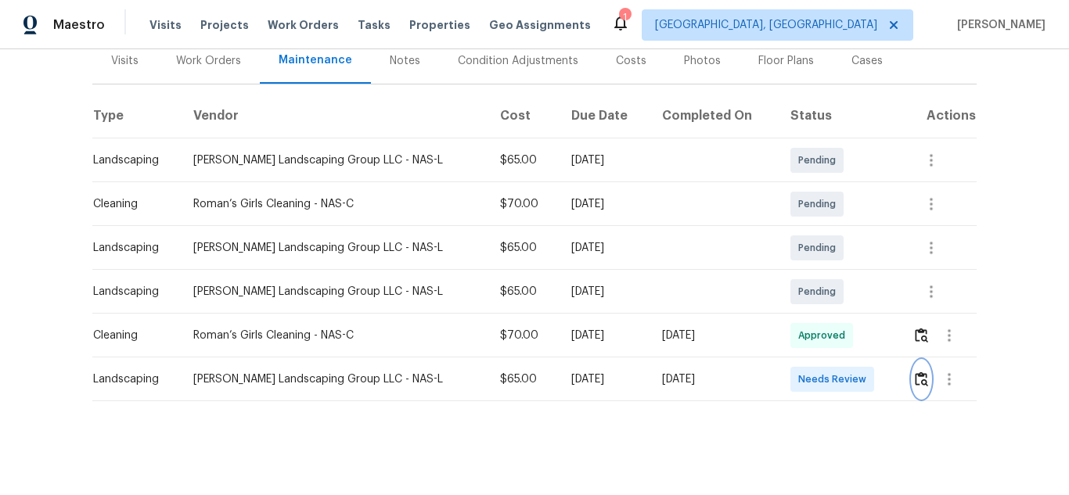
click at [921, 372] on img "button" at bounding box center [921, 379] width 13 height 15
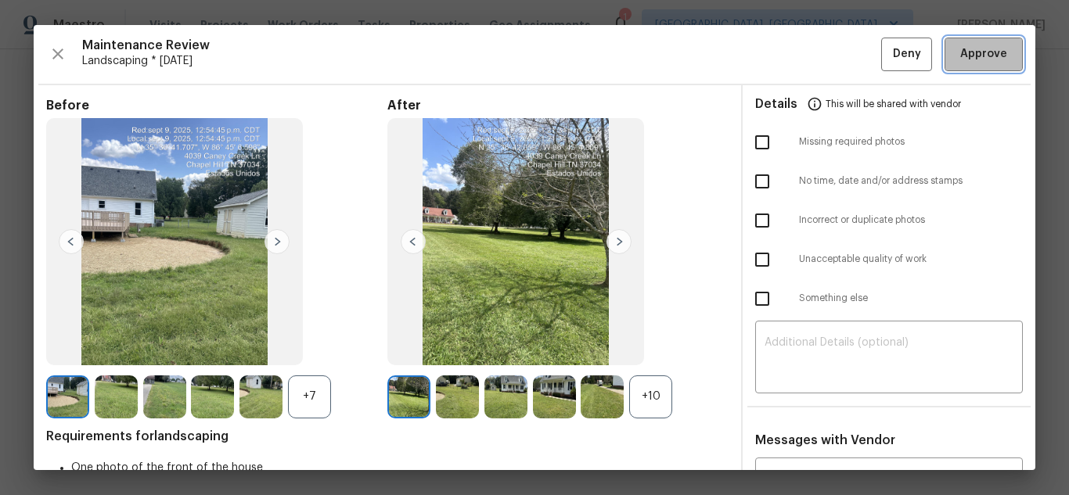
click at [987, 43] on button "Approve" at bounding box center [983, 55] width 78 height 34
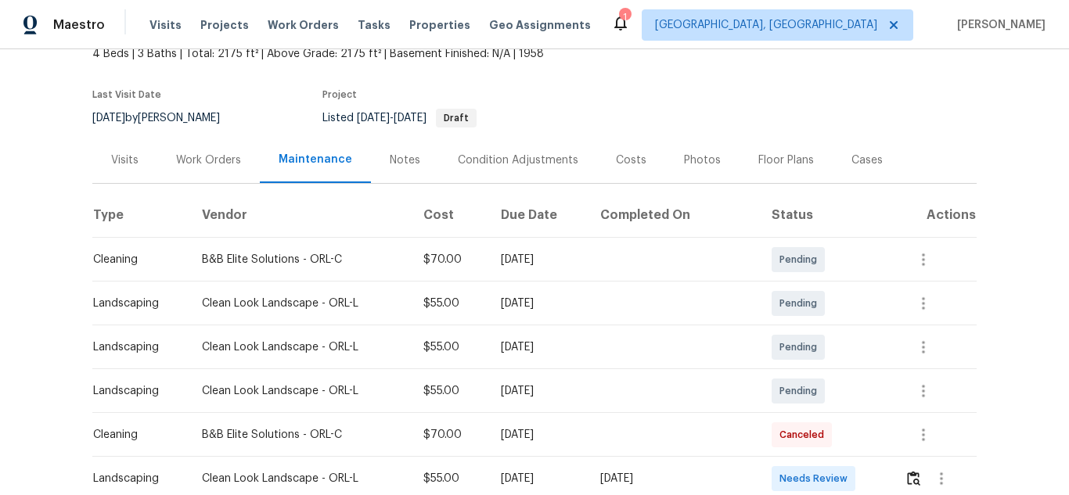
scroll to position [313, 0]
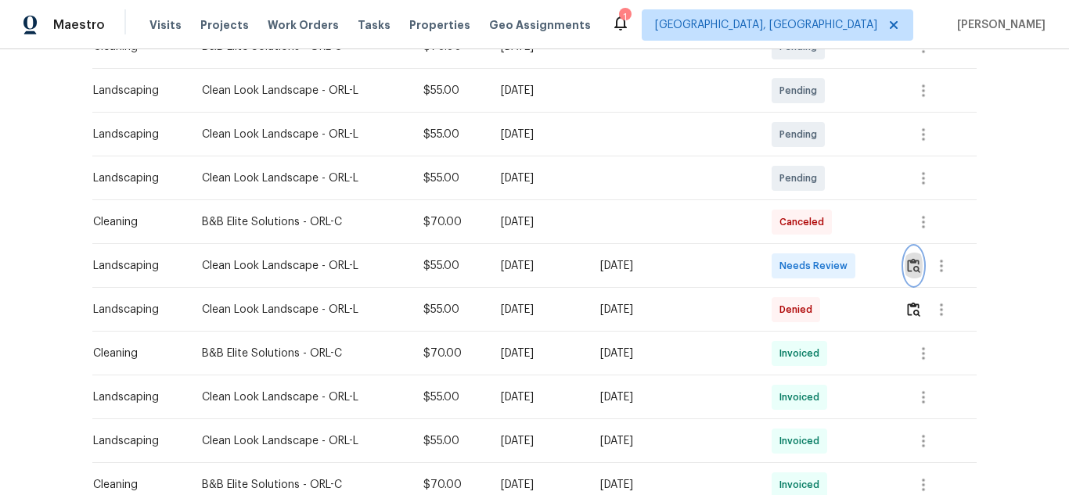
click at [912, 271] on img "button" at bounding box center [913, 265] width 13 height 15
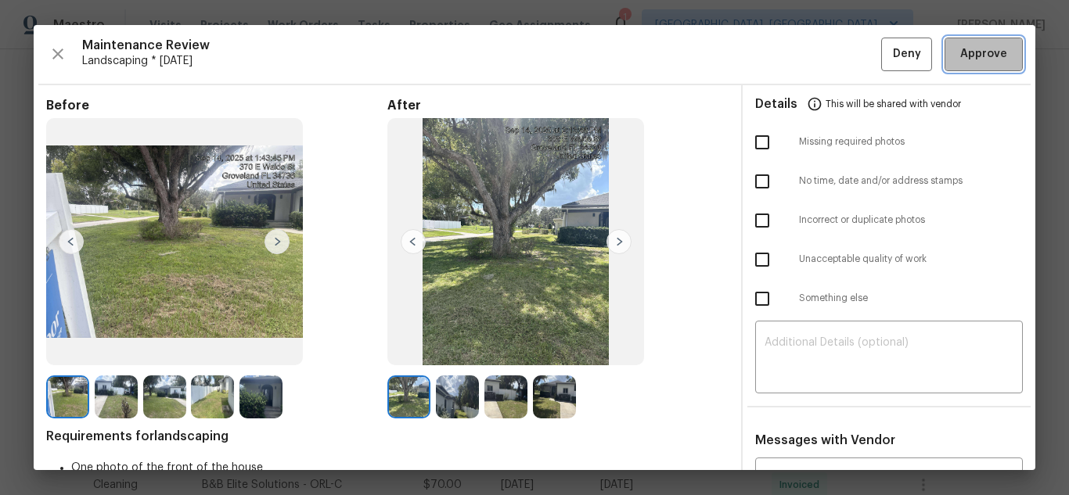
click at [988, 51] on span "Approve" at bounding box center [983, 55] width 47 height 20
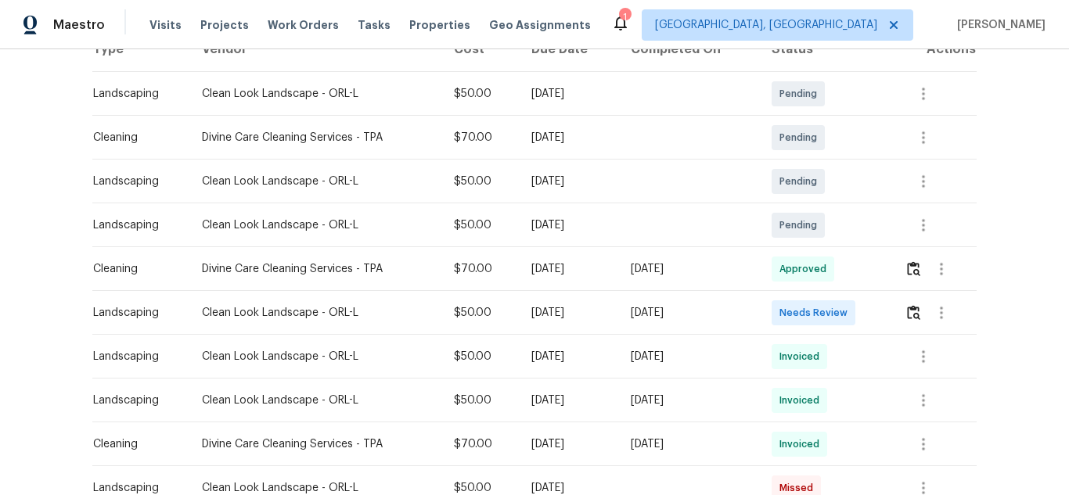
scroll to position [313, 0]
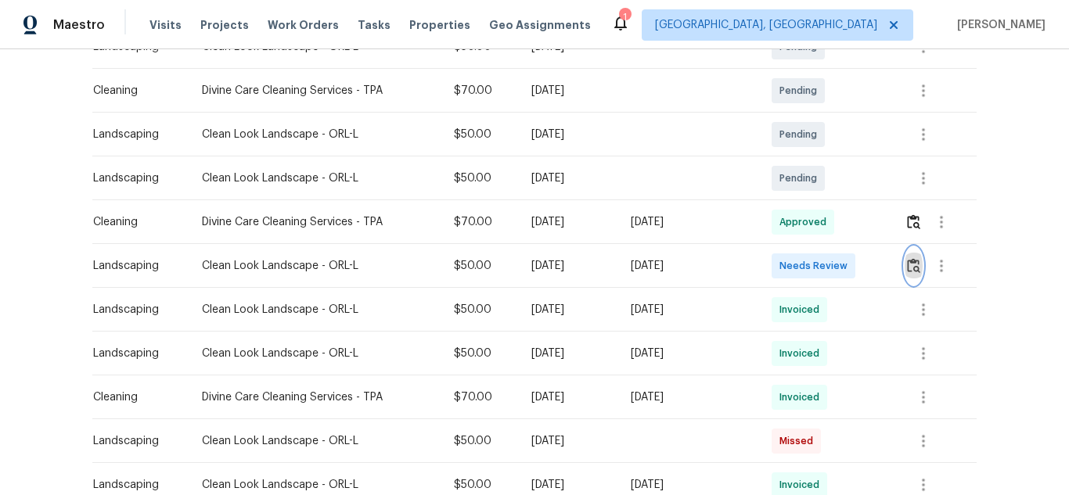
click at [920, 271] on button "button" at bounding box center [913, 266] width 18 height 38
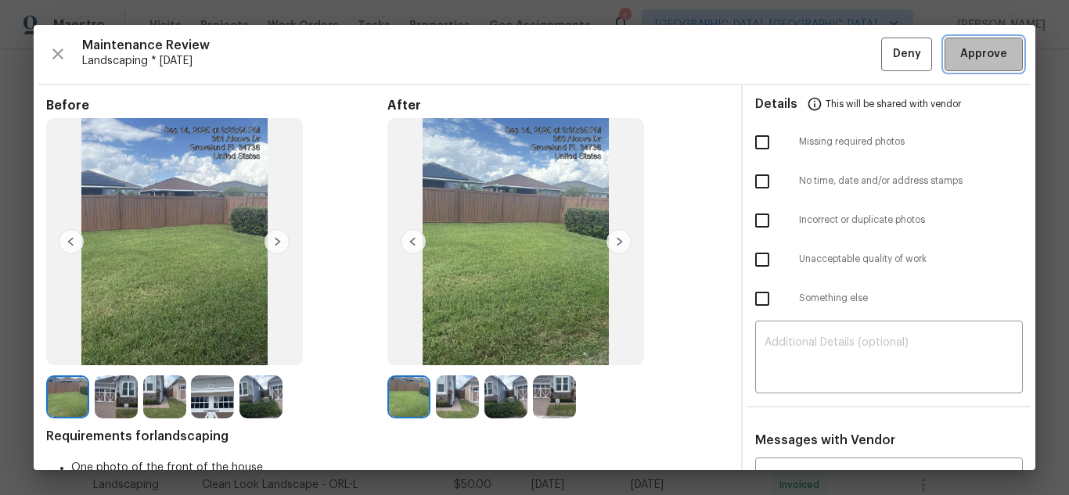
click at [944, 49] on button "Approve" at bounding box center [983, 55] width 78 height 34
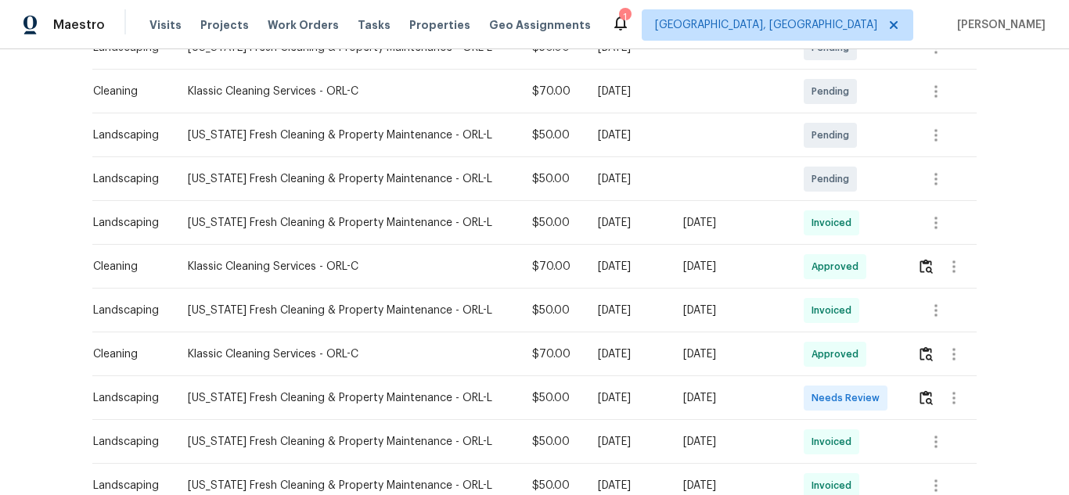
scroll to position [313, 0]
click at [919, 399] on img "button" at bounding box center [925, 397] width 13 height 15
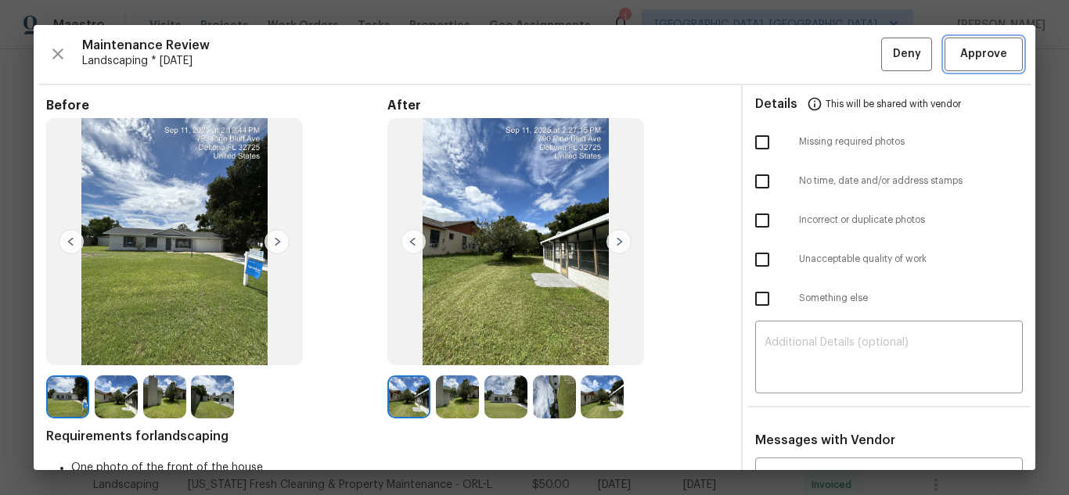
click at [968, 48] on span "Approve" at bounding box center [983, 55] width 47 height 20
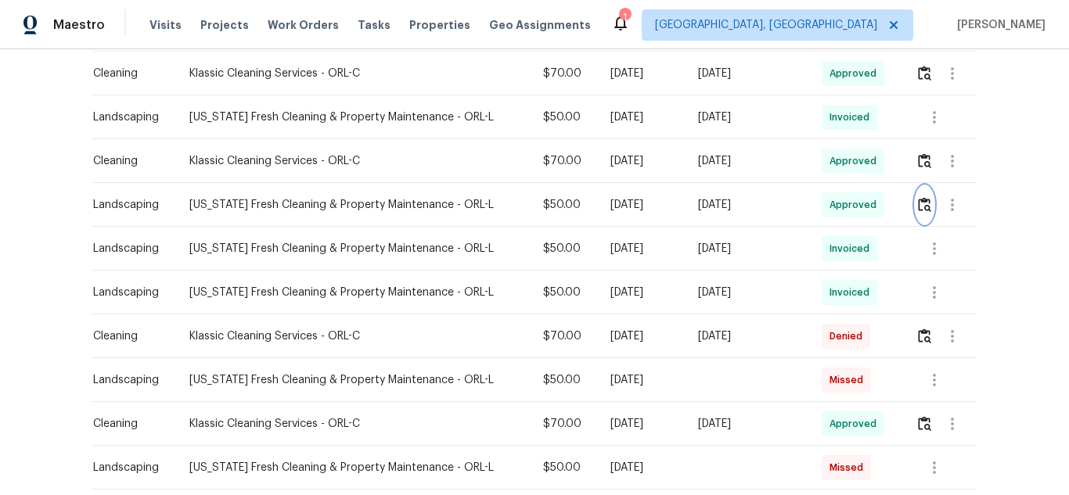
scroll to position [469, 0]
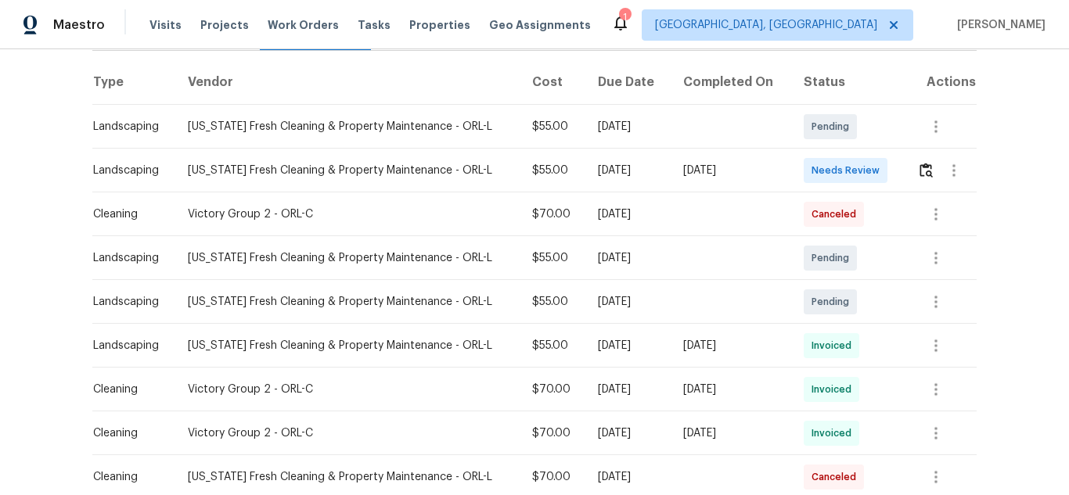
scroll to position [235, 0]
click at [924, 160] on button "button" at bounding box center [926, 169] width 18 height 38
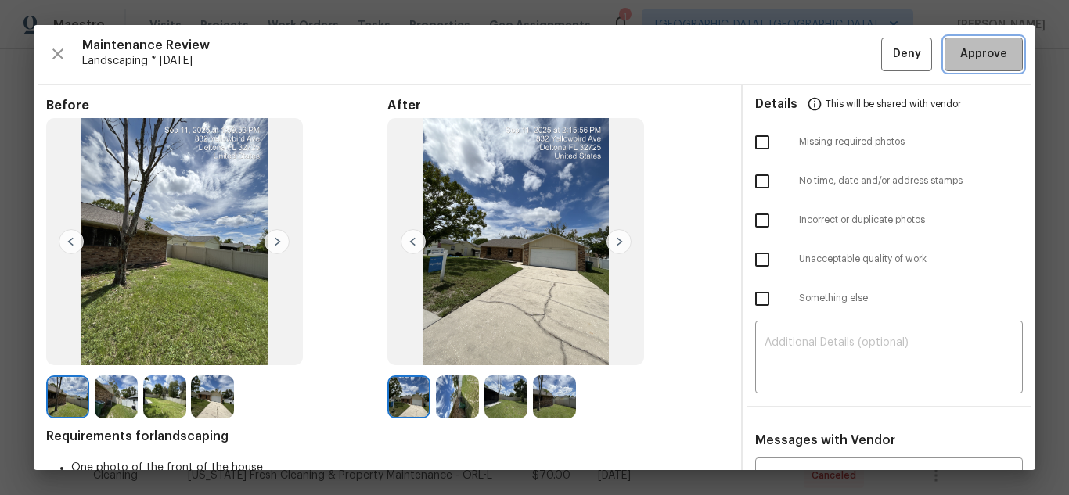
click at [998, 45] on span "Approve" at bounding box center [983, 55] width 53 height 20
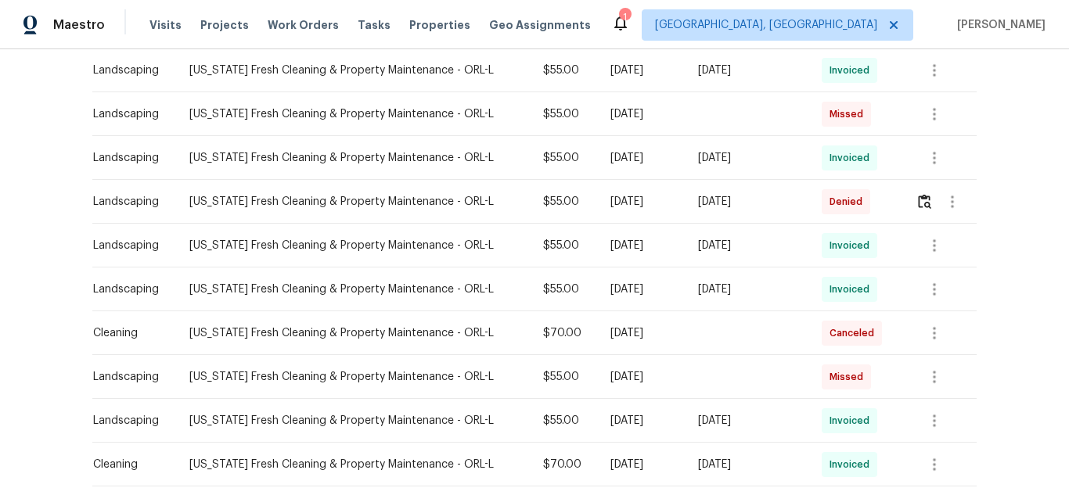
scroll to position [939, 0]
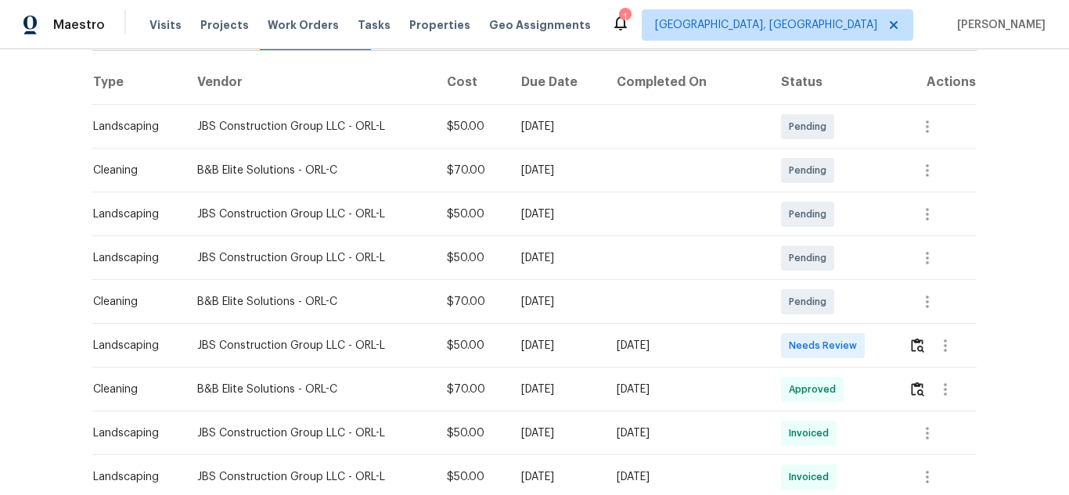
scroll to position [235, 0]
click at [913, 336] on button "button" at bounding box center [917, 344] width 18 height 38
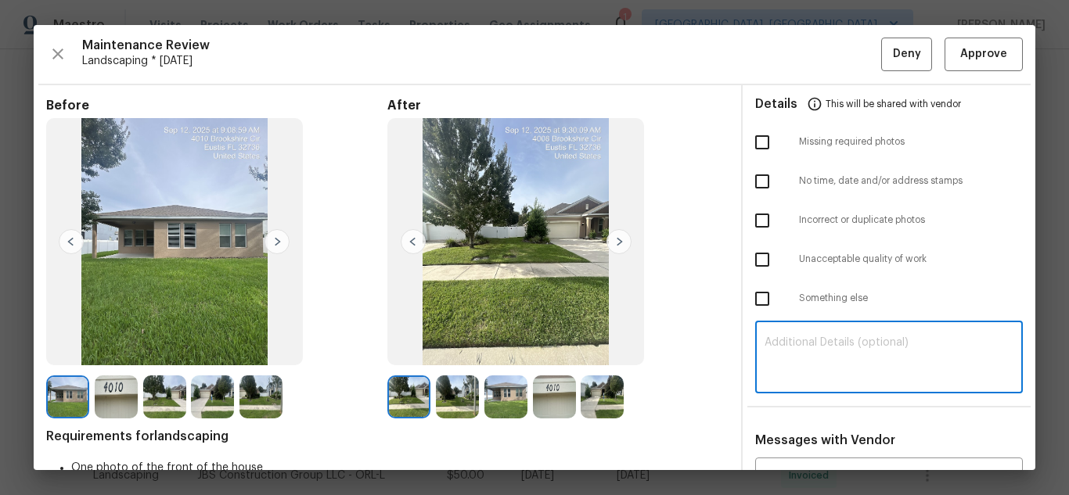
click at [859, 347] on textarea at bounding box center [888, 359] width 249 height 44
paste textarea "Maintenance Audit Team: Hello! Unfortunately, this Landscaping visit completed …"
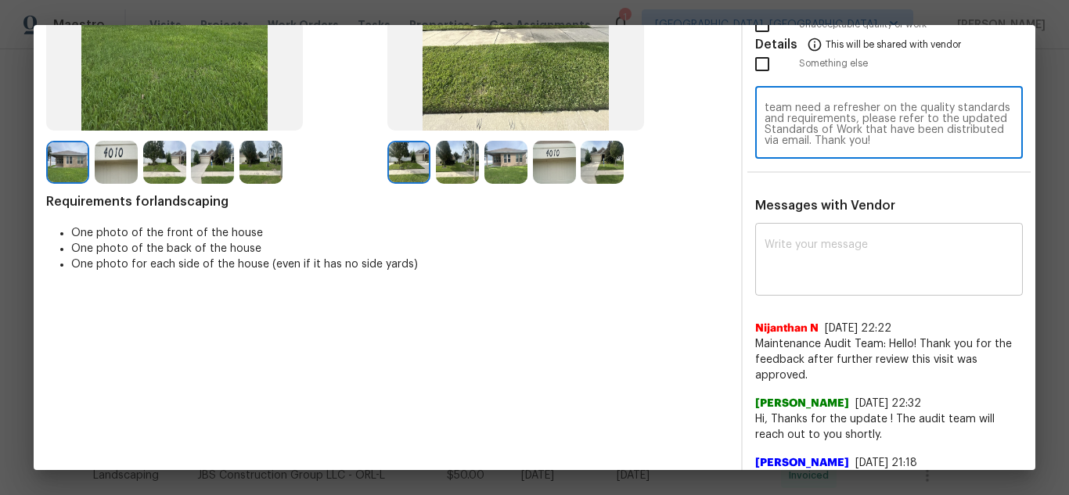
type textarea "Maintenance Audit Team: Hello! Unfortunately, this Landscaping visit completed …"
click at [829, 273] on textarea at bounding box center [888, 261] width 249 height 44
paste textarea "Maintenance Audit Team: Hello! Unfortunately, this Landscaping visit completed …"
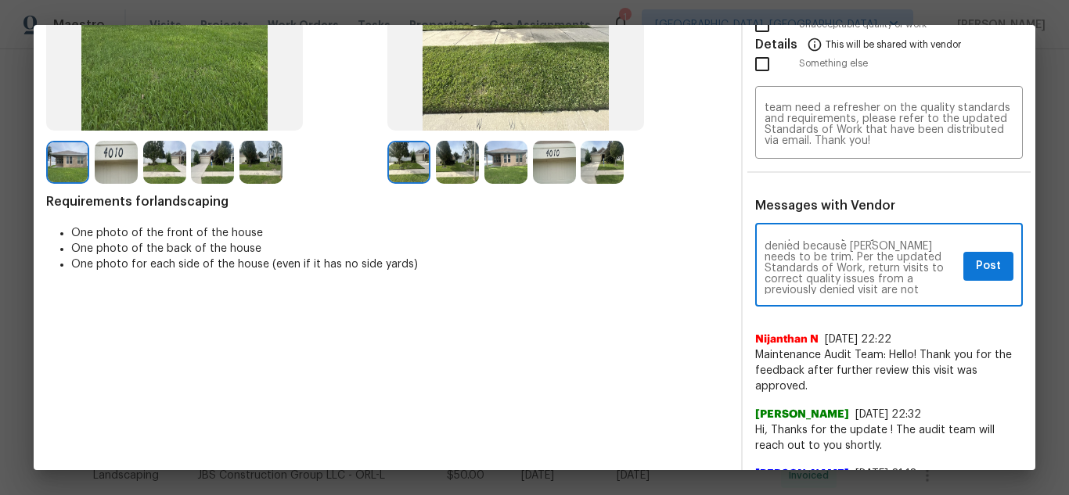
scroll to position [0, 0]
type textarea "Maintenance Audit Team: Hello! Unfortunately, this Landscaping visit completed …"
click at [976, 263] on span "Post" at bounding box center [988, 267] width 25 height 20
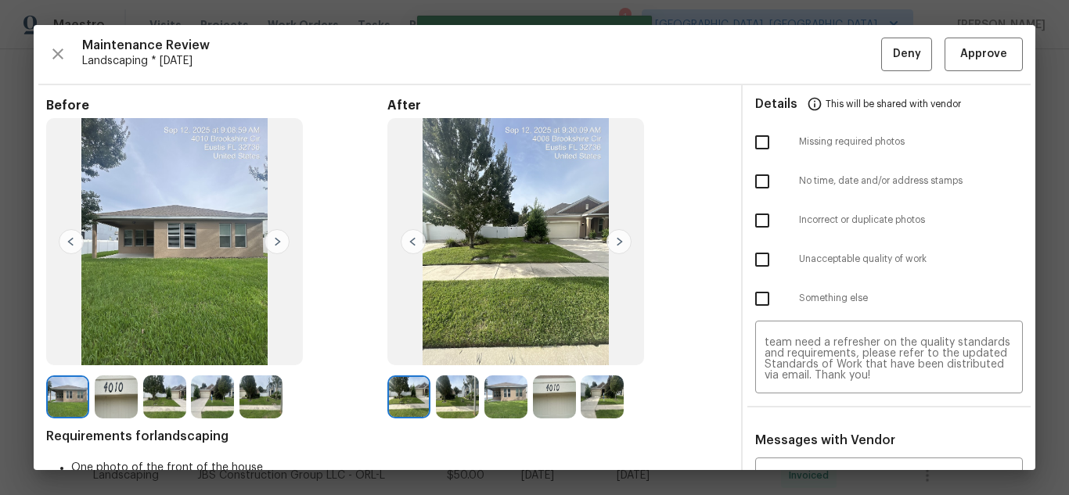
click at [753, 249] on input "checkbox" at bounding box center [762, 259] width 33 height 33
checkbox input "true"
click at [905, 50] on span "Deny" at bounding box center [907, 55] width 28 height 20
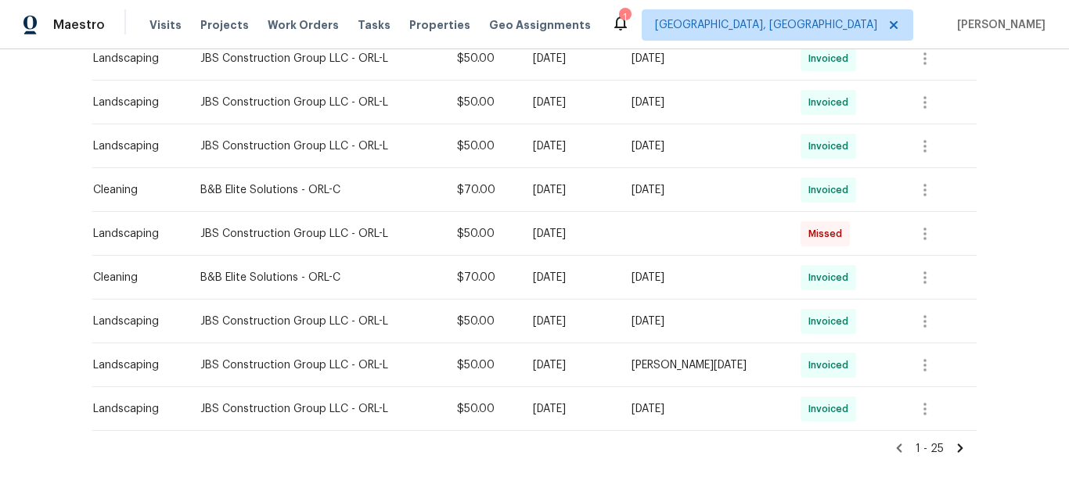
scroll to position [1069, 0]
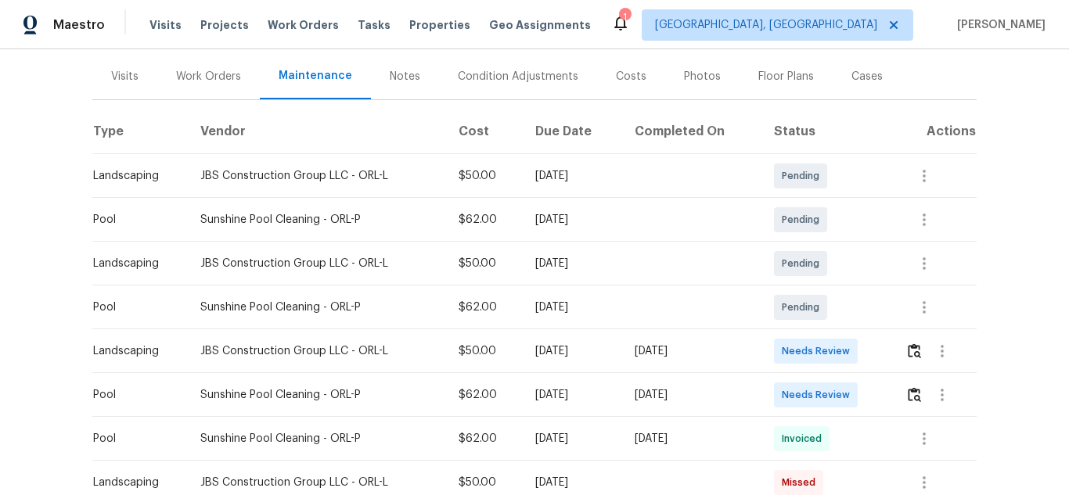
scroll to position [235, 0]
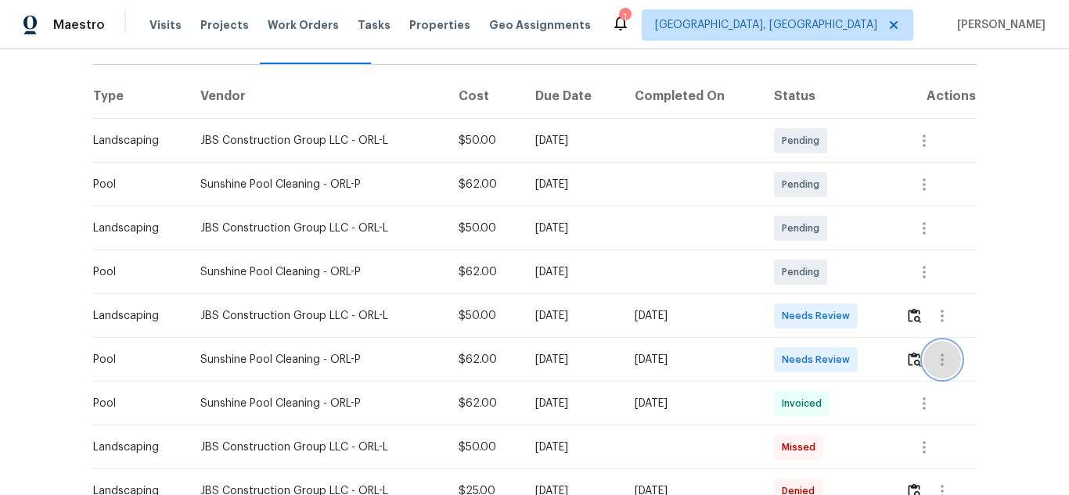
click at [923, 341] on button "button" at bounding box center [942, 360] width 38 height 38
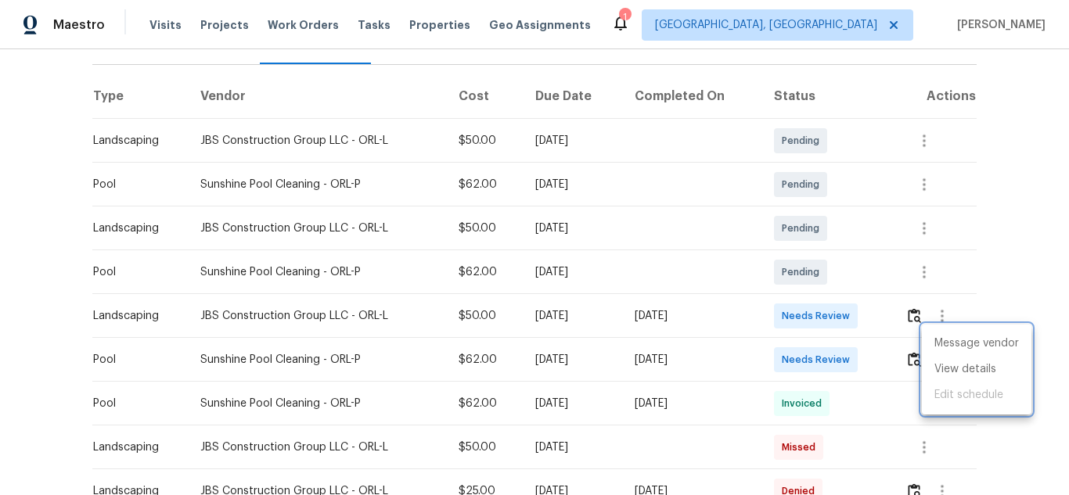
click at [911, 342] on div at bounding box center [534, 247] width 1069 height 495
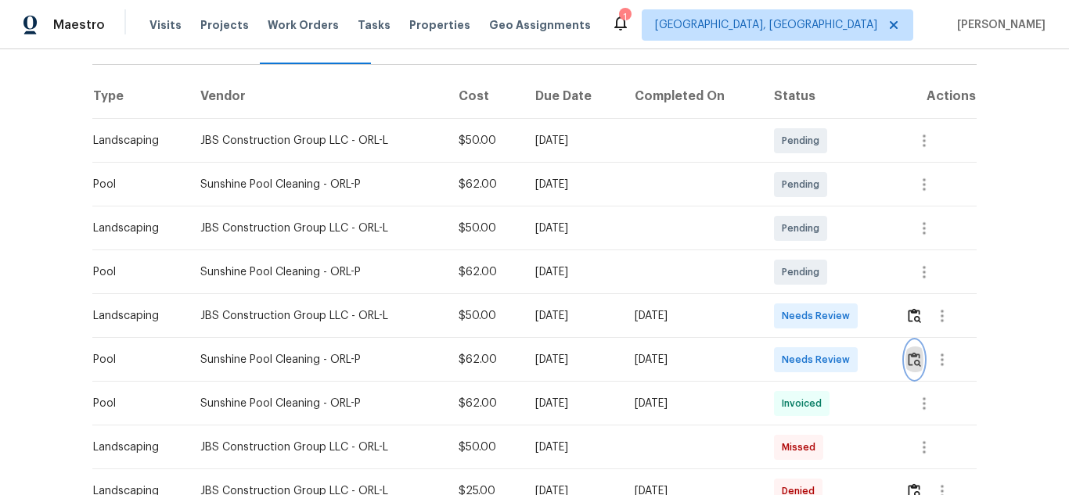
click at [908, 352] on img "button" at bounding box center [914, 359] width 13 height 15
click at [911, 308] on img "button" at bounding box center [914, 315] width 13 height 15
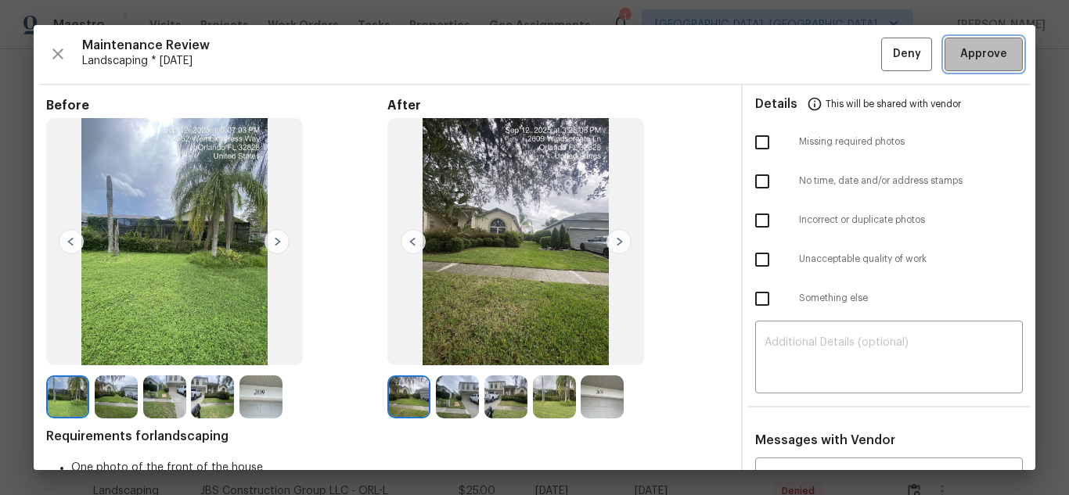
click at [944, 59] on button "Approve" at bounding box center [983, 55] width 78 height 34
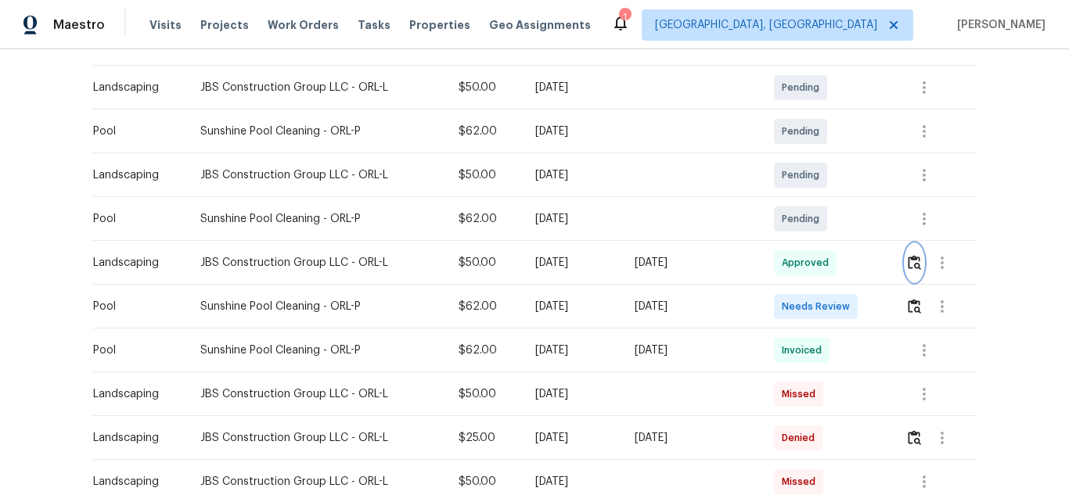
scroll to position [313, 0]
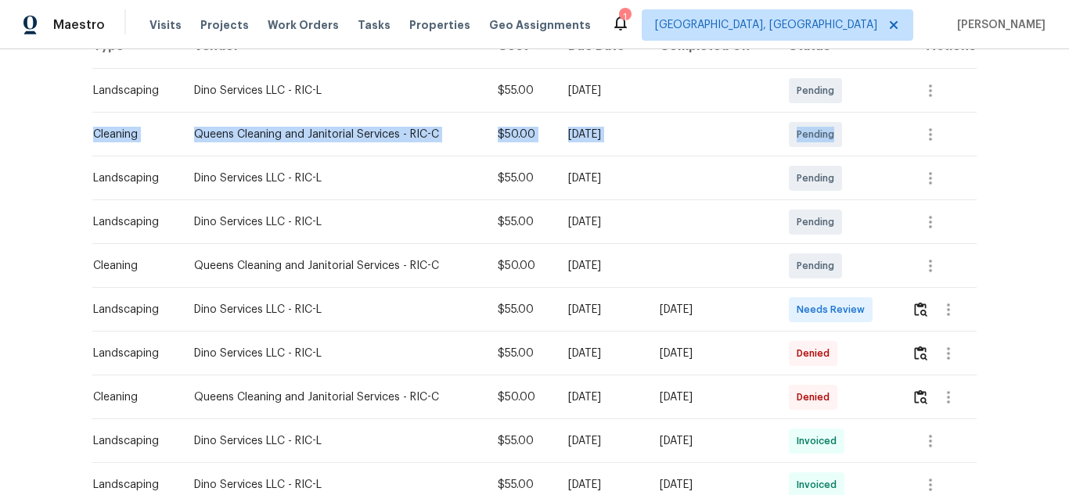
scroll to position [313, 0]
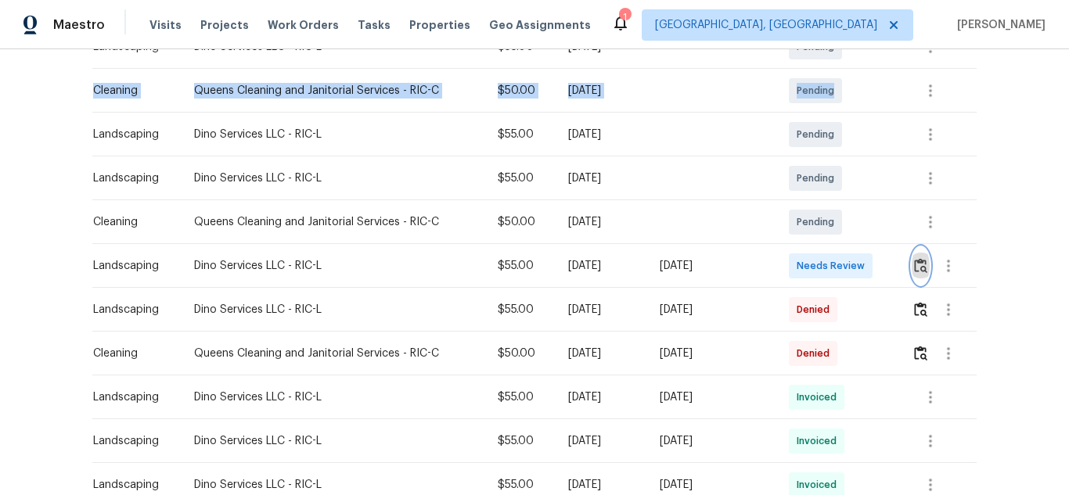
click at [917, 273] on img "button" at bounding box center [920, 265] width 13 height 15
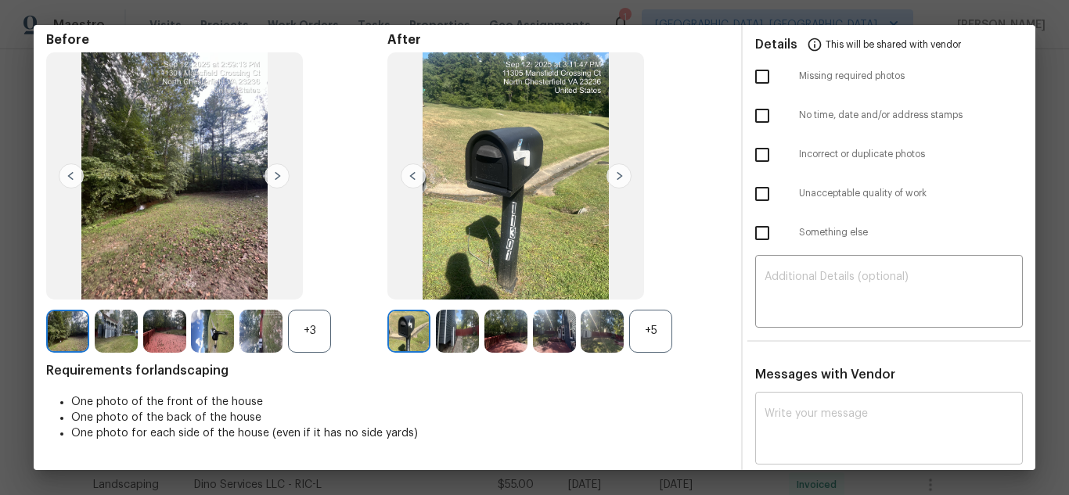
scroll to position [156, 0]
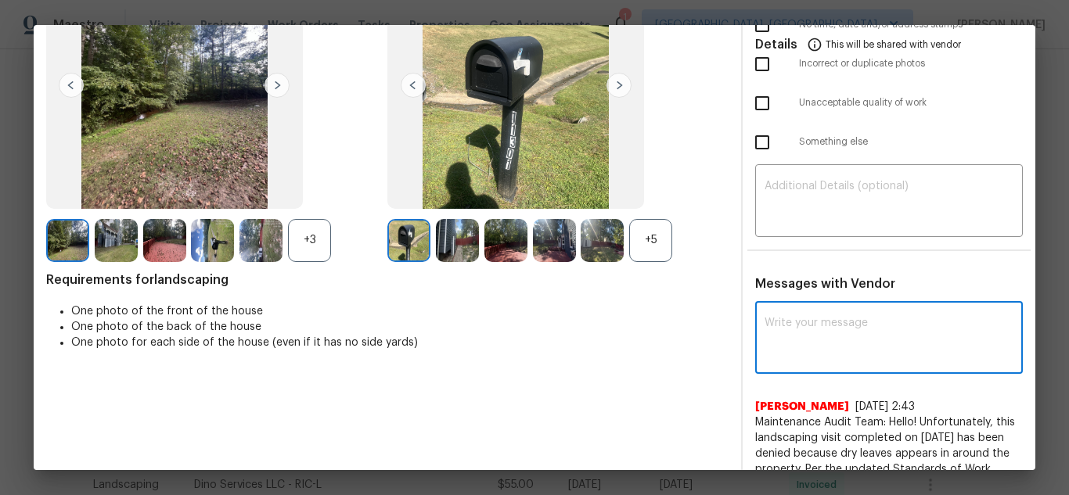
click at [831, 342] on textarea at bounding box center [888, 340] width 249 height 44
paste textarea "Maintenance Audit Team: Hello! Unfortunately, this Landscaping visit completed …"
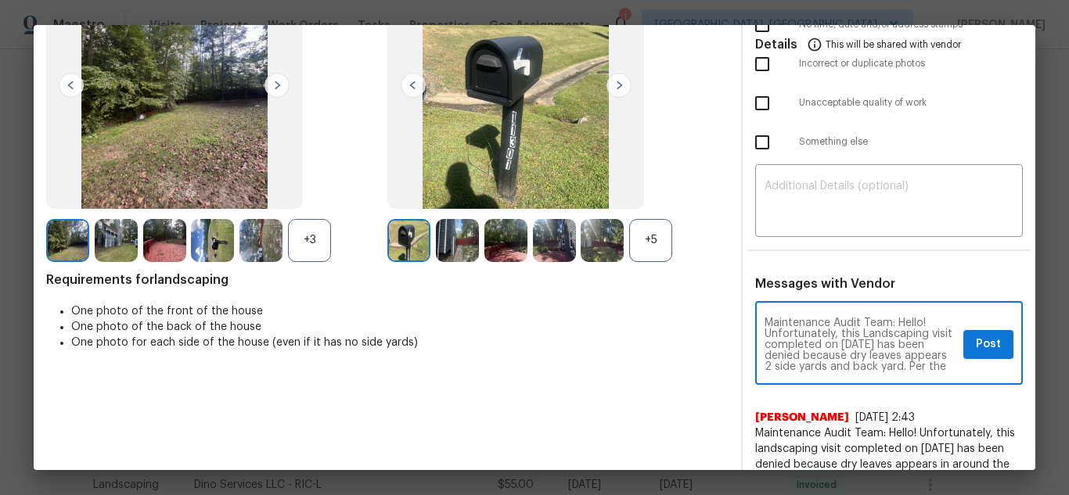
scroll to position [175, 0]
type textarea "Maintenance Audit Team: Hello! Unfortunately, this Landscaping visit completed …"
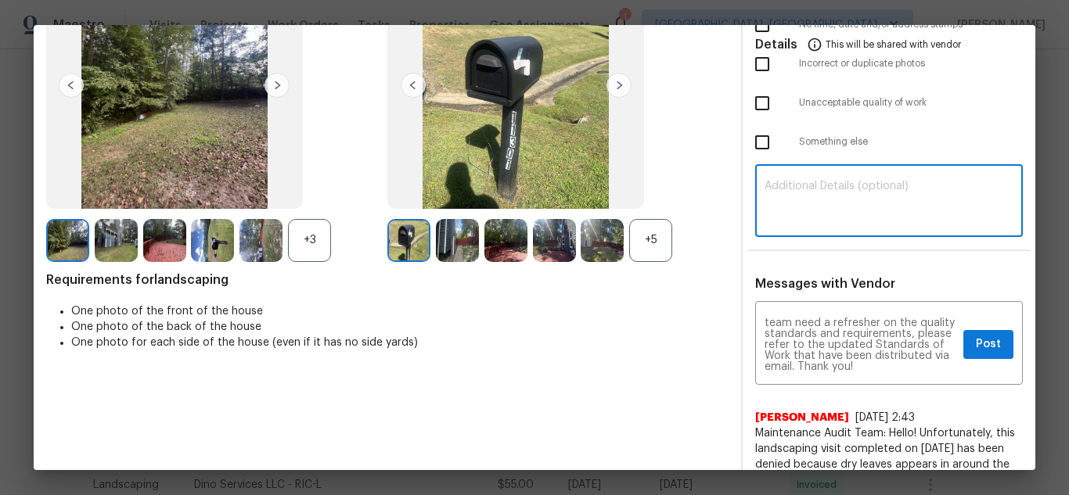
click at [848, 213] on textarea at bounding box center [888, 203] width 249 height 44
paste textarea "Maintenance Audit Team: Hello! Unfortunately, this Landscaping visit completed …"
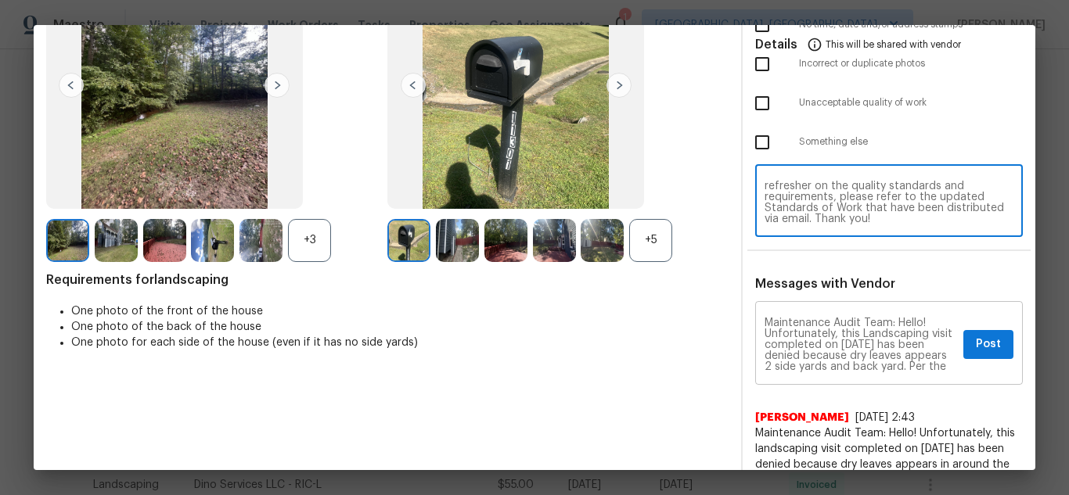
scroll to position [0, 0]
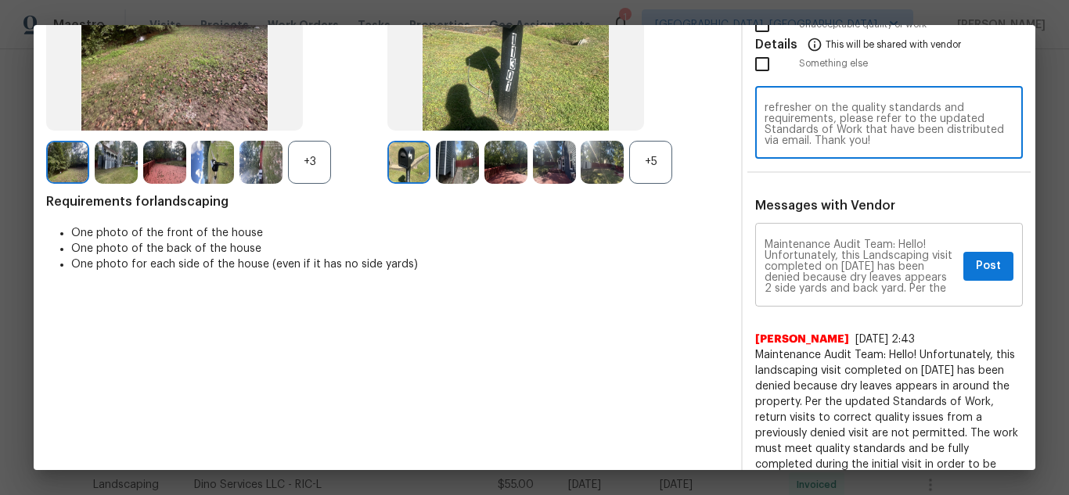
type textarea "Maintenance Audit Team: Hello! Unfortunately, this Landscaping visit completed …"
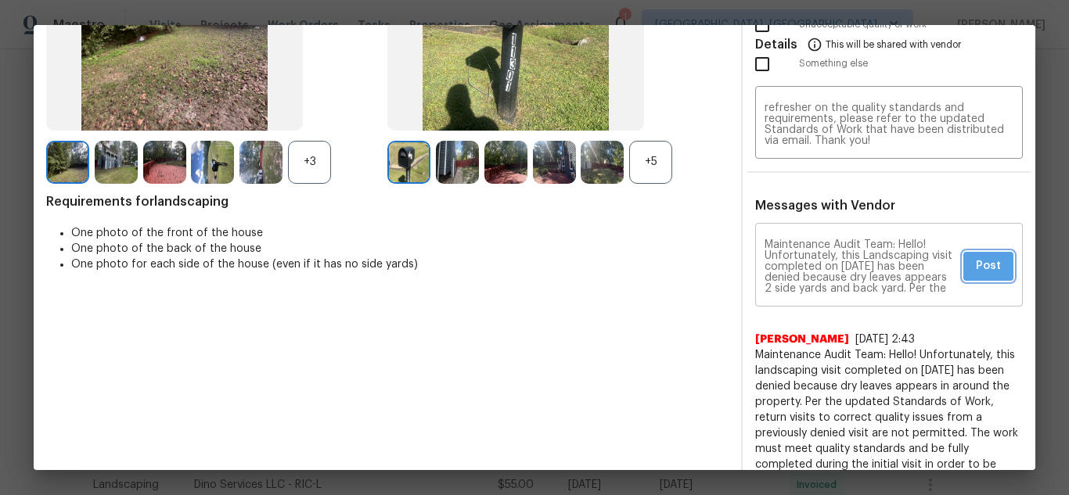
click at [980, 270] on span "Post" at bounding box center [988, 267] width 25 height 20
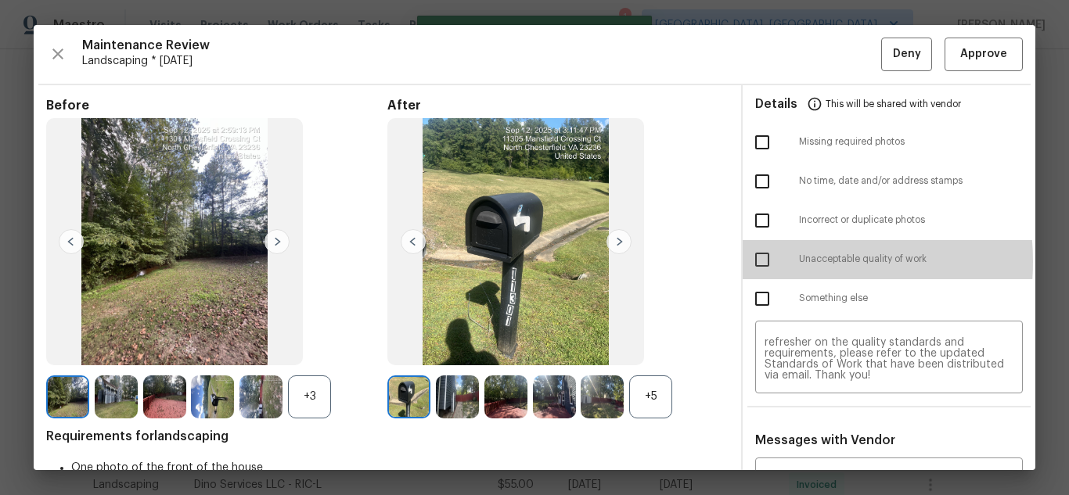
drag, startPoint x: 765, startPoint y: 261, endPoint x: 811, endPoint y: 228, distance: 57.1
click at [764, 261] on input "checkbox" at bounding box center [762, 259] width 33 height 33
checkbox input "true"
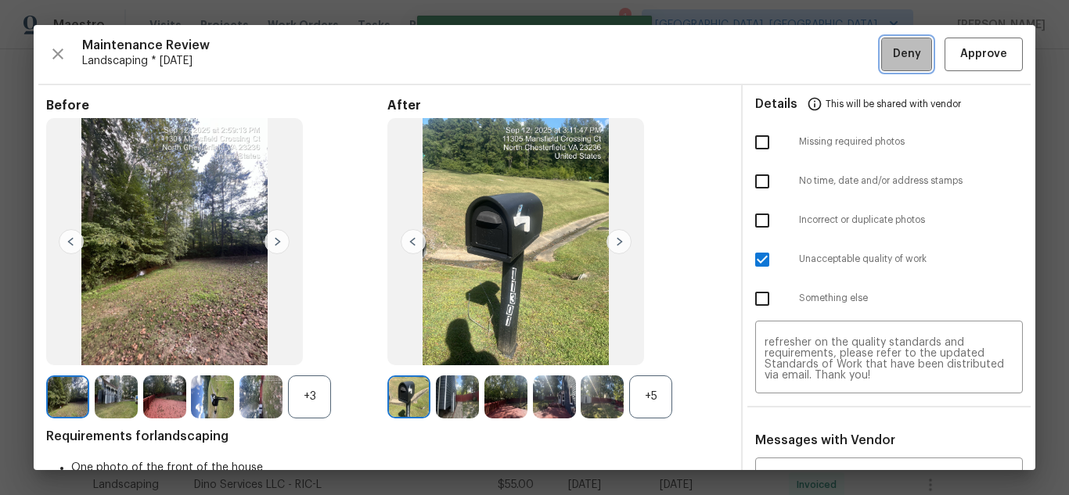
click at [911, 45] on button "Deny" at bounding box center [906, 55] width 51 height 34
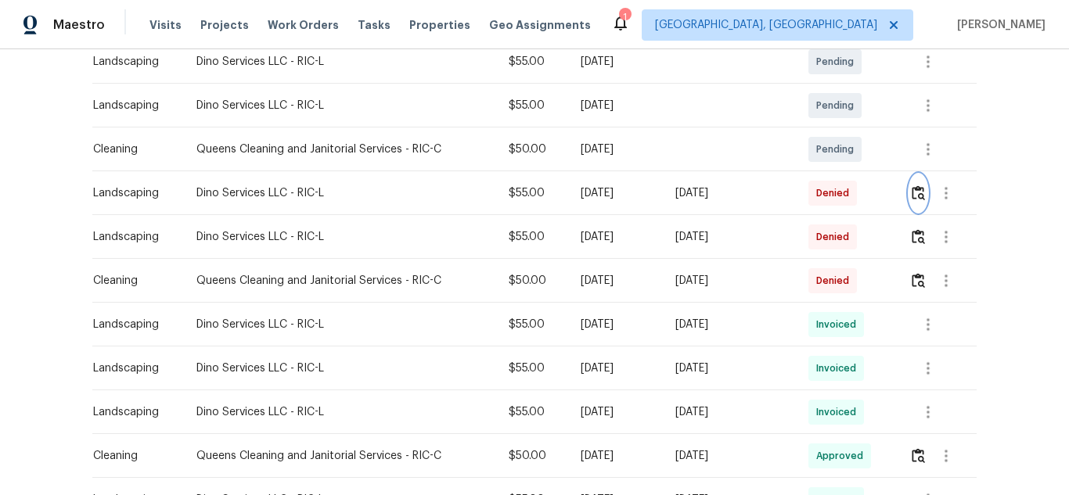
scroll to position [391, 0]
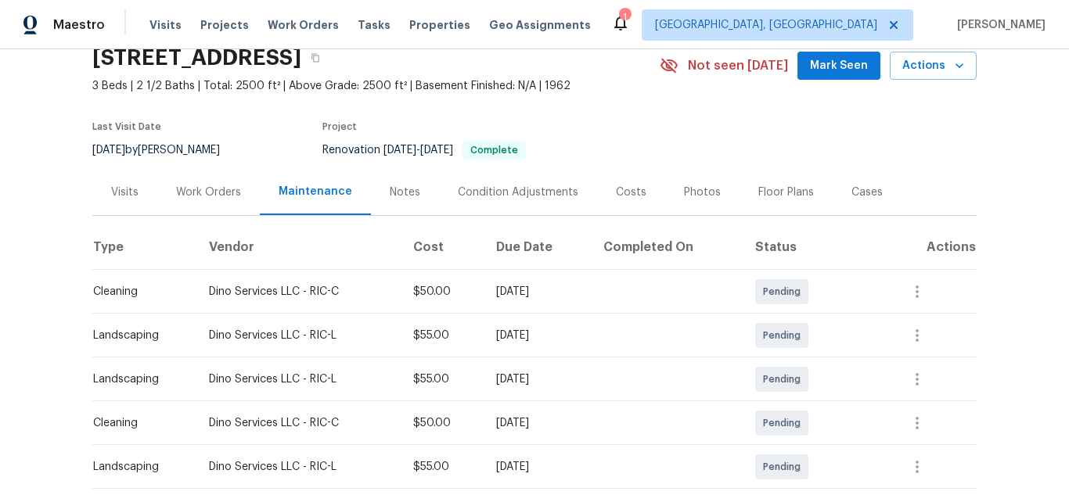
scroll to position [156, 0]
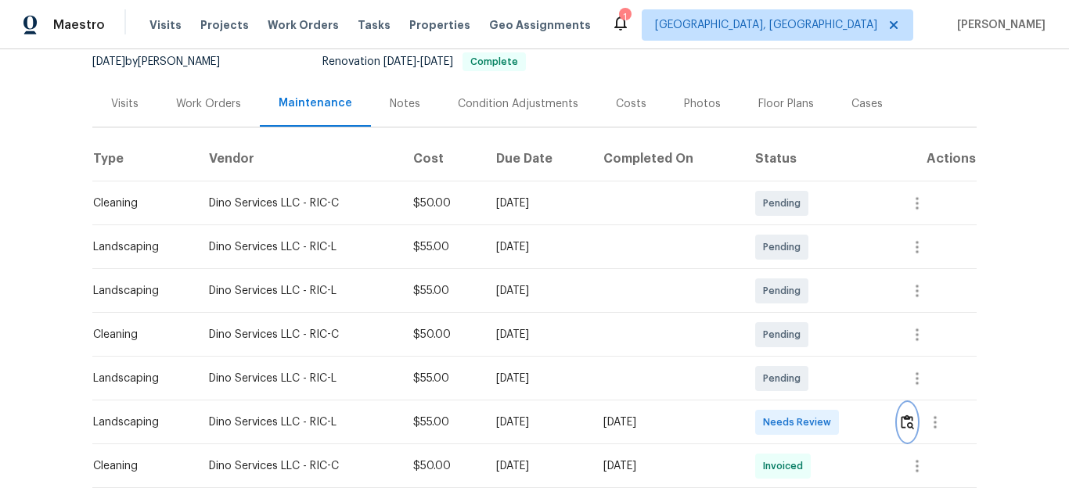
click at [901, 415] on img "button" at bounding box center [906, 422] width 13 height 15
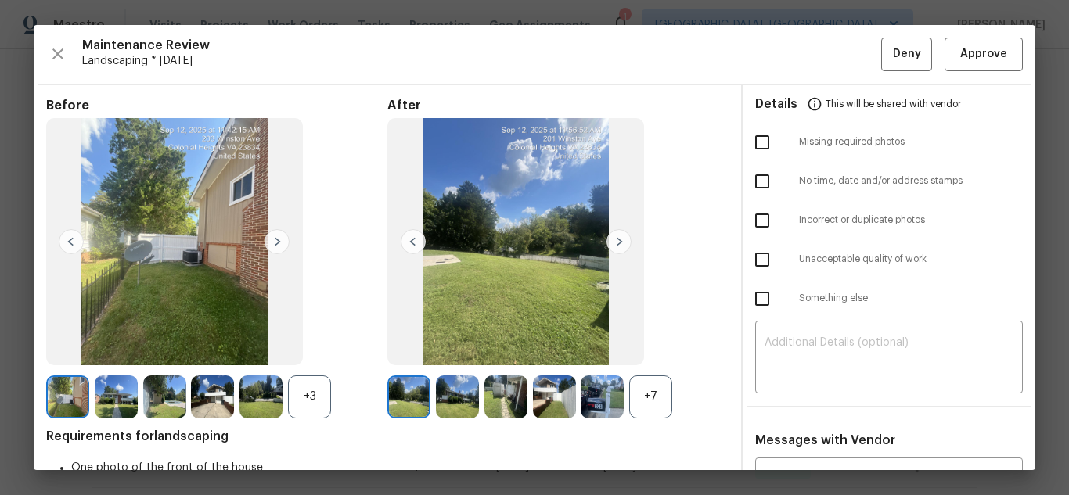
click at [445, 408] on img at bounding box center [457, 397] width 43 height 43
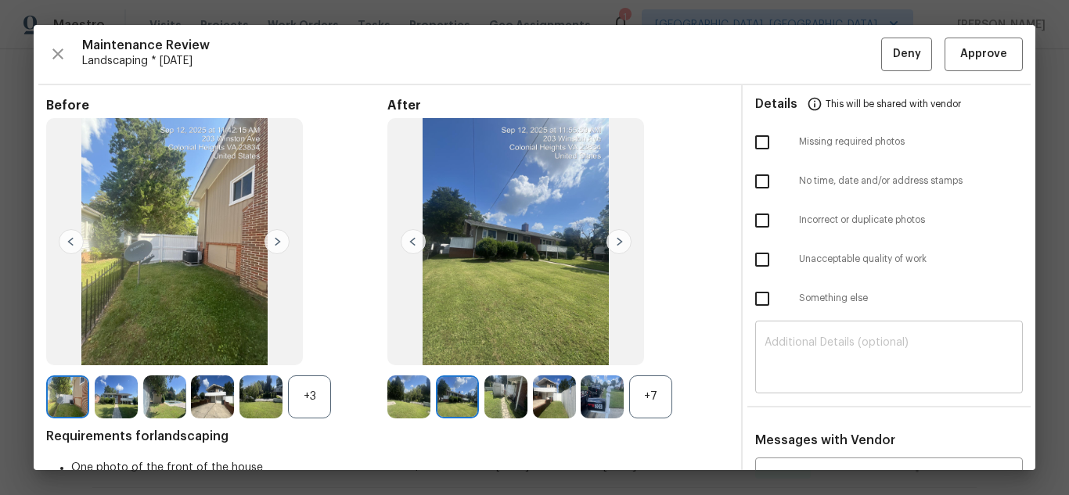
click at [778, 335] on div "​" at bounding box center [889, 359] width 268 height 69
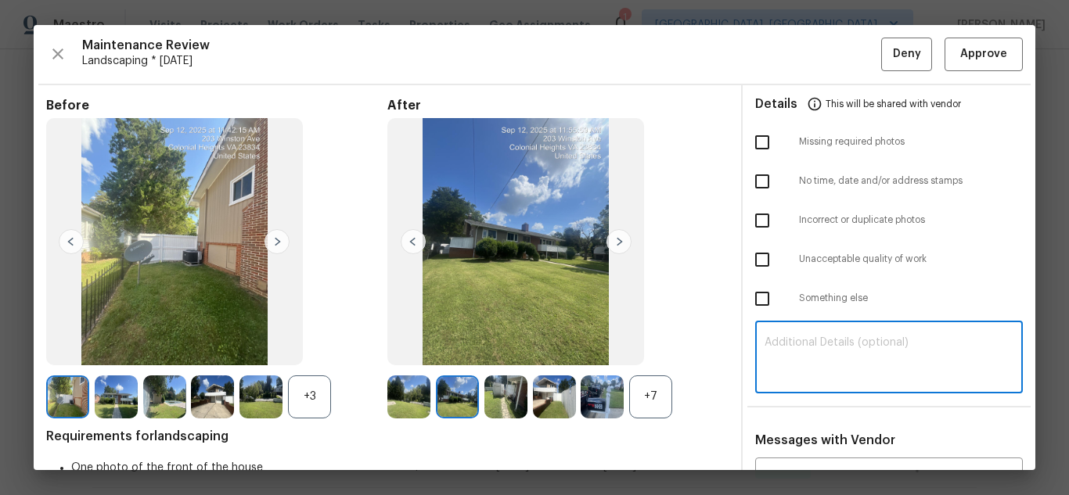
paste textarea "Maintenance Audit Team: Hello! Unfortunately, this Landscaping visit completed …"
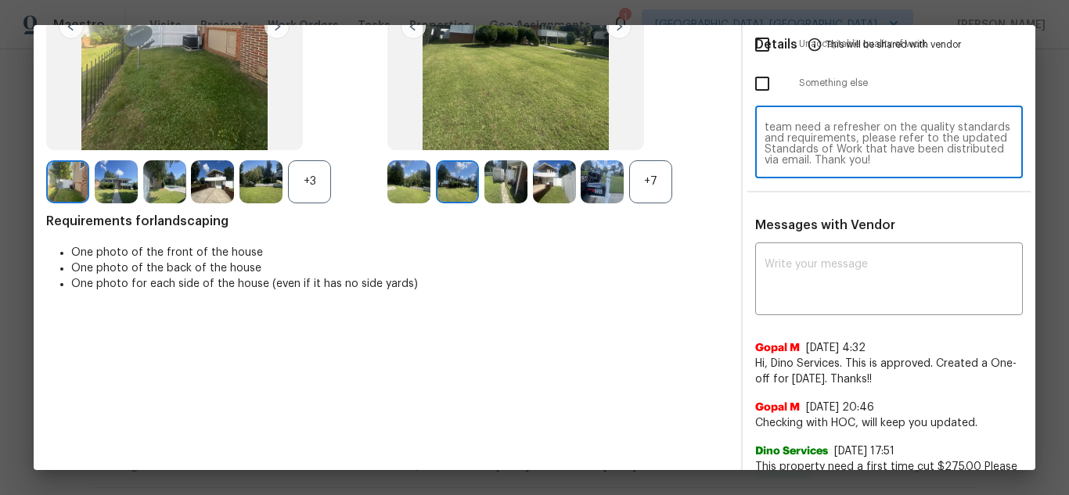
scroll to position [235, 0]
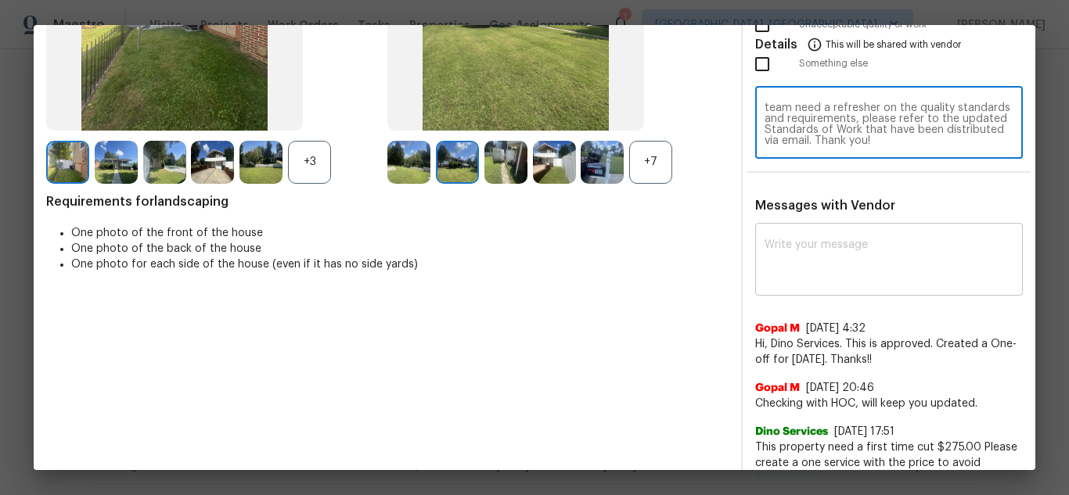
type textarea "Maintenance Audit Team: Hello! Unfortunately, this Landscaping visit completed …"
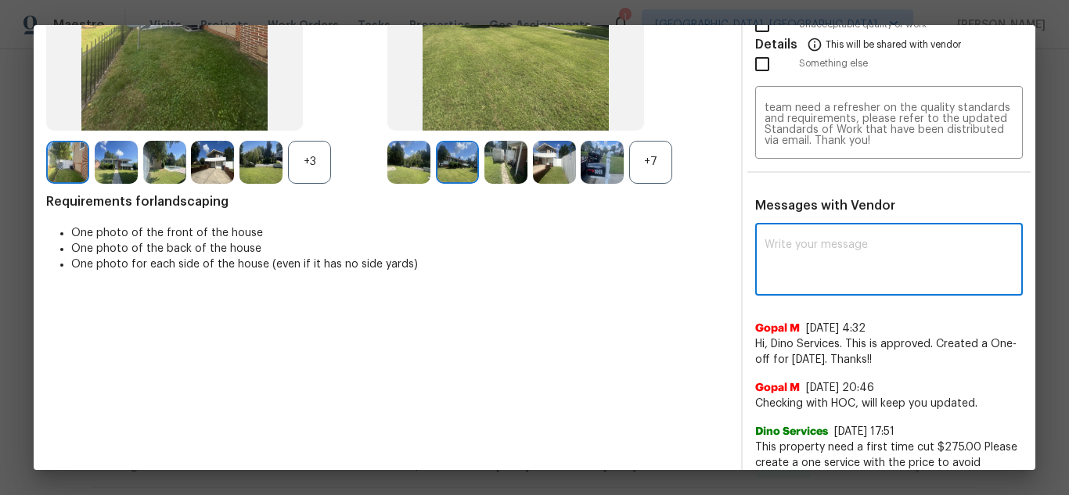
click at [858, 265] on textarea at bounding box center [888, 261] width 249 height 44
paste textarea "Maintenance Audit Team: Hello! Unfortunately, this Landscaping visit completed …"
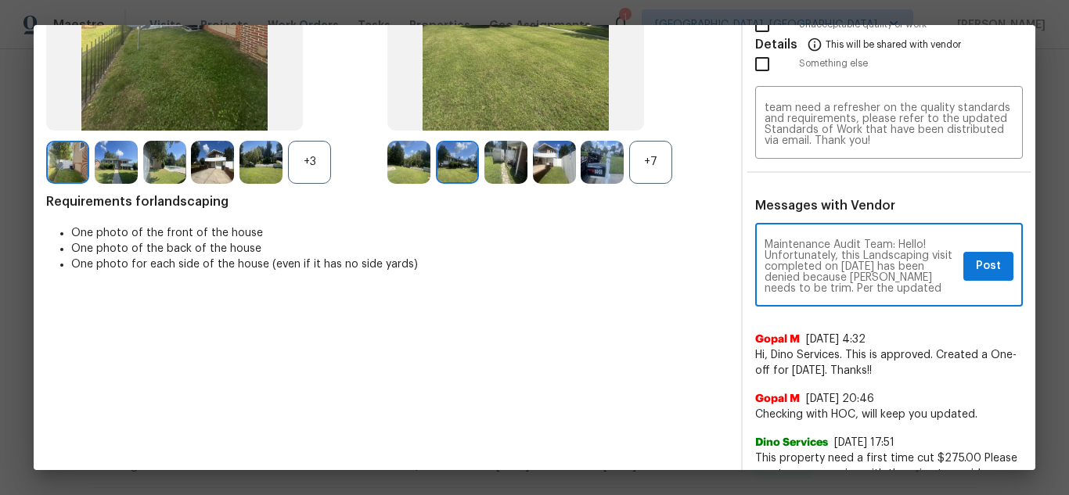
scroll to position [31, 0]
type textarea "Maintenance Audit Team: Hello! Unfortunately, this Landscaping visit completed …"
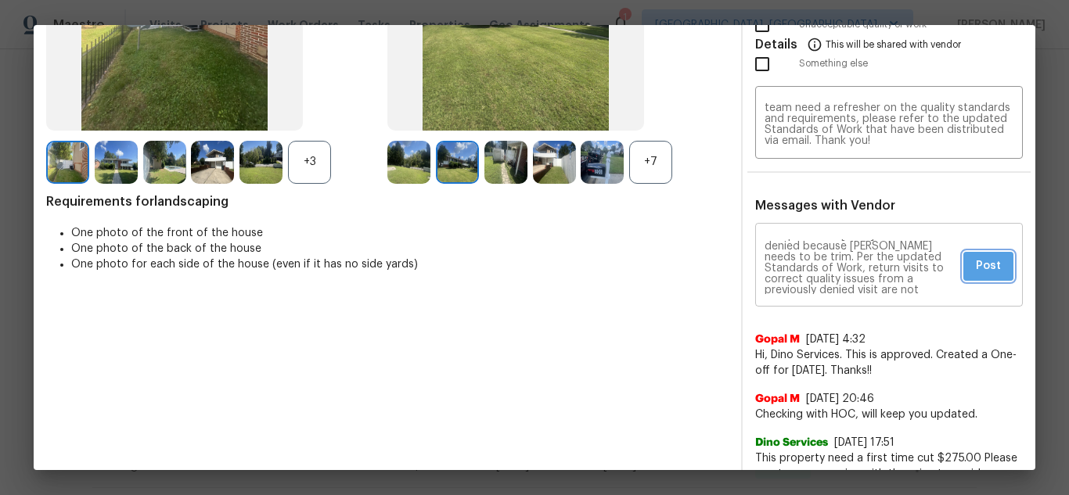
click at [963, 271] on button "Post" at bounding box center [988, 266] width 50 height 29
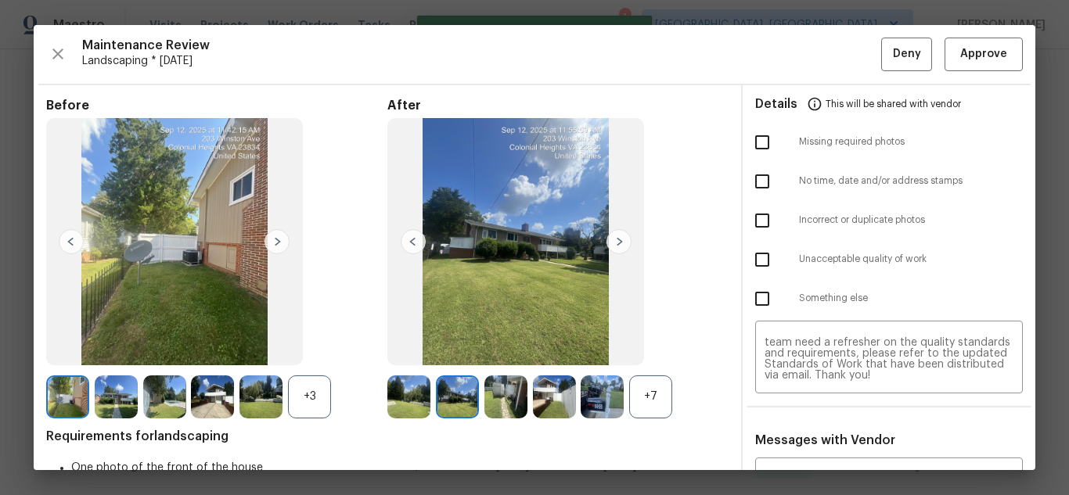
scroll to position [0, 0]
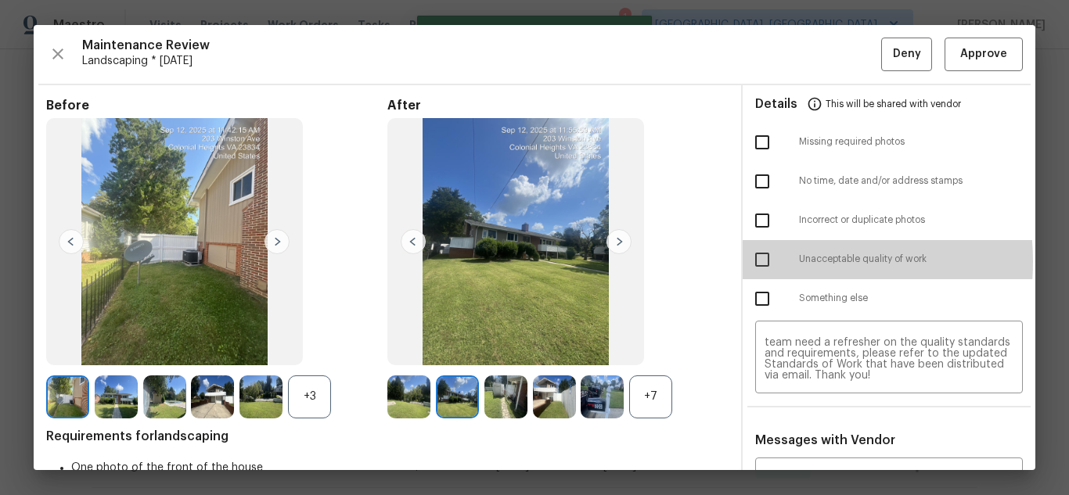
click at [763, 261] on input "checkbox" at bounding box center [762, 259] width 33 height 33
checkbox input "true"
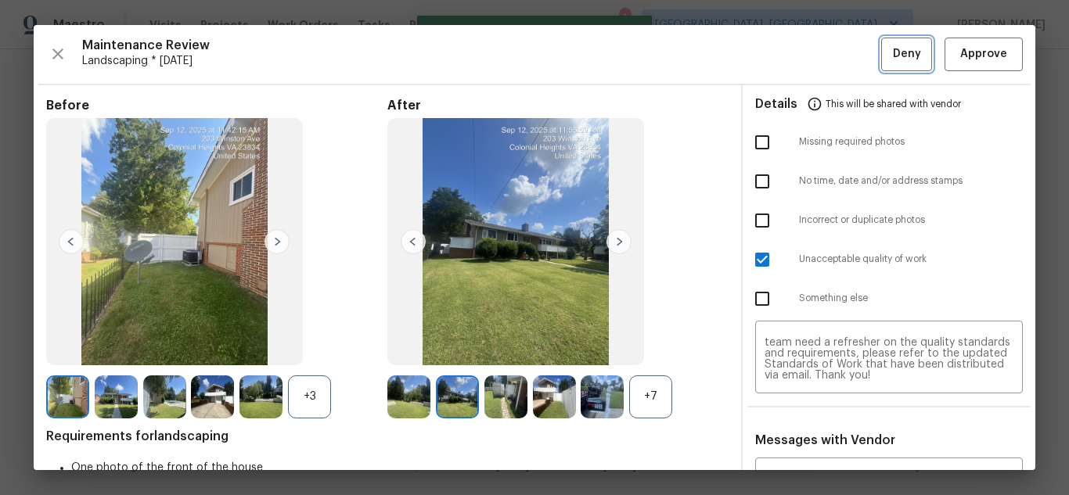
click at [881, 67] on button "Deny" at bounding box center [906, 55] width 51 height 34
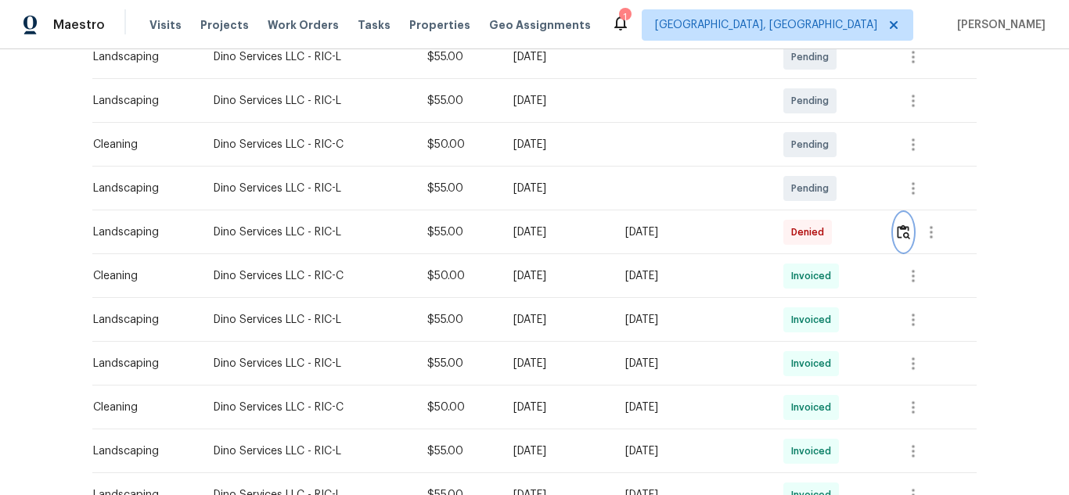
scroll to position [391, 0]
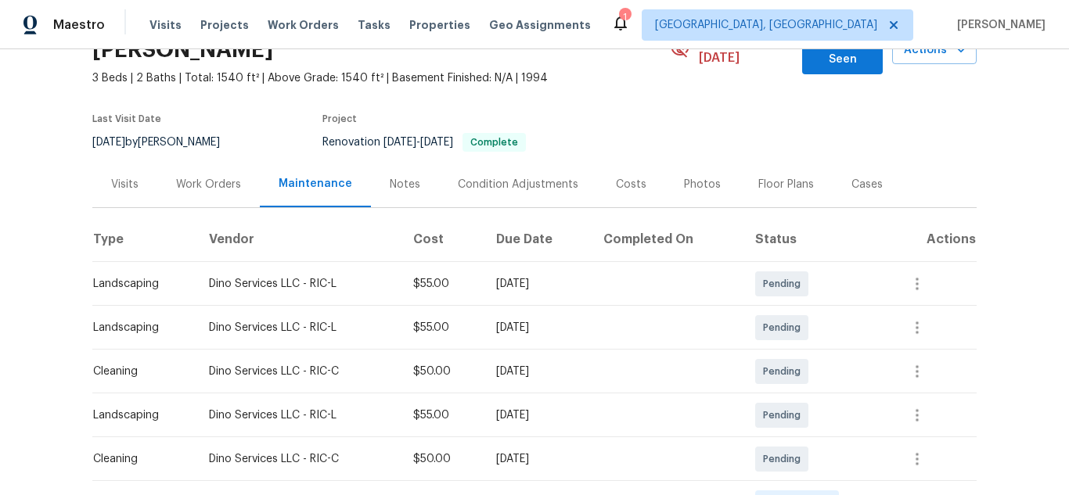
scroll to position [313, 0]
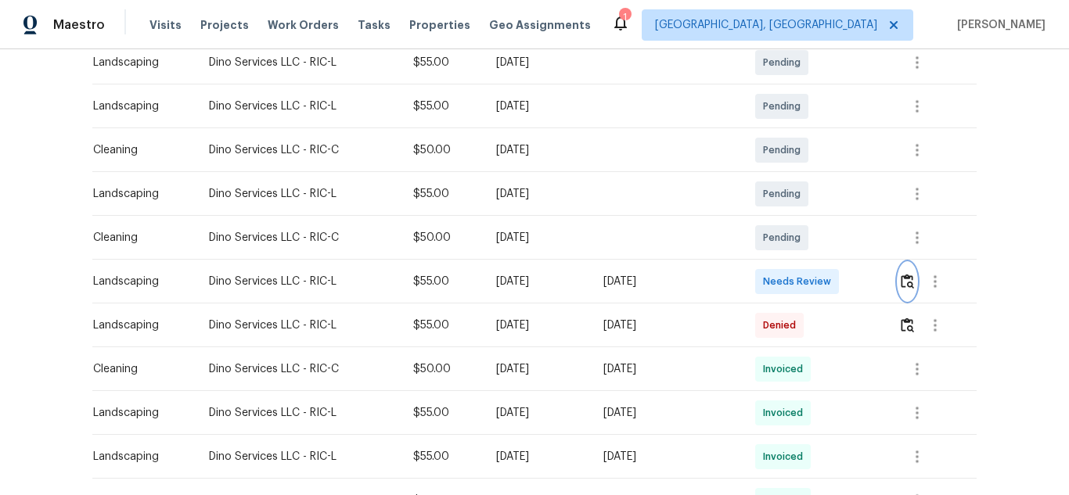
click at [900, 274] on img "button" at bounding box center [906, 281] width 13 height 15
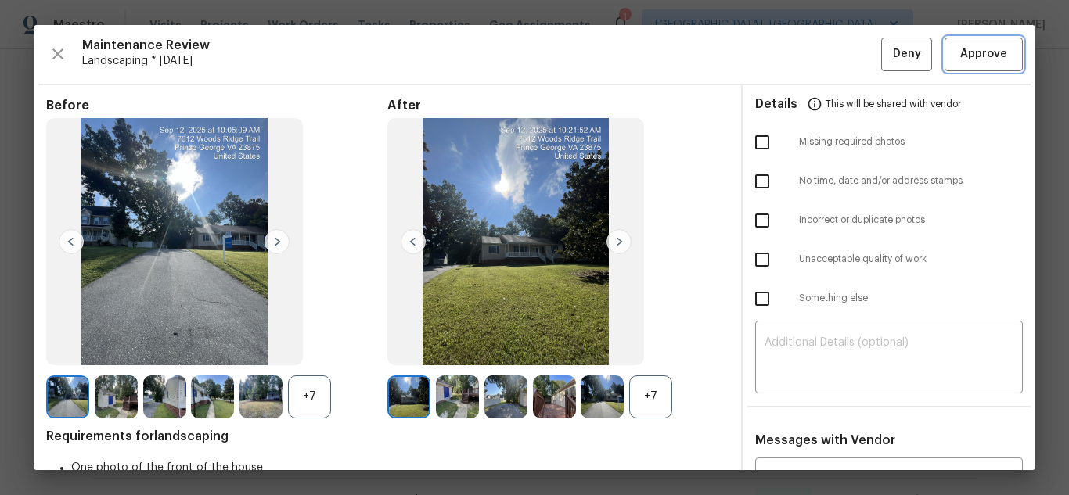
click at [973, 52] on span "Approve" at bounding box center [983, 55] width 47 height 20
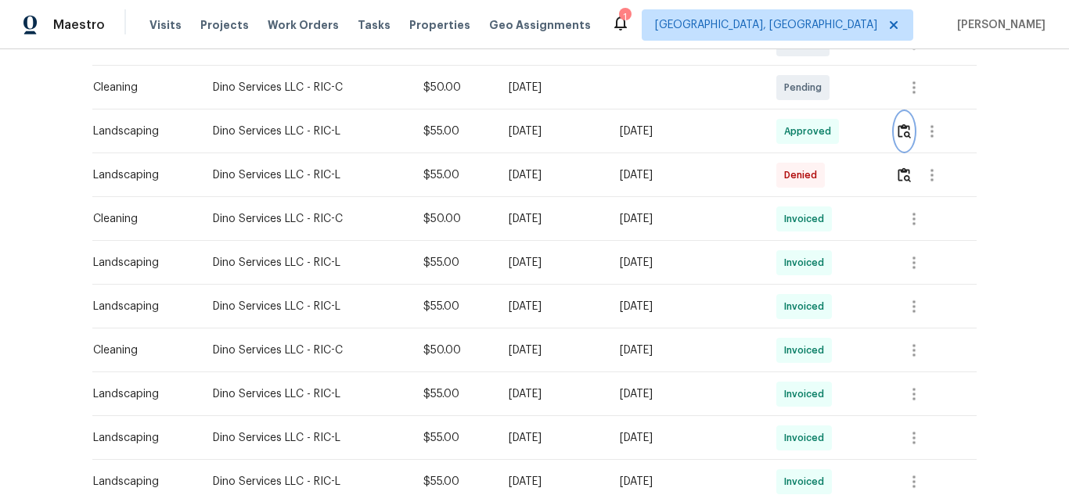
scroll to position [469, 0]
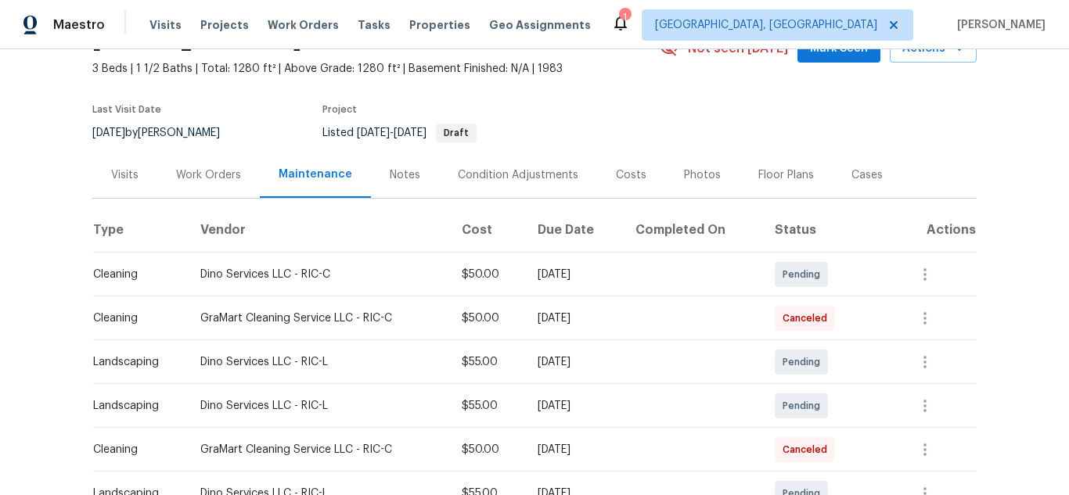
scroll to position [235, 0]
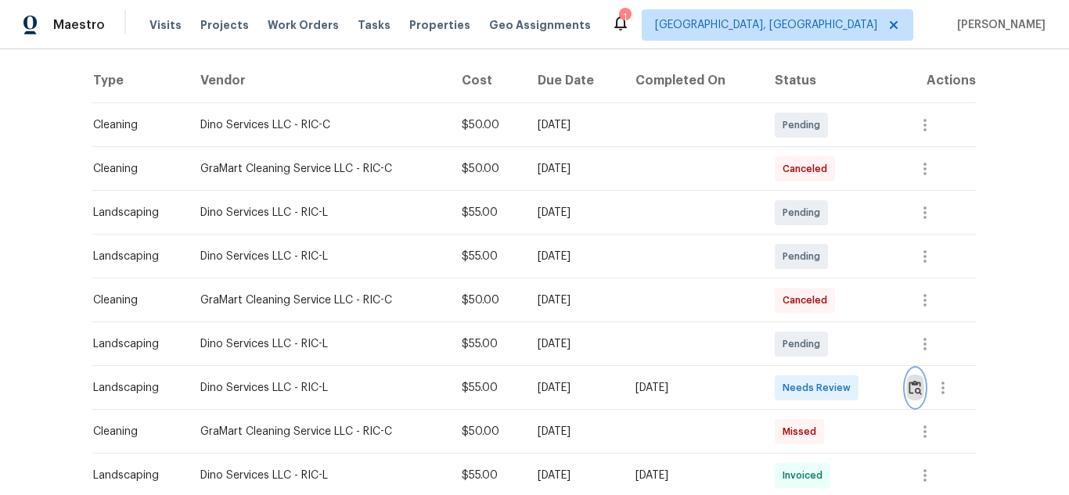
click at [909, 386] on img "button" at bounding box center [914, 387] width 13 height 15
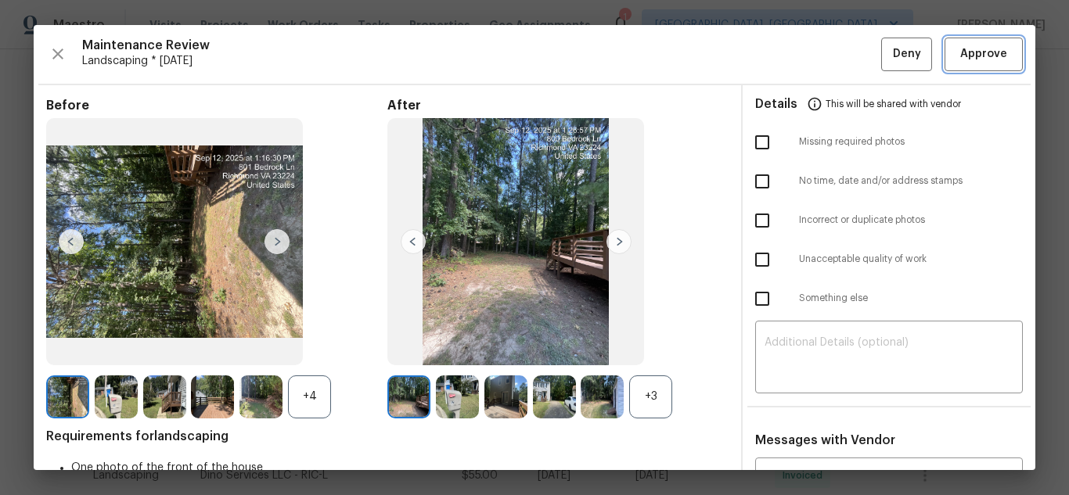
click at [947, 41] on button "Approve" at bounding box center [983, 55] width 78 height 34
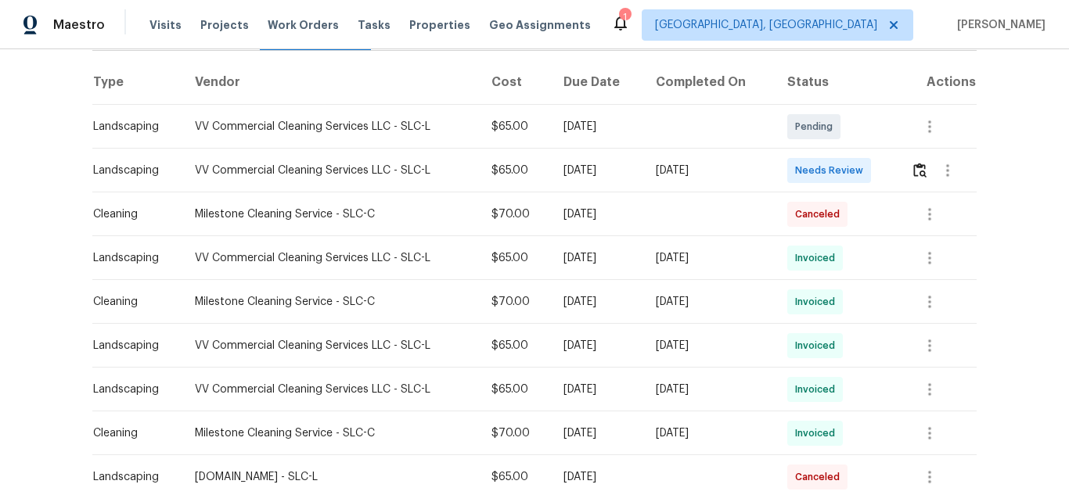
scroll to position [235, 0]
click at [918, 174] on img "button" at bounding box center [919, 168] width 13 height 15
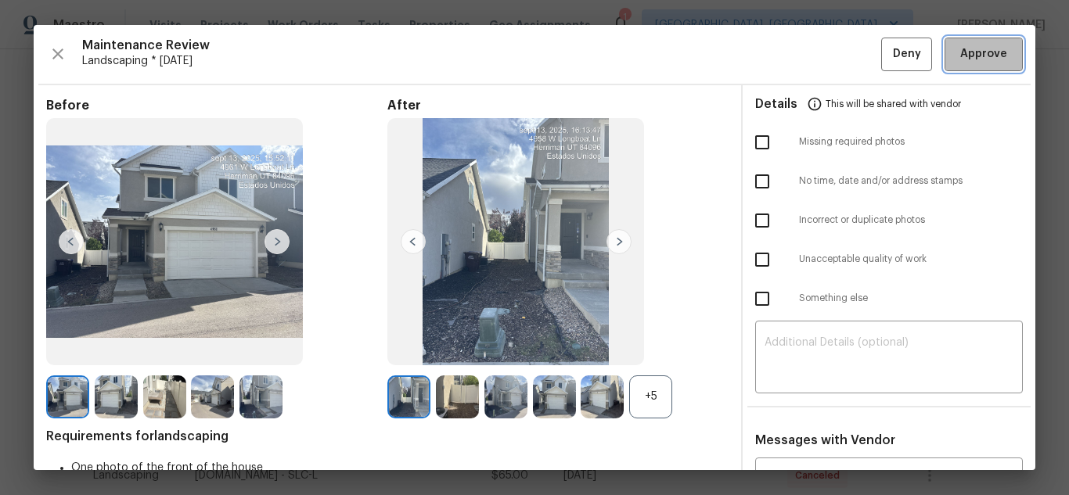
drag, startPoint x: 963, startPoint y: 66, endPoint x: 954, endPoint y: 57, distance: 12.2
click at [962, 63] on button "Approve" at bounding box center [983, 55] width 78 height 34
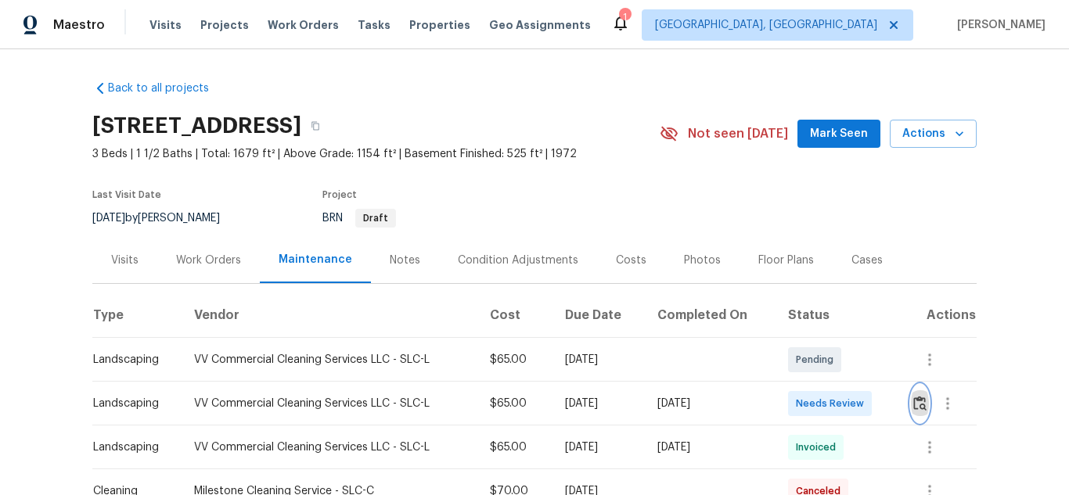
click at [919, 402] on img "button" at bounding box center [919, 403] width 13 height 15
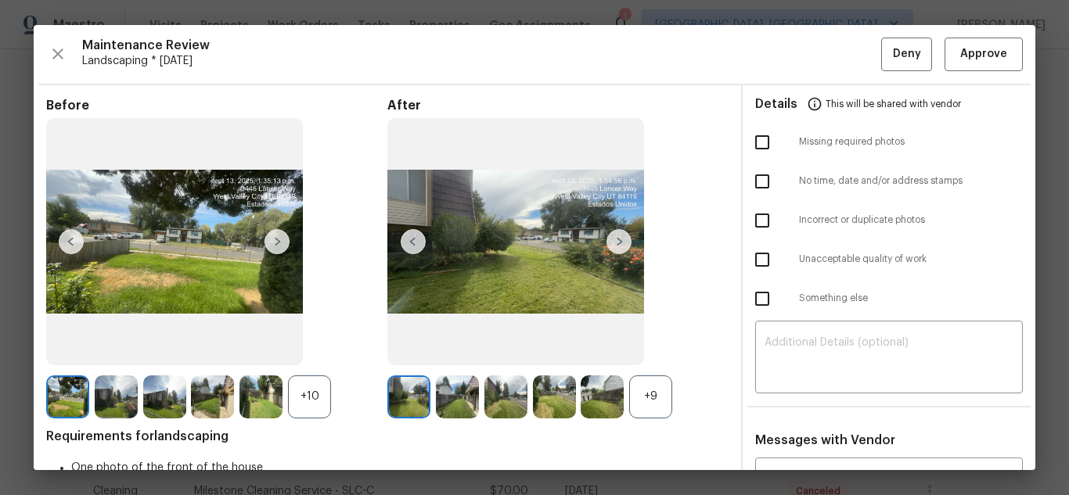
click at [615, 246] on img at bounding box center [618, 241] width 25 height 25
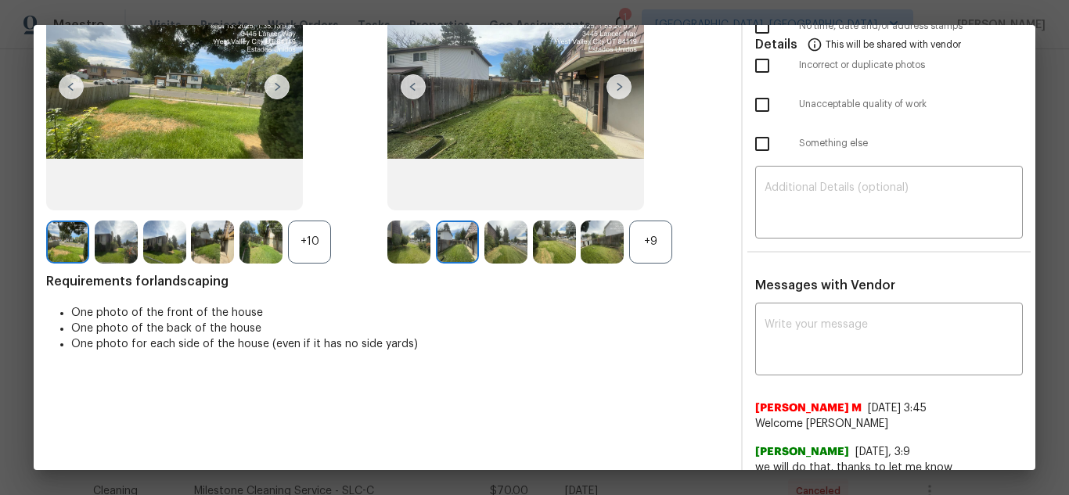
scroll to position [156, 0]
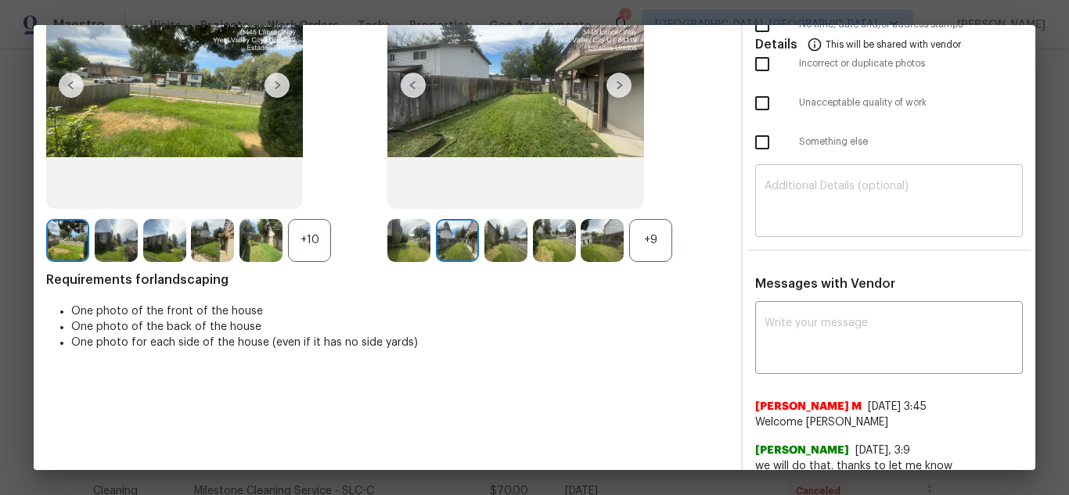
click at [832, 214] on textarea at bounding box center [888, 203] width 249 height 44
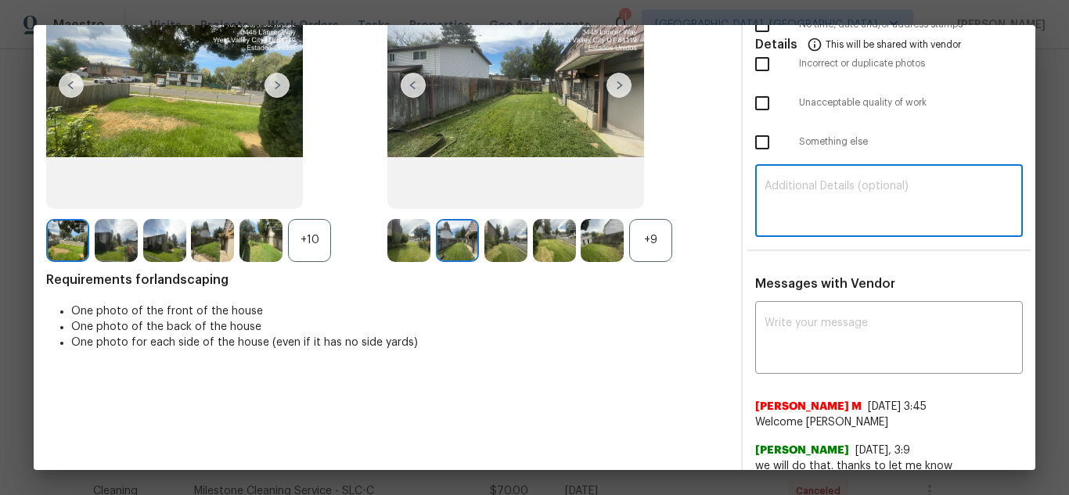
paste textarea "Maintenance Audit Team: Hello! Unfortunately, this Landscaping visit completed …"
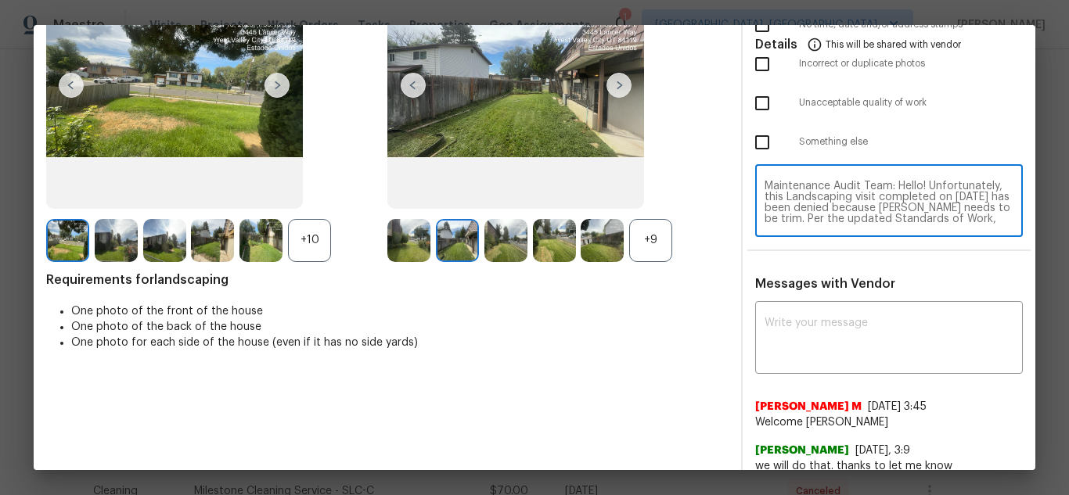
scroll to position [120, 0]
type textarea "Maintenance Audit Team: Hello! Unfortunately, this Landscaping visit completed …"
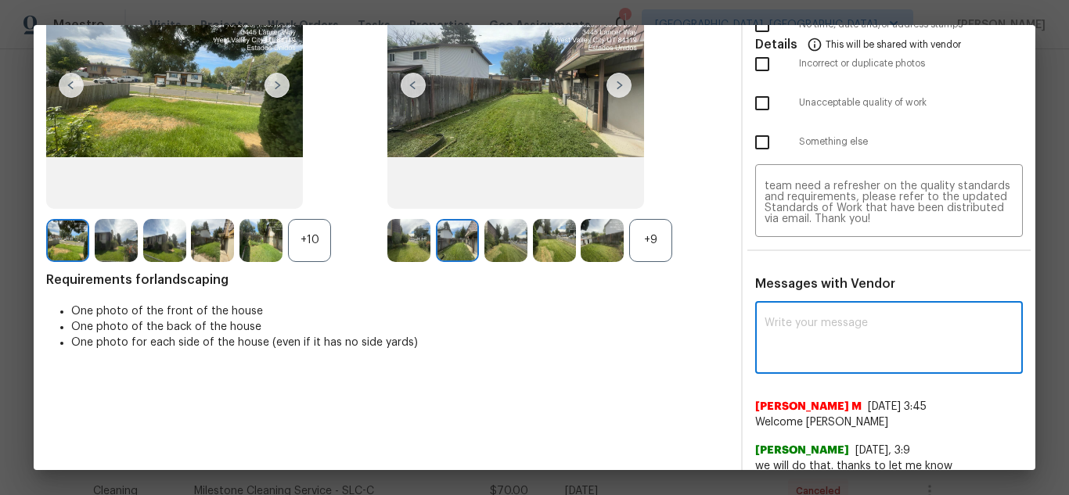
click at [840, 326] on textarea at bounding box center [888, 340] width 249 height 44
paste textarea "Maintenance Audit Team: Hello! Unfortunately, this Landscaping visit completed …"
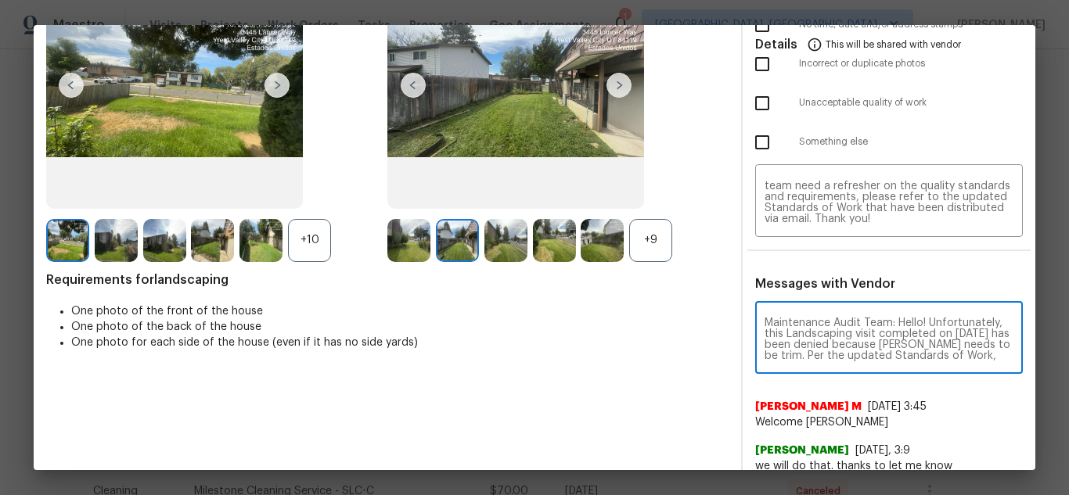
scroll to position [164, 0]
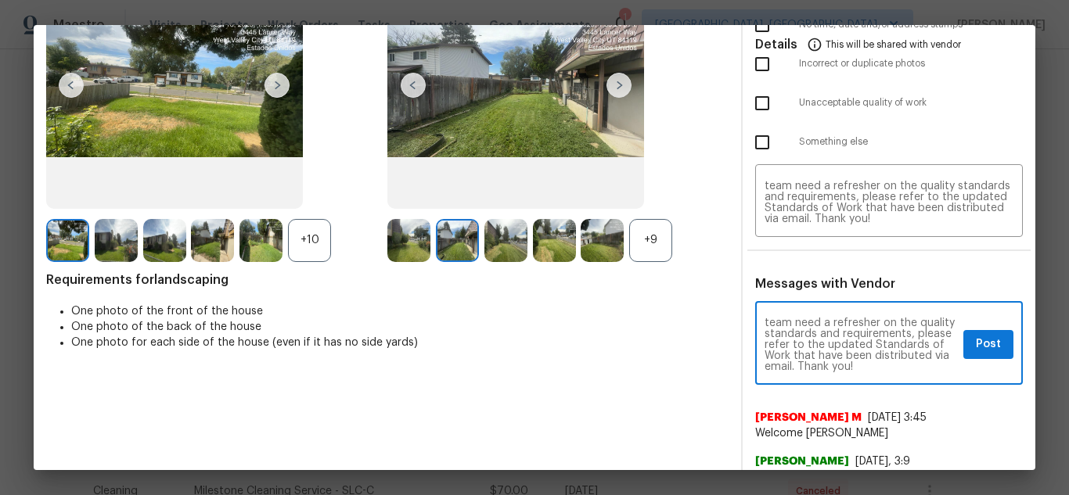
type textarea "Maintenance Audit Team: Hello! Unfortunately, this Landscaping visit completed …"
click at [963, 347] on button "Post" at bounding box center [988, 344] width 50 height 29
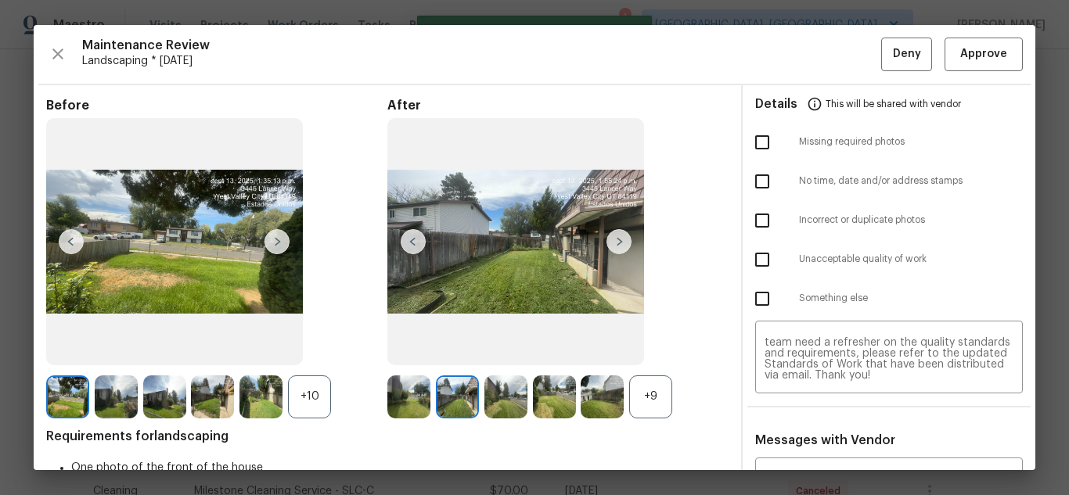
scroll to position [0, 0]
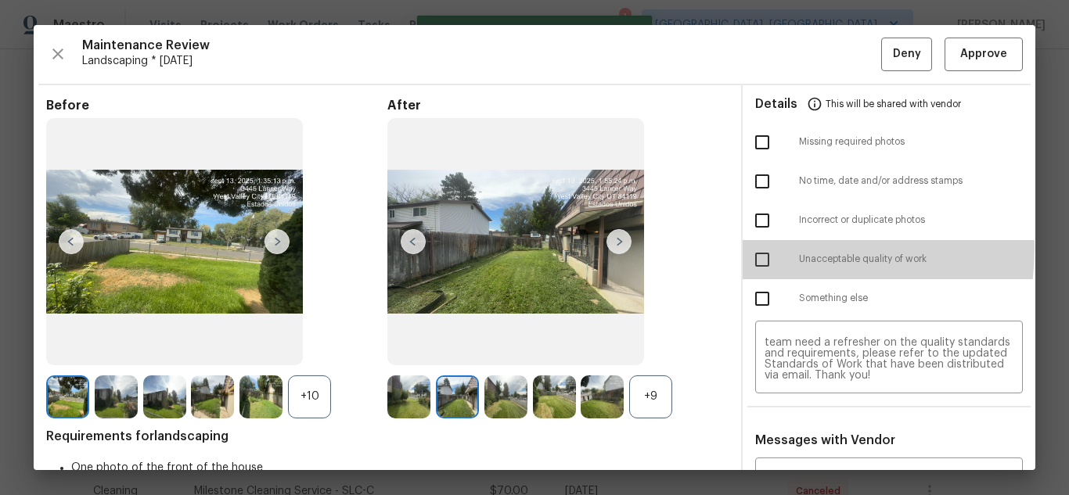
click at [755, 247] on input "checkbox" at bounding box center [762, 259] width 33 height 33
checkbox input "true"
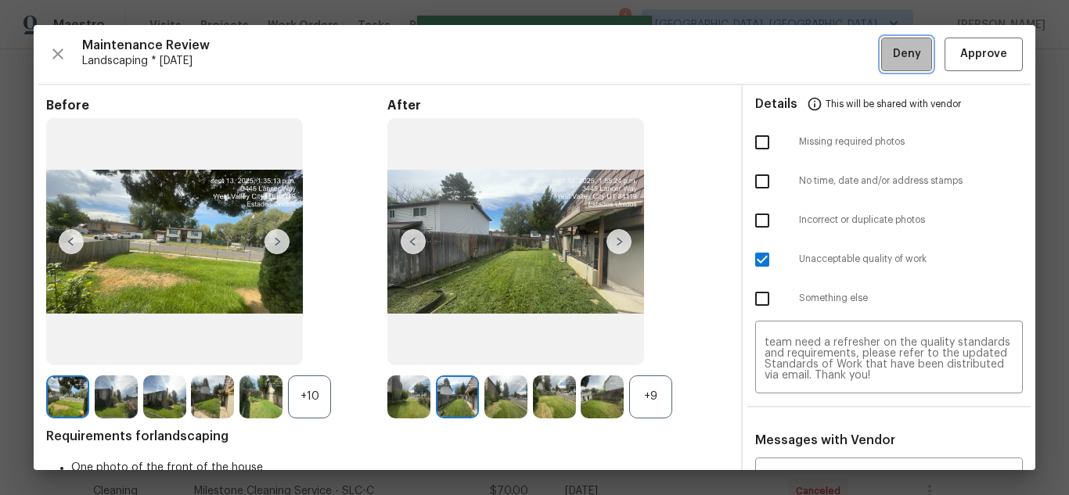
drag, startPoint x: 875, startPoint y: 52, endPoint x: 849, endPoint y: 84, distance: 40.6
click at [881, 53] on button "Deny" at bounding box center [906, 55] width 51 height 34
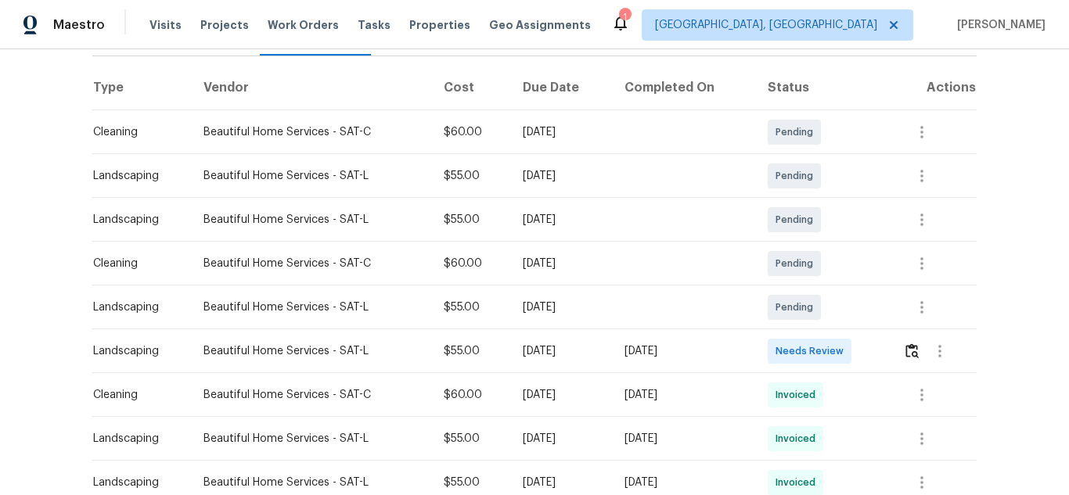
scroll to position [235, 0]
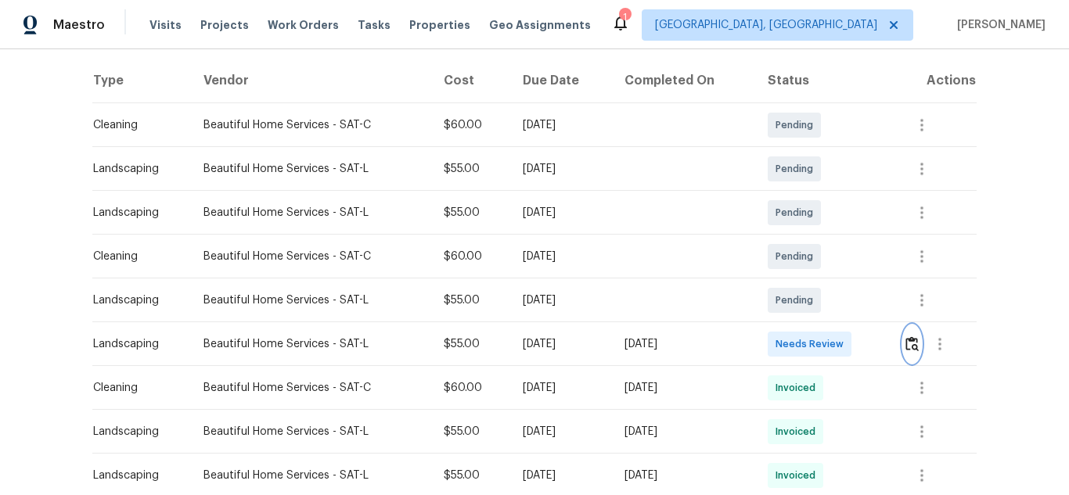
click at [911, 342] on img "button" at bounding box center [911, 343] width 13 height 15
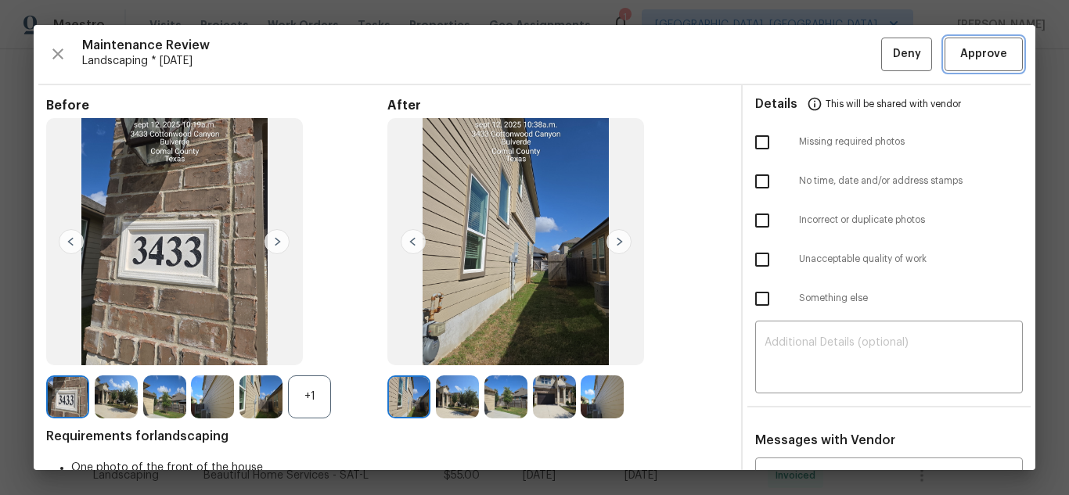
click at [957, 59] on span "Approve" at bounding box center [983, 55] width 53 height 20
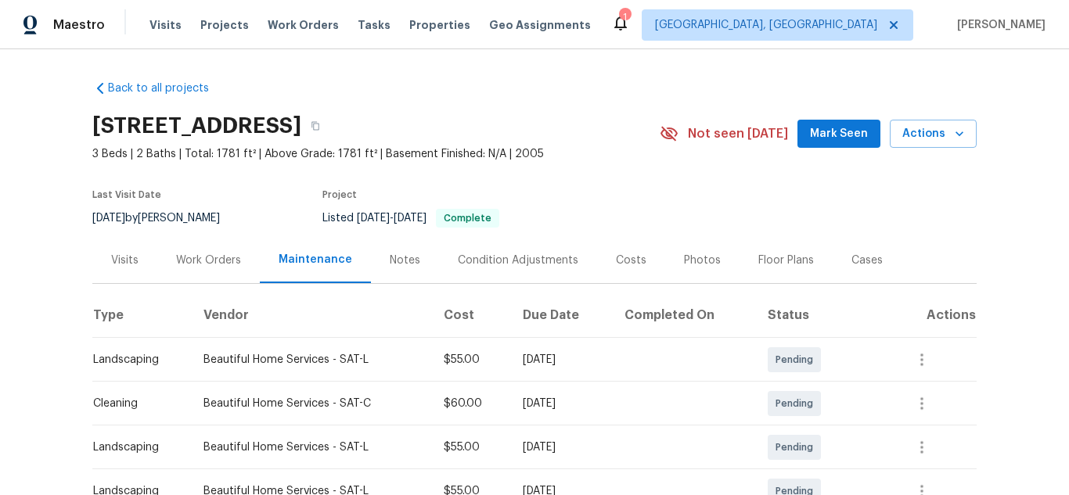
scroll to position [313, 0]
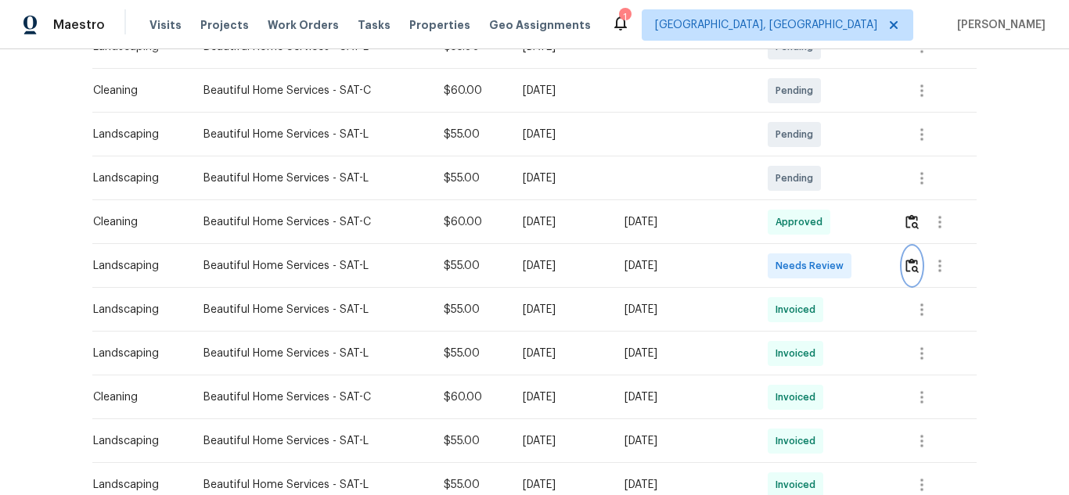
click at [907, 263] on img "button" at bounding box center [911, 265] width 13 height 15
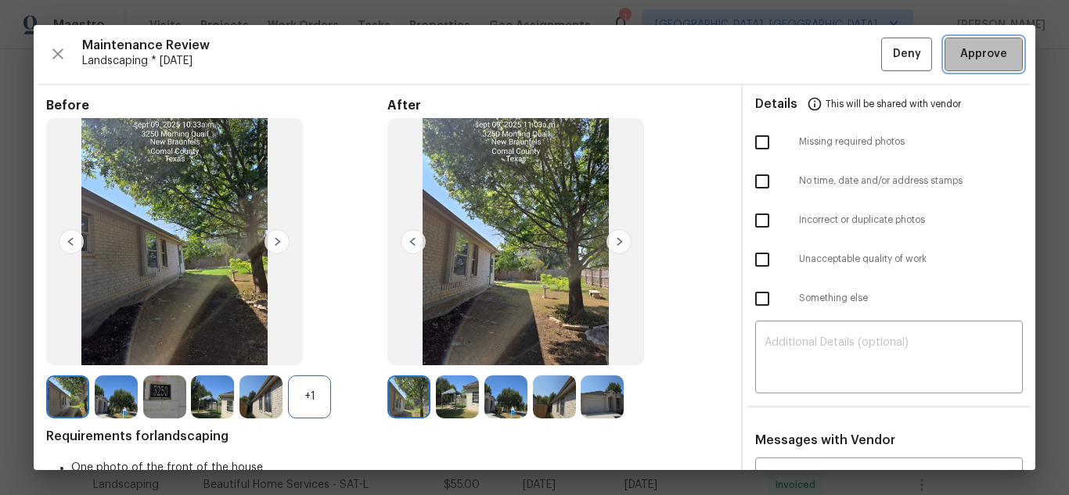
click at [1003, 65] on button "Approve" at bounding box center [983, 55] width 78 height 34
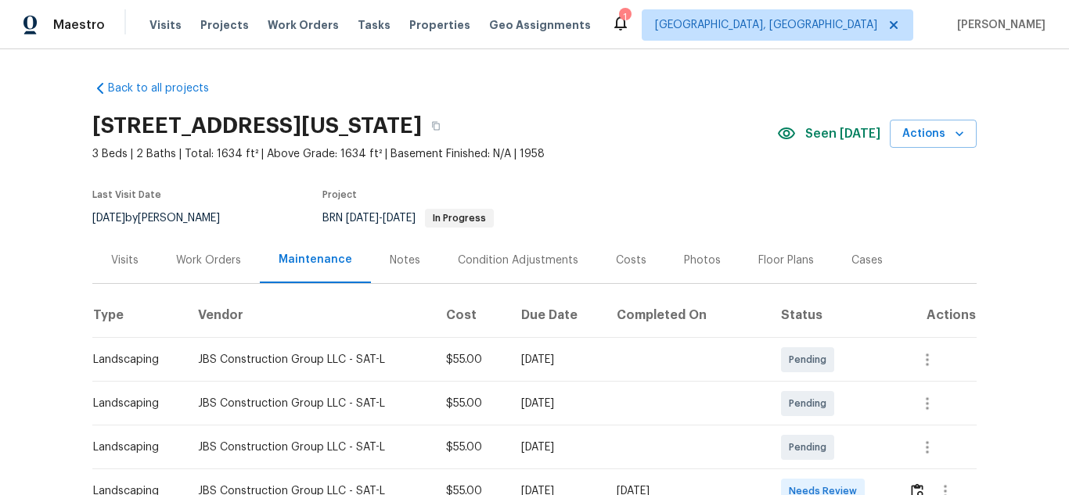
scroll to position [235, 0]
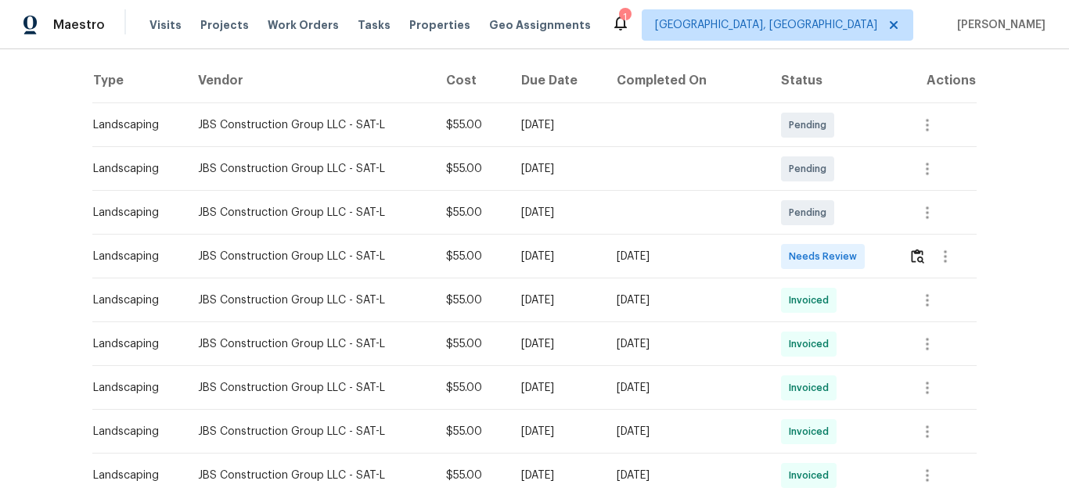
drag, startPoint x: 900, startPoint y: 244, endPoint x: 915, endPoint y: 257, distance: 19.4
click at [904, 247] on td at bounding box center [936, 257] width 81 height 44
click at [916, 257] on img "button" at bounding box center [917, 256] width 13 height 15
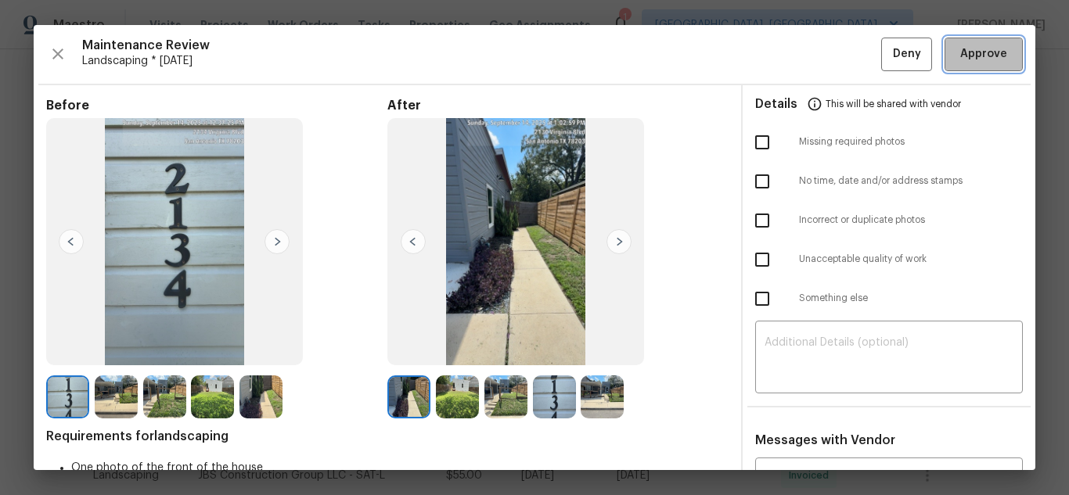
click at [980, 45] on span "Approve" at bounding box center [983, 55] width 47 height 20
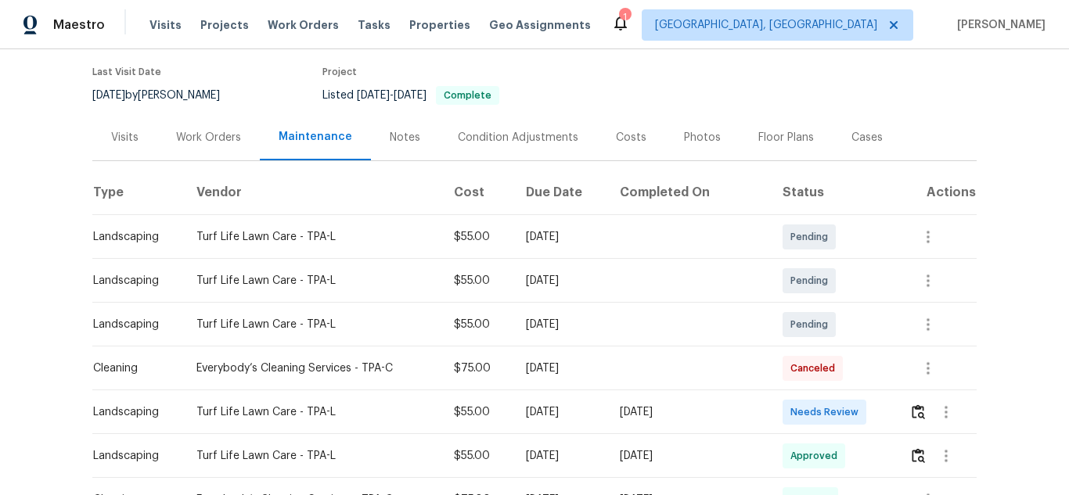
scroll to position [235, 0]
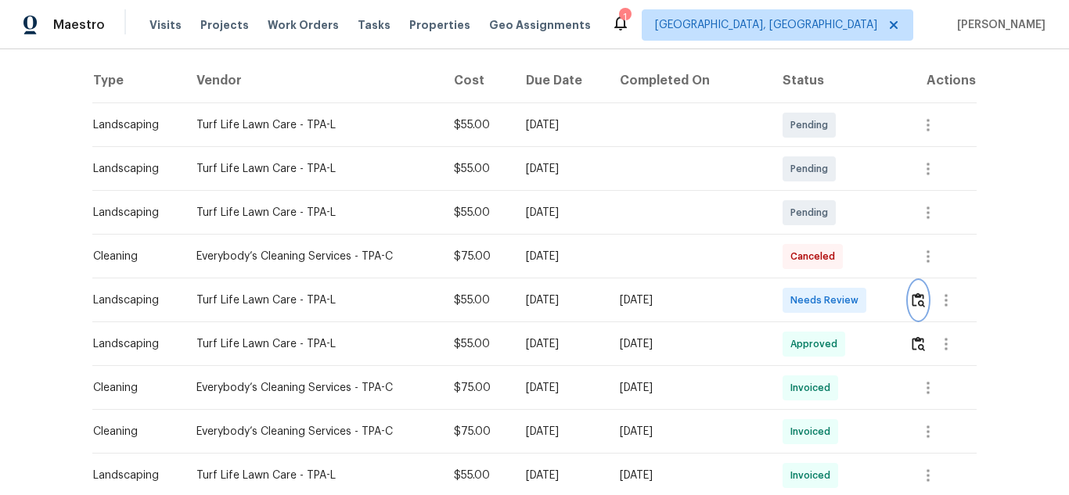
click at [916, 297] on img "button" at bounding box center [917, 300] width 13 height 15
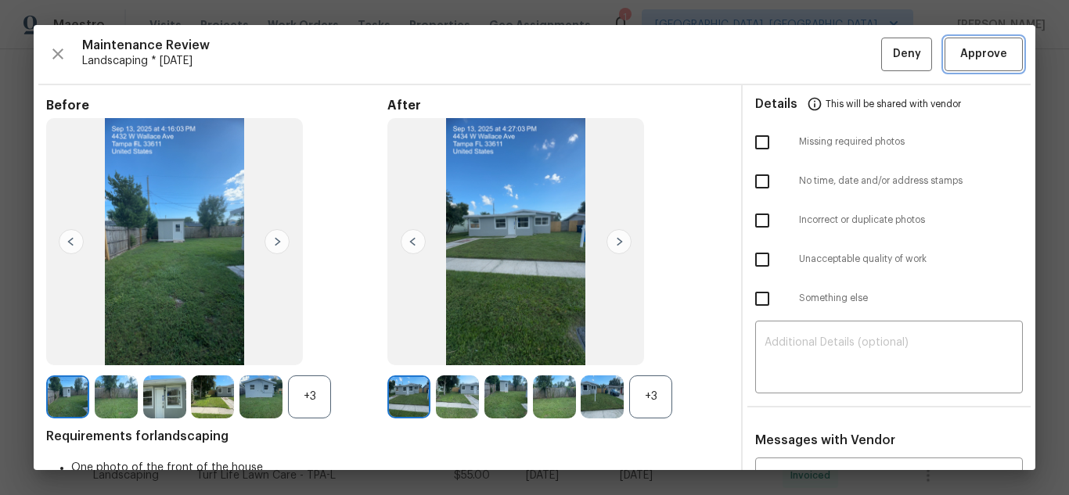
drag, startPoint x: 962, startPoint y: 57, endPoint x: 951, endPoint y: 57, distance: 10.2
click at [960, 57] on span "Approve" at bounding box center [983, 55] width 47 height 20
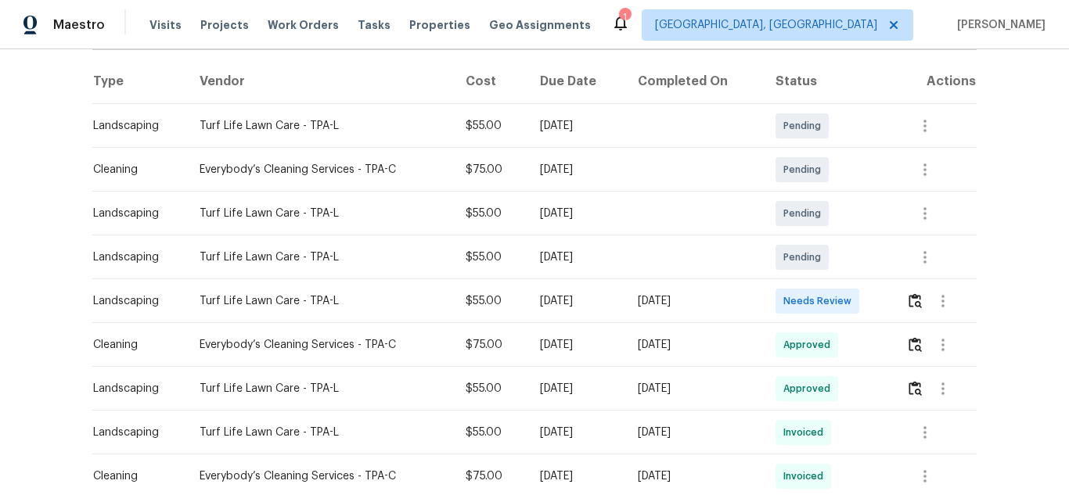
scroll to position [235, 0]
click at [918, 297] on img "button" at bounding box center [914, 300] width 13 height 15
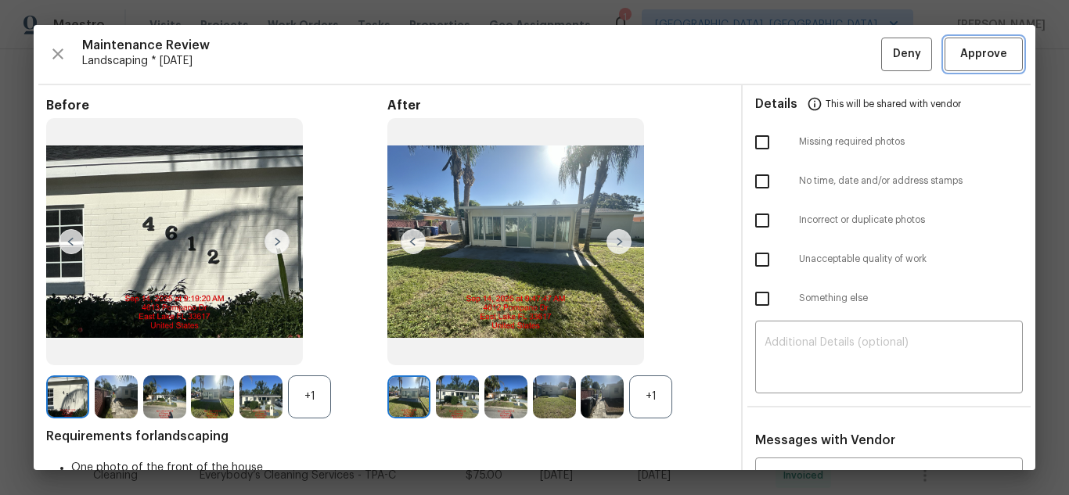
drag, startPoint x: 969, startPoint y: 51, endPoint x: 946, endPoint y: 56, distance: 24.1
click at [969, 52] on span "Approve" at bounding box center [983, 55] width 47 height 20
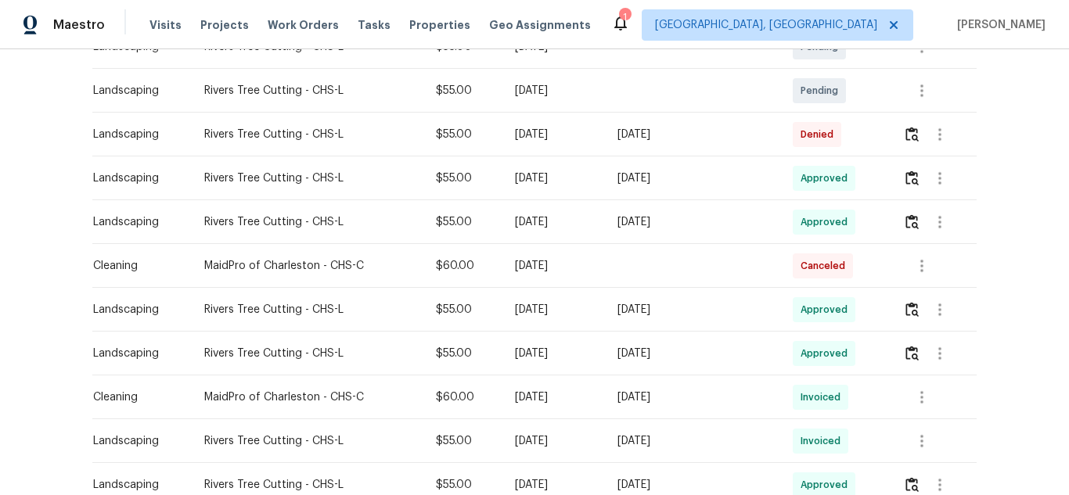
scroll to position [391, 0]
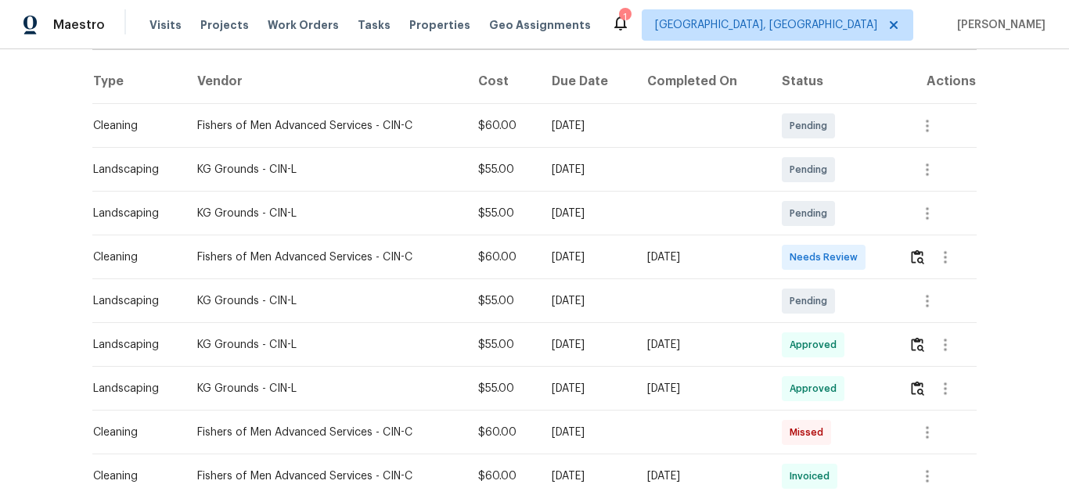
scroll to position [235, 0]
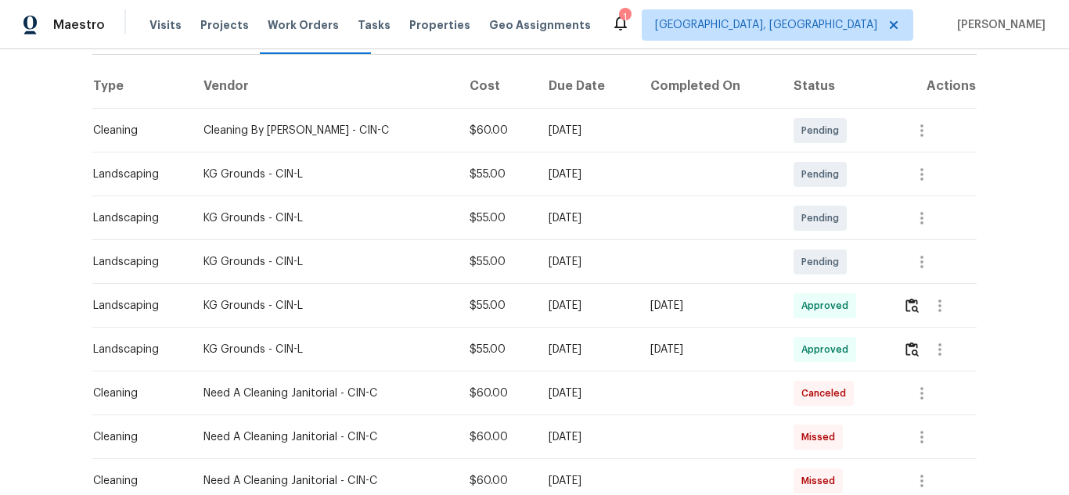
scroll to position [235, 0]
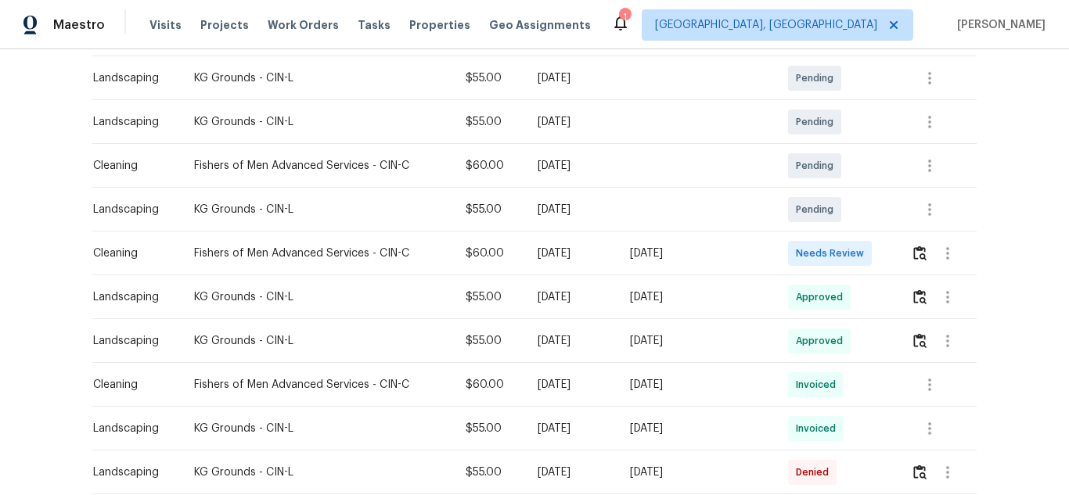
scroll to position [313, 0]
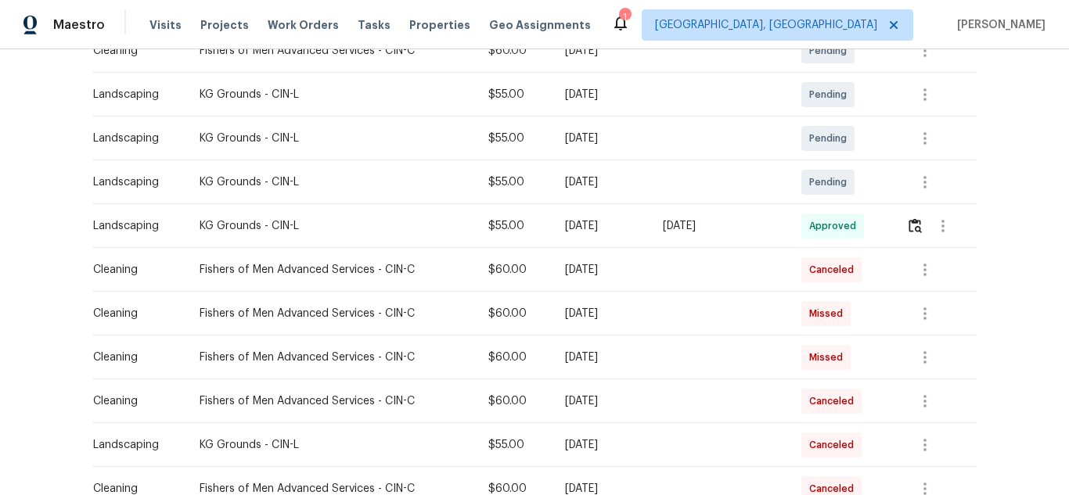
scroll to position [313, 0]
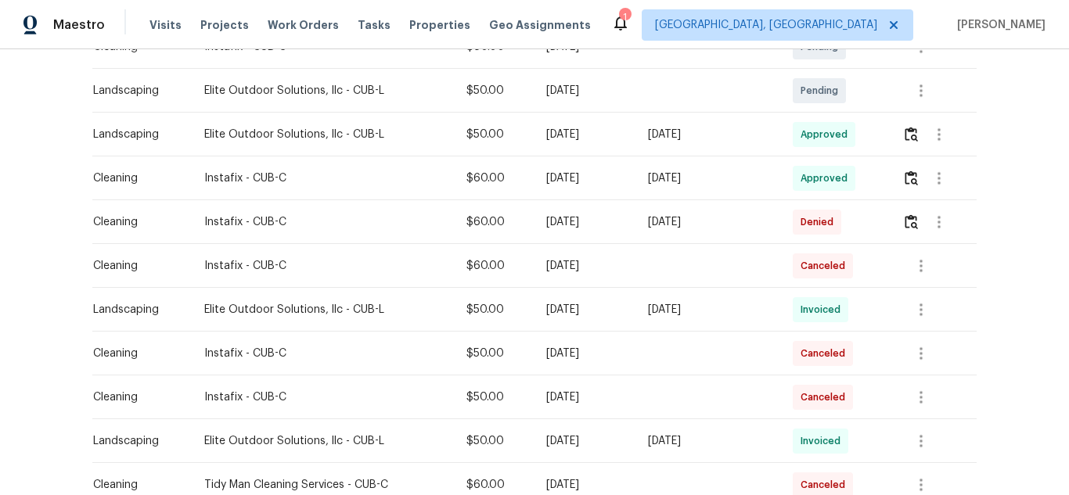
scroll to position [391, 0]
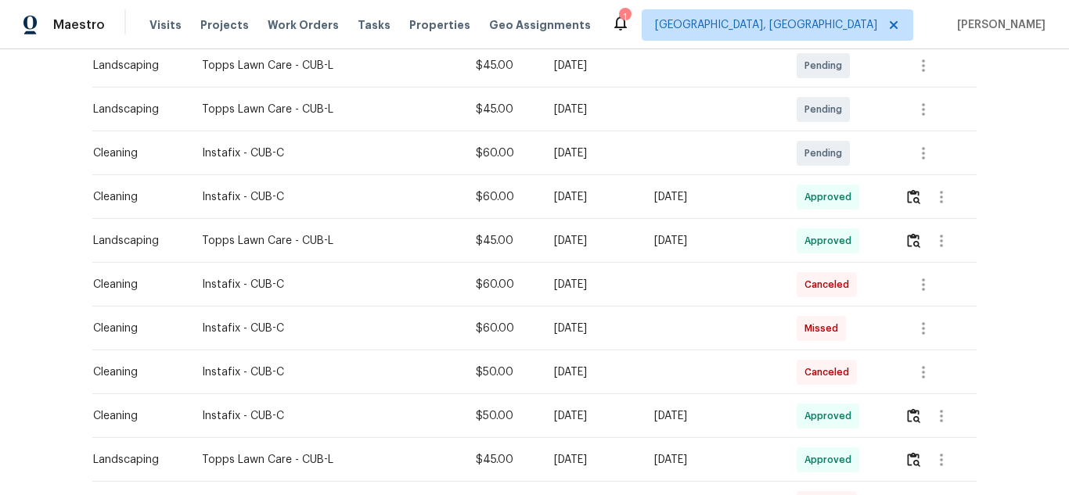
scroll to position [391, 0]
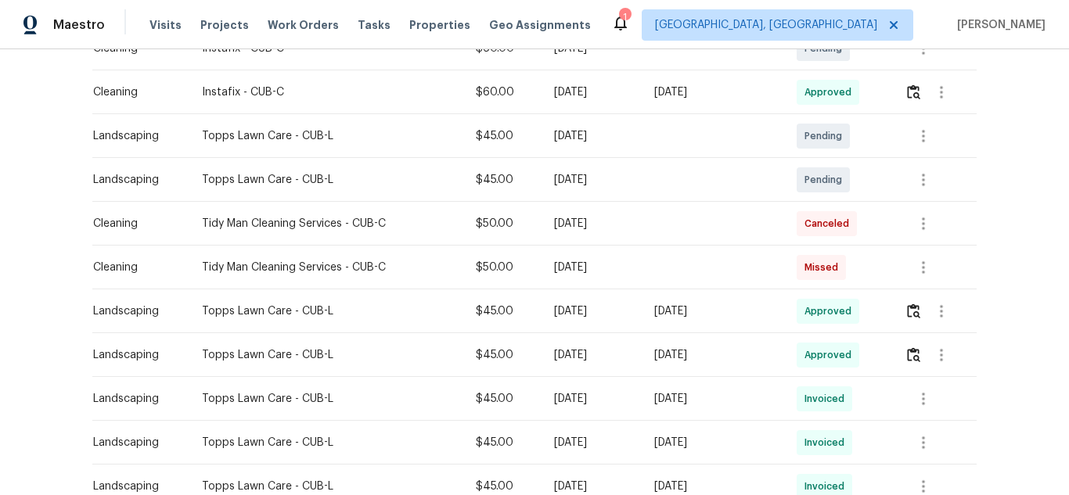
scroll to position [391, 0]
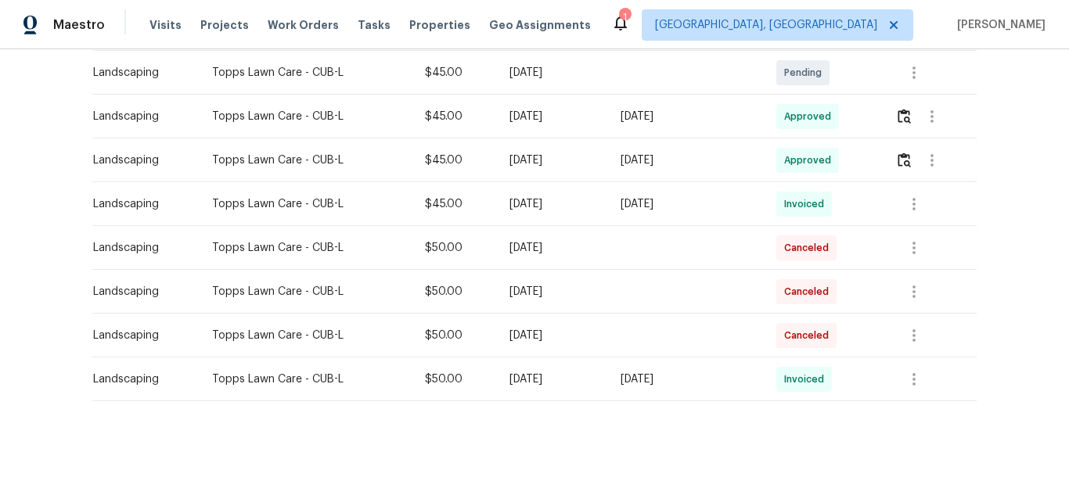
scroll to position [386, 0]
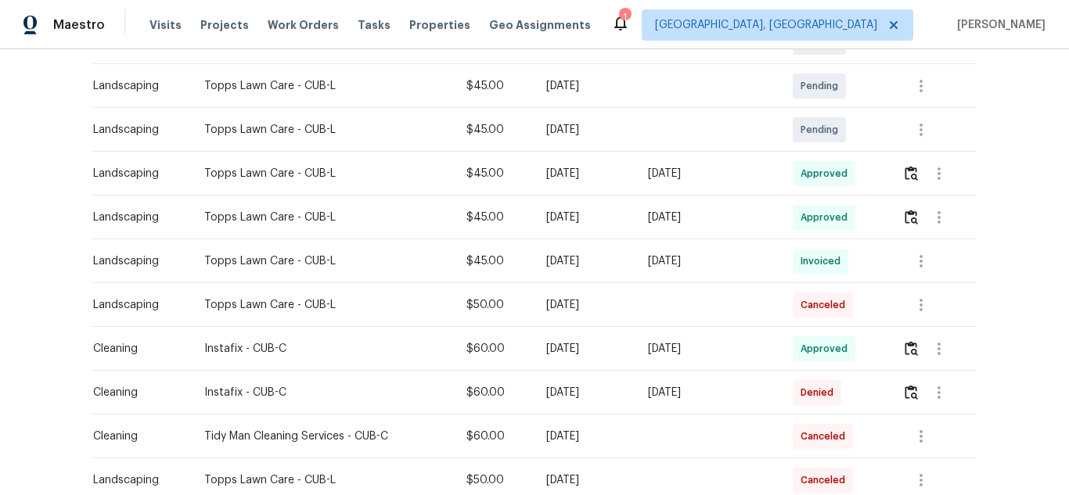
scroll to position [391, 0]
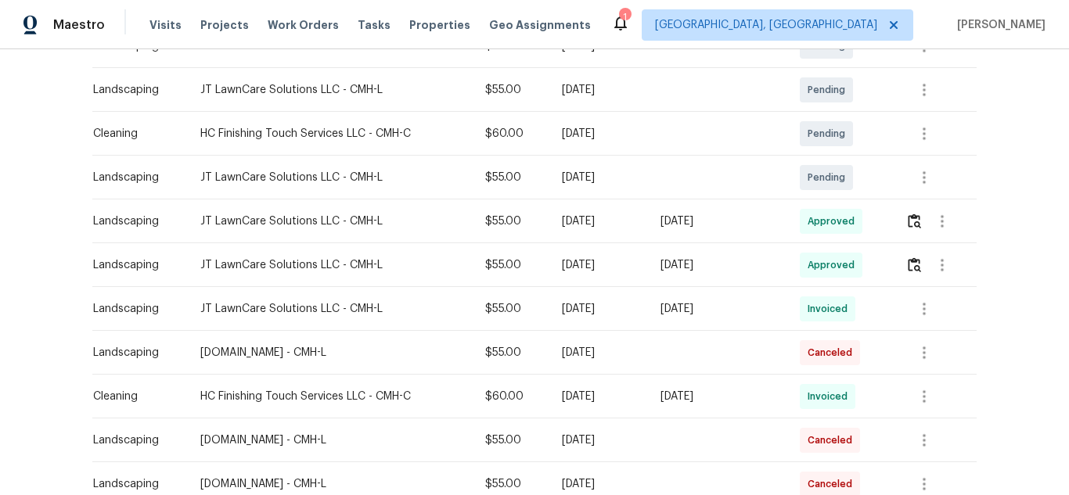
scroll to position [391, 0]
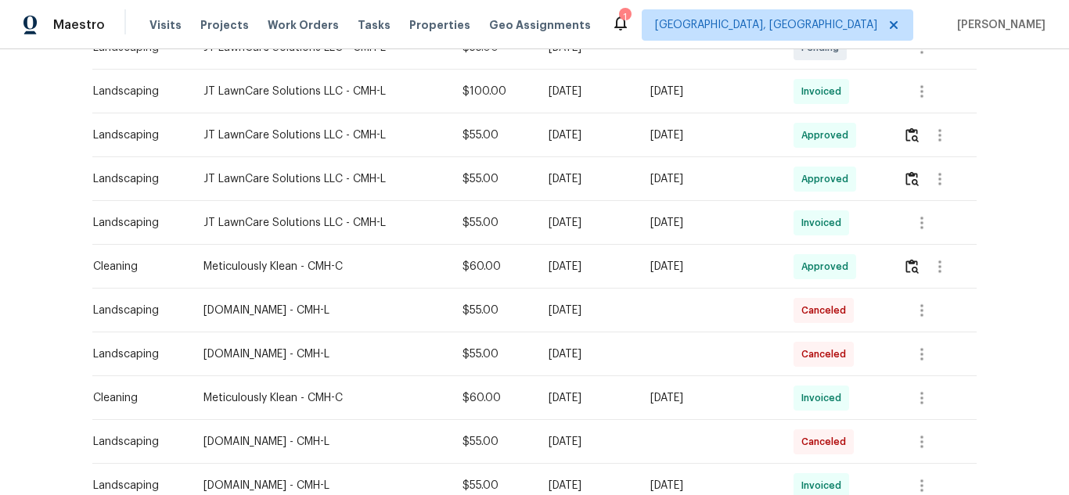
scroll to position [469, 0]
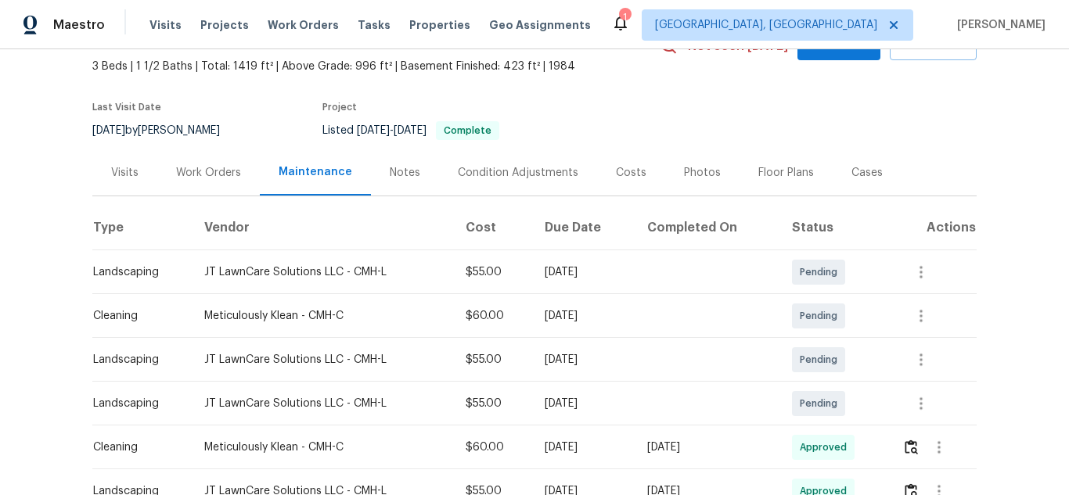
scroll to position [211, 0]
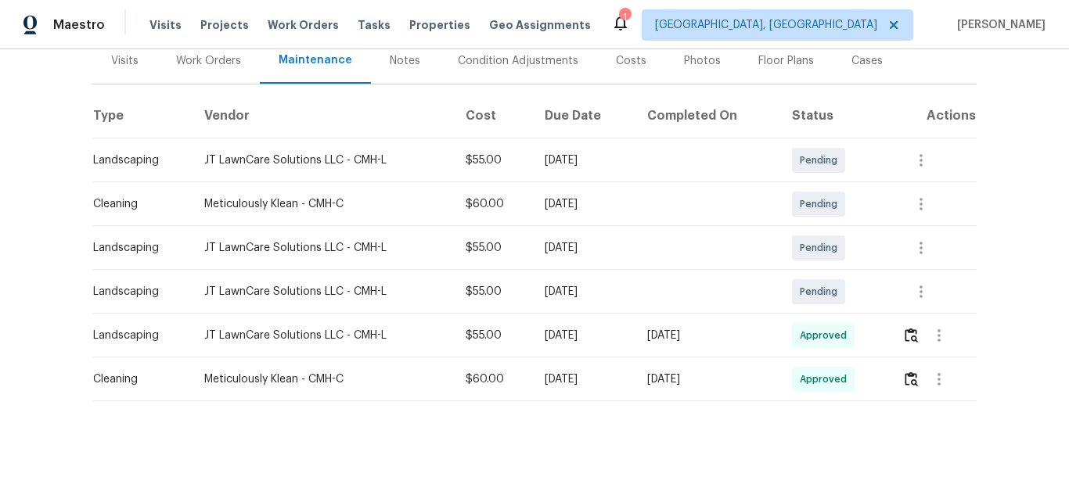
scroll to position [211, 0]
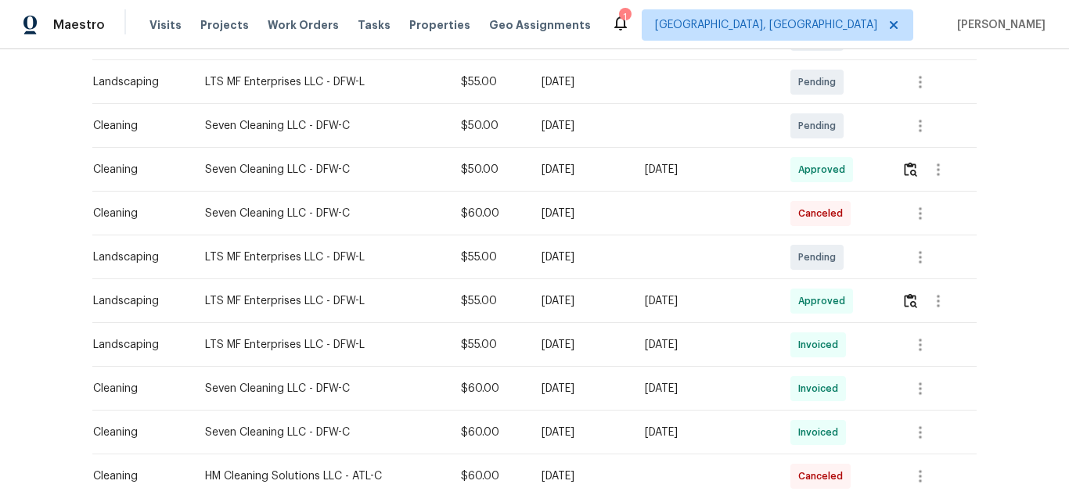
scroll to position [391, 0]
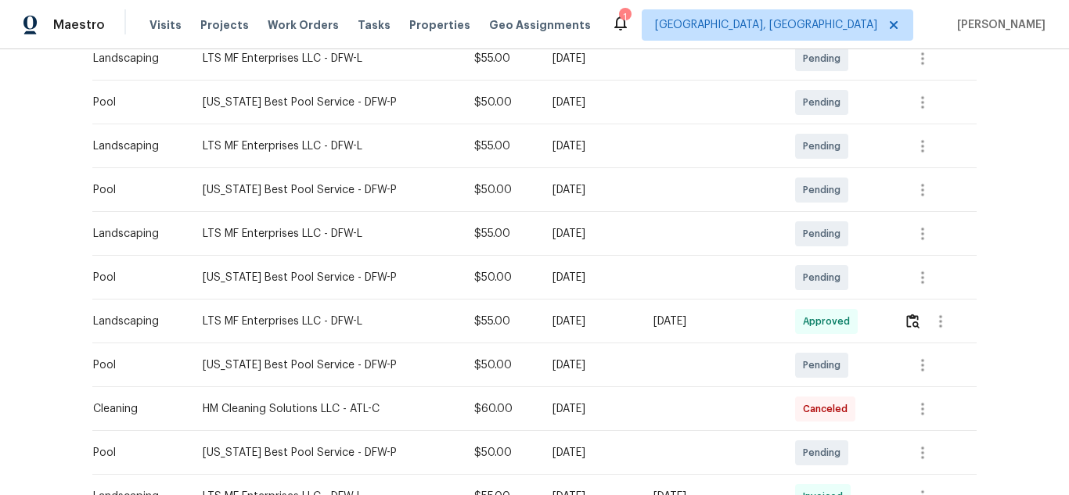
scroll to position [313, 0]
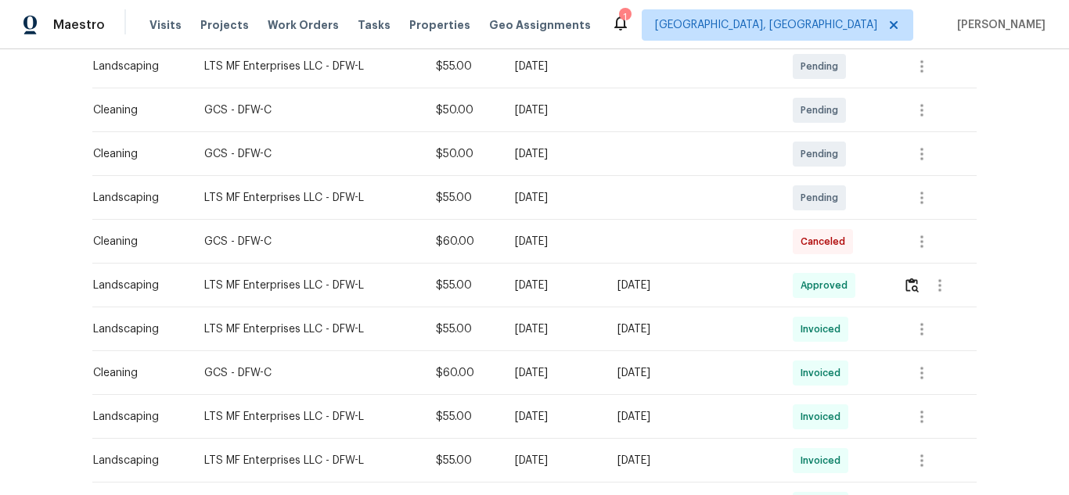
scroll to position [391, 0]
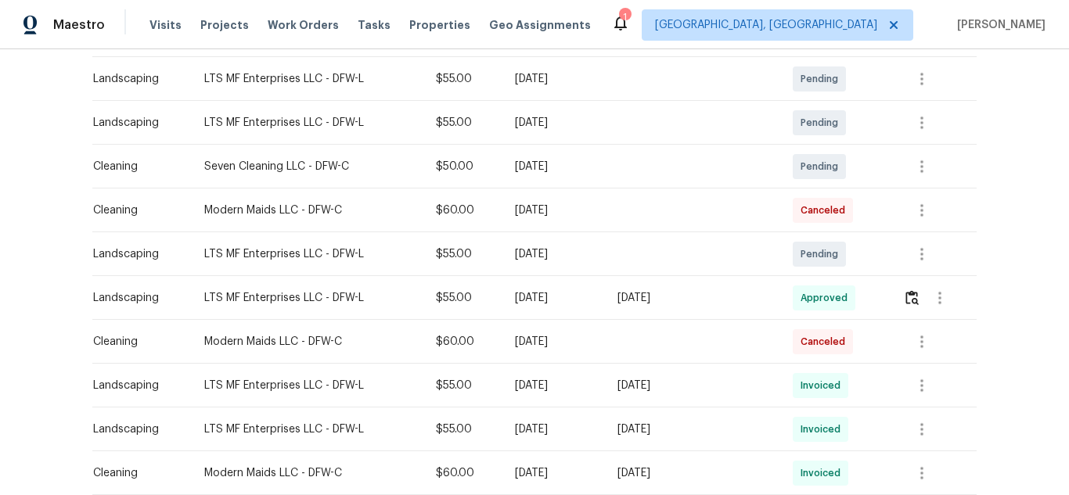
scroll to position [391, 0]
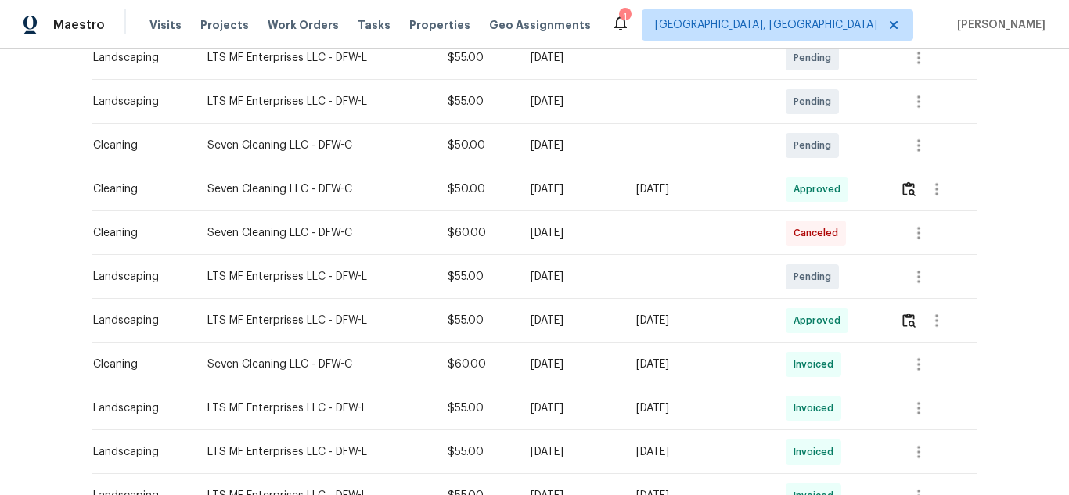
scroll to position [313, 0]
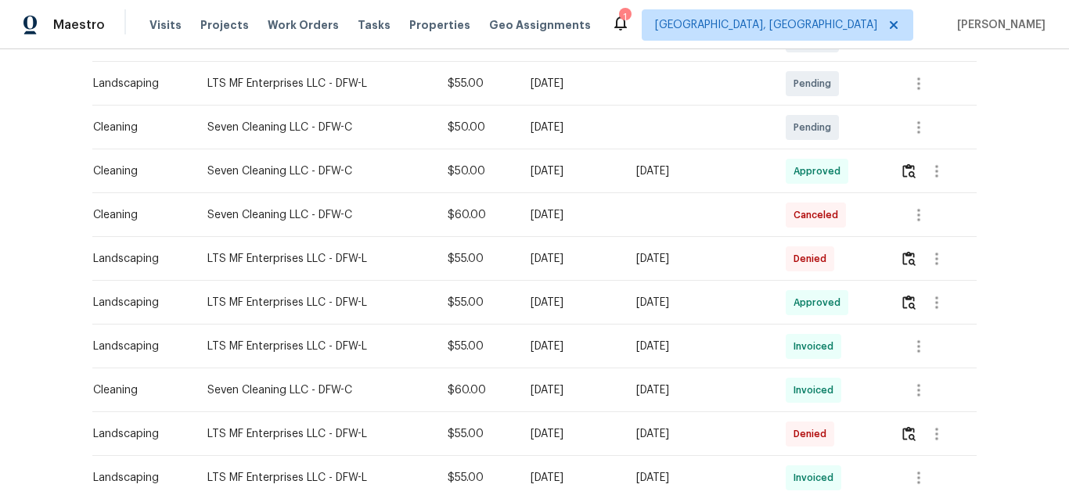
scroll to position [391, 0]
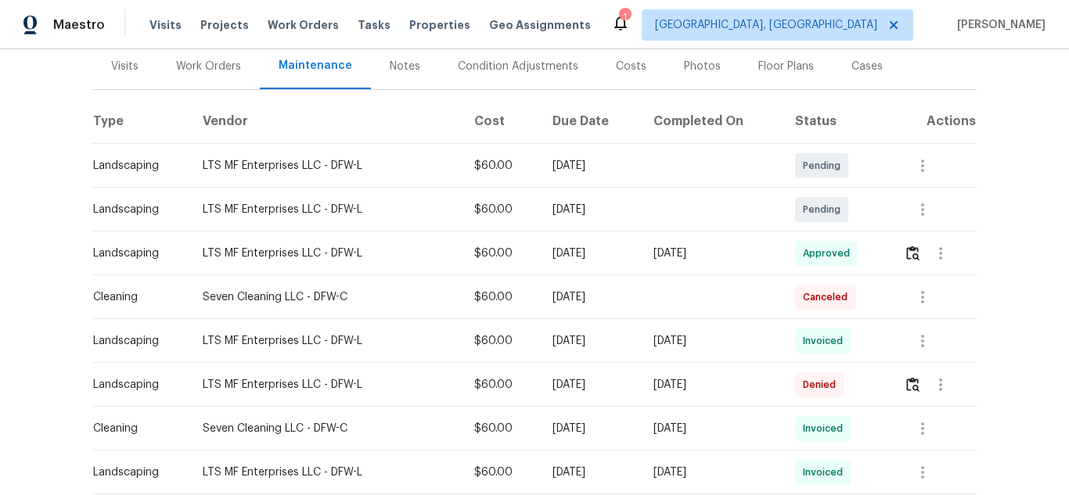
scroll to position [235, 0]
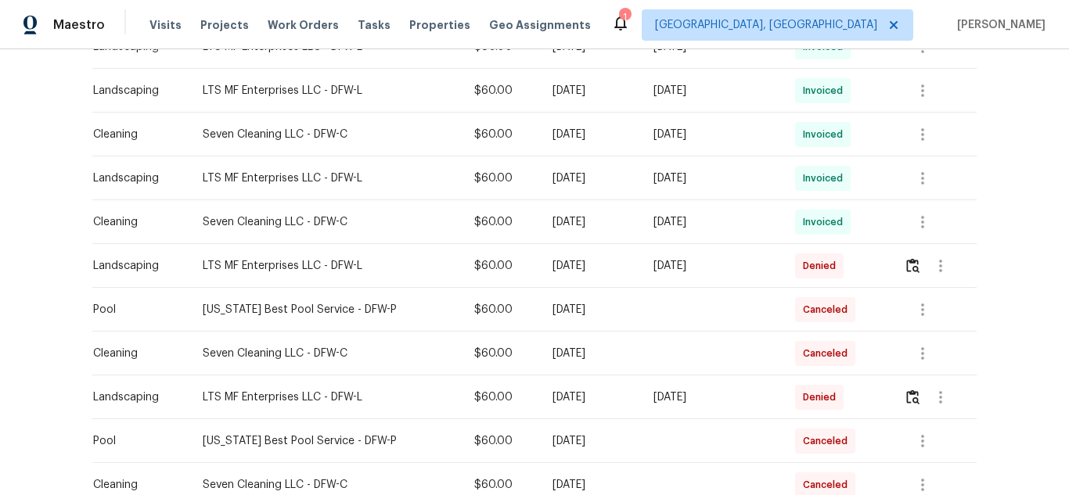
scroll to position [704, 0]
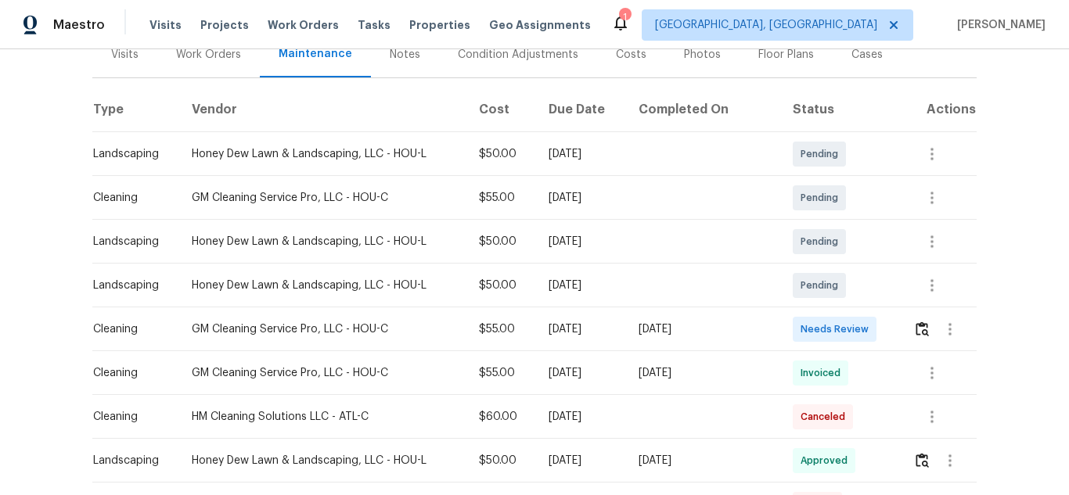
scroll to position [313, 0]
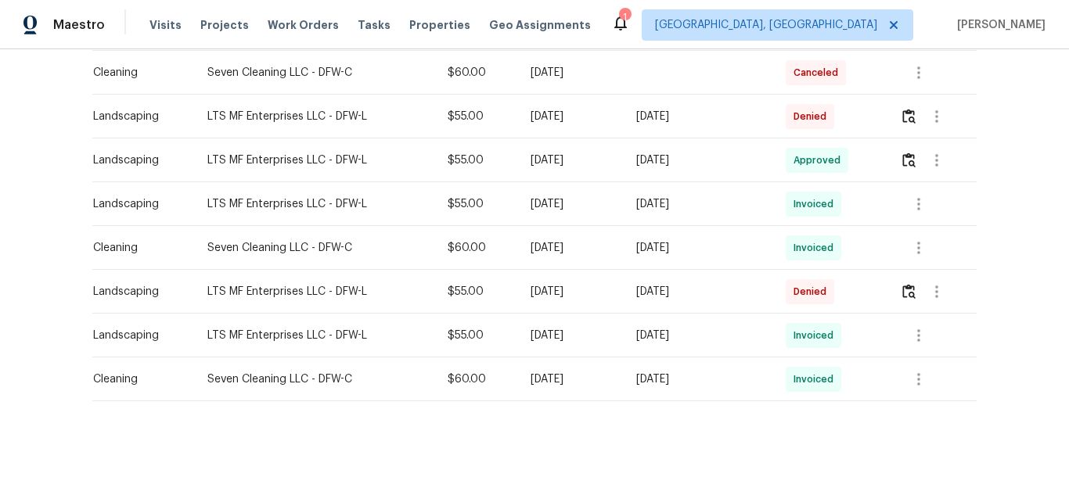
scroll to position [474, 0]
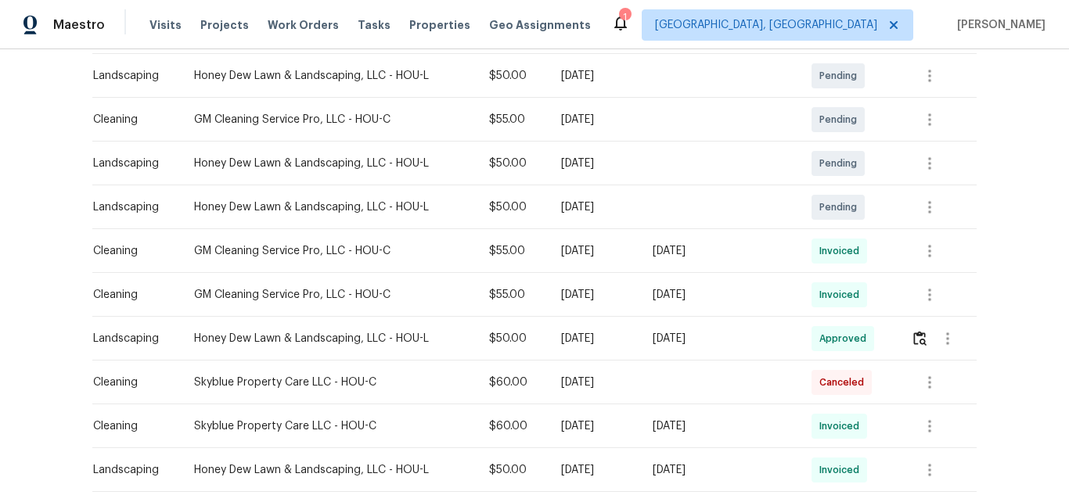
scroll to position [313, 0]
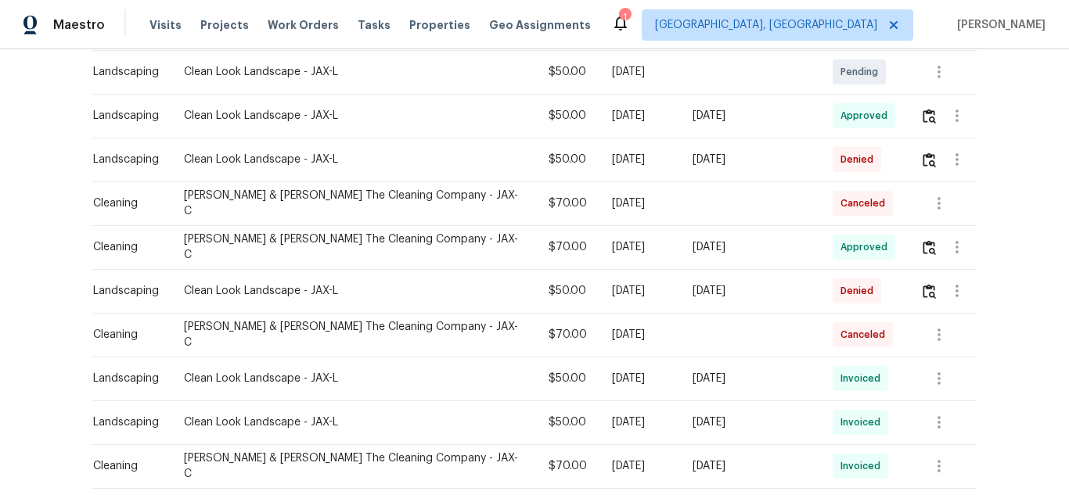
scroll to position [391, 0]
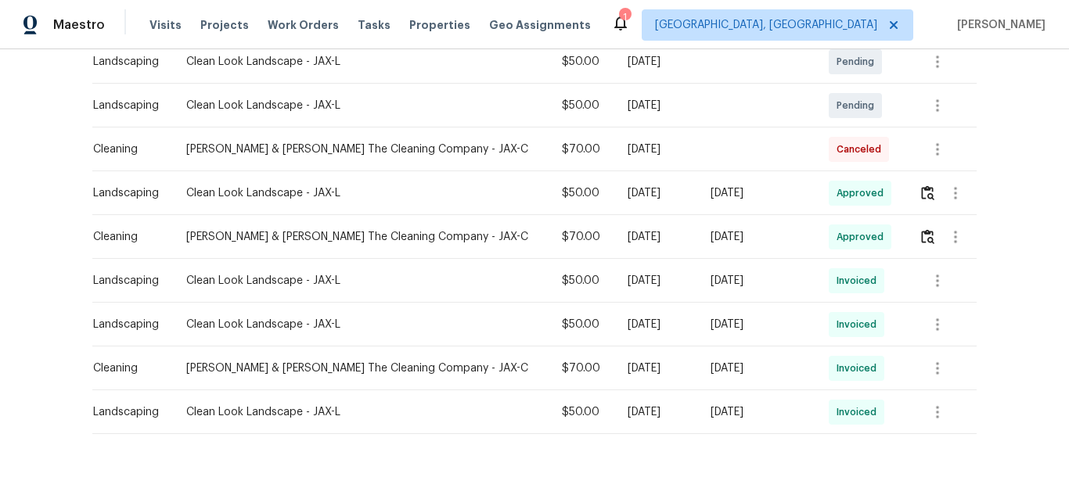
scroll to position [386, 0]
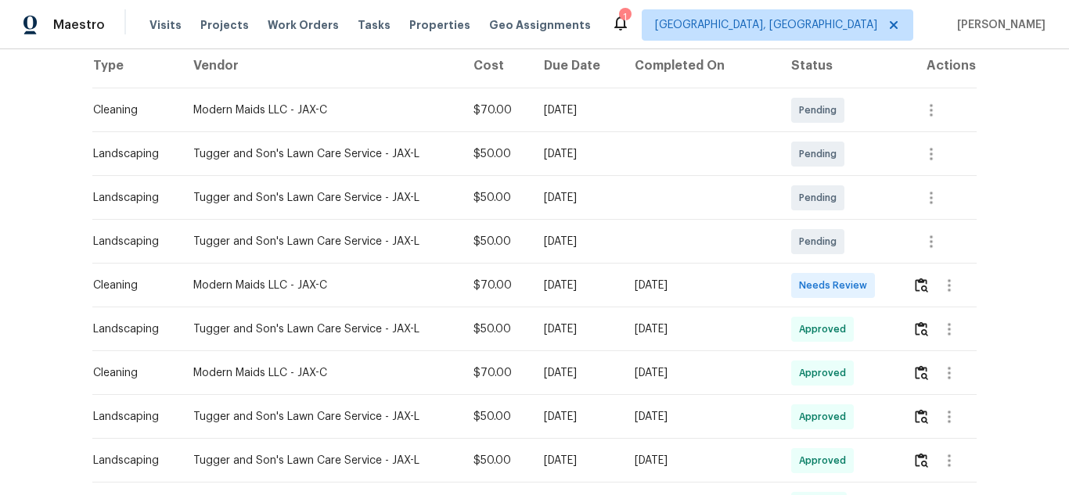
scroll to position [313, 0]
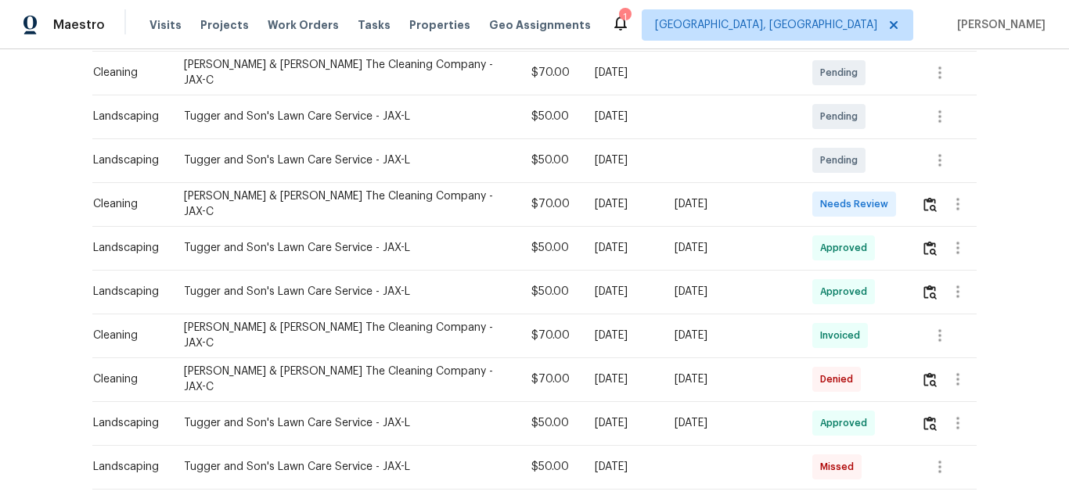
scroll to position [391, 0]
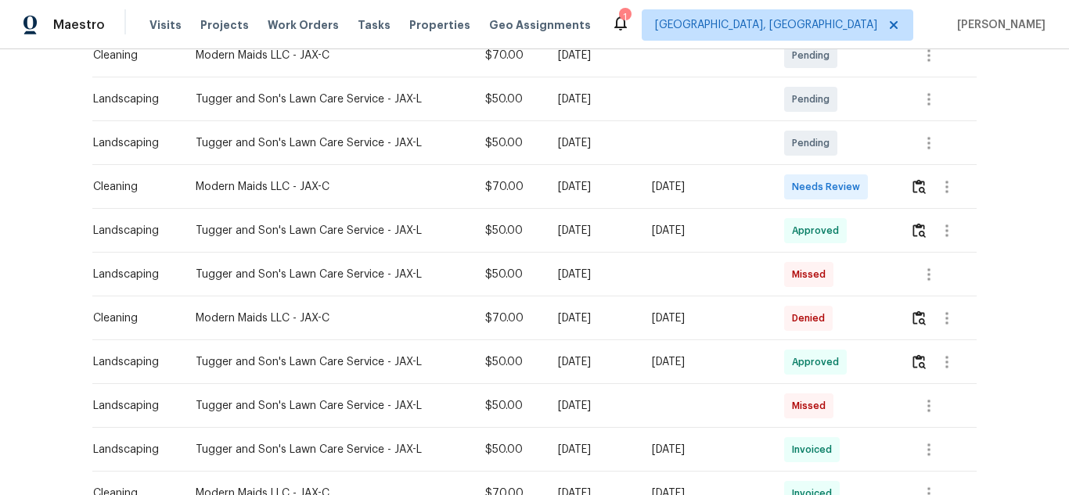
scroll to position [391, 0]
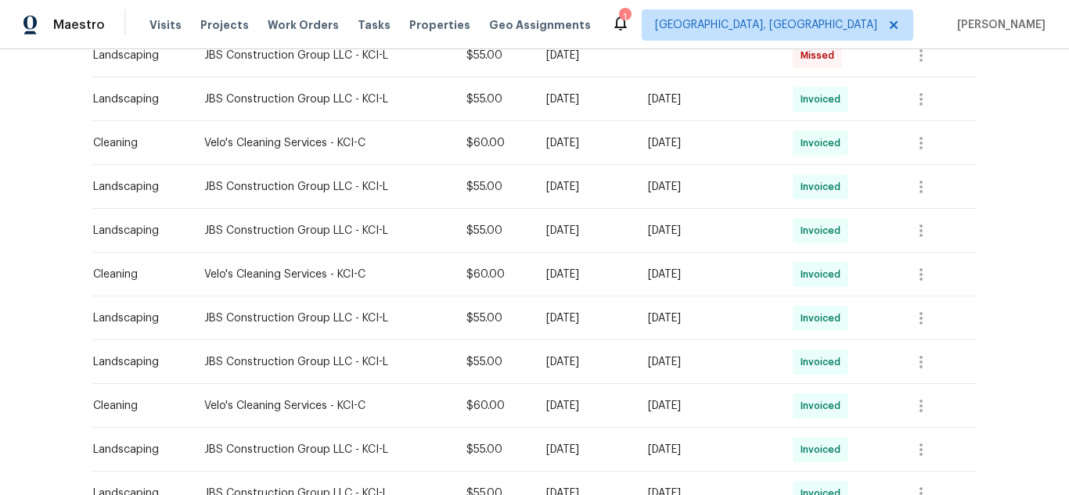
scroll to position [861, 0]
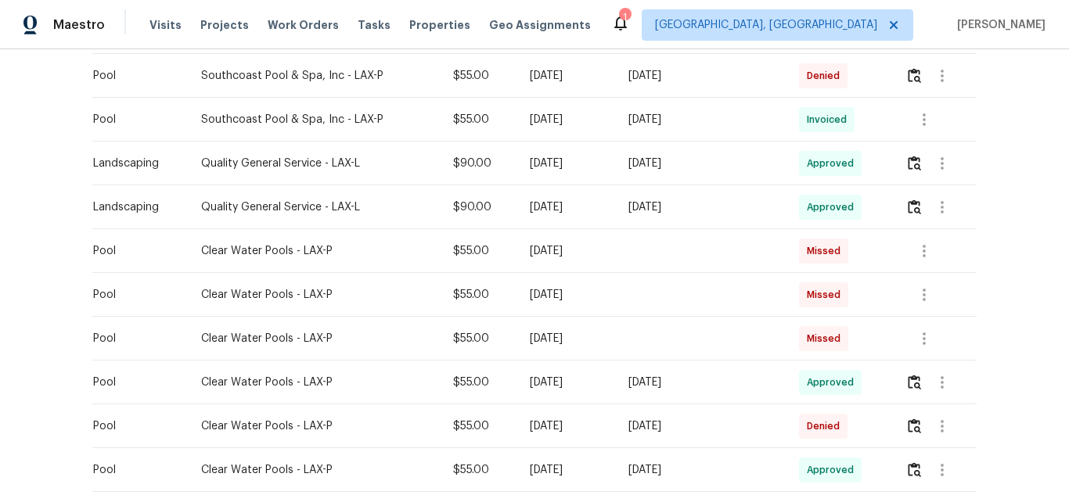
scroll to position [548, 0]
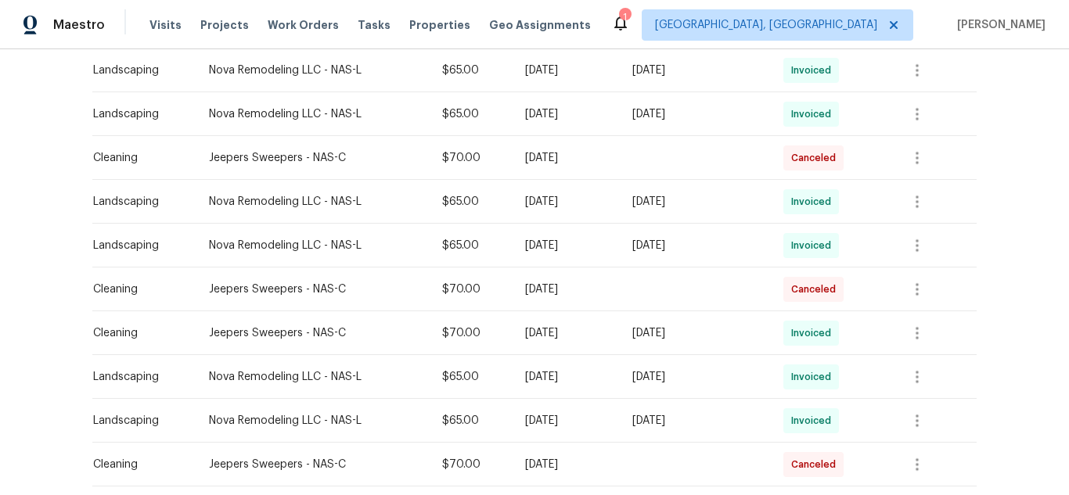
scroll to position [626, 0]
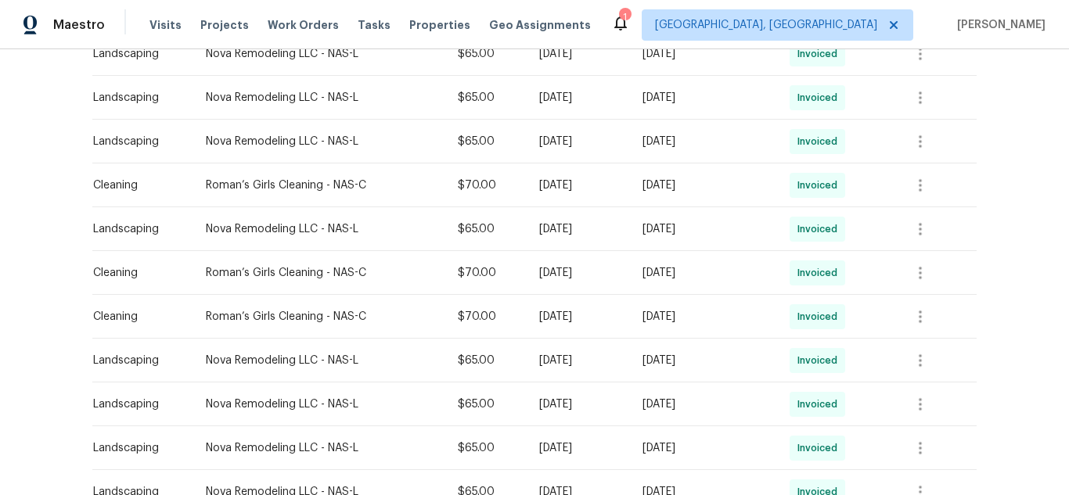
scroll to position [704, 0]
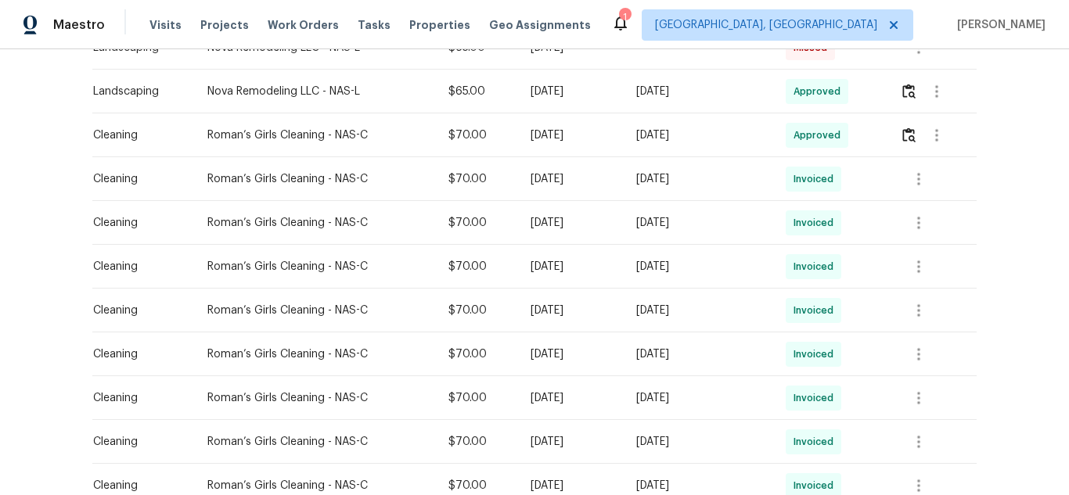
scroll to position [548, 0]
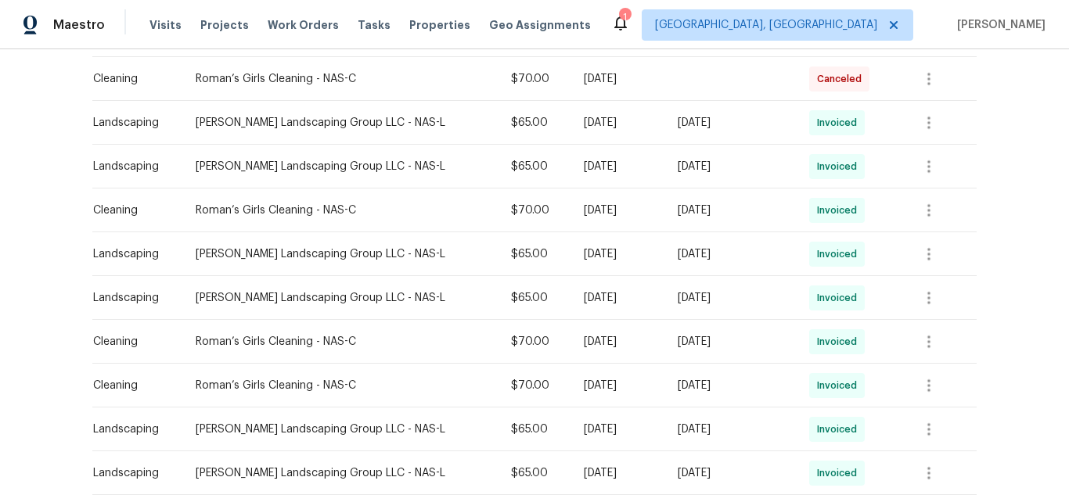
scroll to position [548, 0]
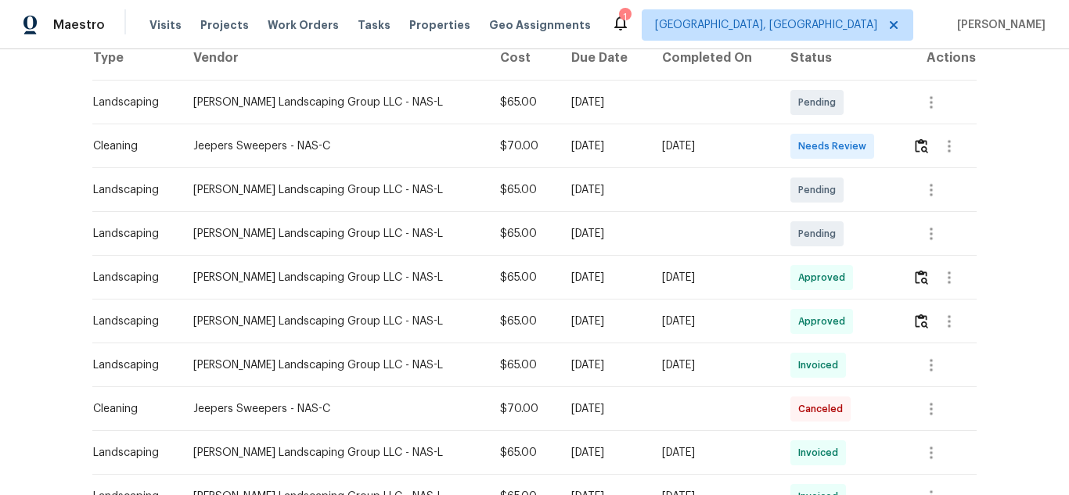
scroll to position [156, 0]
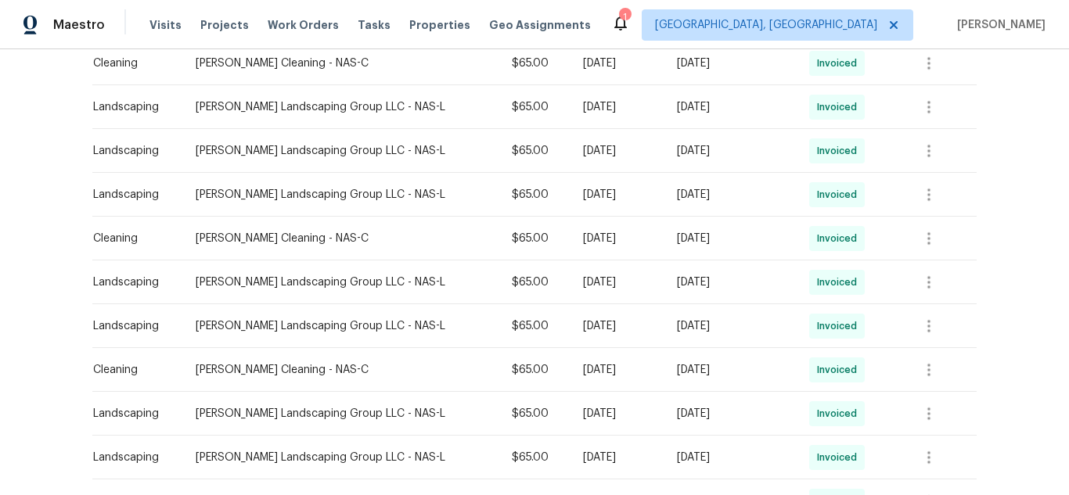
scroll to position [704, 0]
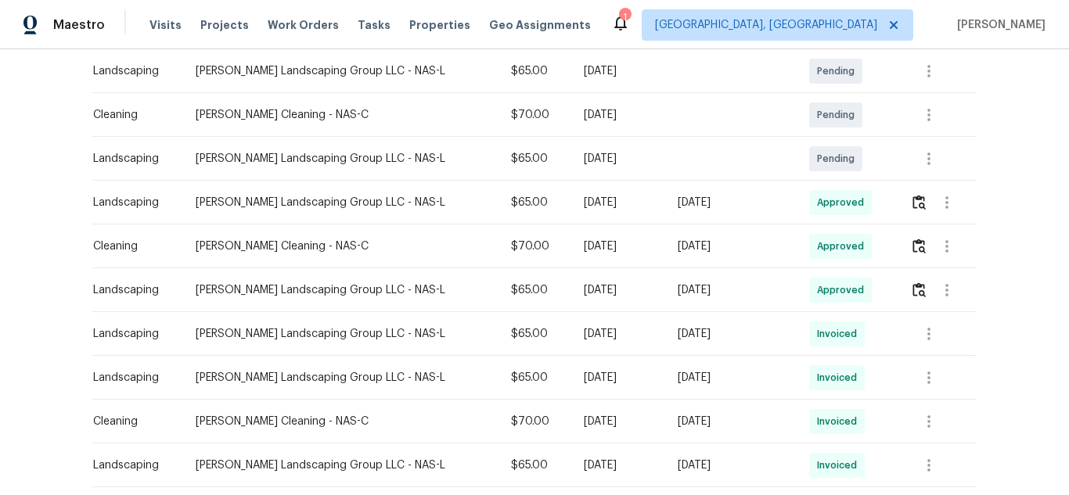
scroll to position [548, 0]
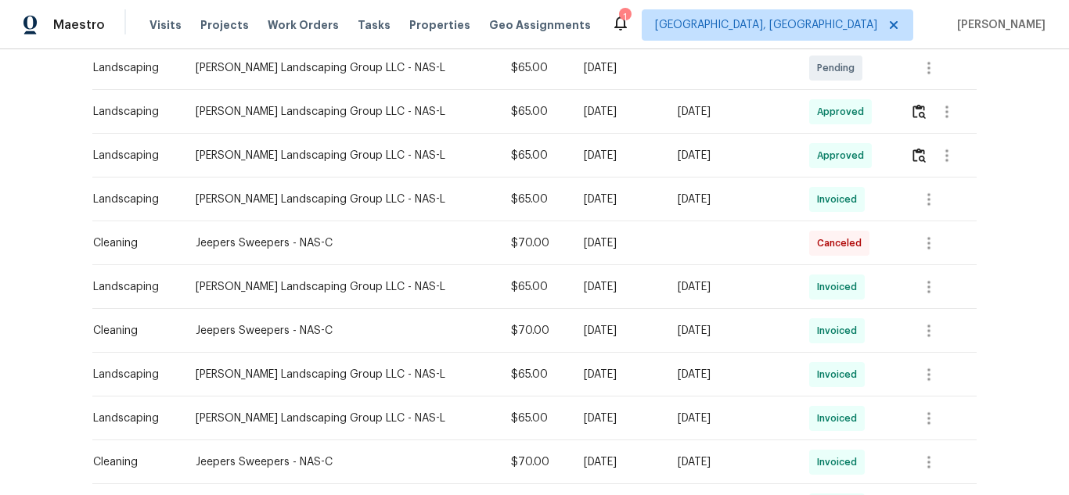
scroll to position [391, 0]
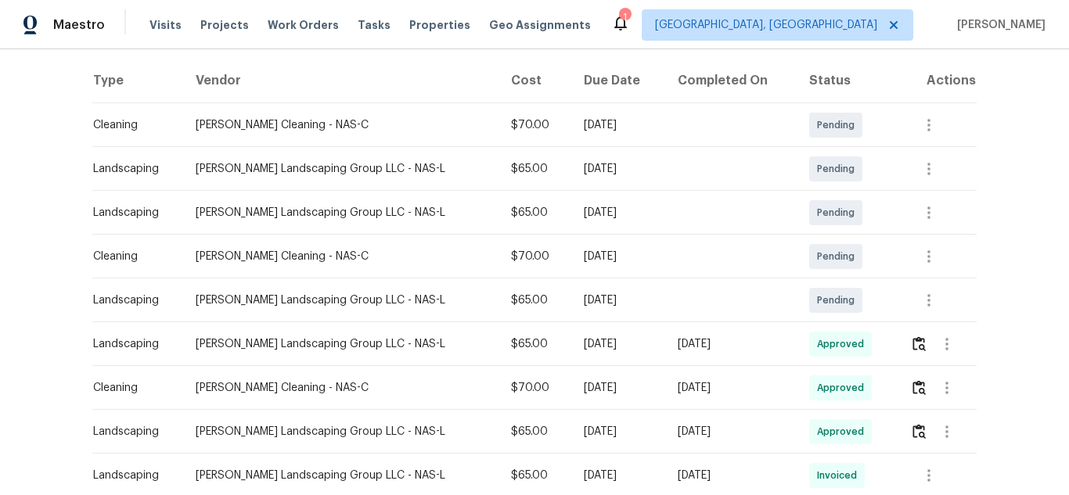
scroll to position [313, 0]
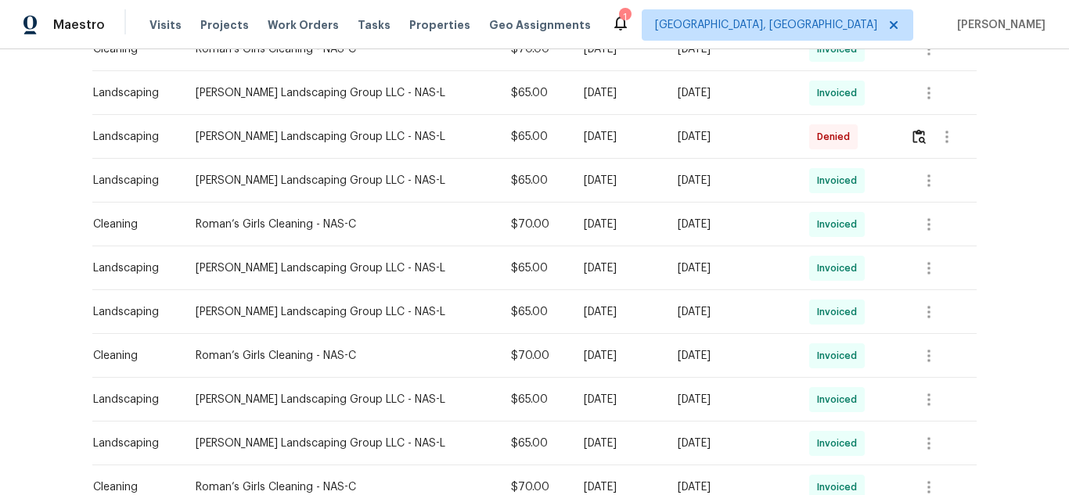
scroll to position [626, 0]
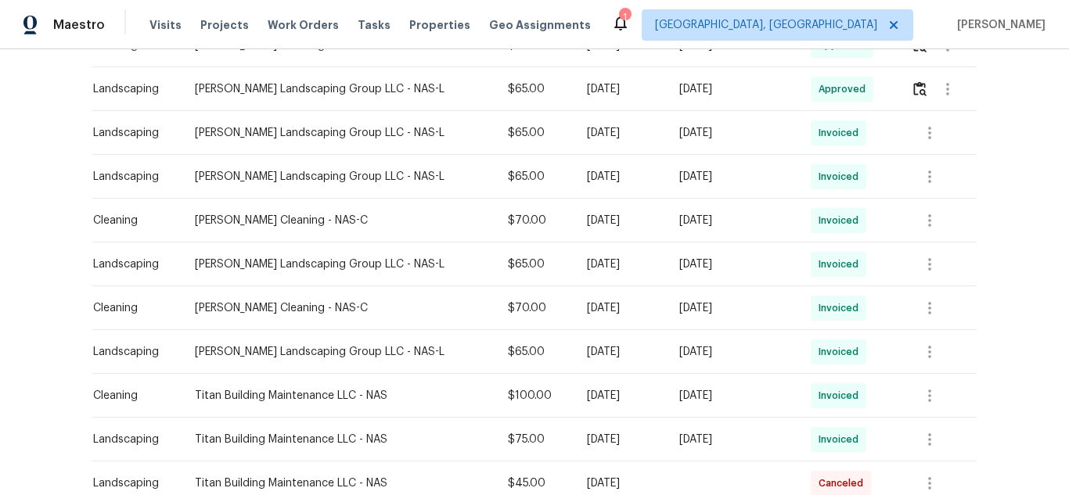
scroll to position [626, 0]
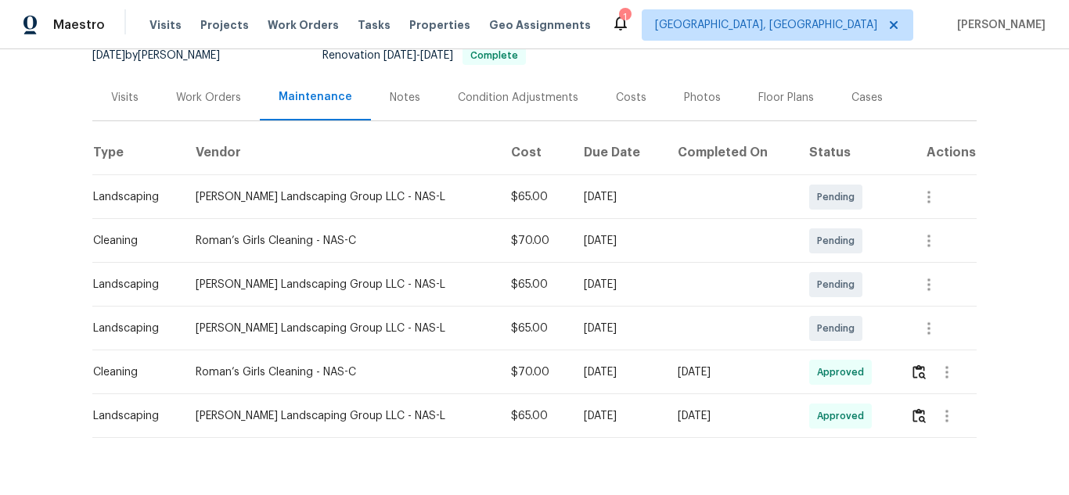
scroll to position [211, 0]
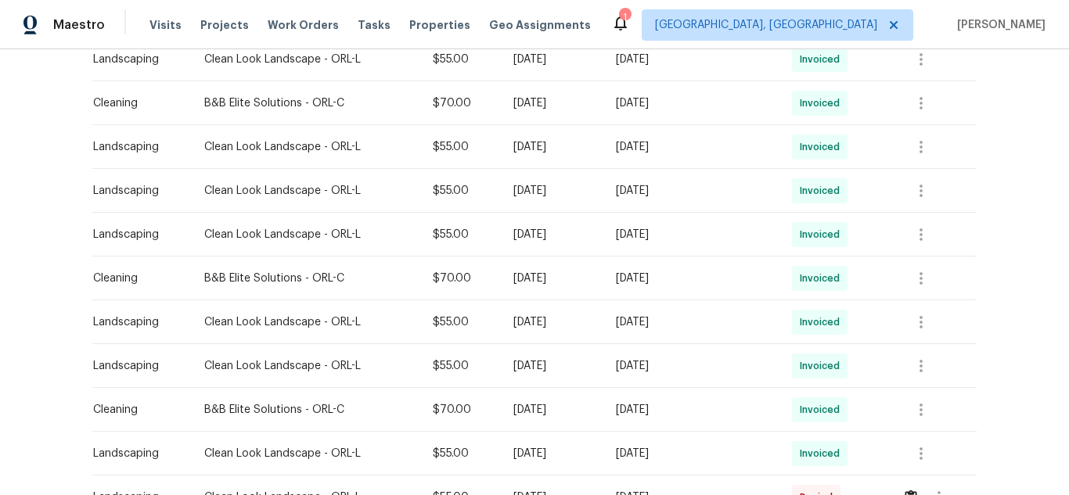
scroll to position [704, 0]
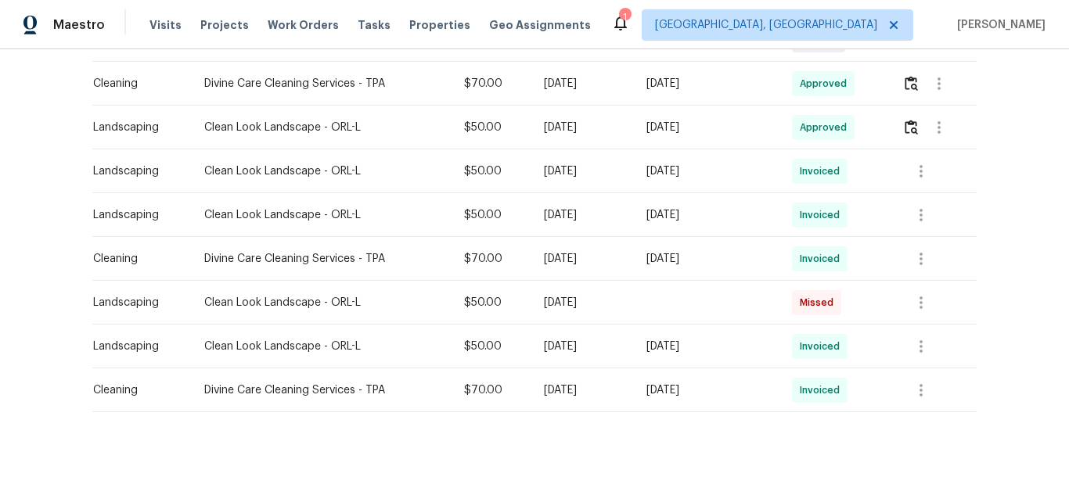
scroll to position [469, 0]
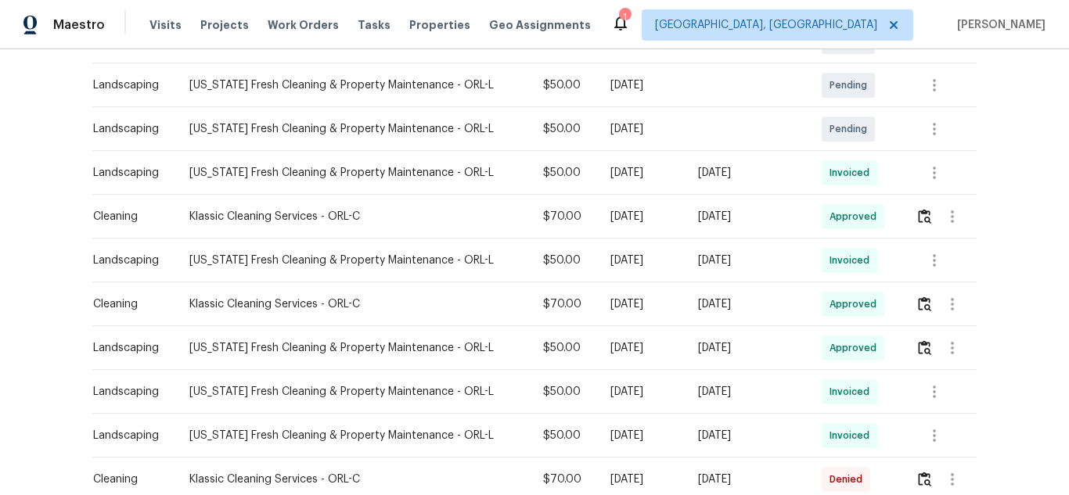
scroll to position [548, 0]
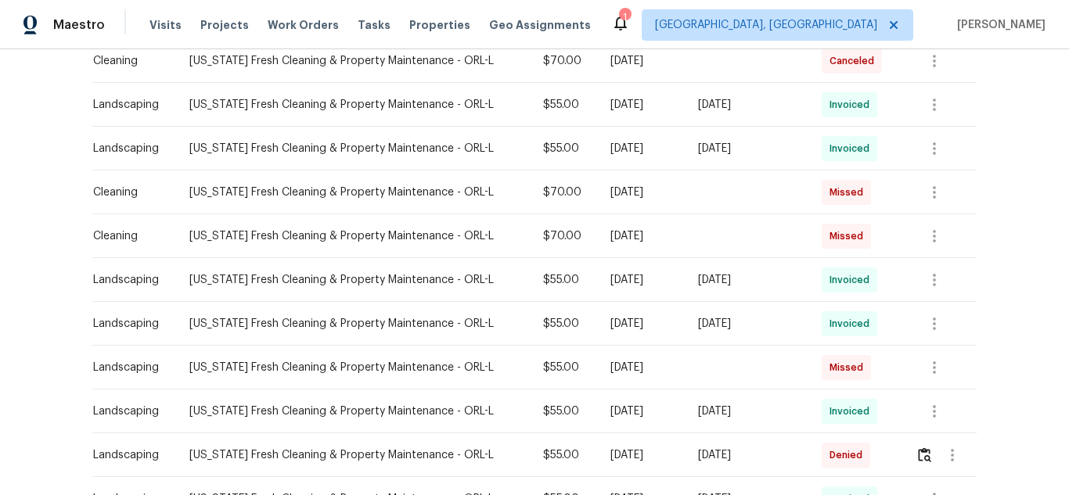
scroll to position [704, 0]
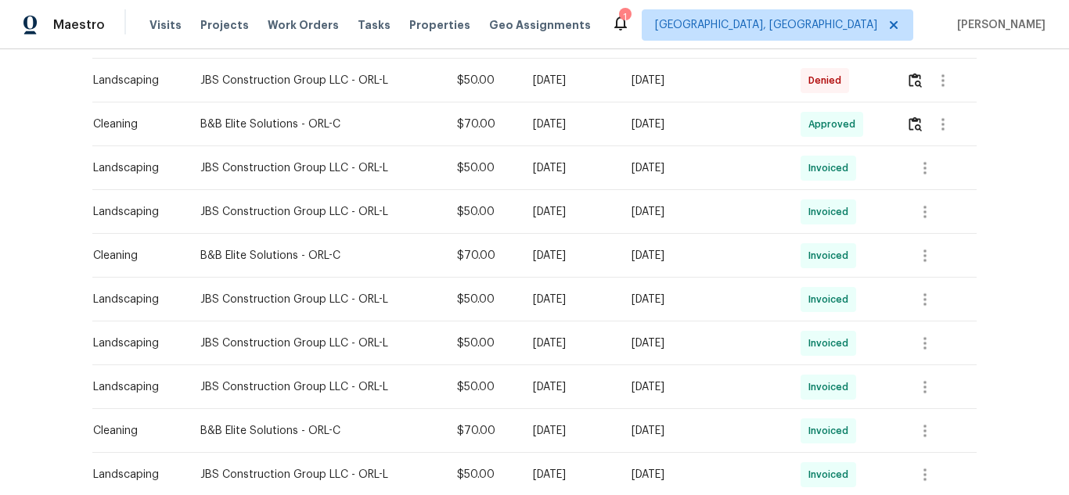
scroll to position [548, 0]
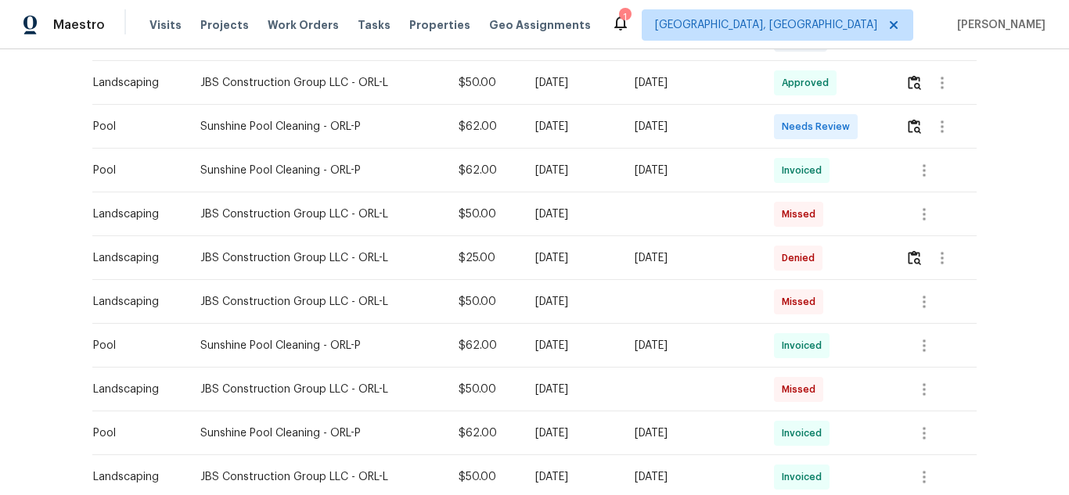
scroll to position [469, 0]
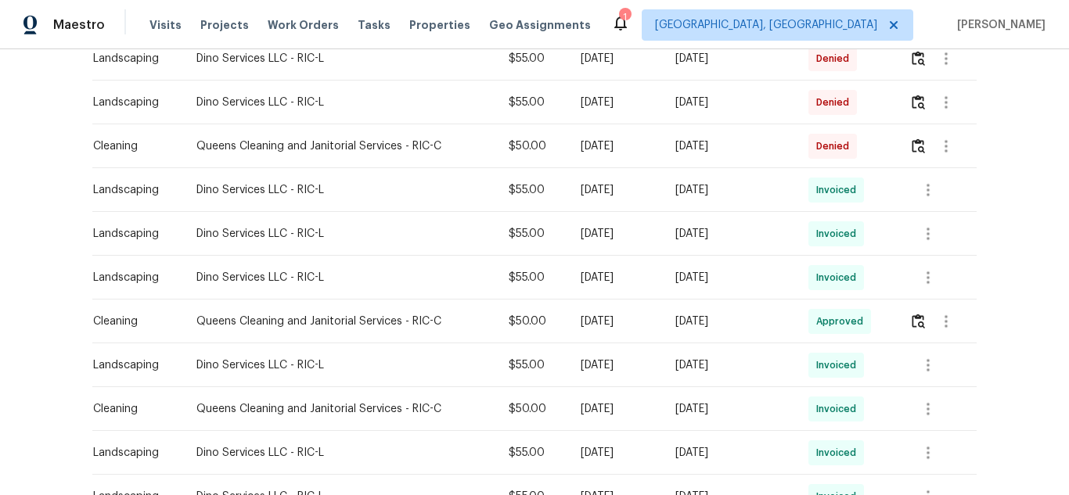
scroll to position [548, 0]
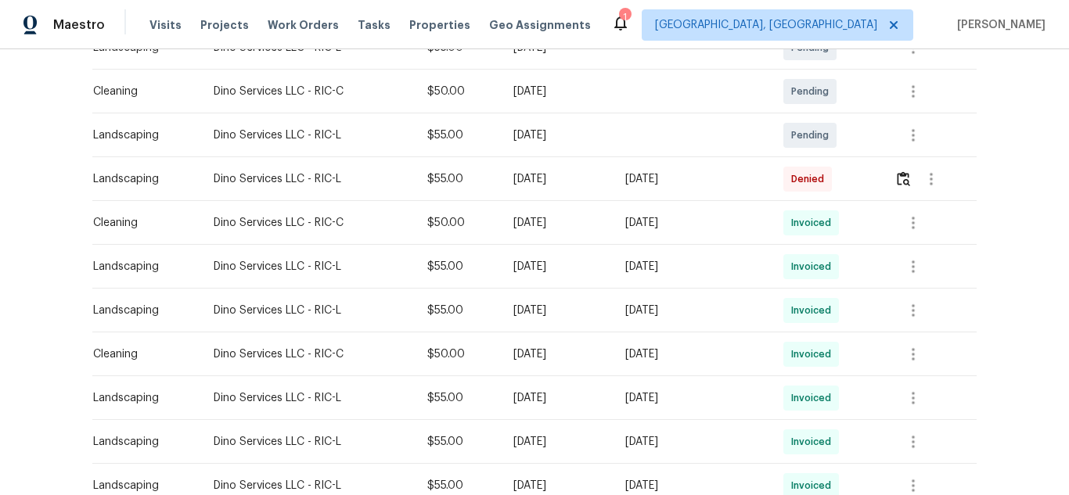
scroll to position [469, 0]
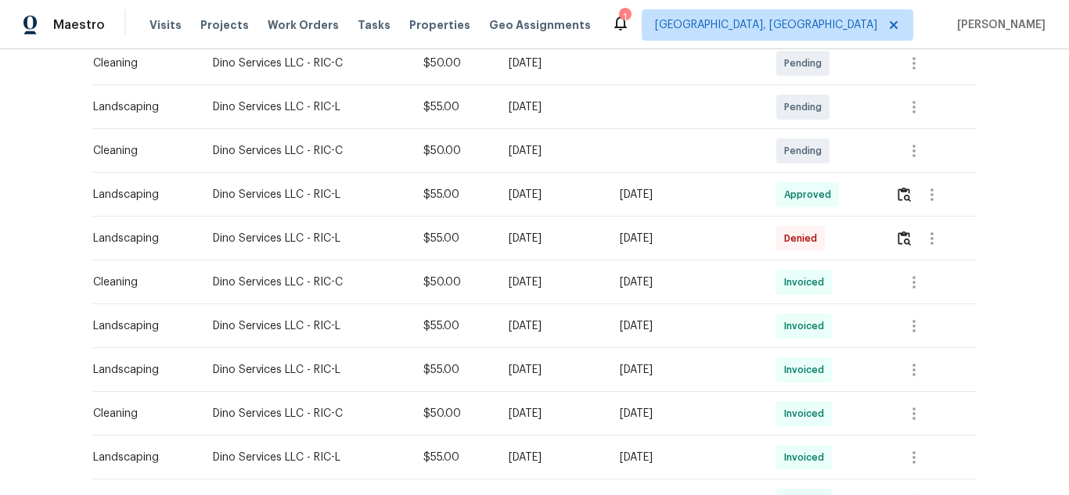
scroll to position [469, 0]
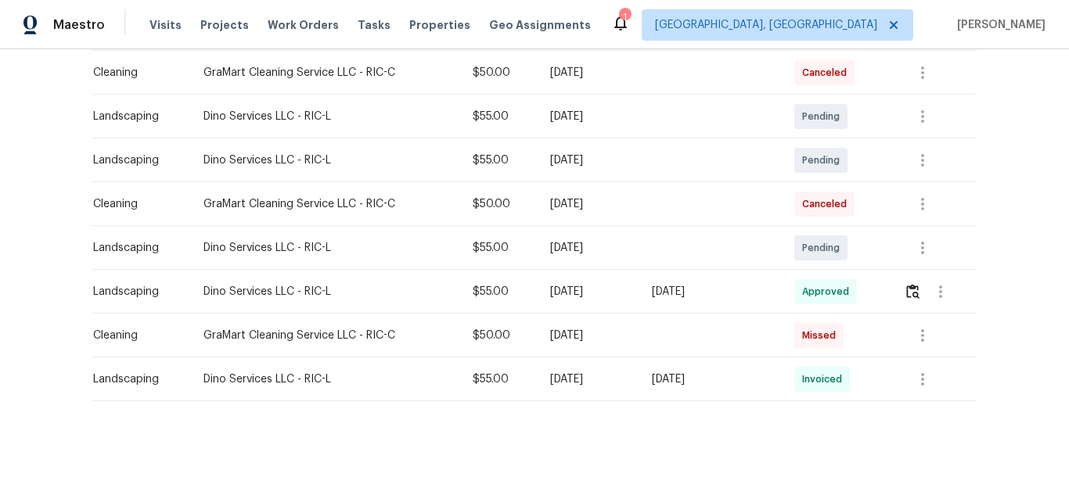
scroll to position [343, 0]
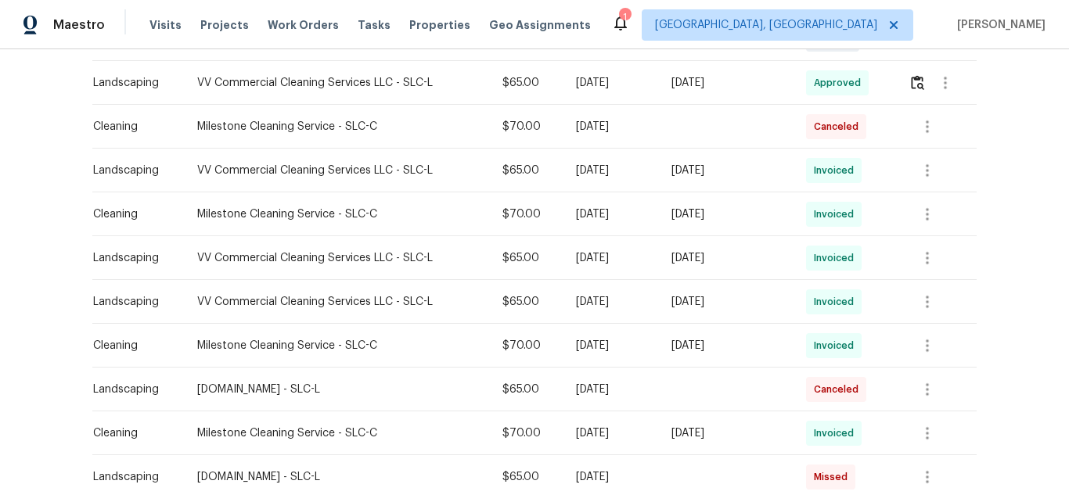
scroll to position [391, 0]
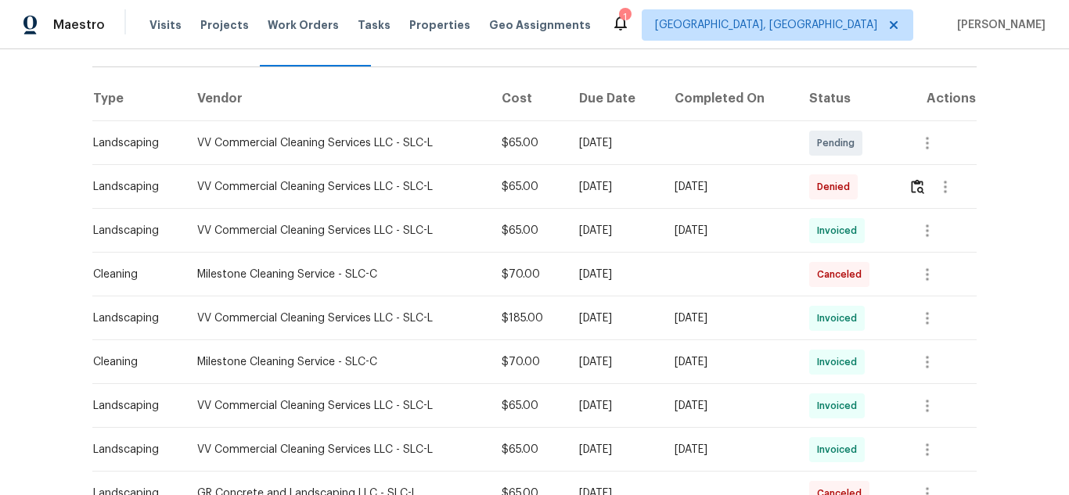
scroll to position [313, 0]
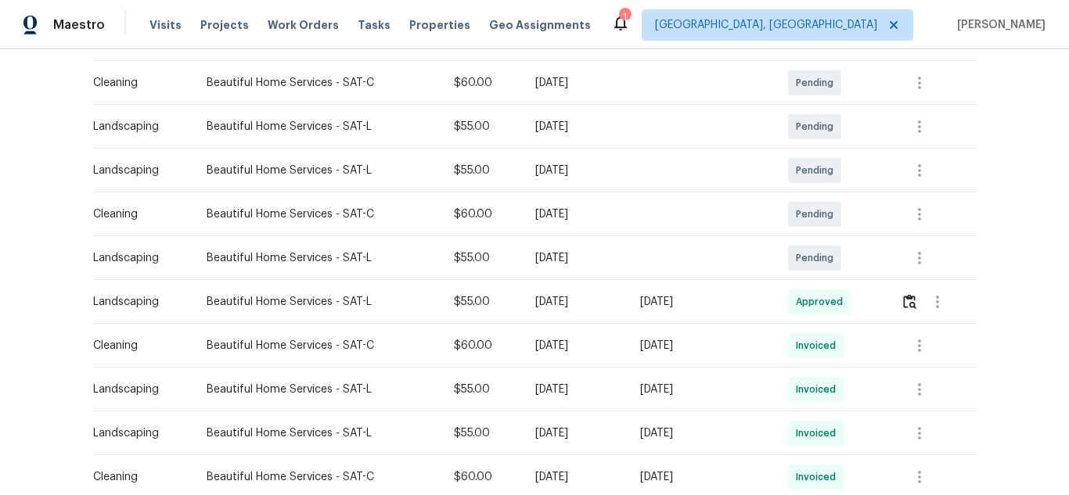
scroll to position [313, 0]
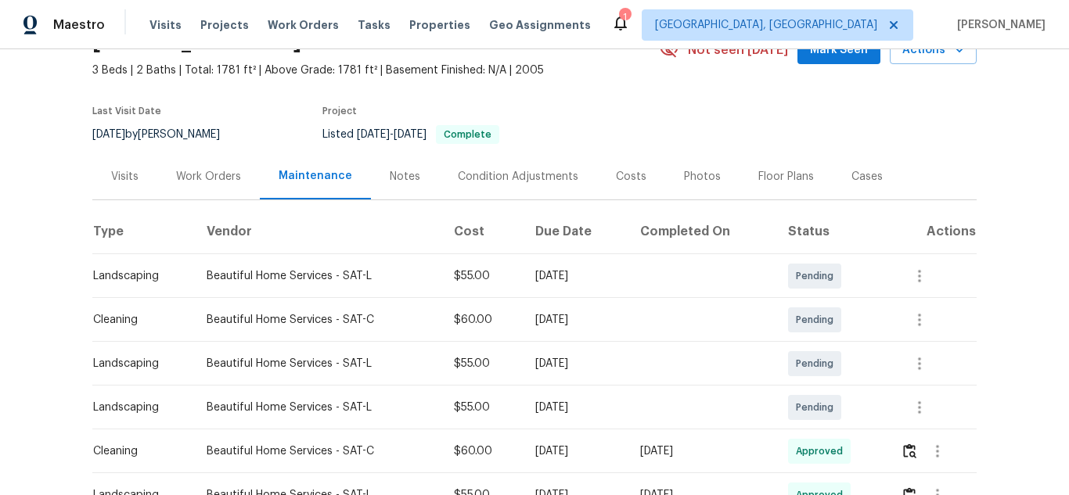
scroll to position [235, 0]
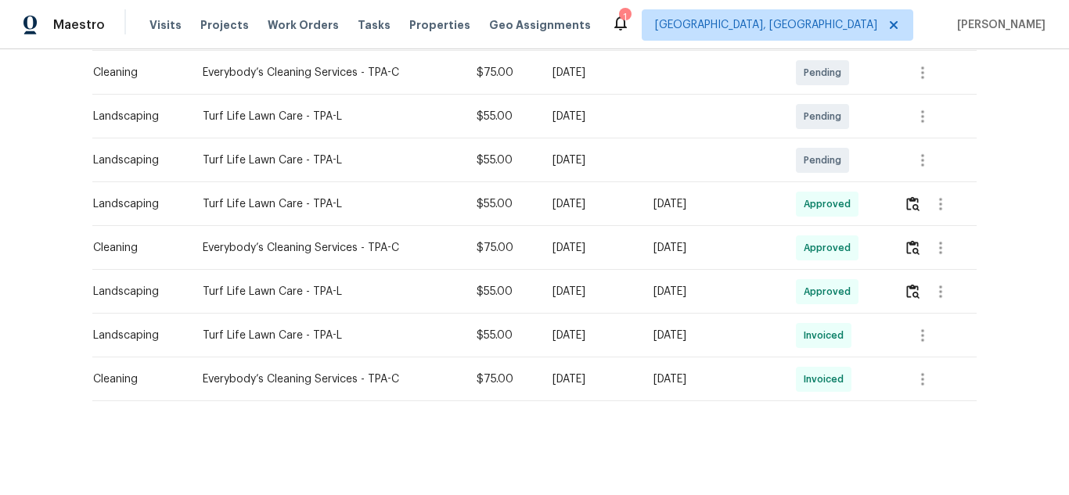
scroll to position [343, 0]
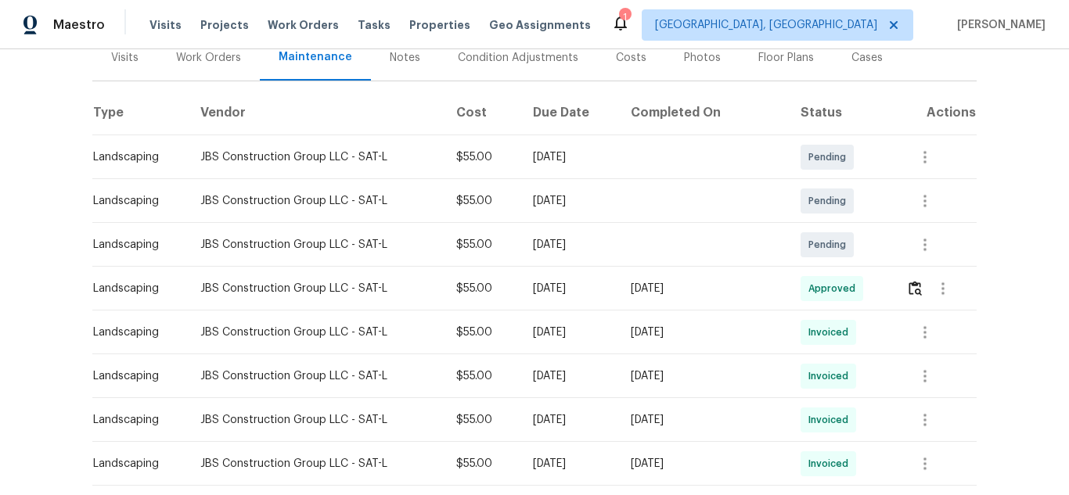
scroll to position [235, 0]
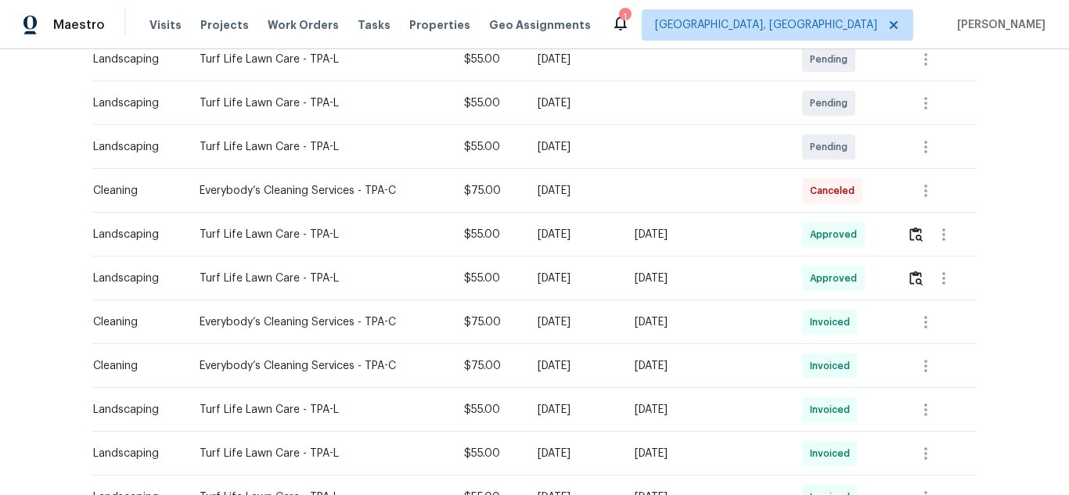
scroll to position [313, 0]
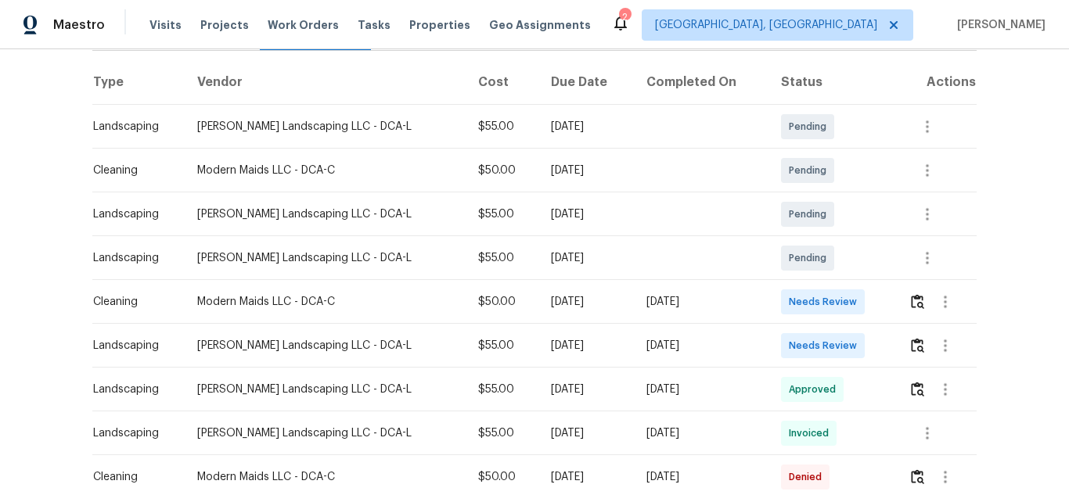
scroll to position [235, 0]
click at [911, 299] on img "button" at bounding box center [917, 300] width 13 height 15
